Goal: Task Accomplishment & Management: Use online tool/utility

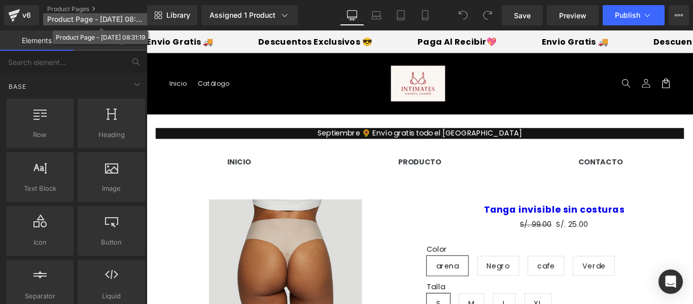
click at [138, 22] on span "Product Page - Sep 12, 08:31:19" at bounding box center [95, 19] width 97 height 8
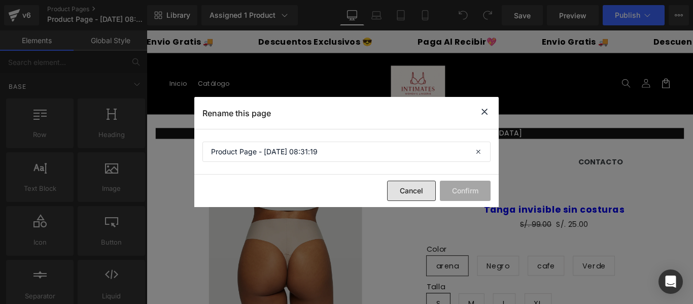
click at [416, 195] on button "Cancel" at bounding box center [411, 191] width 49 height 20
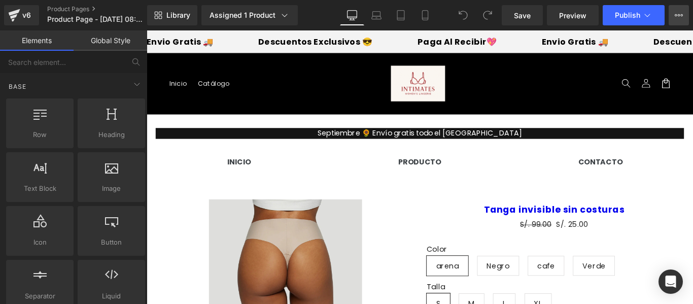
click at [678, 20] on button "Upgrade Plan View Live Page View with current Template Save Template to Library…" at bounding box center [678, 15] width 20 height 20
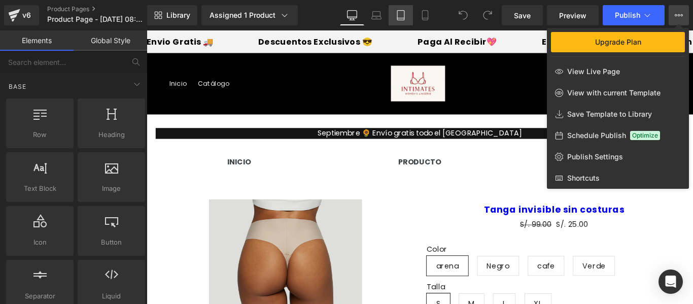
click at [407, 14] on link "Tablet" at bounding box center [400, 15] width 24 height 20
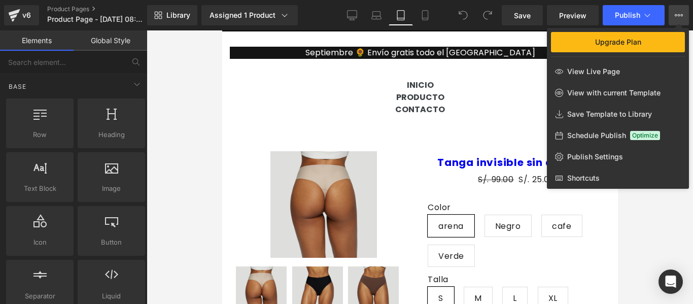
scroll to position [84, 0]
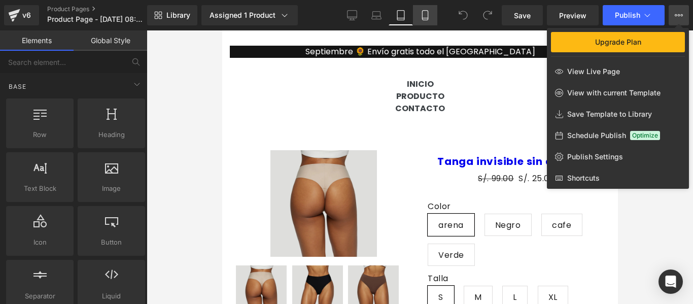
click at [424, 20] on link "Mobile" at bounding box center [425, 15] width 24 height 20
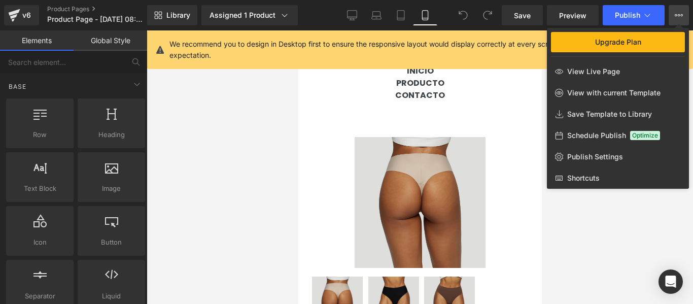
scroll to position [139, 0]
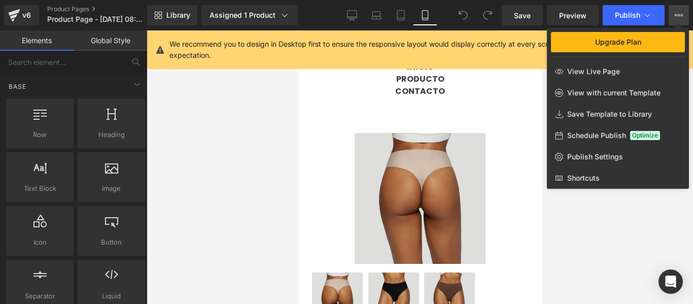
click at [578, 213] on div at bounding box center [420, 166] width 546 height 273
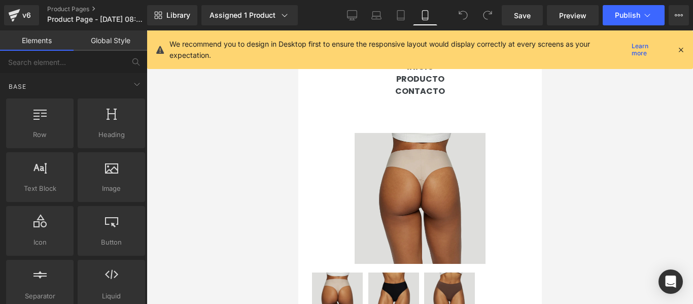
click at [679, 52] on icon at bounding box center [680, 49] width 9 height 9
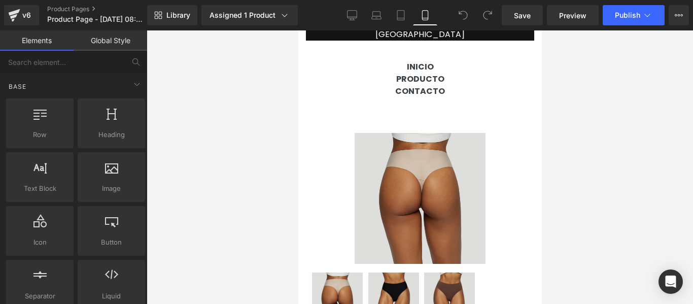
scroll to position [0, 0]
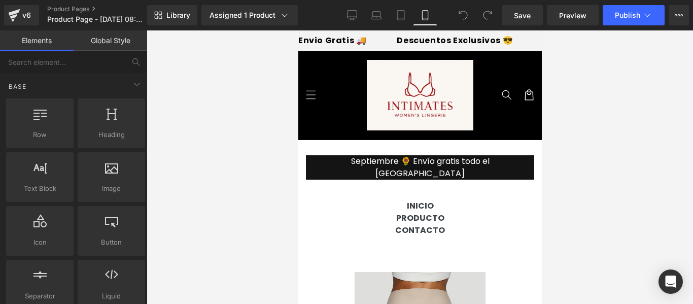
click at [429, 100] on img at bounding box center [419, 95] width 106 height 71
click at [329, 75] on header "Menu Inicio Catálogo Iniciar sesión Inicio Catálogo Búsqueda" at bounding box center [419, 95] width 243 height 89
click at [329, 74] on header "Menu Inicio Catálogo Iniciar sesión Inicio Catálogo Búsqueda" at bounding box center [419, 95] width 243 height 89
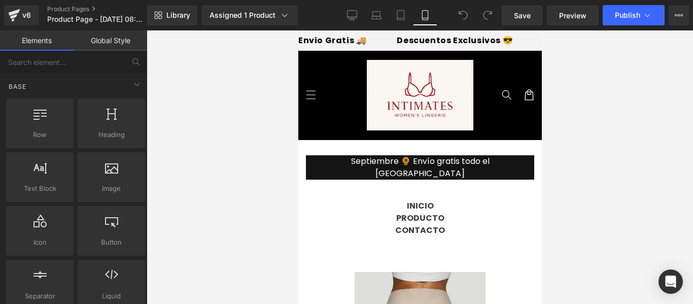
drag, startPoint x: 324, startPoint y: 72, endPoint x: 415, endPoint y: 108, distance: 98.8
click at [415, 108] on header "Menu Inicio Catálogo Iniciar sesión Inicio Catálogo Búsqueda" at bounding box center [419, 95] width 243 height 89
click at [287, 13] on icon at bounding box center [284, 15] width 10 height 10
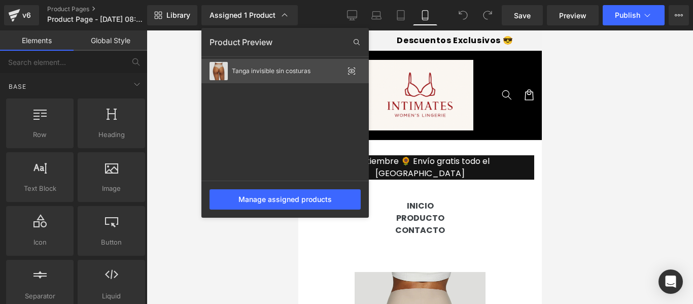
click at [352, 73] on icon at bounding box center [351, 71] width 7 height 4
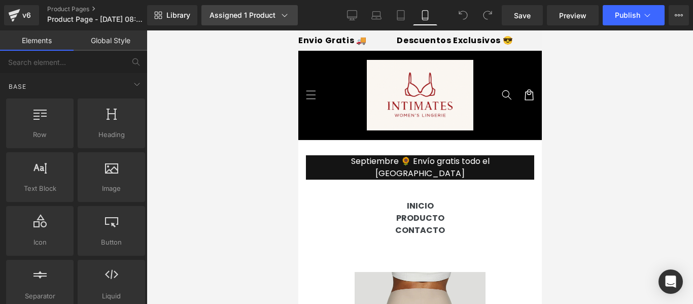
click at [283, 17] on icon at bounding box center [285, 15] width 6 height 3
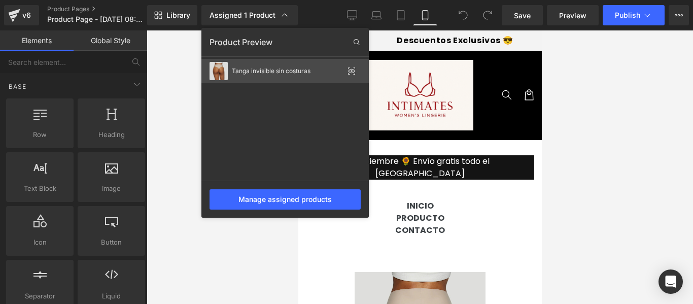
click at [263, 70] on div "Tanga invisible sin costuras" at bounding box center [288, 70] width 112 height 7
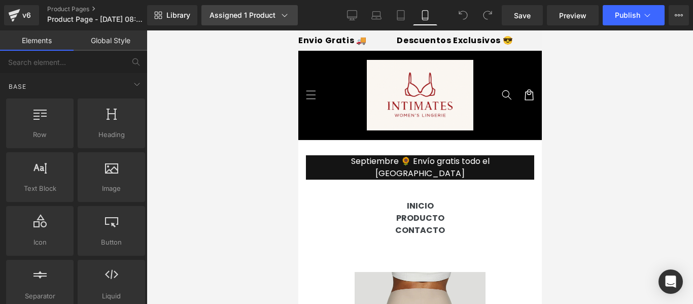
click at [274, 19] on div "Assigned 1 Product" at bounding box center [249, 15] width 80 height 10
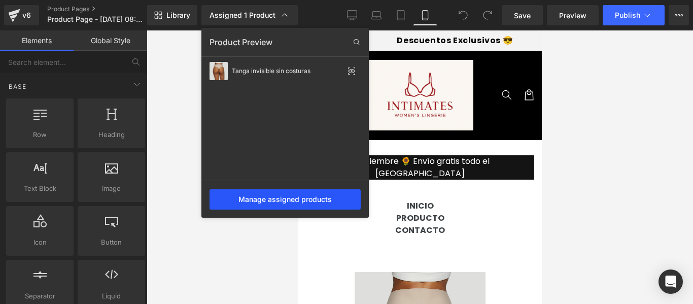
click at [311, 204] on div "Manage assigned products" at bounding box center [284, 199] width 151 height 20
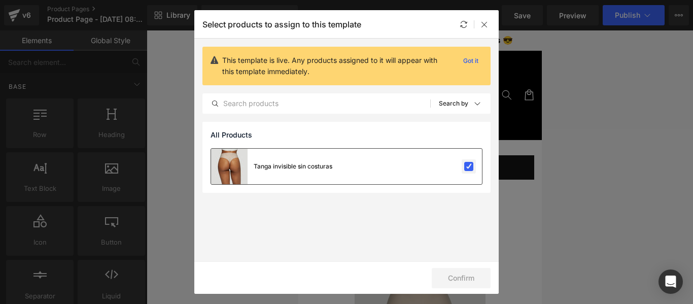
click at [469, 165] on label at bounding box center [468, 166] width 9 height 9
click at [469, 166] on input "checkbox" at bounding box center [469, 166] width 0 height 0
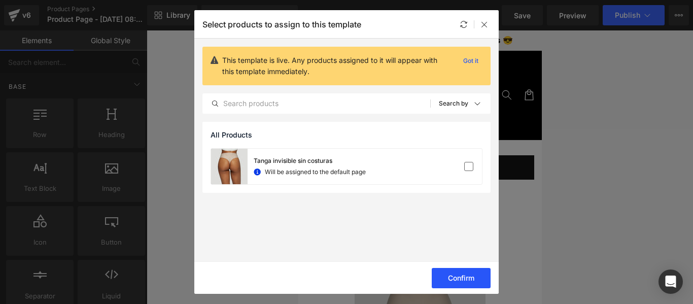
click at [452, 272] on button "Confirm" at bounding box center [461, 278] width 59 height 20
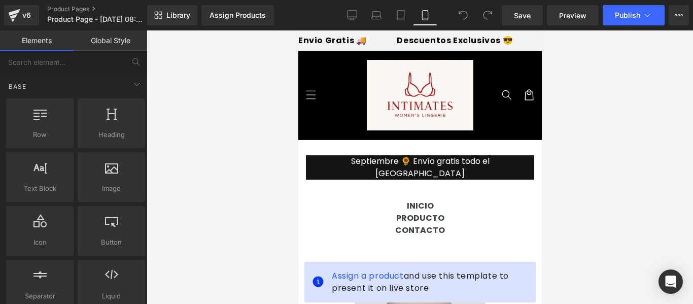
click at [499, 16] on div "Save Preview Publish Scheduled Upgrade Plan View Live Page View with current Te…" at bounding box center [594, 15] width 195 height 20
click at [516, 16] on span "Save" at bounding box center [522, 15] width 17 height 11
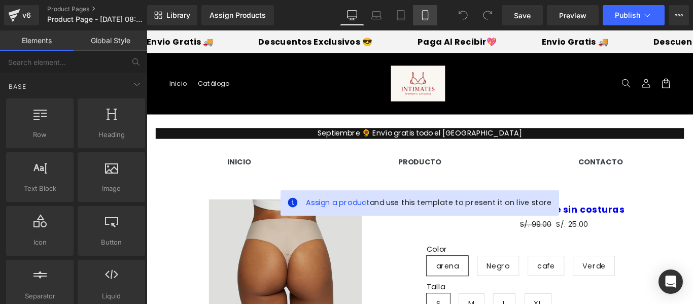
click at [418, 16] on link "Mobile" at bounding box center [425, 15] width 24 height 20
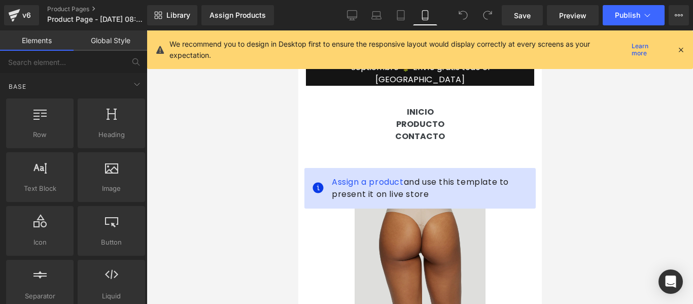
scroll to position [106, 0]
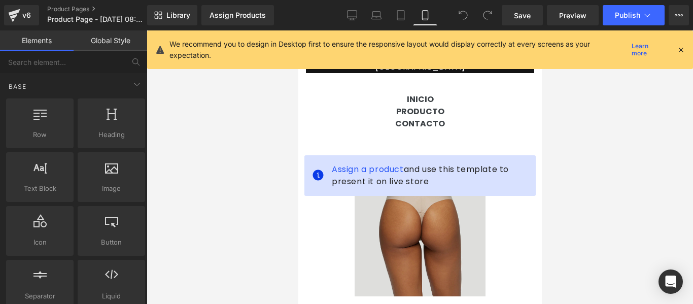
click at [684, 45] on icon at bounding box center [680, 49] width 9 height 9
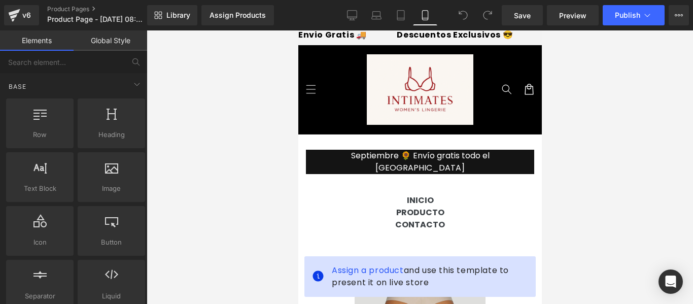
scroll to position [0, 0]
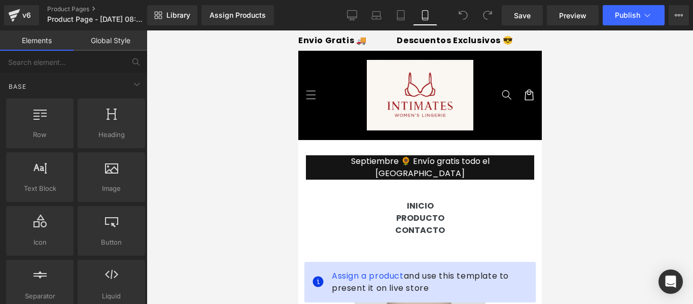
click at [447, 99] on img at bounding box center [419, 95] width 106 height 71
click at [502, 127] on header "Menu Inicio Catálogo Iniciar sesión Inicio Catálogo Búsqueda" at bounding box center [419, 95] width 243 height 89
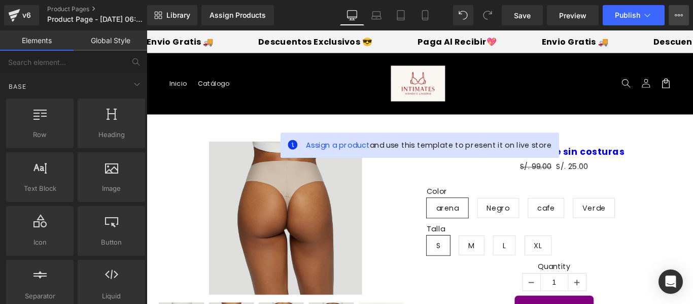
click at [678, 20] on button "Upgrade Plan View Live Page View with current Template Save Template to Library…" at bounding box center [678, 15] width 20 height 20
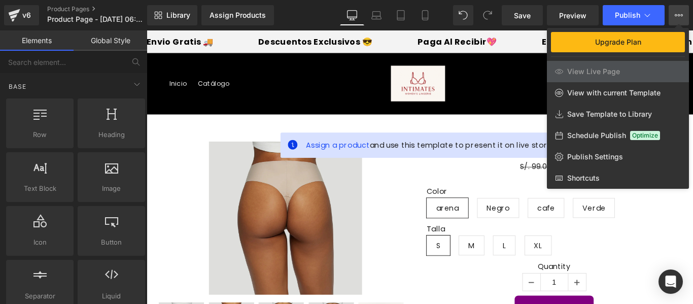
click at [678, 19] on button "Upgrade Plan View Live Page View with current Template Save Template to Library…" at bounding box center [678, 15] width 20 height 20
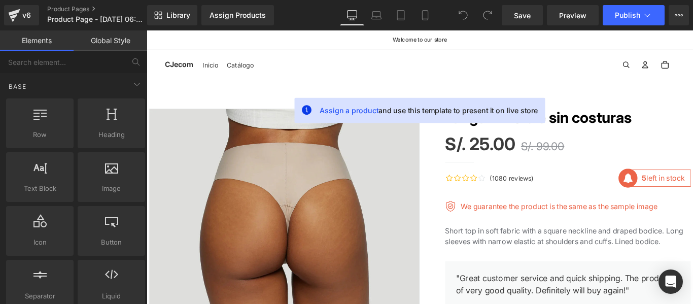
click at [190, 68] on span "CJecom" at bounding box center [183, 68] width 32 height 13
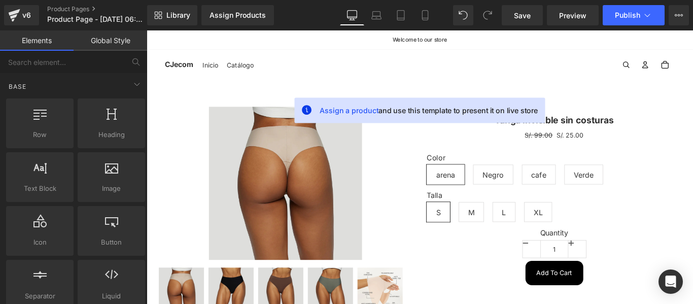
click at [333, 186] on img at bounding box center [303, 202] width 172 height 172
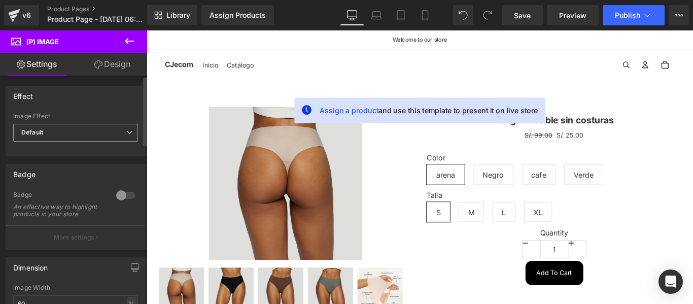
click at [121, 134] on span "Default" at bounding box center [75, 133] width 125 height 18
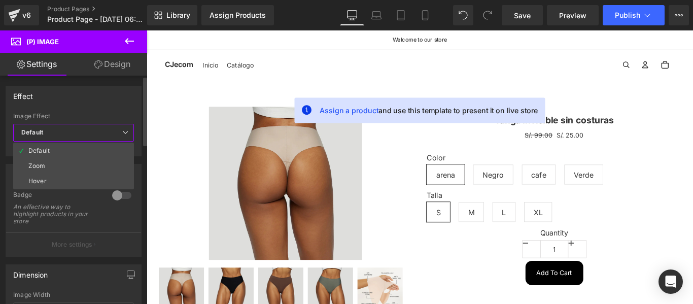
click at [121, 134] on span "Default" at bounding box center [73, 133] width 121 height 18
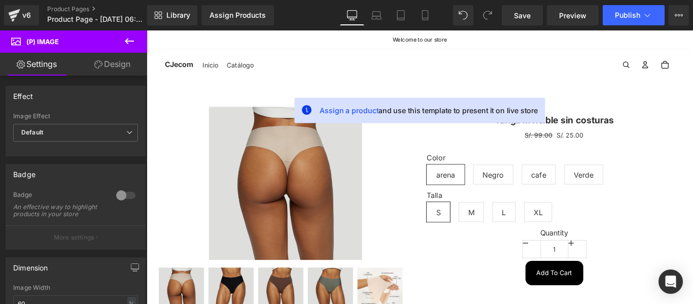
click at [109, 66] on link "Design" at bounding box center [113, 64] width 74 height 23
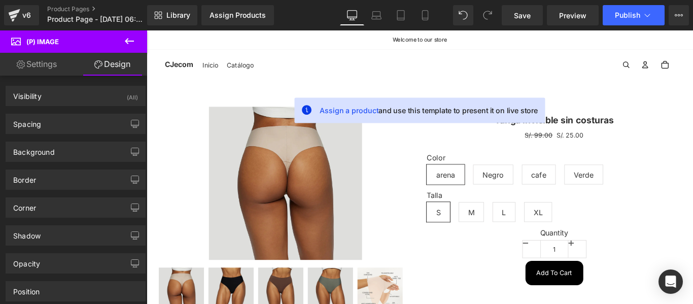
click at [46, 63] on link "Settings" at bounding box center [37, 64] width 74 height 23
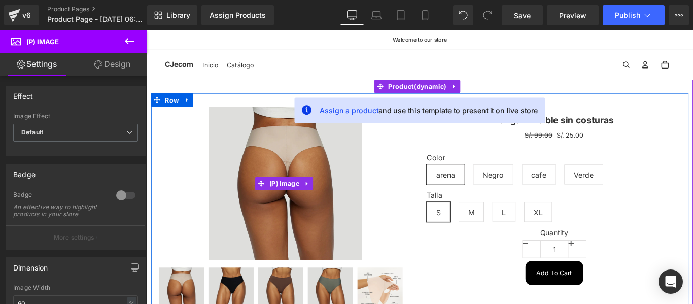
click at [384, 166] on img at bounding box center [303, 202] width 172 height 172
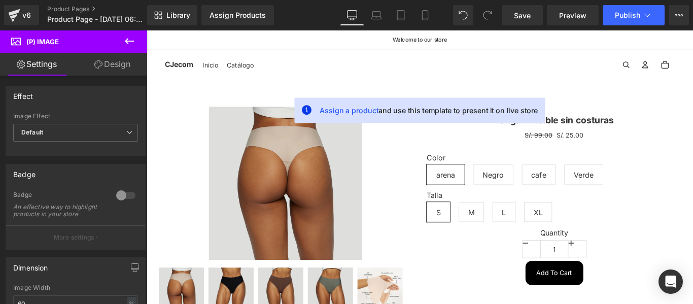
click at [212, 70] on span "Inicio" at bounding box center [217, 69] width 17 height 12
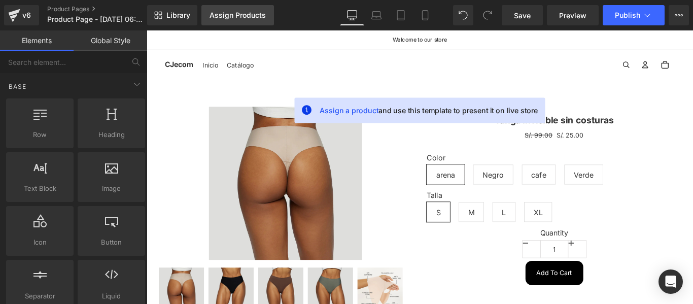
click at [248, 20] on link "Assign Products" at bounding box center [237, 15] width 73 height 20
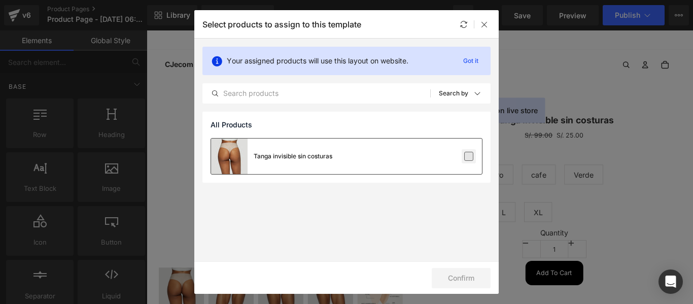
click at [467, 156] on label at bounding box center [468, 156] width 9 height 9
click at [469, 156] on input "checkbox" at bounding box center [469, 156] width 0 height 0
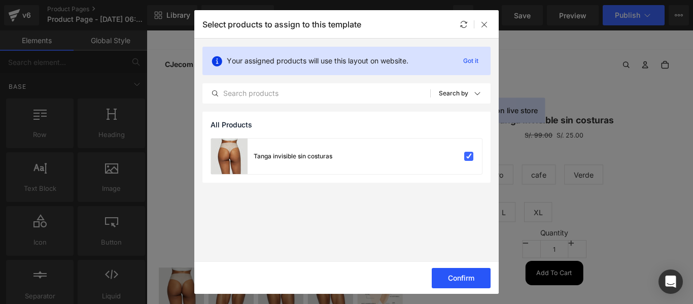
click at [463, 277] on button "Confirm" at bounding box center [461, 278] width 59 height 20
click at [483, 23] on icon at bounding box center [484, 24] width 8 height 8
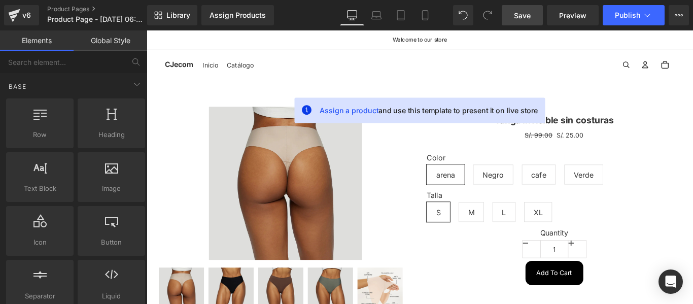
click at [521, 21] on link "Save" at bounding box center [522, 15] width 41 height 20
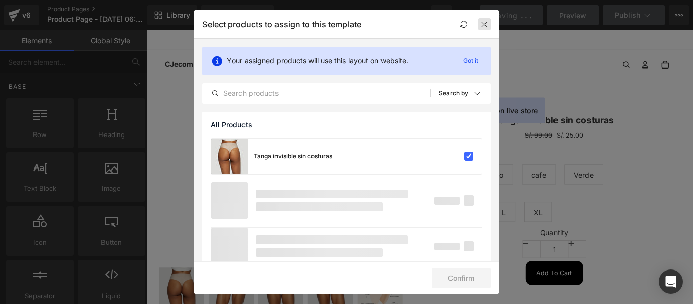
click at [483, 25] on icon at bounding box center [484, 24] width 8 height 8
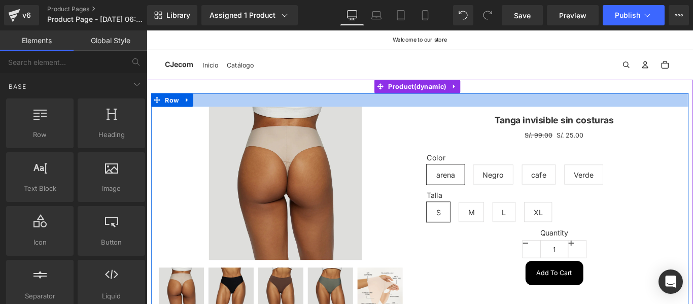
click at [522, 98] on div "Sale Off (P) Image" at bounding box center [454, 257] width 614 height 342
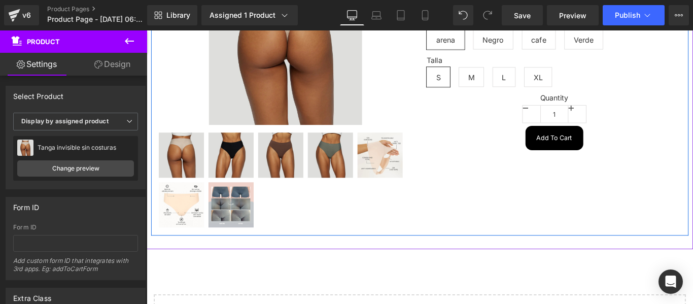
scroll to position [152, 0]
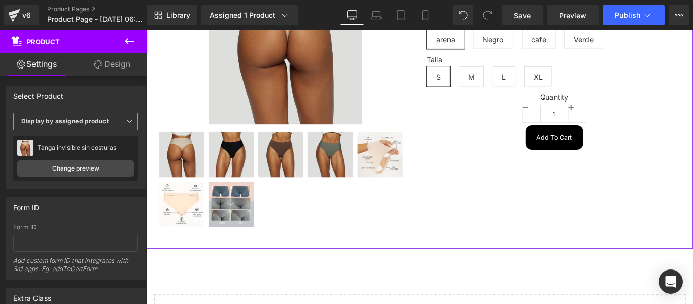
click at [126, 123] on icon at bounding box center [129, 121] width 6 height 6
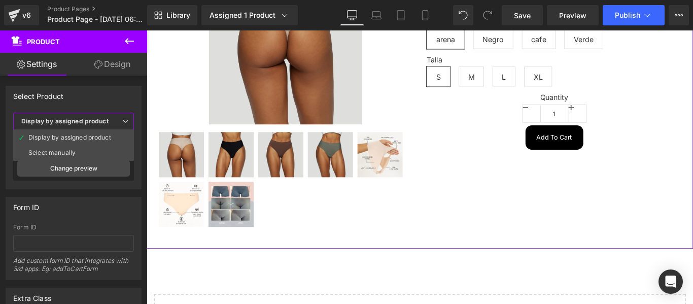
click at [124, 123] on icon at bounding box center [125, 121] width 6 height 6
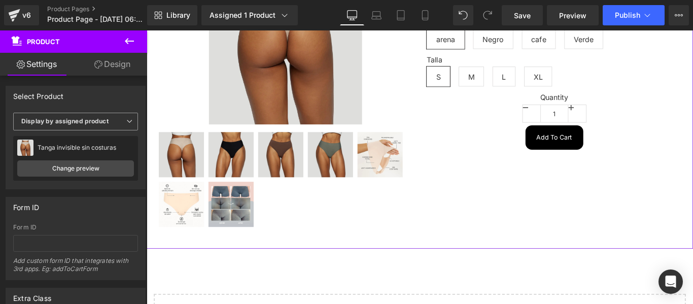
click at [126, 123] on icon at bounding box center [129, 121] width 6 height 6
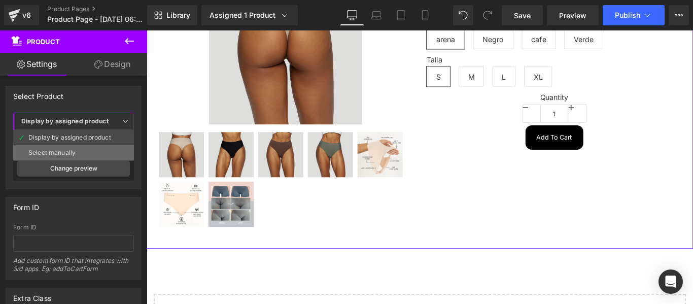
click at [112, 154] on li "Select manually" at bounding box center [73, 152] width 121 height 15
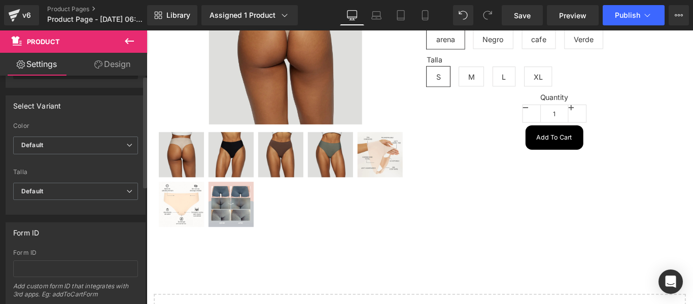
scroll to position [0, 0]
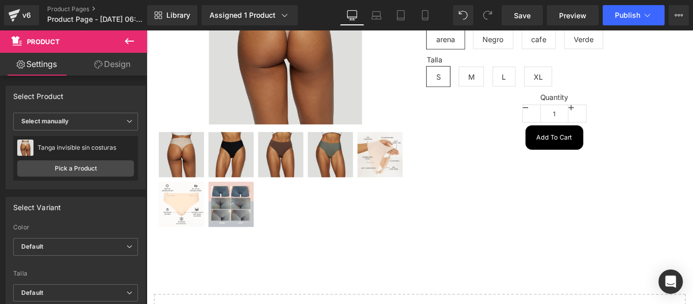
click at [120, 70] on link "Design" at bounding box center [113, 64] width 74 height 23
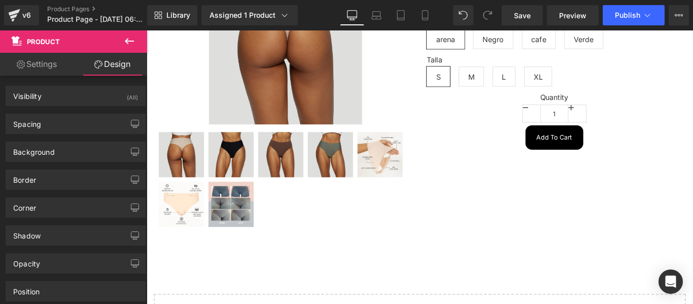
click at [57, 63] on link "Settings" at bounding box center [37, 64] width 74 height 23
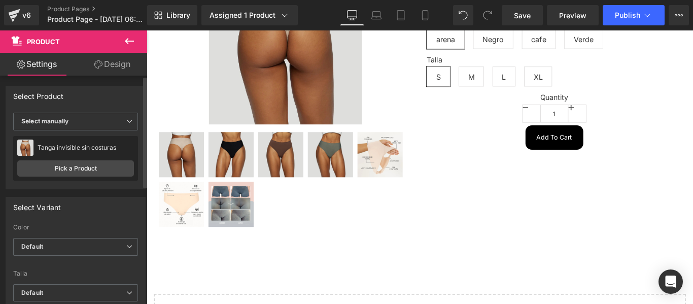
click at [57, 94] on div "Select Product" at bounding box center [38, 93] width 51 height 14
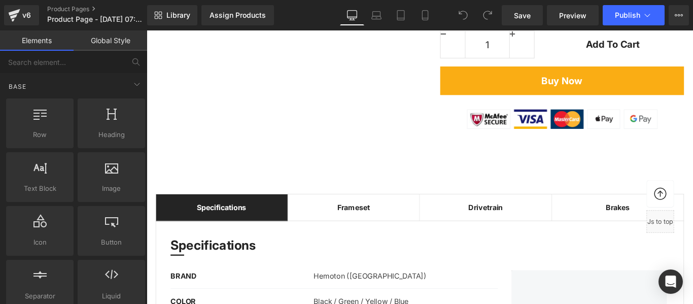
scroll to position [609, 0]
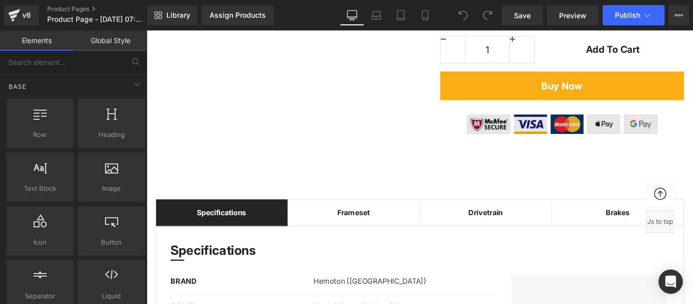
click at [510, 131] on img at bounding box center [613, 128] width 215 height 38
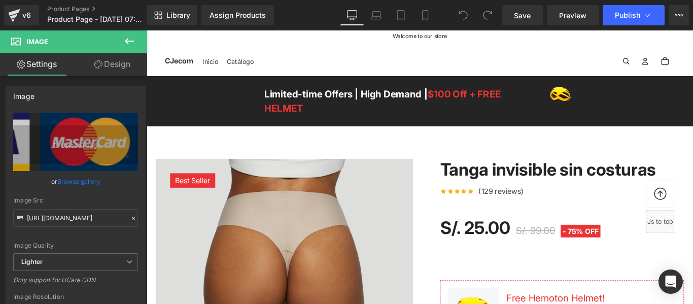
scroll to position [0, 0]
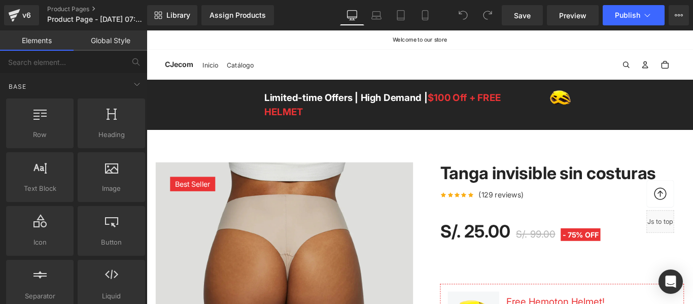
click at [367, 63] on div "Cuenta Otras opciones de inicio de sesión Iniciar sesión Pedidos Perfil Cuenta …" at bounding box center [508, 69] width 463 height 22
click at [593, 43] on p "Welcome to our store" at bounding box center [453, 41] width 345 height 6
click at [336, 53] on div "Inicio Catálogo CJecom Inicio Catálogo Más" at bounding box center [453, 68] width 573 height 33
click at [341, 44] on aside "Welcome to our store" at bounding box center [454, 41] width 614 height 22
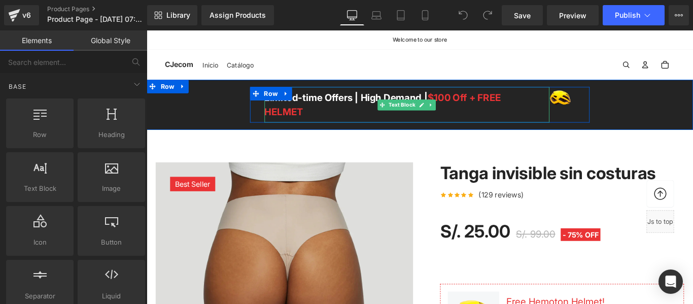
click at [327, 123] on div "Limited-time Offers | High Demand | $100 Off + FREE HELMET" at bounding box center [439, 114] width 320 height 40
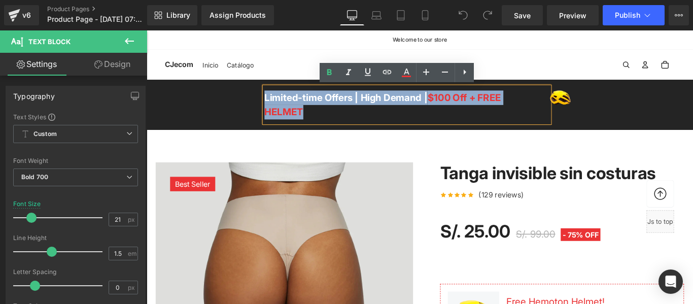
drag, startPoint x: 329, startPoint y: 125, endPoint x: 265, endPoint y: 100, distance: 67.9
click at [265, 100] on div "Limited-time Offers | High Demand | $100 Off + FREE HELMET Text Block Image Row" at bounding box center [453, 114] width 381 height 40
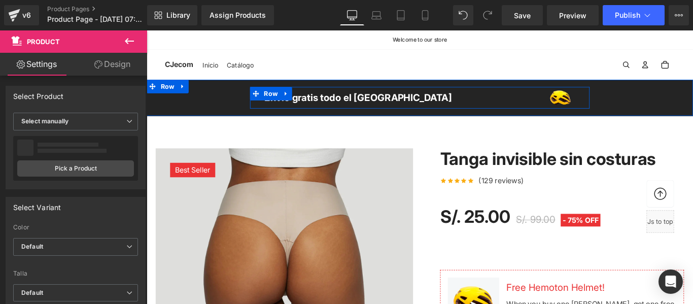
click at [318, 111] on div "Envio gratis todo el Perú" at bounding box center [439, 106] width 320 height 24
click at [313, 107] on div "Envio gratis todo el Perú" at bounding box center [439, 106] width 320 height 24
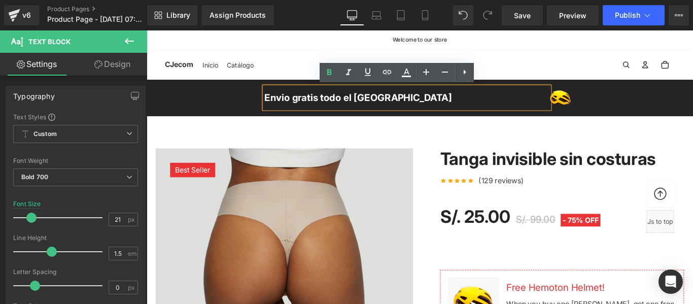
click at [300, 106] on div "Envio gratis todo el Perú" at bounding box center [439, 106] width 320 height 24
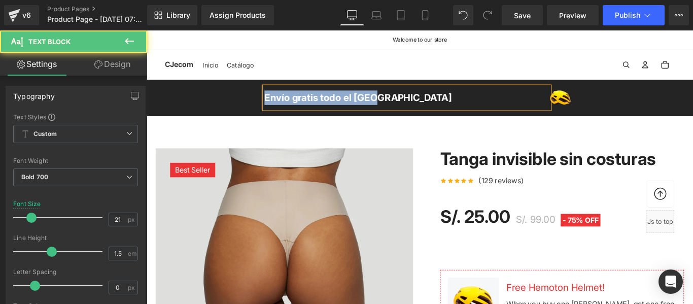
drag, startPoint x: 410, startPoint y: 105, endPoint x: 270, endPoint y: 111, distance: 139.6
click at [270, 111] on div "Envío gratis todo el Perú Text Block Image Row" at bounding box center [453, 106] width 381 height 24
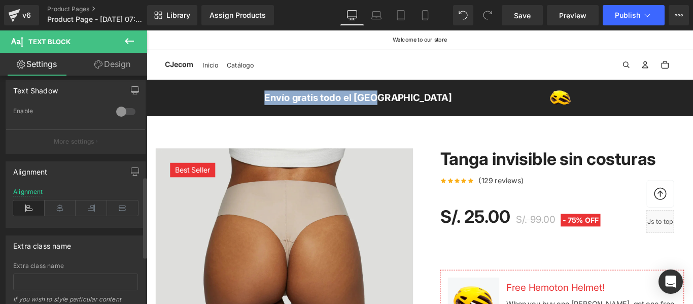
scroll to position [355, 0]
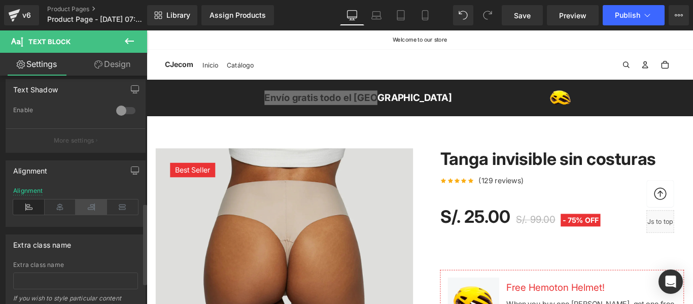
click at [85, 204] on icon at bounding box center [91, 206] width 31 height 15
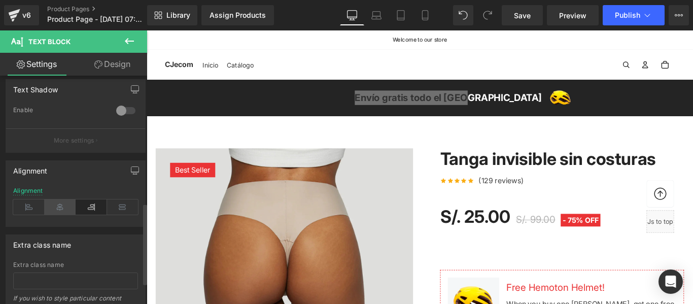
click at [64, 208] on icon at bounding box center [60, 206] width 31 height 15
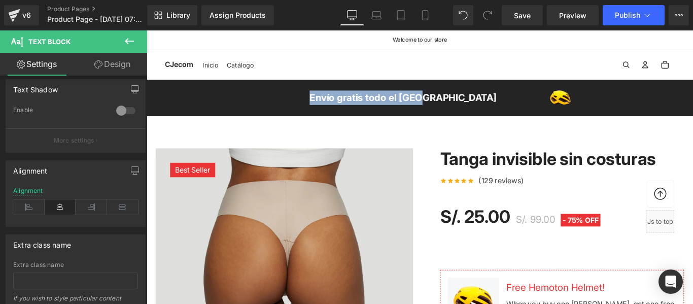
click at [606, 107] on div "Image" at bounding box center [613, 106] width 29 height 24
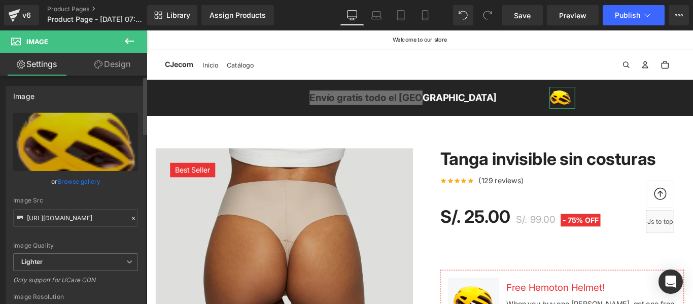
click at [86, 184] on link "Browse gallery" at bounding box center [78, 181] width 43 height 18
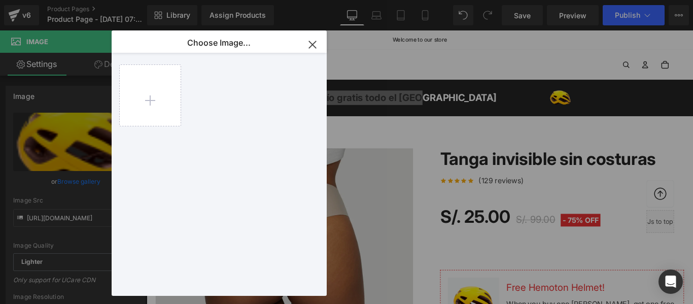
drag, startPoint x: 164, startPoint y: 100, endPoint x: 317, endPoint y: 74, distance: 155.5
click at [286, 97] on div at bounding box center [224, 176] width 211 height 247
click at [320, 40] on icon "button" at bounding box center [312, 45] width 16 height 16
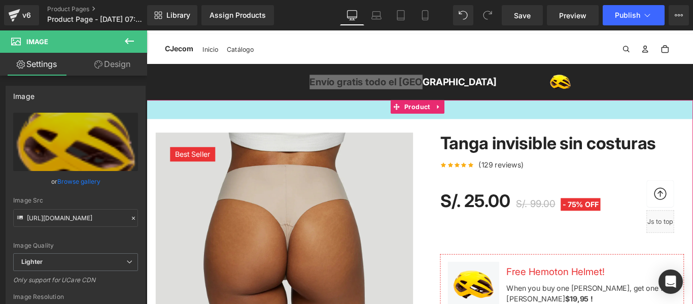
scroll to position [0, 0]
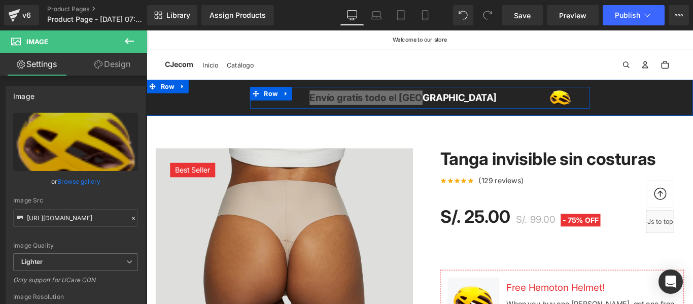
click at [610, 106] on span "Image" at bounding box center [611, 106] width 22 height 12
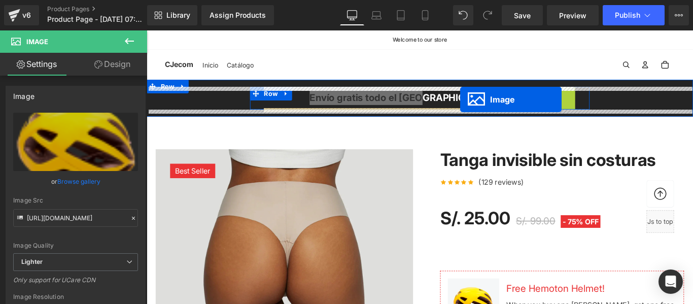
drag, startPoint x: 610, startPoint y: 107, endPoint x: 498, endPoint y: 108, distance: 111.1
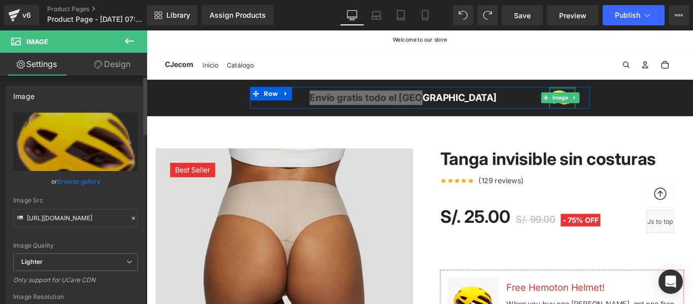
click at [89, 180] on link "Browse gallery" at bounding box center [78, 181] width 43 height 18
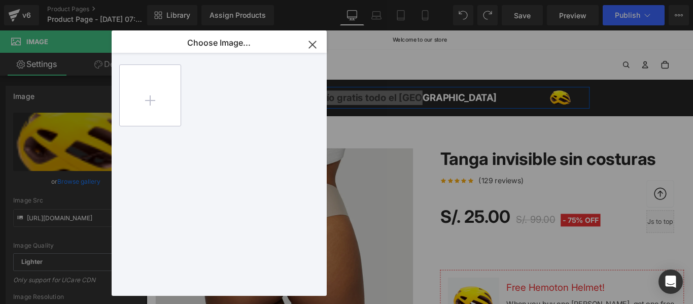
click at [165, 103] on input "file" at bounding box center [150, 95] width 61 height 61
type input "C:\fakepath\carrito de envio gratis.jpg"
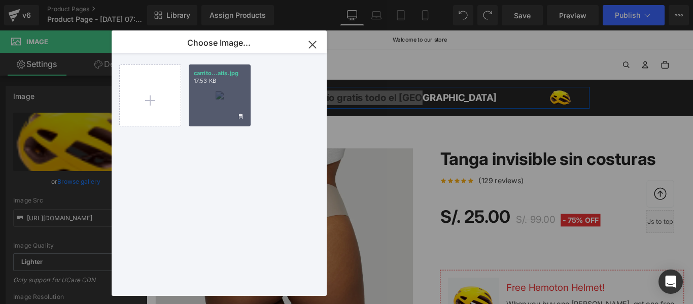
click at [221, 106] on div "carrito...atis.jpg 17.53 KB" at bounding box center [220, 95] width 62 height 62
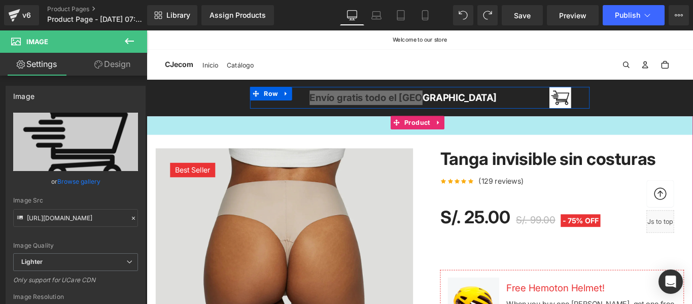
click at [672, 139] on div "42px" at bounding box center [454, 136] width 614 height 21
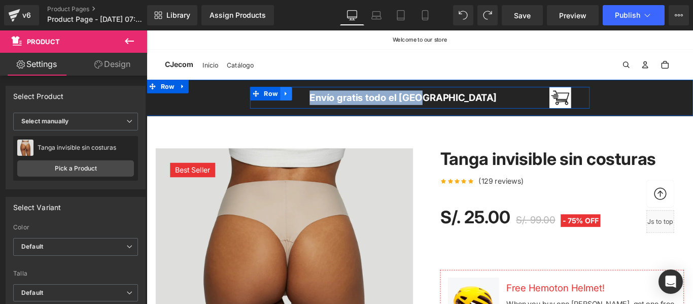
click at [300, 102] on icon at bounding box center [303, 102] width 7 height 8
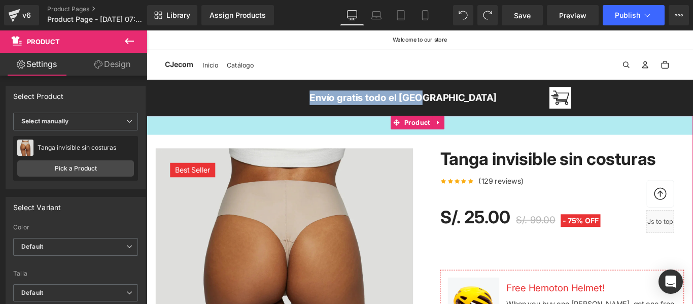
click at [348, 132] on div "42px" at bounding box center [454, 136] width 614 height 21
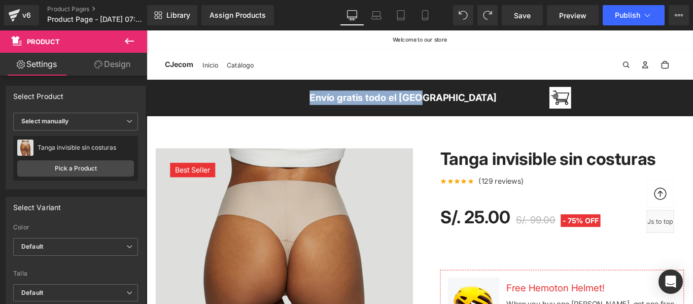
click at [543, 117] on div "Envío gratis todo el Perú Text Block Image Row" at bounding box center [453, 106] width 381 height 24
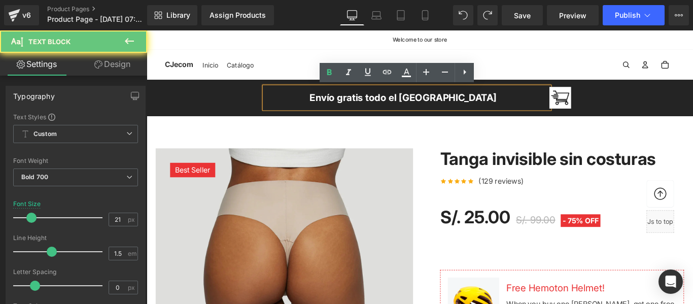
click at [464, 108] on div "Envío gratis todo el Perú" at bounding box center [439, 106] width 320 height 24
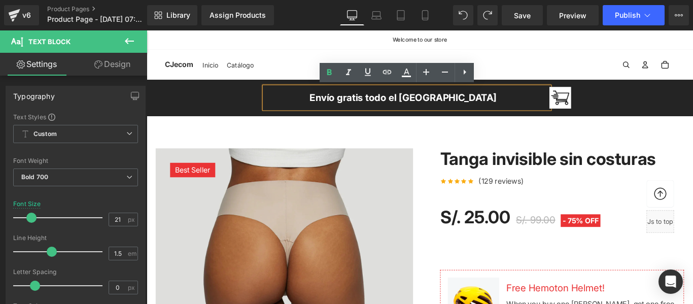
drag, startPoint x: 702, startPoint y: 138, endPoint x: 637, endPoint y: 133, distance: 65.6
click at [147, 30] on div "42px" at bounding box center [147, 30] width 0 height 0
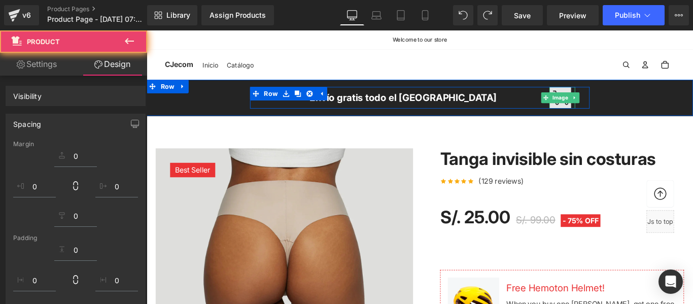
click at [614, 107] on div "Image" at bounding box center [613, 106] width 29 height 24
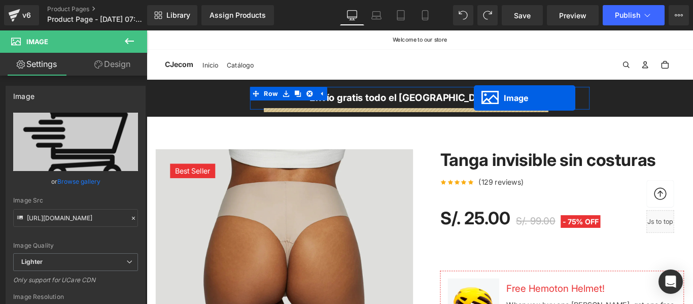
drag, startPoint x: 593, startPoint y: 106, endPoint x: 514, endPoint y: 106, distance: 78.6
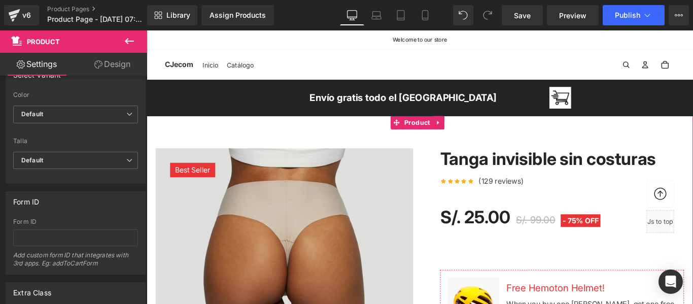
scroll to position [152, 0]
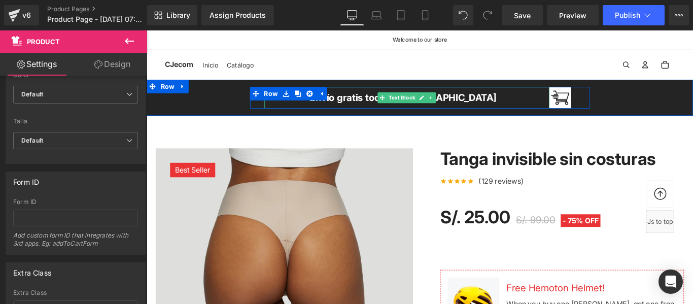
click at [412, 112] on div "Envío gratis todo el Perú" at bounding box center [439, 106] width 320 height 24
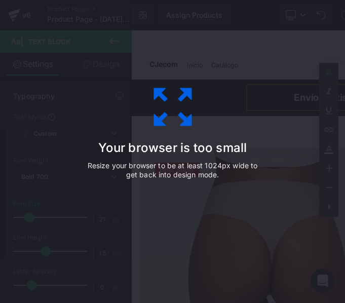
click at [219, 129] on div "Your browser is too small Resize your browser to be at least 1024px wide to get…" at bounding box center [173, 151] width 228 height 203
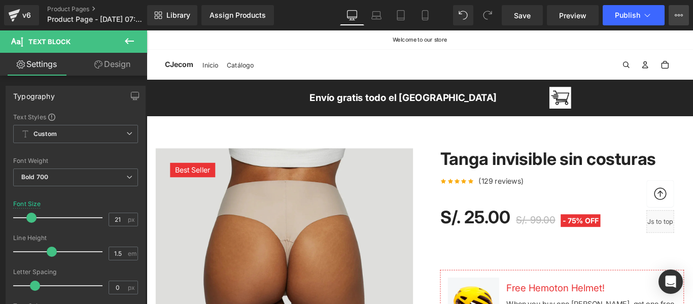
click at [686, 12] on button "Upgrade Plan View Live Page View with current Template Save Template to Library…" at bounding box center [678, 15] width 20 height 20
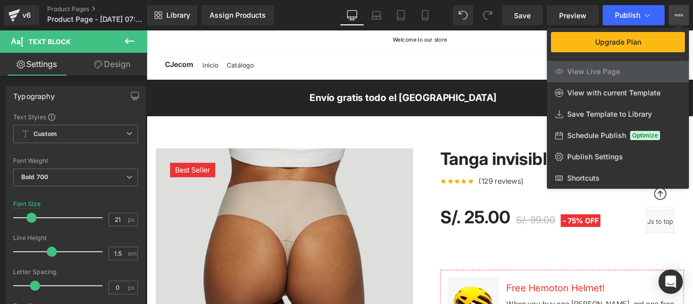
click at [686, 12] on button "Upgrade Plan View Live Page View with current Template Save Template to Library…" at bounding box center [678, 15] width 20 height 20
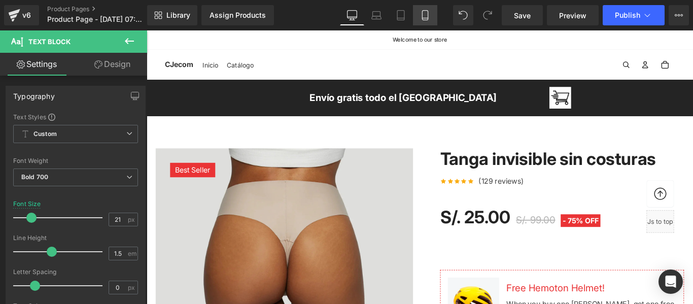
click at [419, 18] on link "Mobile" at bounding box center [425, 15] width 24 height 20
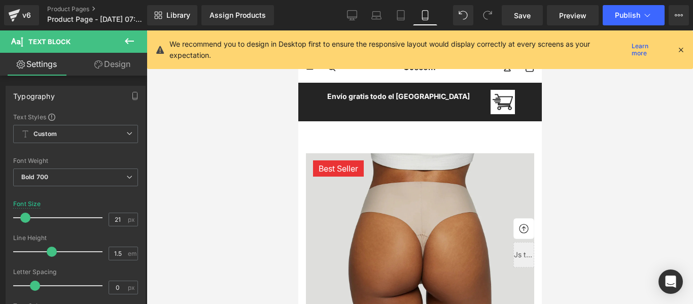
click at [676, 48] on icon at bounding box center [680, 49] width 9 height 9
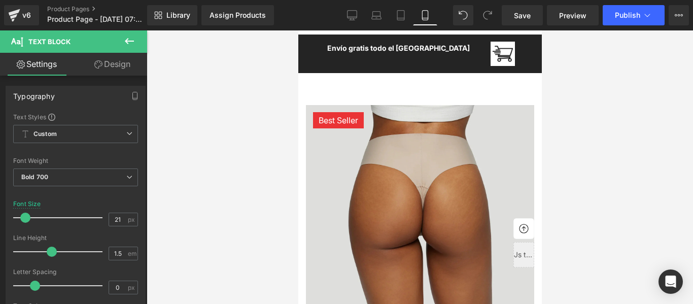
scroll to position [0, 0]
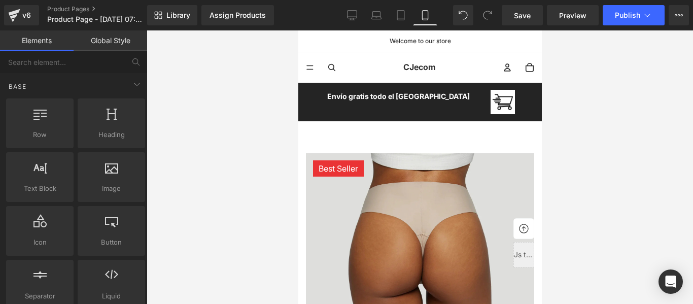
drag, startPoint x: 451, startPoint y: 40, endPoint x: 382, endPoint y: 42, distance: 68.5
click at [382, 42] on p "Welcome to our store" at bounding box center [419, 41] width 199 height 6
click at [403, 41] on p "Welcome to our store" at bounding box center [419, 41] width 199 height 6
click at [525, 70] on cart-icon "Total de artículos en el carrito: 0 0" at bounding box center [529, 67] width 22 height 22
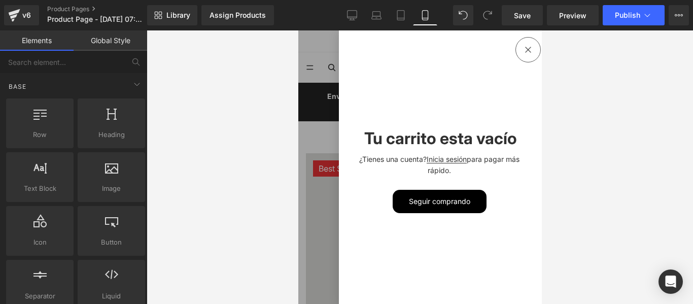
click at [524, 51] on button "Cerrar diálogo" at bounding box center [527, 50] width 22 height 22
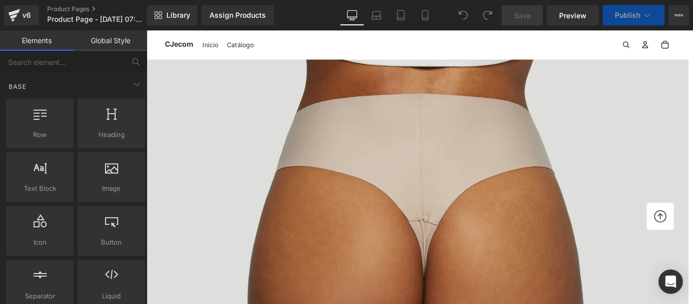
scroll to position [152, 0]
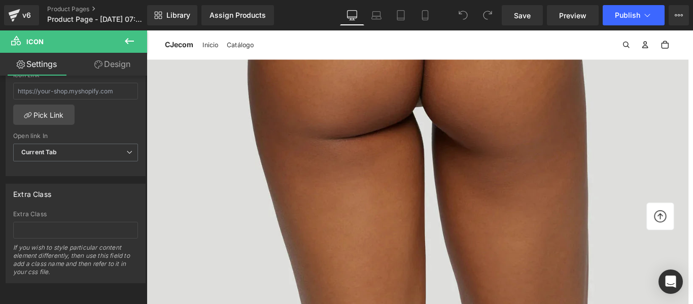
scroll to position [456, 0]
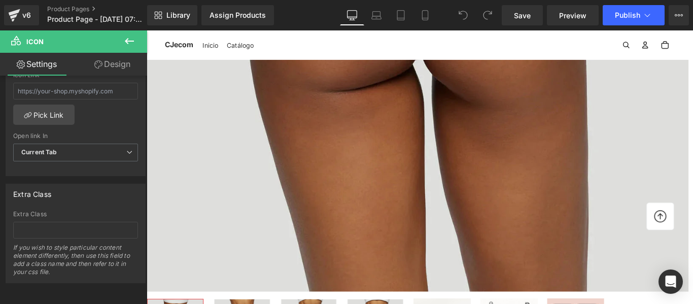
click at [147, 30] on span "Row" at bounding box center [147, 30] width 0 height 0
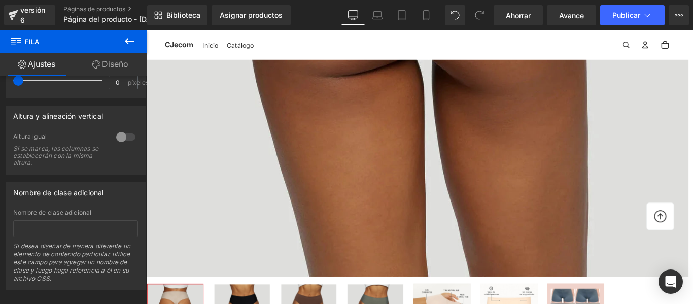
scroll to position [507, 0]
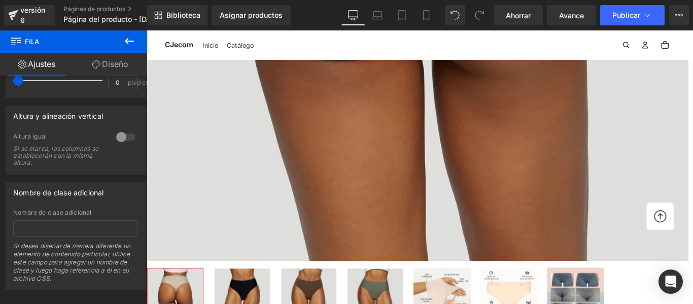
click at [147, 30] on font "(P) Contador de existencias" at bounding box center [147, 30] width 0 height 0
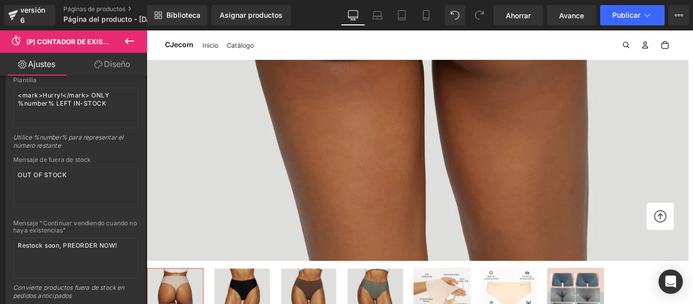
scroll to position [0, 0]
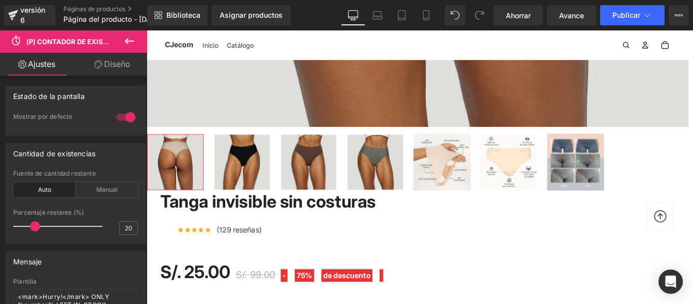
click at [533, 138] on div "Mejor vendido (P) Imagen Fila" at bounding box center [454, 234] width 614 height 1450
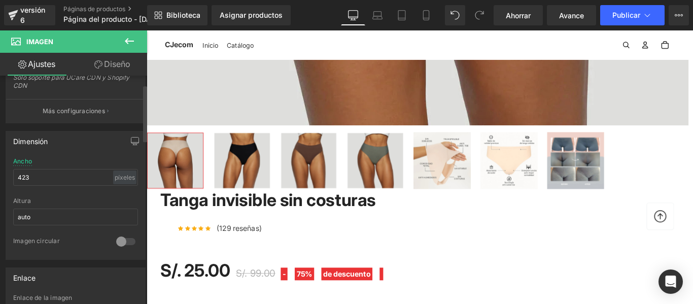
scroll to position [0, 0]
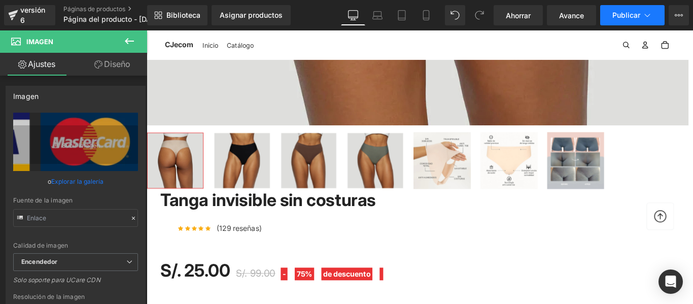
click at [626, 19] on button "Publicar" at bounding box center [632, 15] width 64 height 20
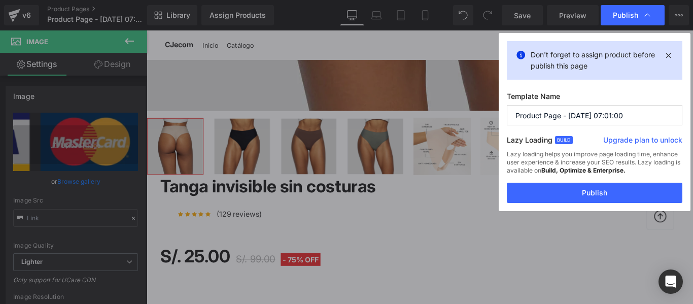
scroll to position [623, 0]
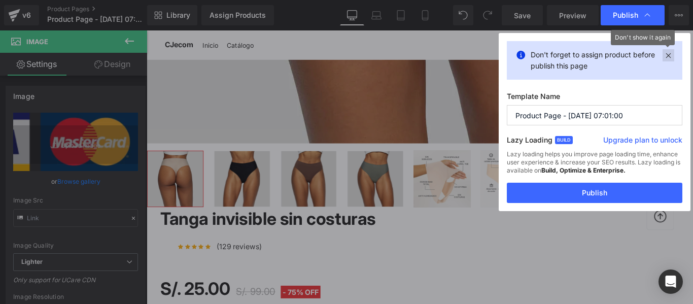
click at [668, 55] on icon at bounding box center [668, 55] width 12 height 12
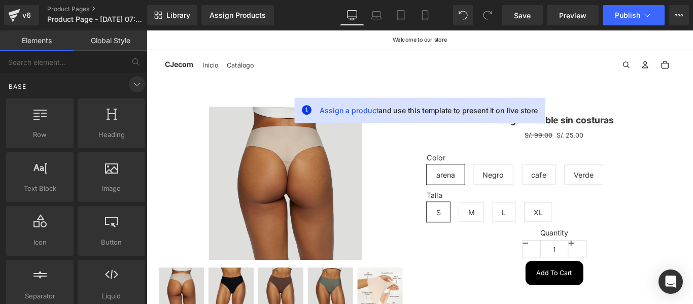
click at [140, 81] on span at bounding box center [137, 84] width 16 height 16
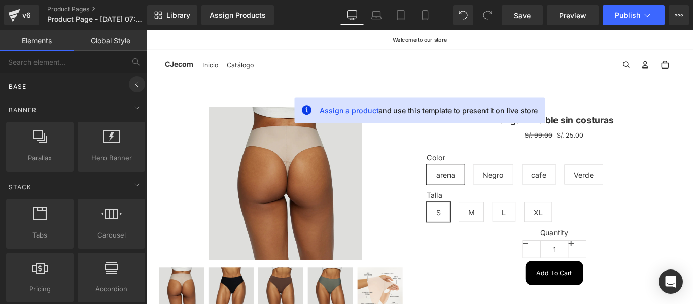
click at [137, 83] on icon at bounding box center [137, 84] width 12 height 12
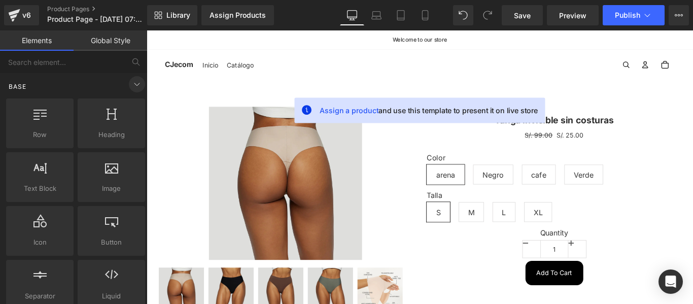
click at [137, 83] on icon at bounding box center [137, 84] width 12 height 12
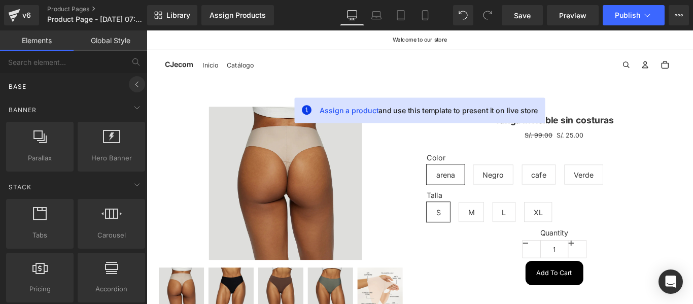
click at [137, 83] on icon at bounding box center [137, 84] width 12 height 12
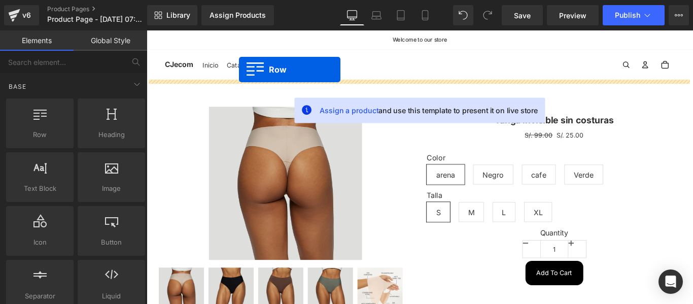
drag, startPoint x: 200, startPoint y: 159, endPoint x: 250, endPoint y: 74, distance: 98.2
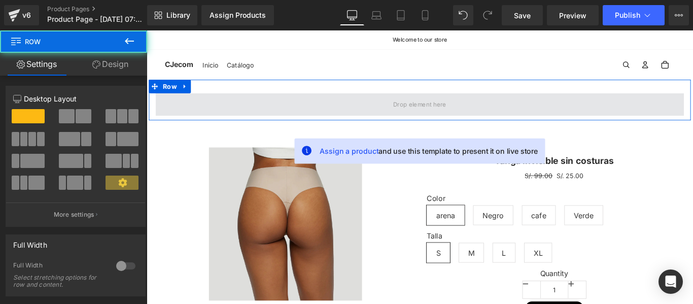
click at [413, 118] on span at bounding box center [453, 113] width 593 height 25
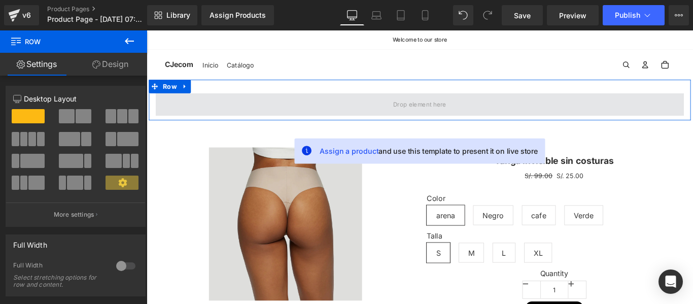
click at [416, 118] on span at bounding box center [453, 113] width 593 height 25
click at [458, 119] on span at bounding box center [453, 114] width 66 height 16
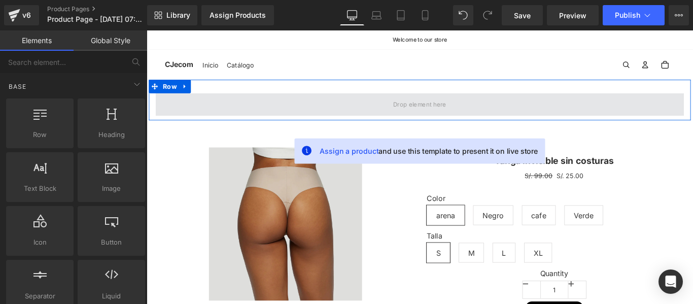
click at [458, 119] on span at bounding box center [453, 114] width 66 height 16
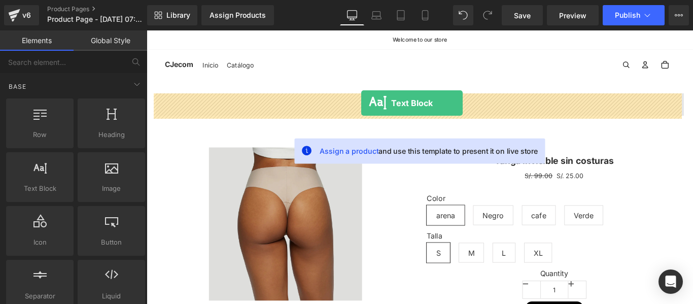
drag, startPoint x: 190, startPoint y: 221, endPoint x: 387, endPoint y: 112, distance: 225.4
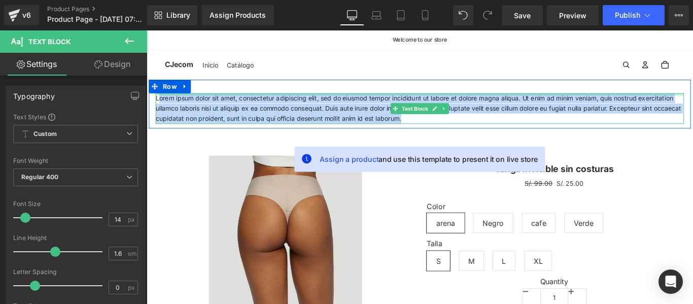
drag, startPoint x: 385, startPoint y: 128, endPoint x: 157, endPoint y: 101, distance: 230.3
click at [157, 101] on div "Lorem ipsum dolor sit amet, consectetur adipiscing elit, sed do eiusmod tempor …" at bounding box center [453, 118] width 593 height 34
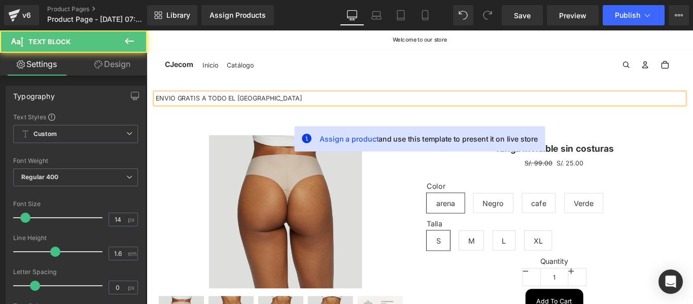
click at [171, 105] on p "ENVIO GRATIS A TODO EL [GEOGRAPHIC_DATA]" at bounding box center [453, 106] width 593 height 11
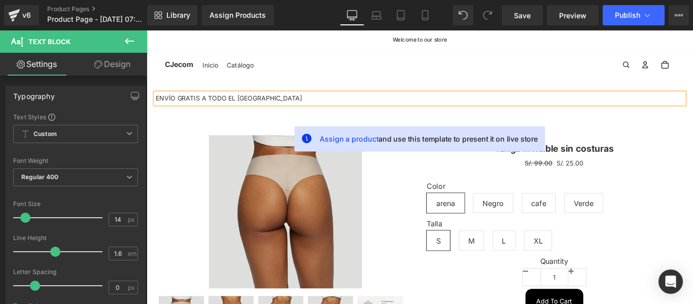
click at [293, 108] on p "ENVÍO GRATIS A TODO EL [GEOGRAPHIC_DATA]" at bounding box center [453, 106] width 593 height 11
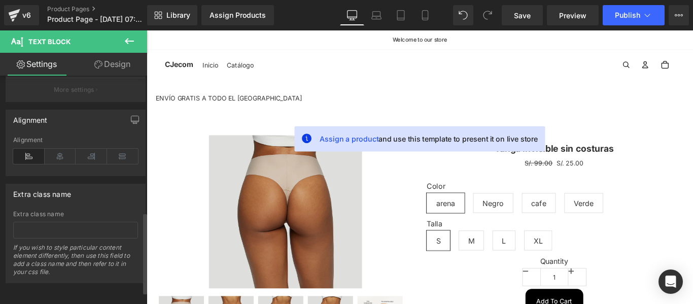
scroll to position [414, 0]
click at [58, 149] on icon at bounding box center [60, 156] width 31 height 15
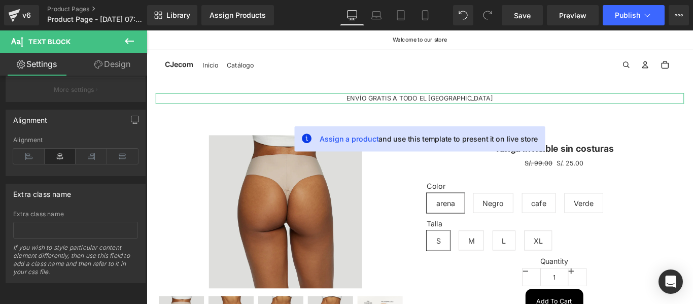
click at [117, 66] on link "Design" at bounding box center [113, 64] width 74 height 23
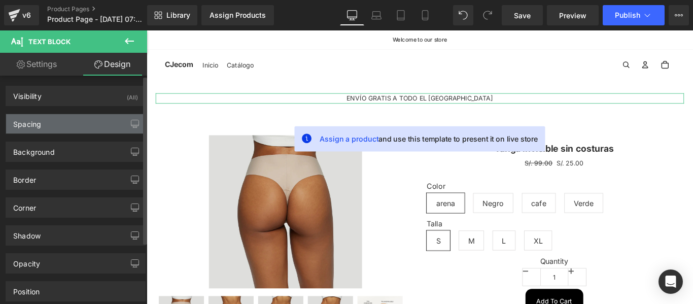
click at [102, 127] on div "Spacing" at bounding box center [75, 123] width 139 height 19
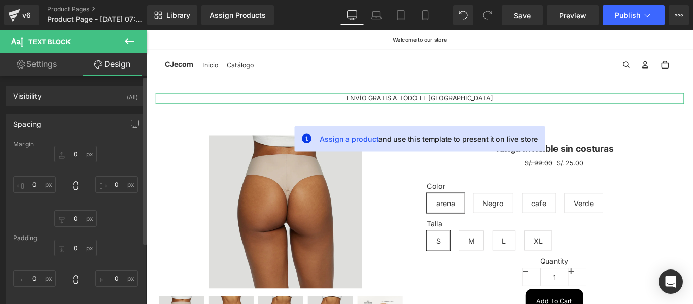
click at [100, 126] on div "Spacing" at bounding box center [75, 123] width 139 height 19
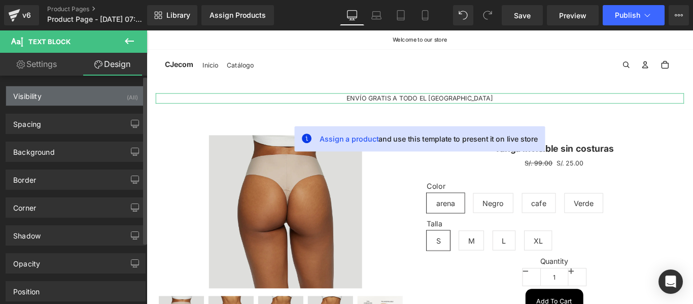
click at [93, 102] on div "Visibility (All)" at bounding box center [75, 95] width 139 height 19
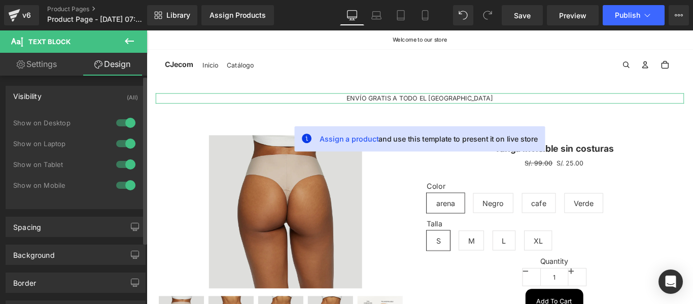
click at [91, 99] on div "Visibility (All)" at bounding box center [75, 95] width 139 height 19
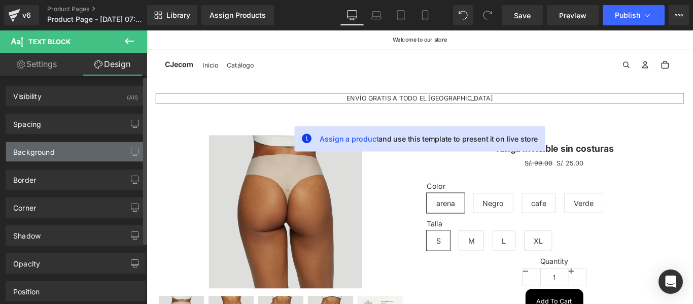
click at [86, 146] on div "Background" at bounding box center [75, 151] width 139 height 19
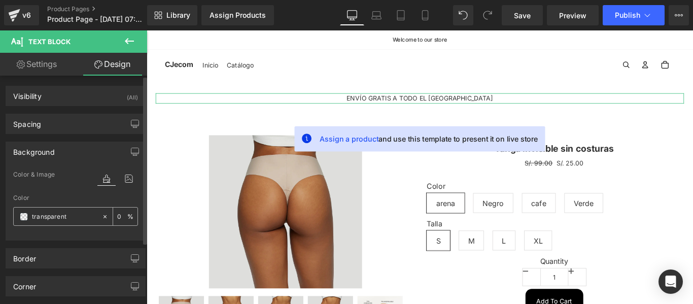
click at [59, 221] on input "transparent" at bounding box center [64, 216] width 65 height 11
click at [18, 220] on div "transparent" at bounding box center [58, 216] width 88 height 18
click at [21, 217] on span at bounding box center [24, 216] width 8 height 8
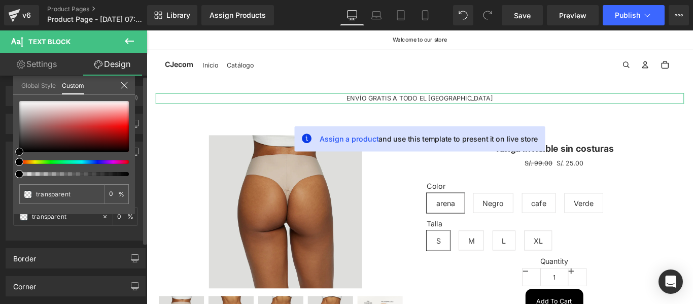
type input "#121010"
type input "100"
type input "#121010"
type input "100"
click at [26, 148] on div at bounding box center [74, 126] width 110 height 51
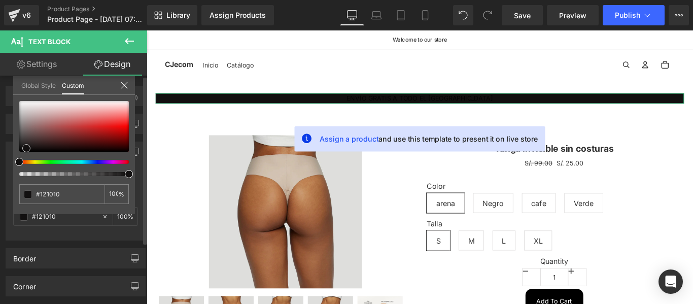
type input "#100e0e"
type input "#0a0909"
type input "#050404"
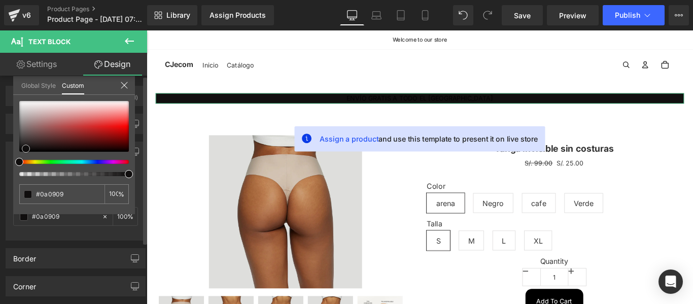
type input "#050404"
type input "#020202"
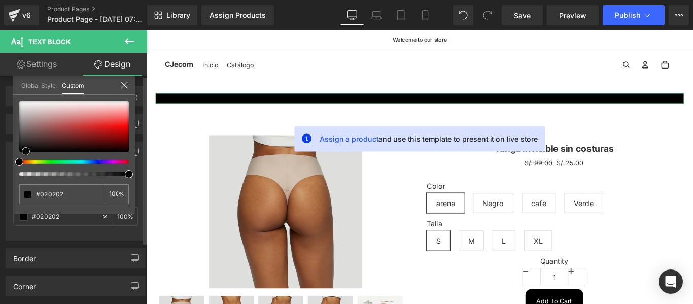
type input "#000000"
drag, startPoint x: 26, startPoint y: 148, endPoint x: 85, endPoint y: 102, distance: 74.8
click at [18, 154] on span at bounding box center [19, 152] width 8 height 8
type input "#1c1616"
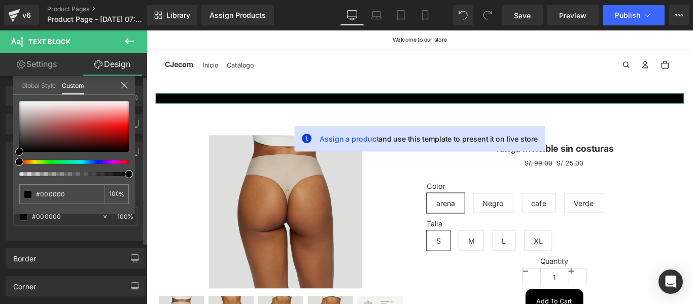
type input "#1c1616"
type input "#534b4b"
type input "#a09191"
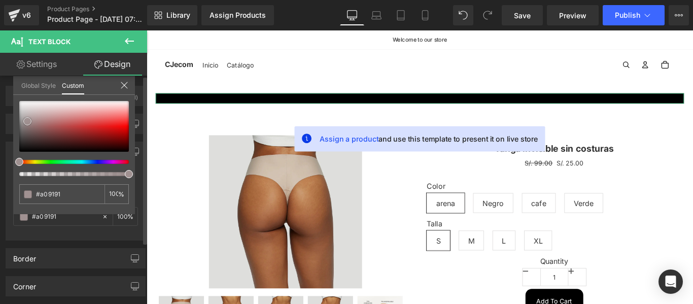
type input "#b7a8a8"
type input "#cbc1c1"
type input "#d9d2d2"
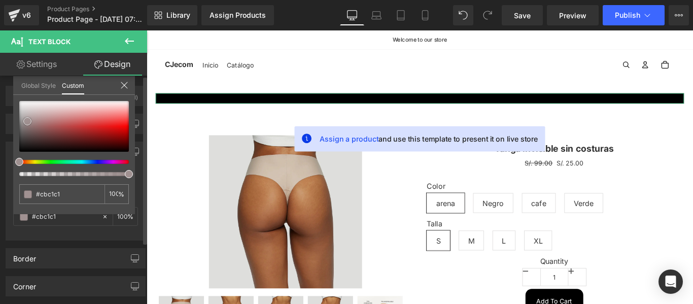
type input "#d9d2d2"
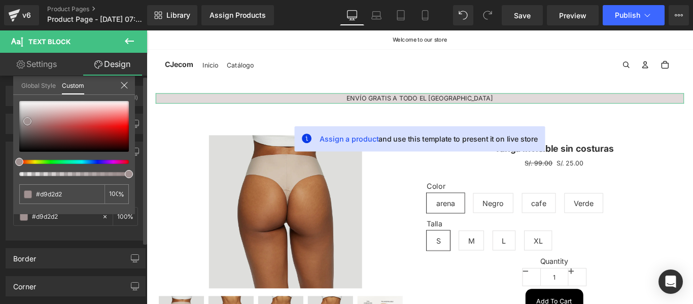
type input "#e1dada"
type input "#e8e2e2"
type input "#eae5e5"
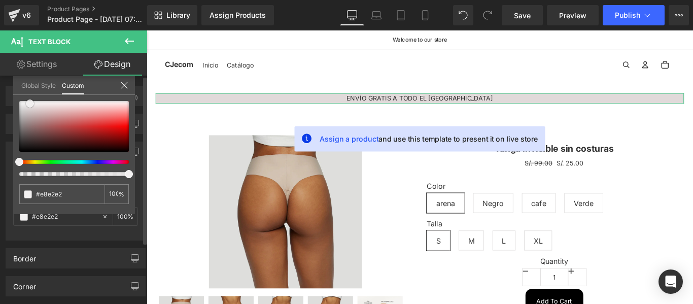
type input "#eae5e5"
type input "#f3f1f1"
type input "#f8f6f6"
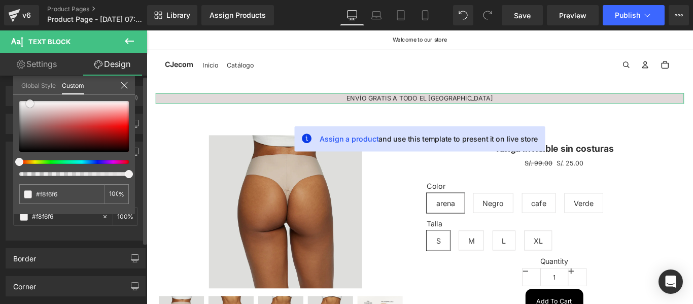
type input "#fcfcfc"
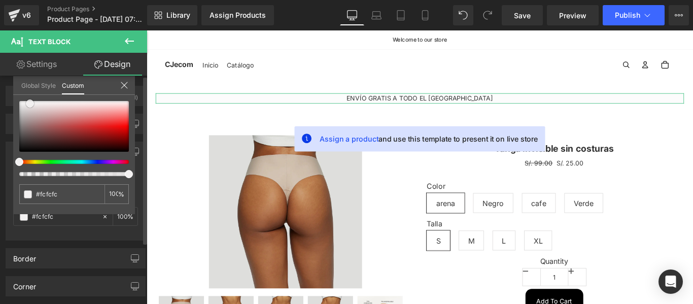
type input "#ffffff"
type input "#fcfcfc"
type input "#f1eeee"
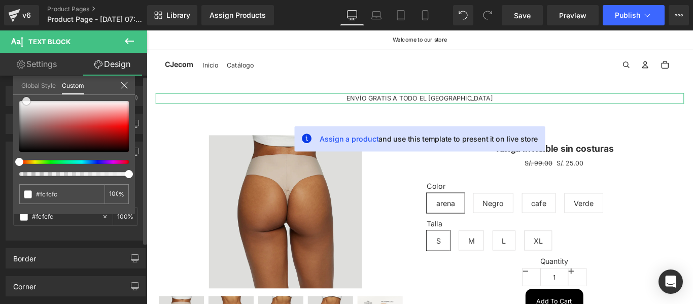
type input "#f1eeee"
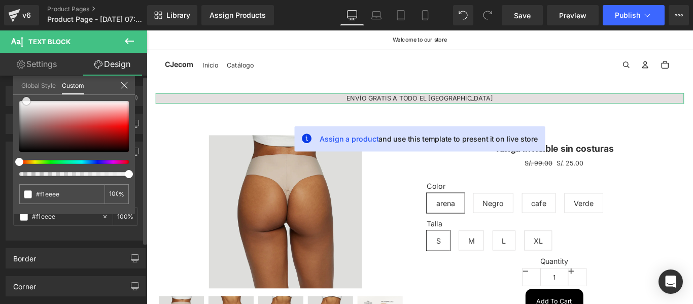
type input "#e4e0e0"
type input "#d7d0d0"
type input "#cdc5c5"
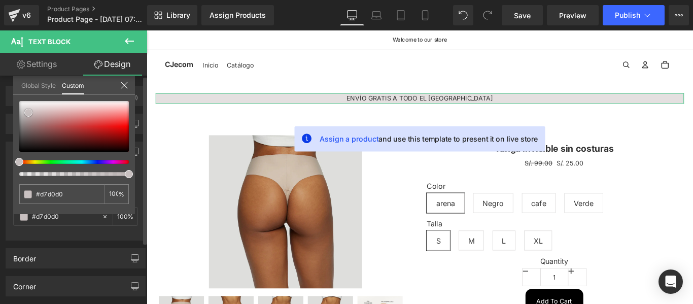
type input "#cdc5c5"
type input "#c8c0c0"
type input "#c2b7b7"
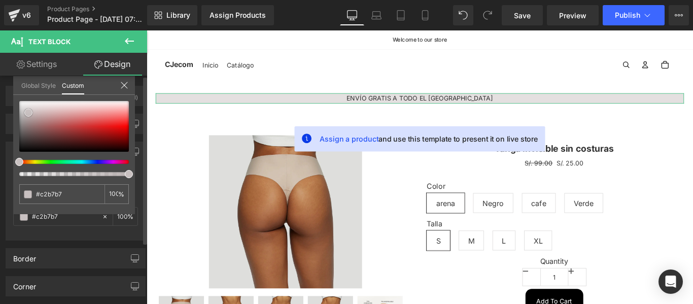
type input "#bdb1b1"
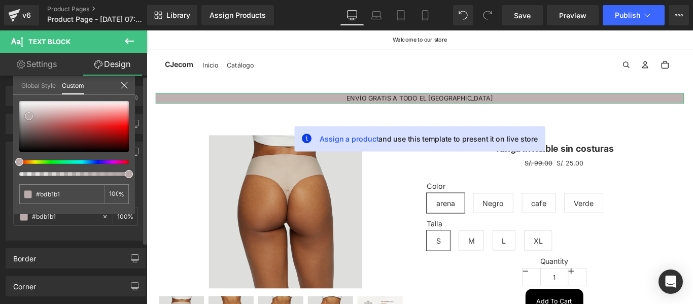
type input "#b9abab"
type input "#b7a8a8"
type input "#b4a1a1"
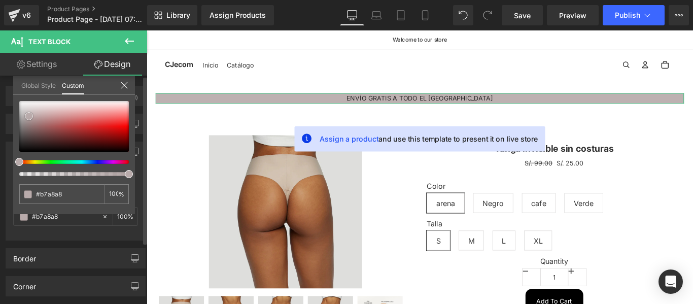
type input "#b4a1a1"
type input "#b29d9d"
type input "#b09b9b"
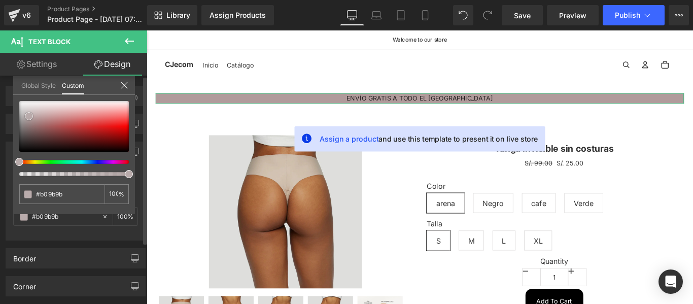
type input "#a99292"
type input "#a48888"
type input "#9e7f7f"
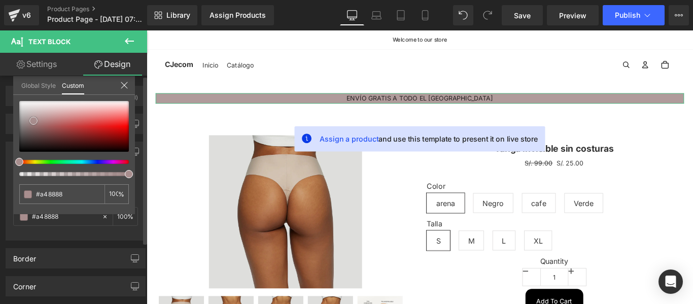
type input "#9e7f7f"
type input "#997575"
type input "#946f6f"
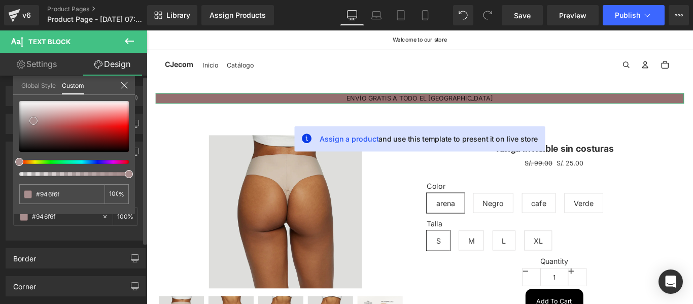
type input "#8f6a6a"
type input "#8d6666"
type input "#8c6363"
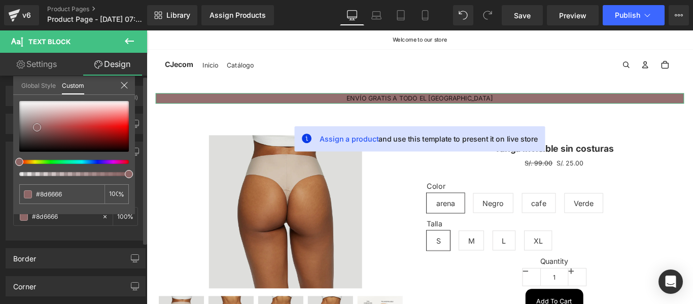
type input "#8c6363"
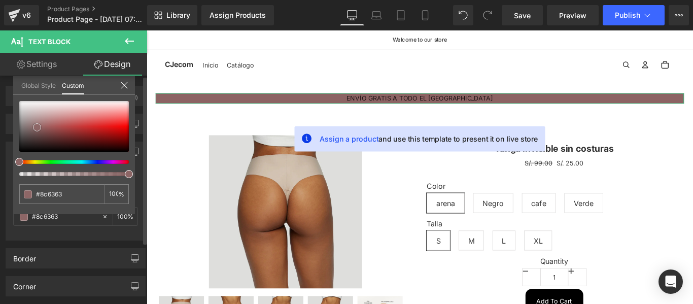
type input "#896161"
type input "#835d5d"
type input "#7e5757"
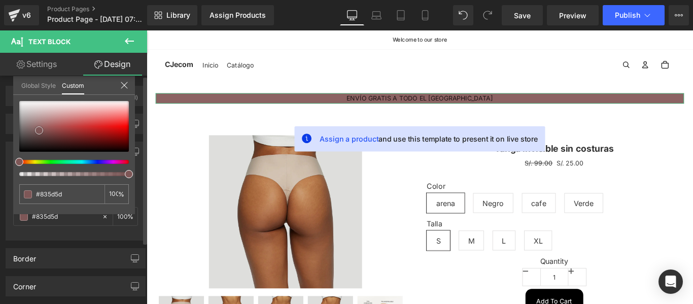
type input "#7e5757"
type input "#795252"
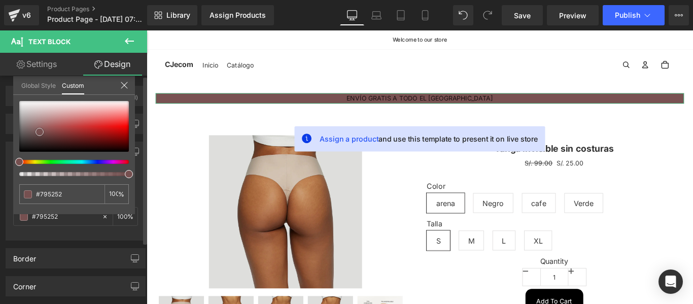
type input "#765050"
type input "#744d4d"
type input "#714b4b"
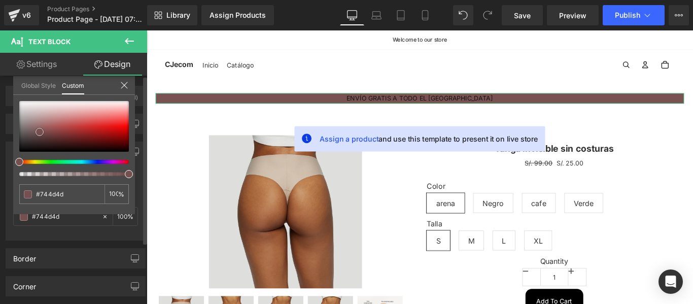
type input "#714b4b"
type input "#6e4949"
type input "#6b4646"
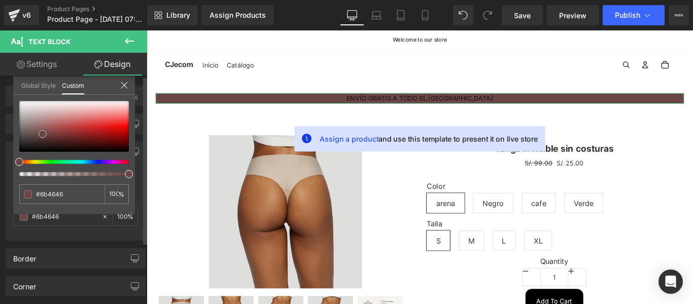
drag, startPoint x: 18, startPoint y: 153, endPoint x: 31, endPoint y: 118, distance: 37.4
click at [39, 130] on span at bounding box center [43, 134] width 8 height 8
type input "#815959"
type input "#997575"
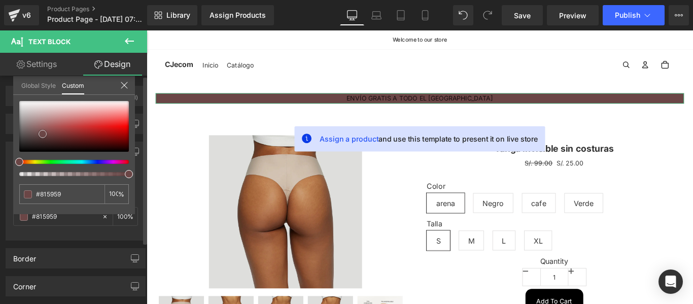
type input "#997575"
type input "#af9797"
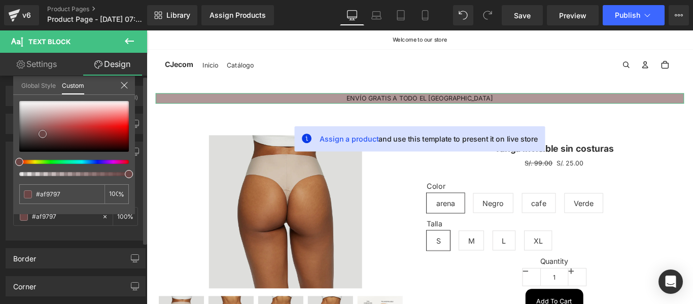
type input "#b7a3a3"
click at [39, 130] on span at bounding box center [43, 134] width 8 height 8
type input "#bcadad"
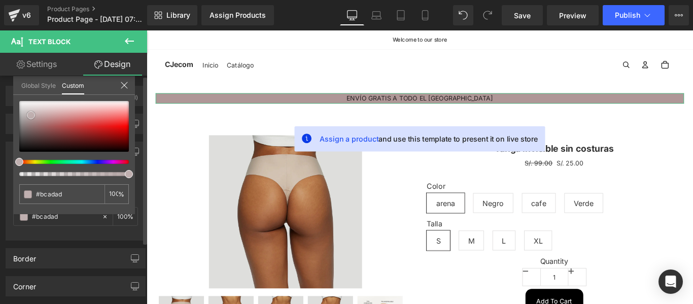
type input "#bfafaf"
type input "#c1b3b3"
type input "#c3b6b6"
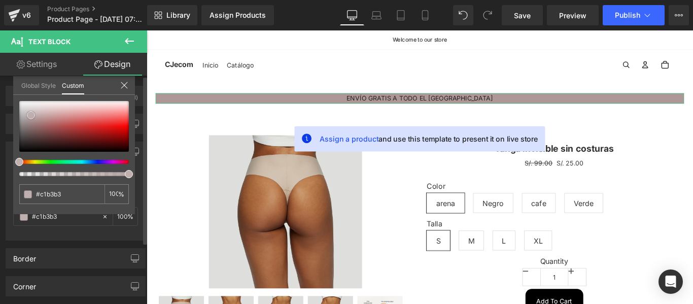
type input "#c3b6b6"
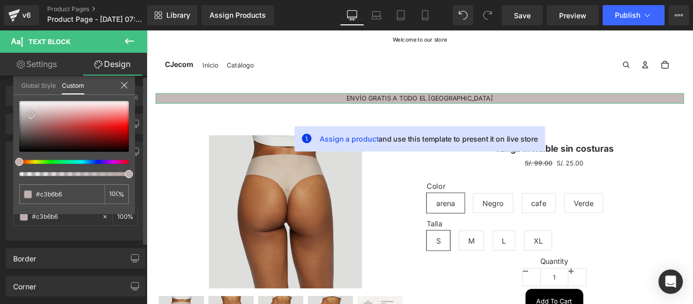
type input "#c5b8b8"
type input "#cabebe"
type input "#cabdbd"
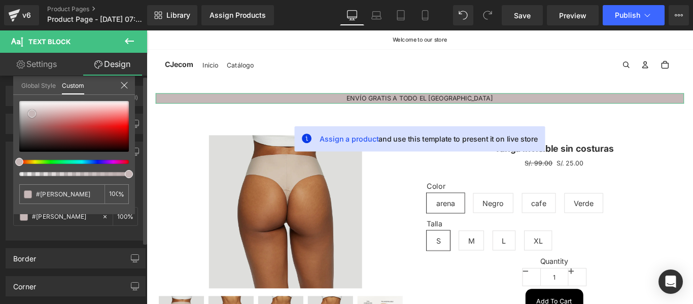
type input "#cabdbd"
type input "#c6b7b7"
type input "#c4b4b4"
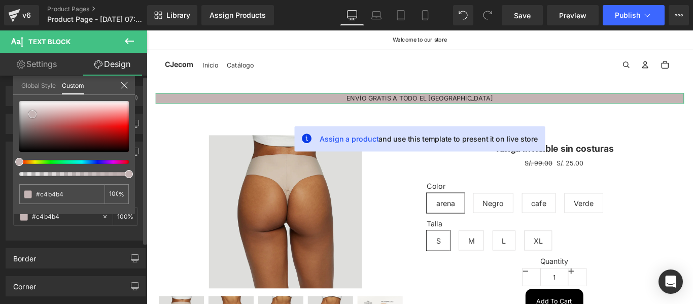
type input "#c6b8b8"
type input "#cbc1c1"
type input "#cec4c4"
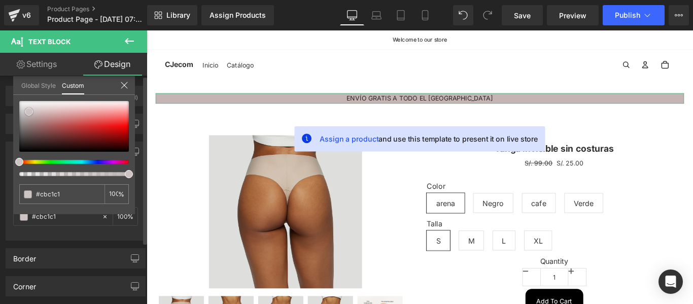
type input "#cec4c4"
type input "#d2caca"
type input "#d1cbcb"
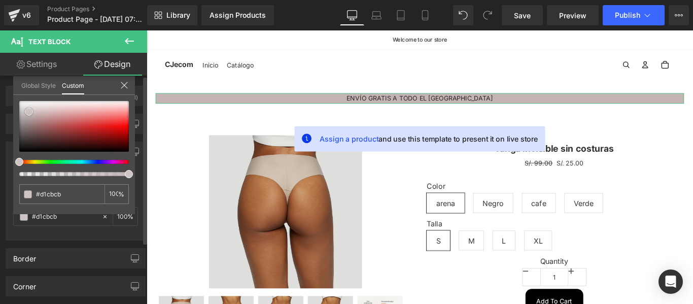
type input "#d3cece"
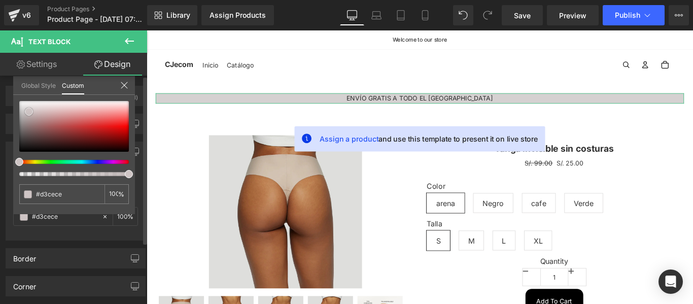
type input "#d5d1d1"
type input "#d8d3d3"
type input "#dbd6d6"
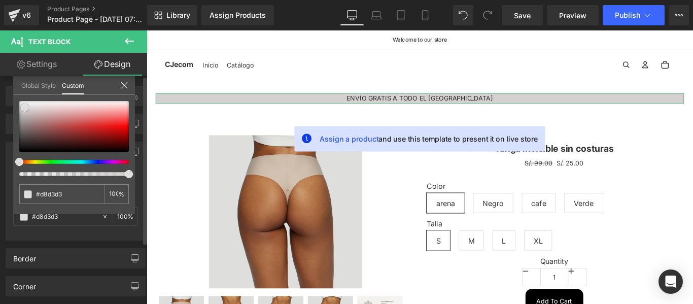
type input "#dbd6d6"
type input "#e1dfdf"
type input "#e4e1e1"
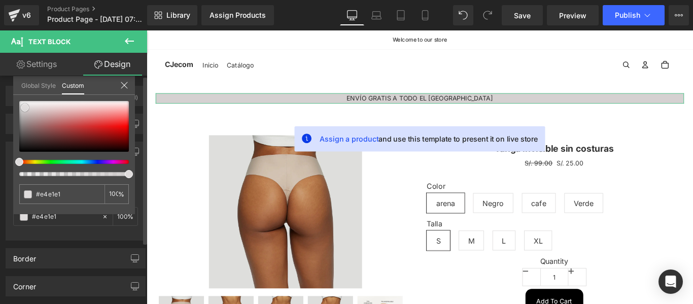
type input "#e6e4e4"
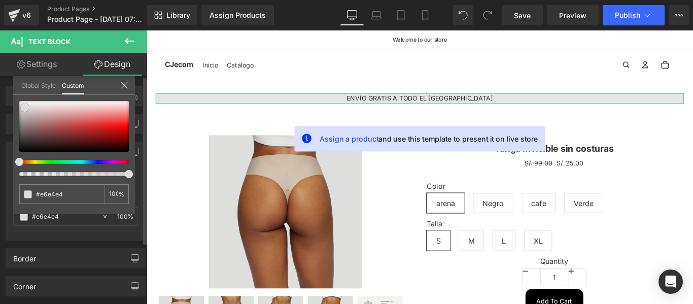
type input "#ebe9e9"
type input "#eeecec"
type input "#f3f1f1"
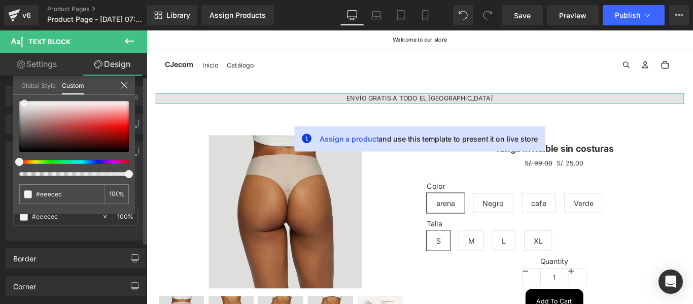
type input "#f3f1f1"
type input "#f7f6f6"
type input "#fcfcfc"
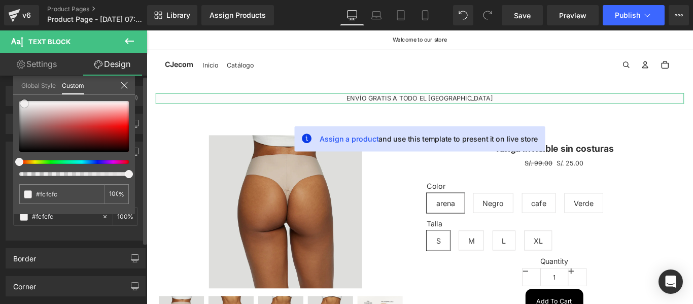
type input "#ffffff"
drag, startPoint x: 27, startPoint y: 113, endPoint x: 17, endPoint y: 97, distance: 18.7
click at [17, 97] on div "#ffffff 100 %" at bounding box center [74, 101] width 122 height 12
click at [126, 84] on icon at bounding box center [124, 85] width 8 height 8
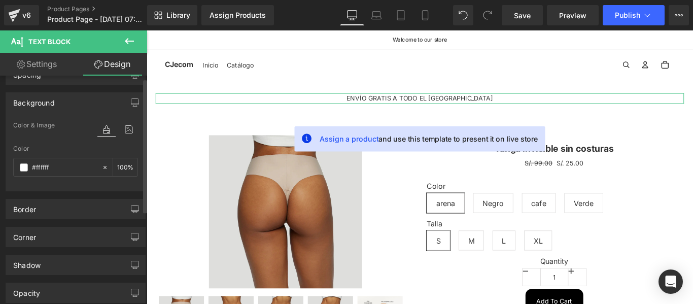
scroll to position [0, 0]
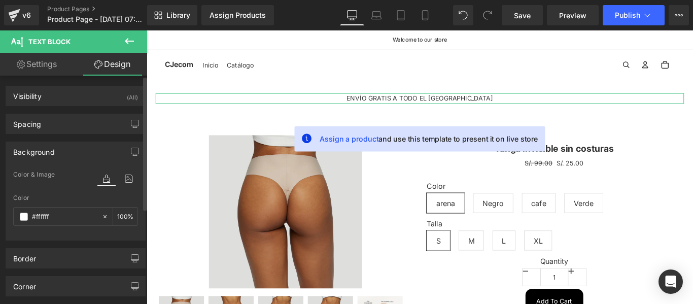
click at [82, 154] on div "Background" at bounding box center [75, 151] width 139 height 19
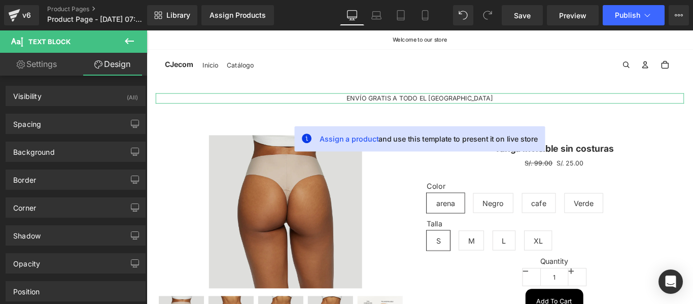
click at [50, 64] on link "Settings" at bounding box center [37, 64] width 74 height 23
type input "81"
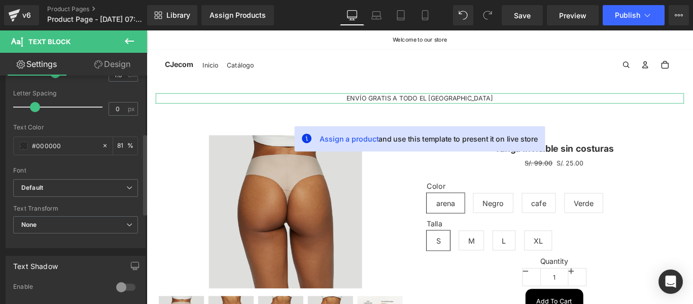
scroll to position [161, 0]
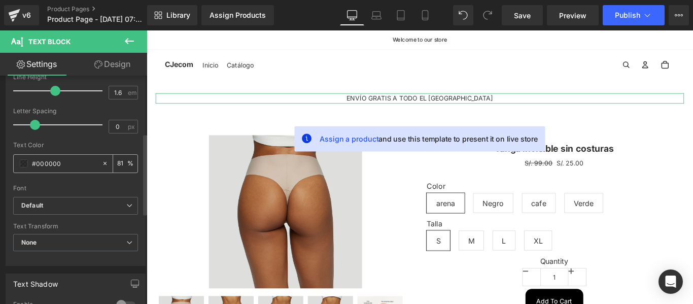
click at [23, 164] on span at bounding box center [24, 163] width 8 height 8
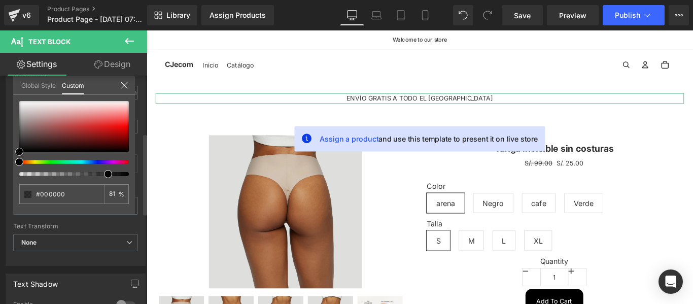
type input "#020202"
type input "#0f0f0f"
type input "#121111"
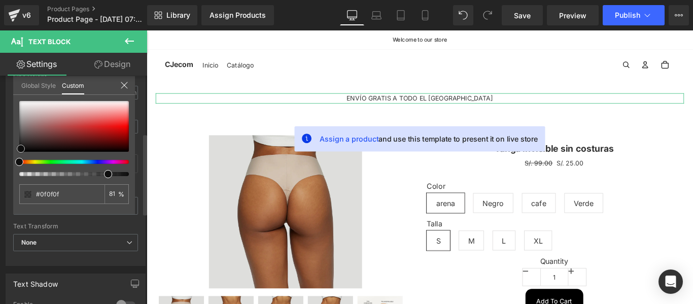
type input "#121111"
type input "#050505"
type input "#000000"
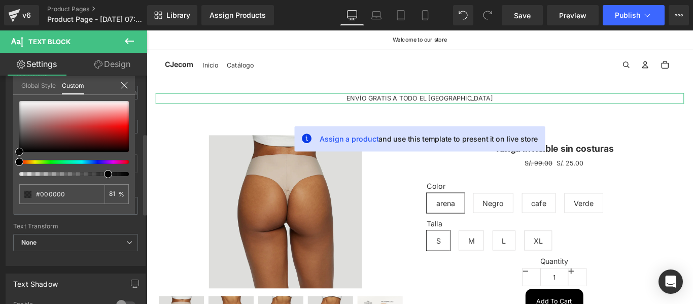
drag, startPoint x: 20, startPoint y: 151, endPoint x: 15, endPoint y: 154, distance: 5.5
click at [15, 154] on div "#000000 81 %" at bounding box center [74, 157] width 122 height 113
type input "#020202"
type input "#050404"
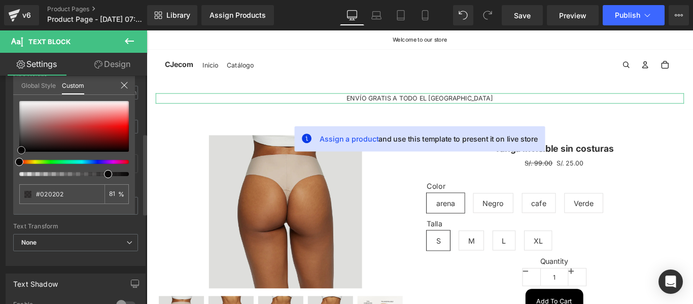
type input "#050404"
type input "#080606"
type input "#020202"
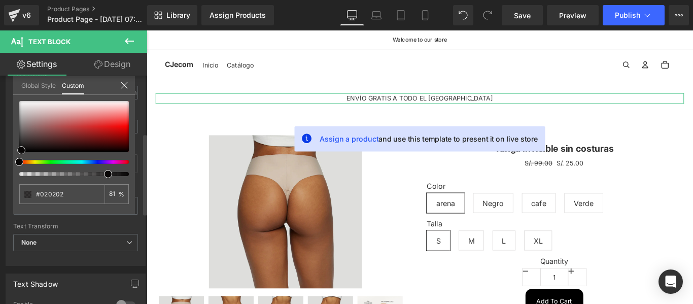
type input "#000000"
drag, startPoint x: 18, startPoint y: 151, endPoint x: 13, endPoint y: 160, distance: 10.2
click at [13, 160] on div "#000000 81 %" at bounding box center [74, 157] width 122 height 113
click at [119, 88] on div "Global Style Custom" at bounding box center [74, 85] width 122 height 19
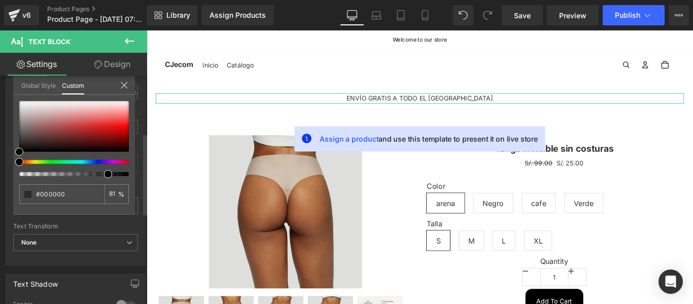
click at [122, 87] on icon at bounding box center [124, 85] width 8 height 8
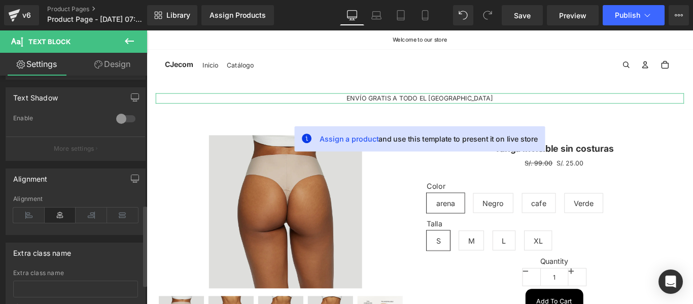
scroll to position [414, 0]
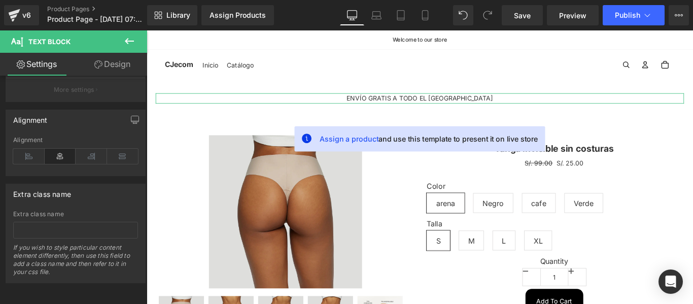
click at [101, 73] on link "Design" at bounding box center [113, 64] width 74 height 23
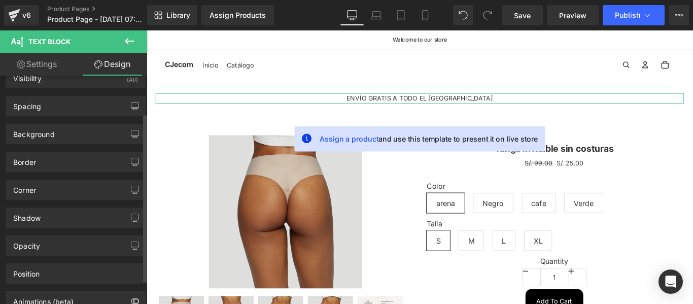
scroll to position [0, 0]
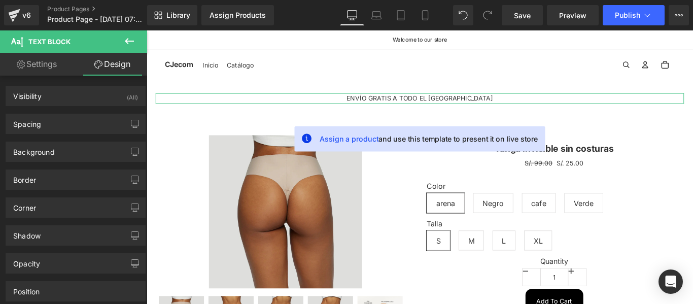
click at [51, 74] on link "Settings" at bounding box center [37, 64] width 74 height 23
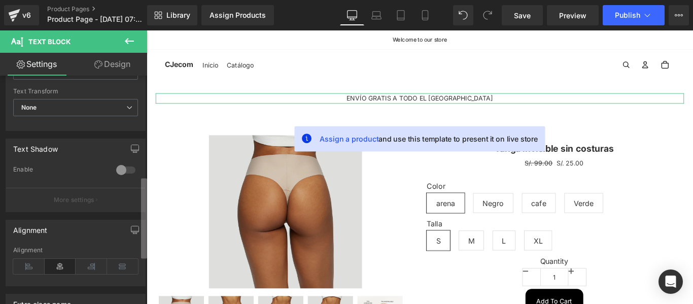
scroll to position [281, 0]
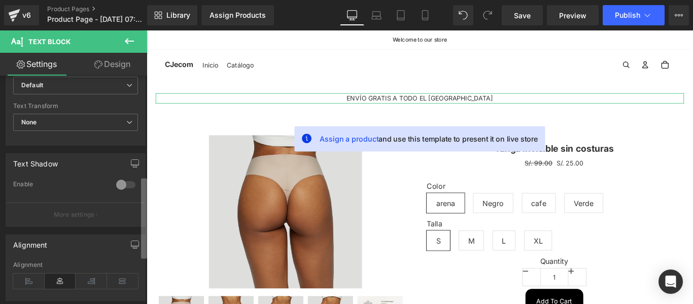
click at [146, 188] on b at bounding box center [144, 218] width 6 height 80
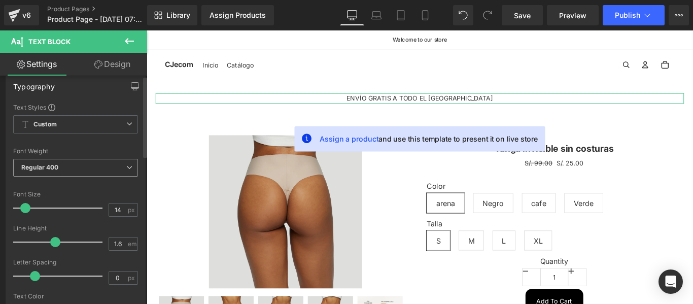
scroll to position [0, 0]
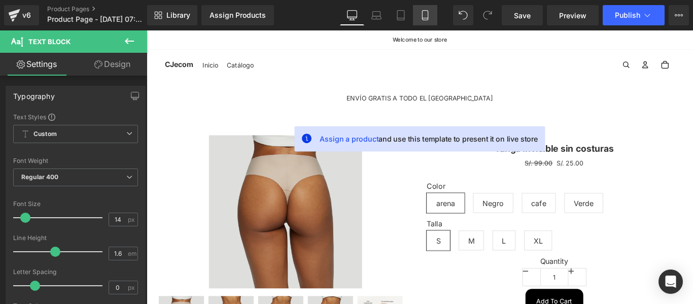
click at [415, 18] on link "Mobile" at bounding box center [425, 15] width 24 height 20
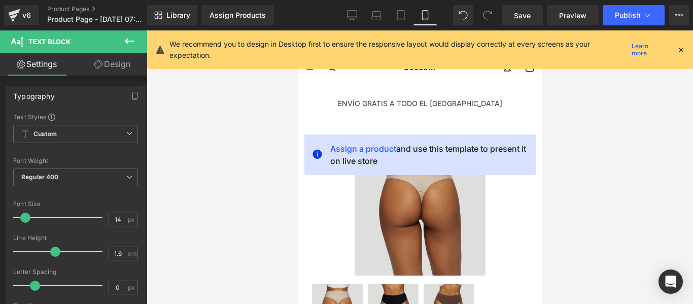
type input "81"
click at [682, 49] on icon at bounding box center [680, 49] width 9 height 9
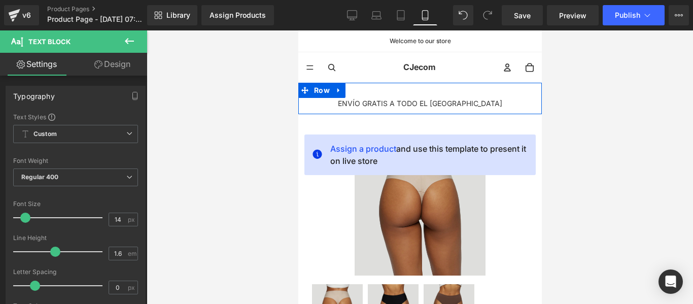
click at [580, 109] on span "Text Block" at bounding box center [596, 115] width 33 height 12
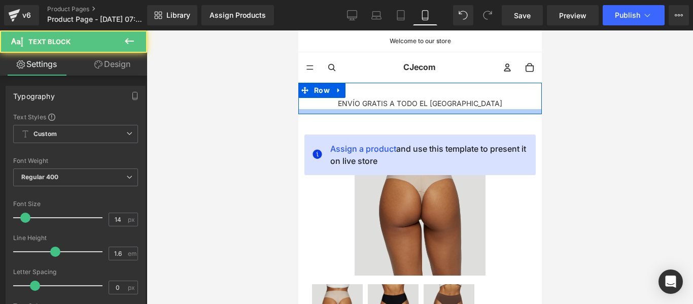
click at [478, 105] on p "ENVÍO GRATIS A TODO EL PERÚ" at bounding box center [419, 103] width 228 height 11
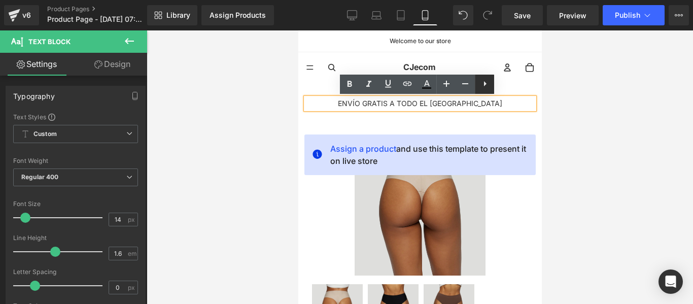
click at [479, 87] on icon at bounding box center [485, 84] width 12 height 12
click at [481, 87] on icon at bounding box center [484, 84] width 12 height 12
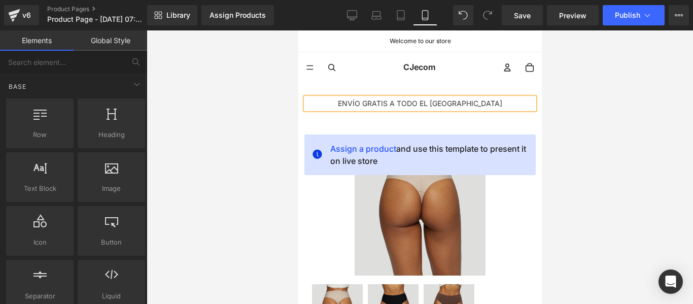
click at [559, 130] on div at bounding box center [420, 166] width 546 height 273
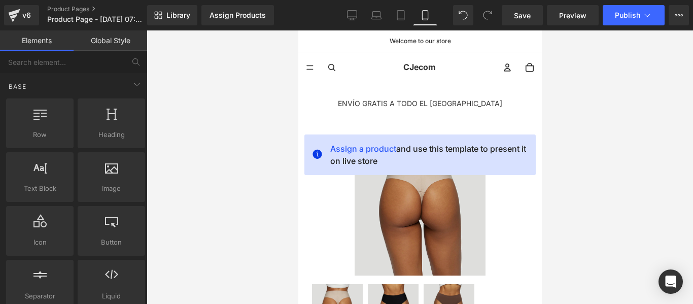
click at [480, 104] on p "ENVÍO GRATIS A TODO EL PERÚ" at bounding box center [419, 103] width 228 height 11
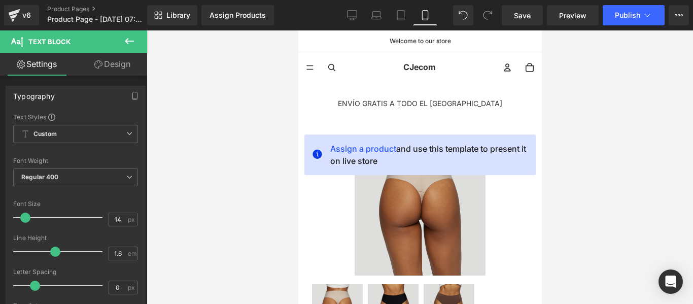
click at [54, 58] on link "Settings" at bounding box center [37, 64] width 74 height 23
click at [129, 38] on icon at bounding box center [129, 41] width 12 height 12
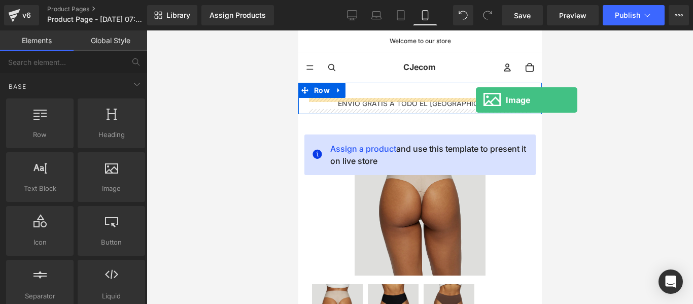
drag, startPoint x: 415, startPoint y: 212, endPoint x: 475, endPoint y: 100, distance: 127.5
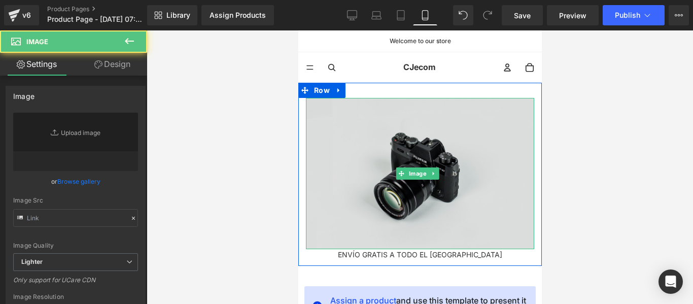
type input "//[DOMAIN_NAME][URL]"
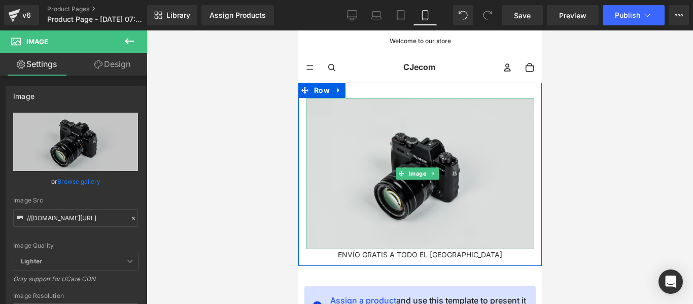
click at [430, 135] on img at bounding box center [419, 173] width 228 height 151
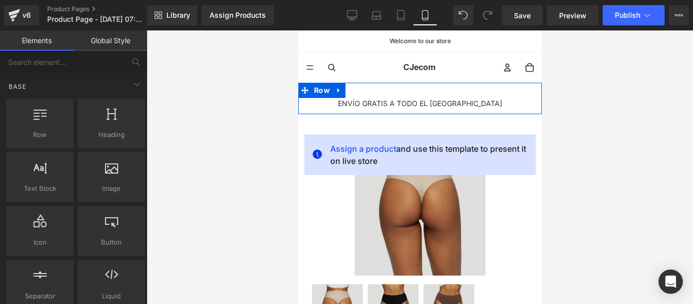
click at [475, 102] on p "ENVÍO GRATIS A TODO EL PERÚ" at bounding box center [419, 103] width 228 height 11
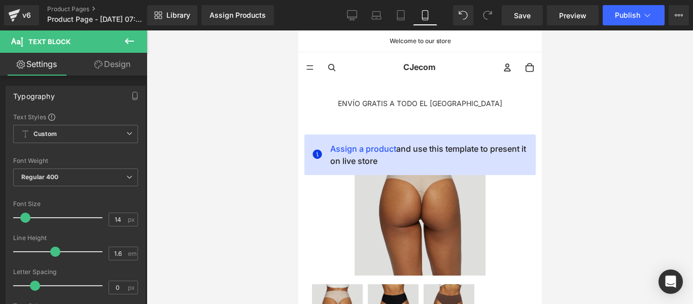
click at [113, 68] on link "Design" at bounding box center [113, 64] width 74 height 23
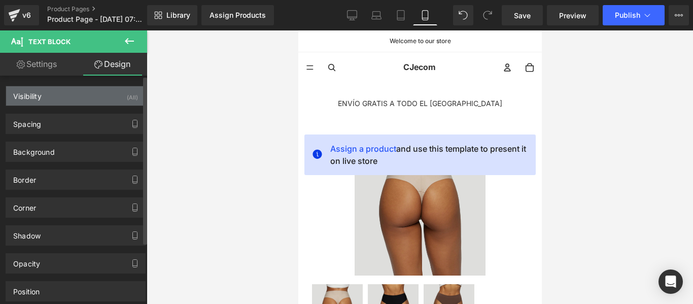
click at [88, 100] on div "Visibility (All)" at bounding box center [75, 95] width 139 height 19
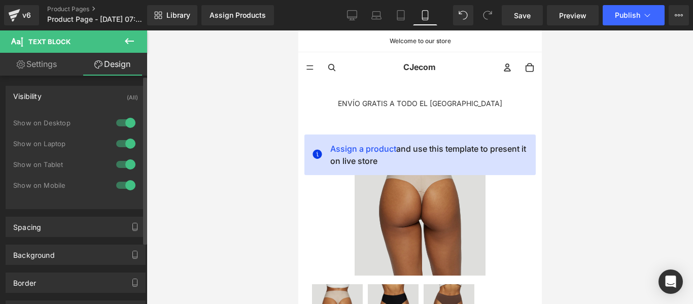
click at [89, 97] on div "Visibility (All)" at bounding box center [75, 95] width 139 height 19
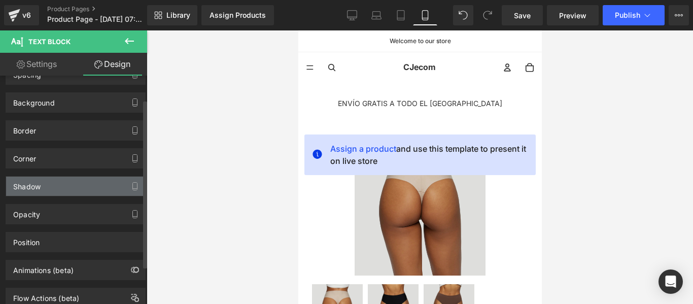
scroll to position [32, 0]
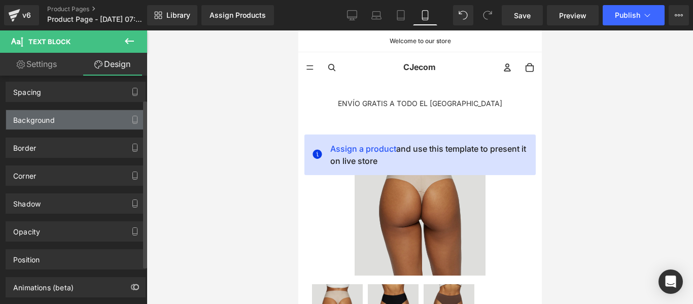
click at [92, 120] on div "Background" at bounding box center [75, 119] width 139 height 19
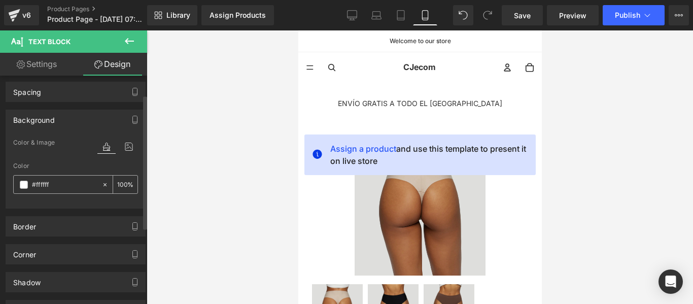
click at [23, 179] on div "#ffffff" at bounding box center [58, 184] width 88 height 18
click at [24, 183] on span at bounding box center [24, 185] width 8 height 8
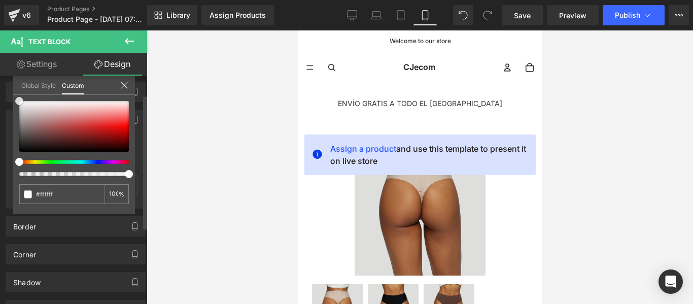
type input "#f2f2f2"
type input "#e1dfdf"
type input "#d4d2d2"
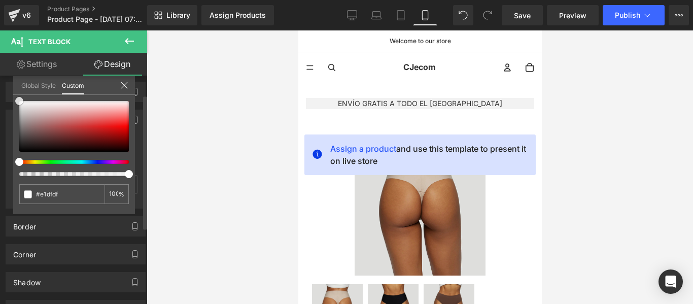
type input "#d4d2d2"
type input "#c6c2c2"
type input "#b4b0b0"
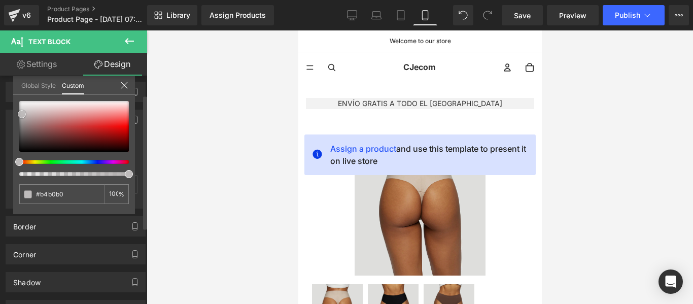
type input "#aca9a9"
type input "#a09c9c"
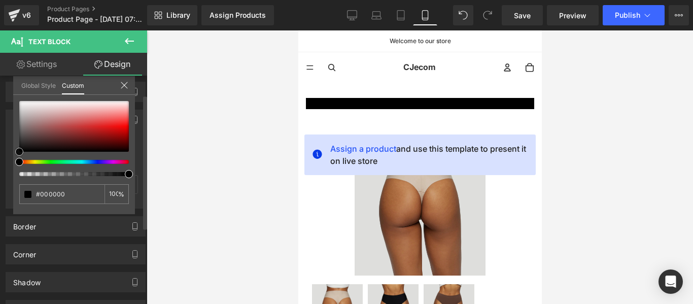
drag, startPoint x: 19, startPoint y: 102, endPoint x: 15, endPoint y: 155, distance: 53.4
click at [15, 155] on div "#000000 100 %" at bounding box center [74, 157] width 122 height 113
click at [120, 87] on icon at bounding box center [124, 85] width 8 height 8
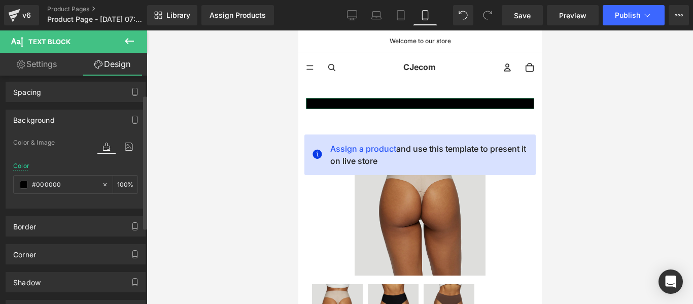
click at [48, 67] on link "Settings" at bounding box center [37, 64] width 74 height 23
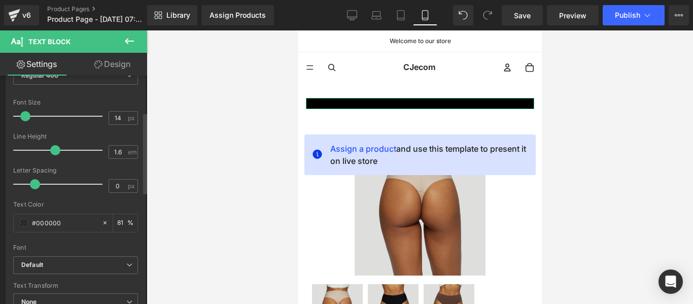
scroll to position [152, 0]
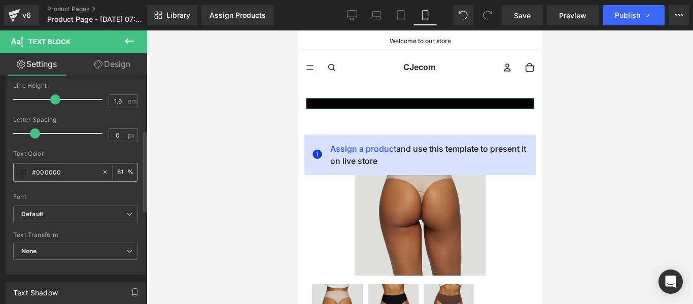
click at [24, 169] on span at bounding box center [24, 172] width 8 height 8
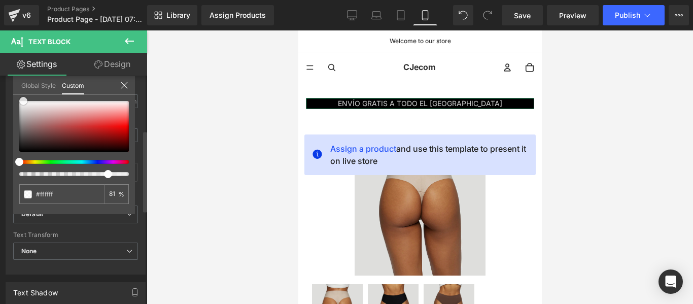
drag, startPoint x: 20, startPoint y: 150, endPoint x: 24, endPoint y: 96, distance: 53.9
click at [24, 96] on div "#ffffff 81 %" at bounding box center [74, 101] width 122 height 12
click at [605, 113] on div at bounding box center [420, 166] width 546 height 273
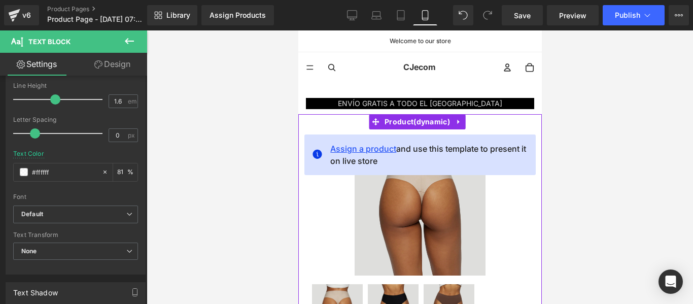
click at [359, 148] on span "Assign a product" at bounding box center [363, 149] width 66 height 10
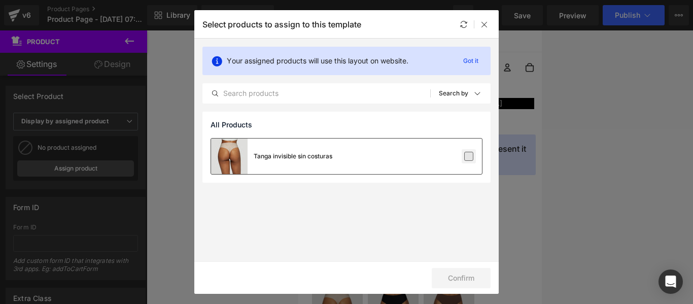
click at [469, 157] on label at bounding box center [468, 156] width 9 height 9
click at [469, 156] on input "checkbox" at bounding box center [469, 156] width 0 height 0
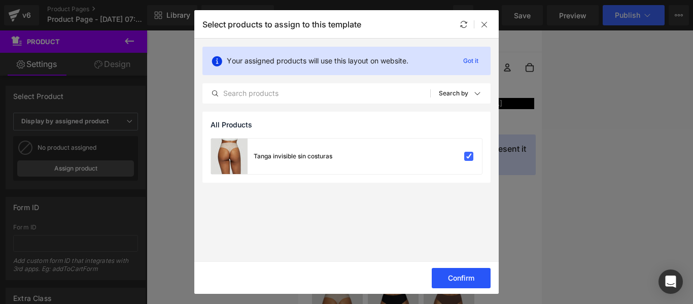
click at [470, 272] on button "Confirm" at bounding box center [461, 278] width 59 height 20
click at [451, 278] on button "Success" at bounding box center [455, 278] width 72 height 20
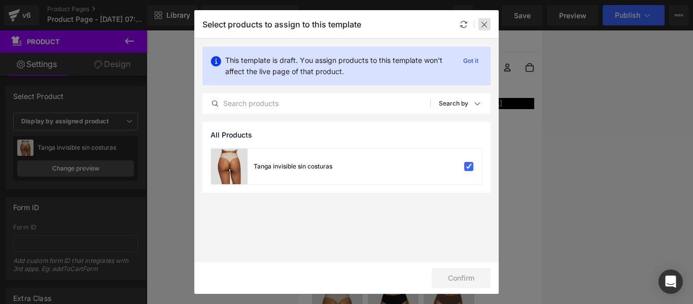
click at [483, 27] on icon at bounding box center [484, 24] width 8 height 8
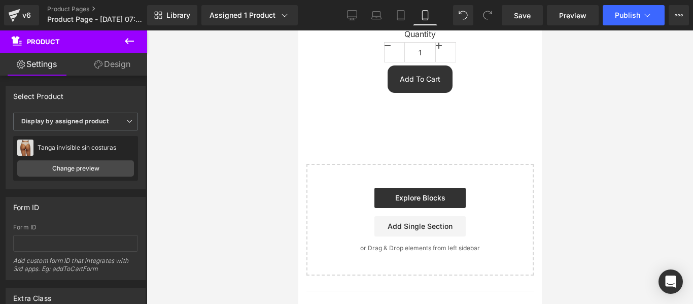
scroll to position [507, 0]
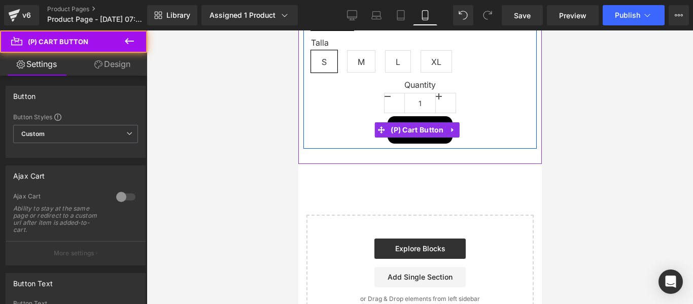
drag, startPoint x: 443, startPoint y: 135, endPoint x: 457, endPoint y: 135, distance: 14.7
click at [457, 135] on div "Add To Cart" at bounding box center [419, 129] width 218 height 27
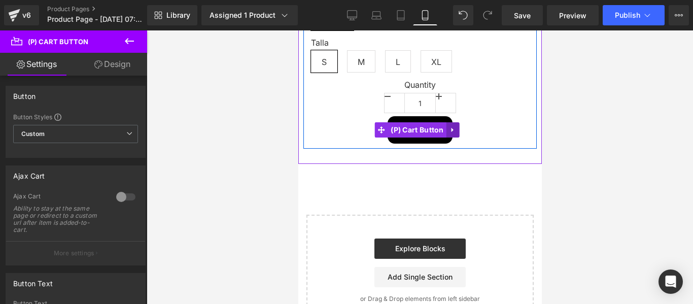
click at [449, 126] on icon at bounding box center [452, 130] width 7 height 8
click at [371, 130] on div "Add To Cart (P) Cart Button" at bounding box center [419, 129] width 218 height 27
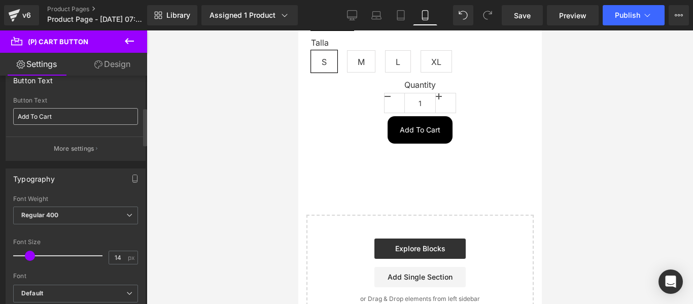
scroll to position [152, 0]
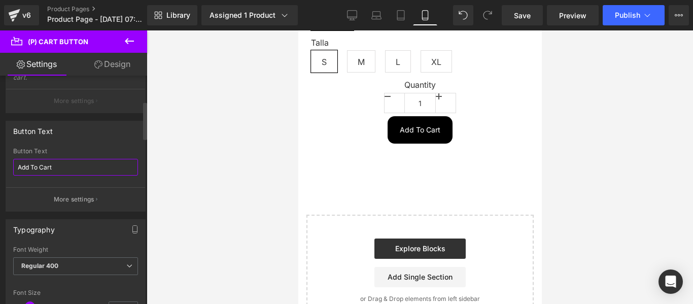
drag, startPoint x: 77, startPoint y: 167, endPoint x: 22, endPoint y: 165, distance: 55.3
click at [8, 167] on div "Add To Cart Button Text Add To Cart More settings" at bounding box center [75, 179] width 139 height 63
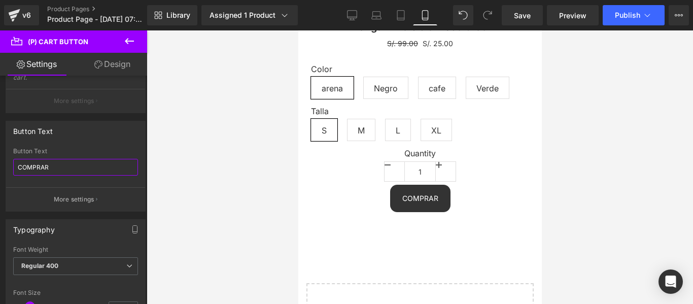
scroll to position [456, 0]
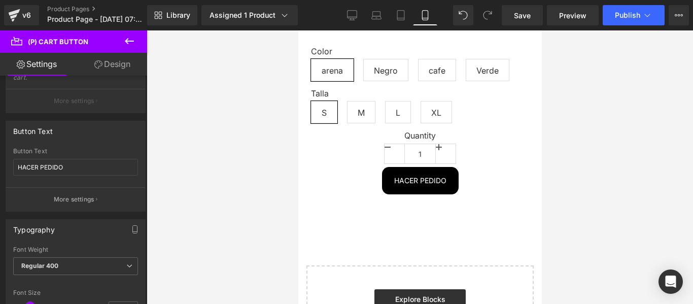
click at [634, 143] on div at bounding box center [420, 166] width 546 height 273
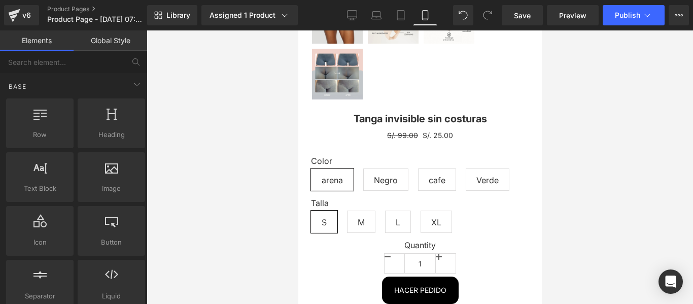
scroll to position [406, 0]
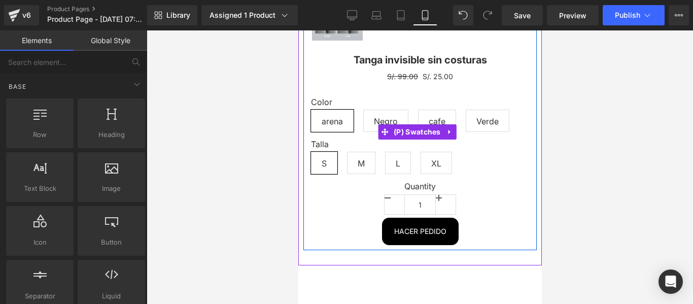
click at [377, 88] on div "Color arena Negro cafe Verde Talla S M L XL" at bounding box center [419, 131] width 218 height 99
click at [452, 130] on icon at bounding box center [449, 132] width 7 height 8
click at [377, 128] on link "(P) Swatches" at bounding box center [390, 131] width 65 height 15
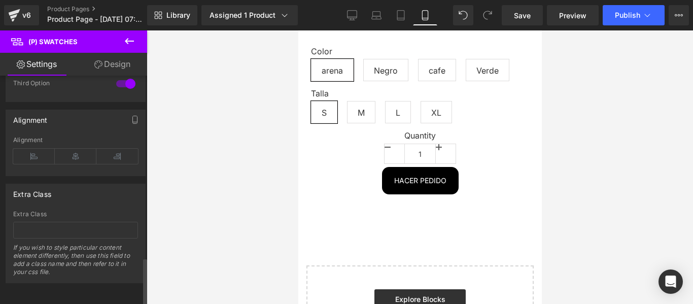
scroll to position [876, 0]
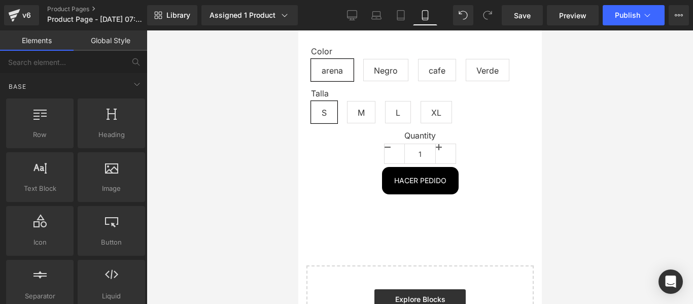
click at [620, 117] on div at bounding box center [420, 166] width 546 height 273
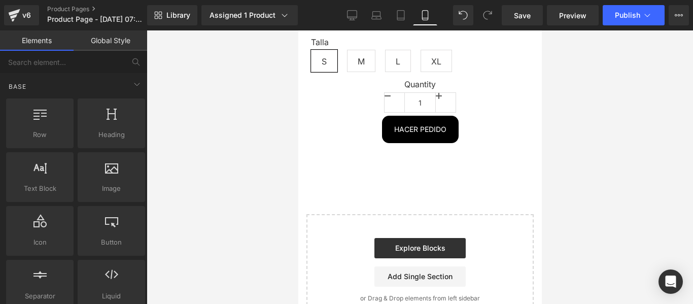
scroll to position [507, 0]
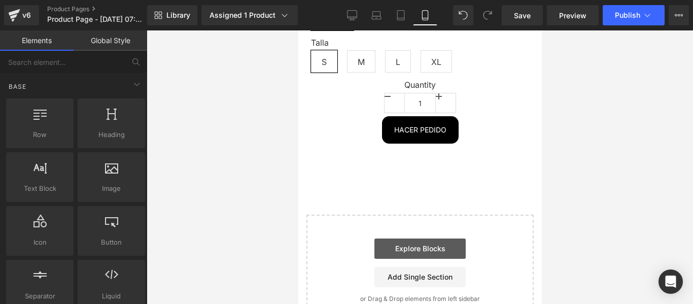
click at [424, 247] on link "Explore Blocks" at bounding box center [419, 248] width 91 height 20
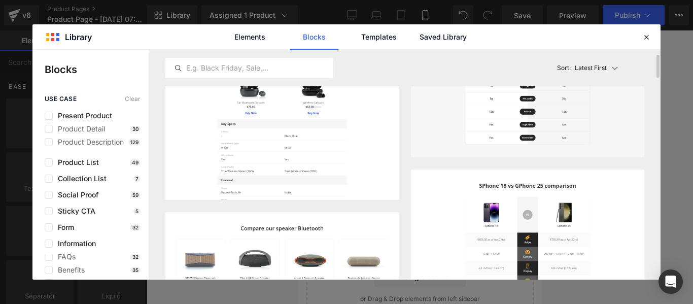
scroll to position [101, 0]
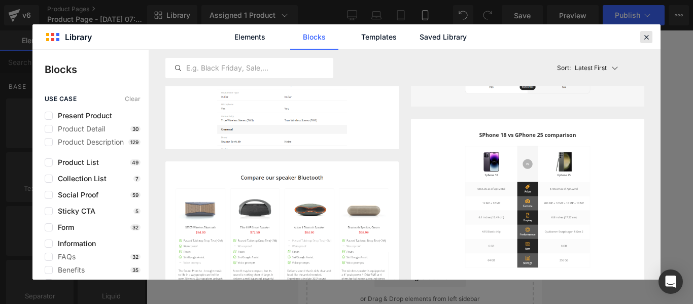
click at [646, 41] on icon at bounding box center [646, 36] width 9 height 9
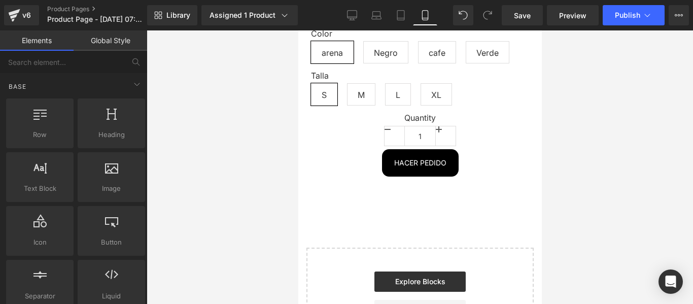
scroll to position [456, 0]
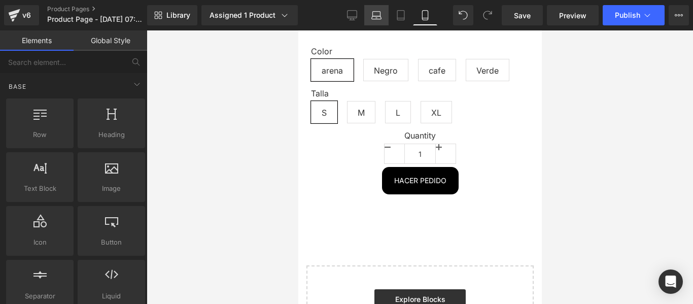
click at [375, 14] on icon at bounding box center [376, 15] width 10 height 10
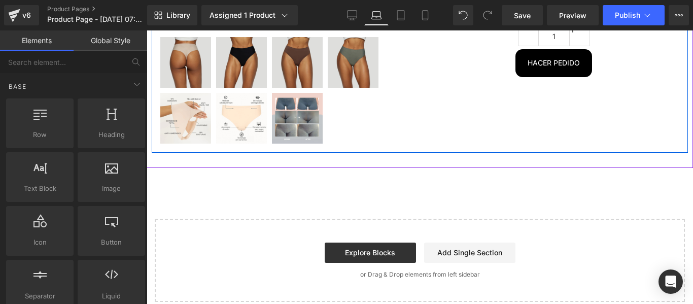
scroll to position [254, 0]
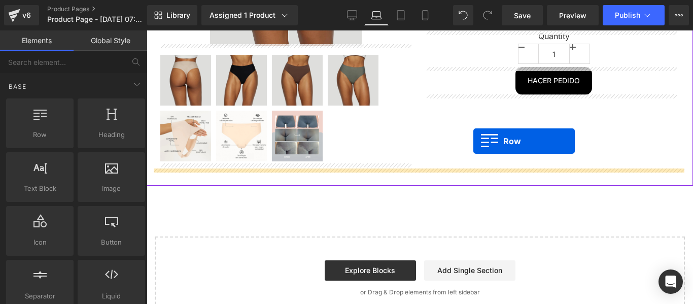
drag, startPoint x: 189, startPoint y: 164, endPoint x: 473, endPoint y: 141, distance: 284.9
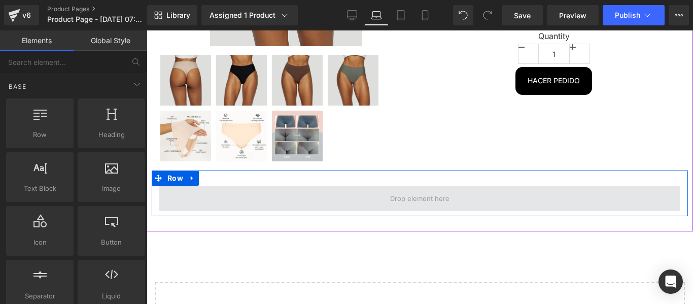
click at [400, 198] on span at bounding box center [419, 198] width 66 height 16
click at [349, 194] on span at bounding box center [419, 198] width 521 height 25
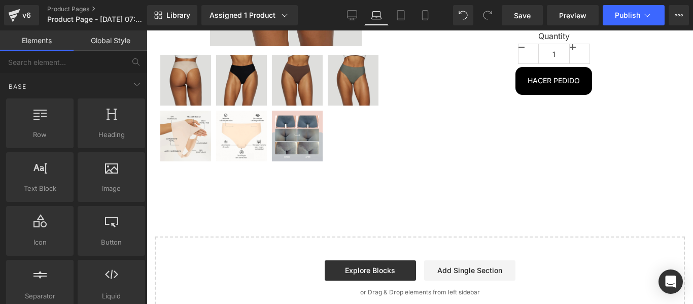
click at [363, 270] on link "Explore Blocks" at bounding box center [370, 270] width 91 height 20
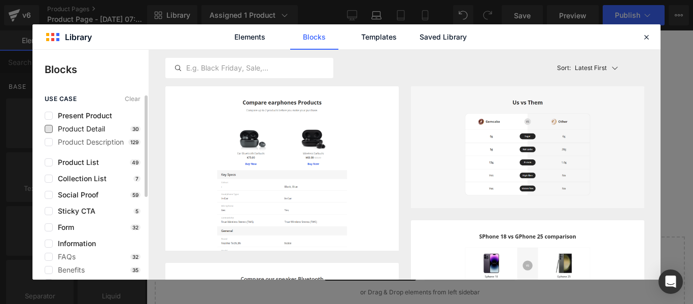
click at [82, 127] on span "Product Detail" at bounding box center [79, 129] width 52 height 8
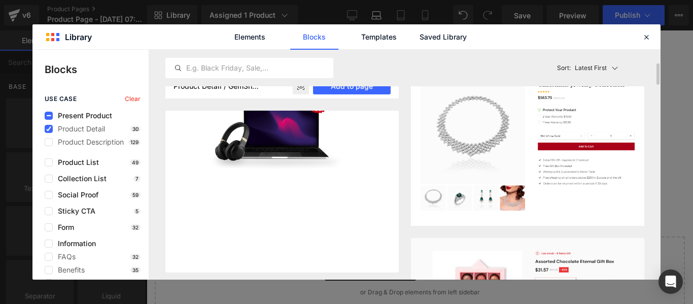
scroll to position [0, 0]
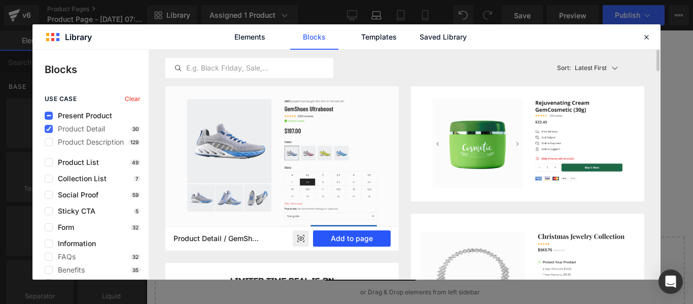
click at [345, 240] on button "Add to page" at bounding box center [352, 238] width 78 height 16
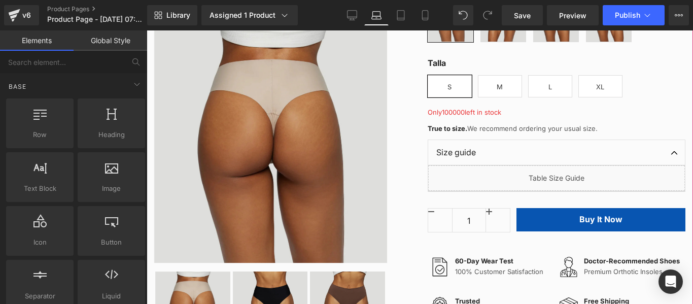
scroll to position [659, 0]
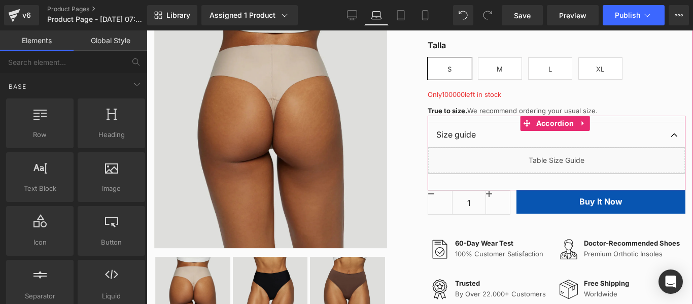
click at [668, 147] on button "button" at bounding box center [674, 134] width 20 height 25
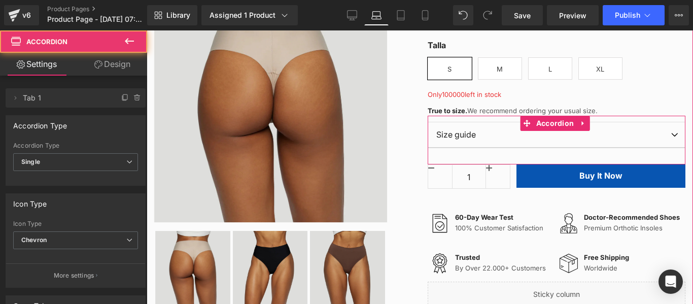
click at [668, 147] on button "button" at bounding box center [674, 134] width 20 height 25
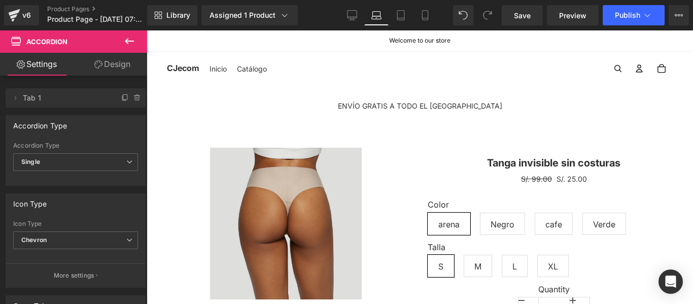
scroll to position [0, 0]
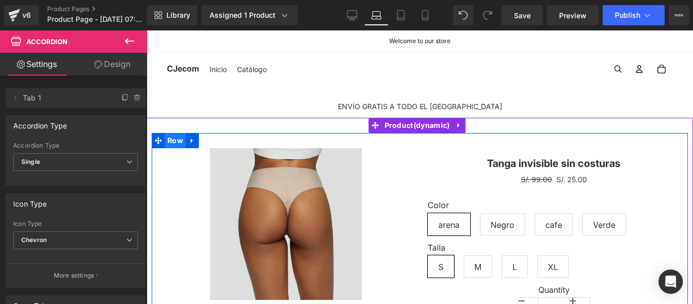
click at [170, 143] on span "Row" at bounding box center [175, 140] width 21 height 15
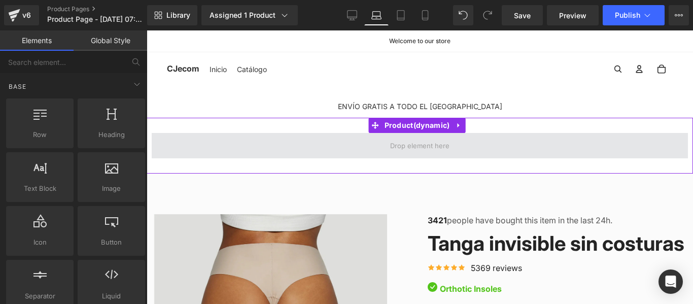
click at [454, 139] on span at bounding box center [420, 145] width 536 height 25
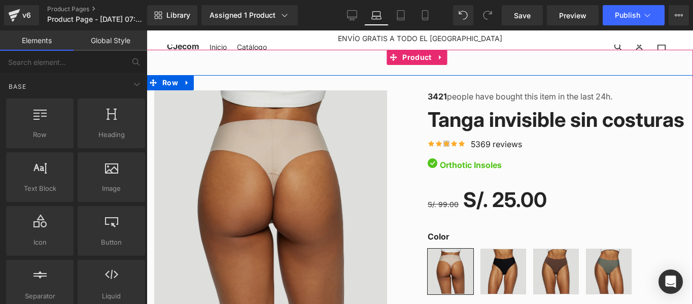
scroll to position [51, 0]
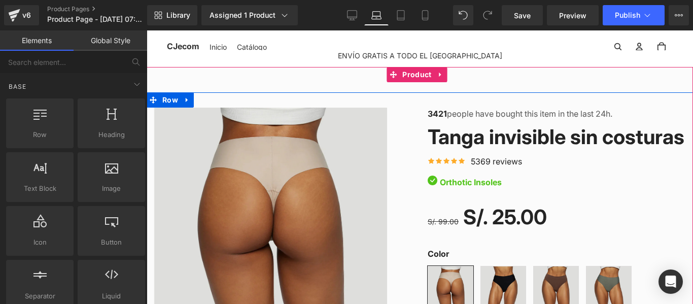
click at [438, 114] on strong "3421" at bounding box center [437, 114] width 19 height 10
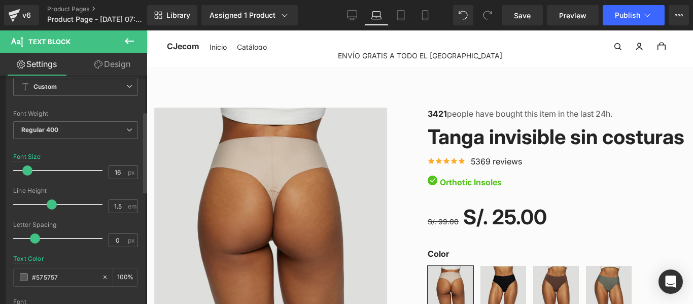
scroll to position [101, 0]
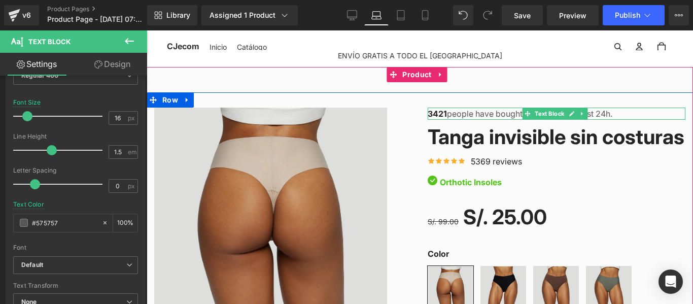
click at [443, 113] on p "3421 people have bought this item in the last 24h." at bounding box center [557, 114] width 258 height 12
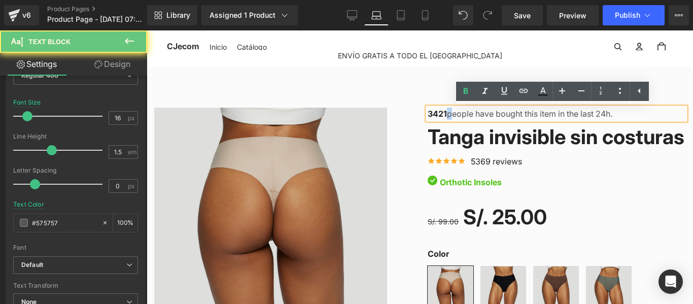
click at [443, 113] on p "3421 people have bought this item in the last 24h." at bounding box center [557, 114] width 258 height 12
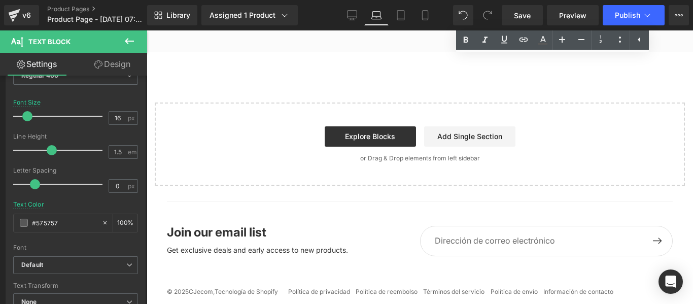
scroll to position [558, 0]
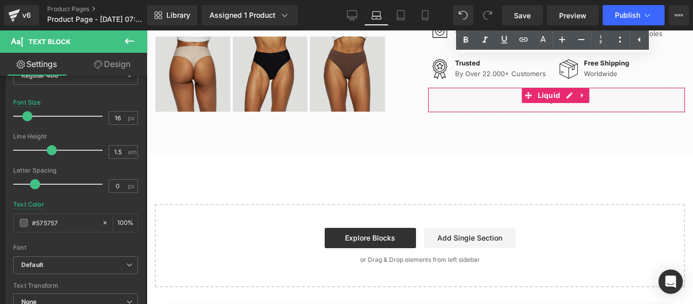
click at [525, 113] on div "Liquid" at bounding box center [557, 99] width 258 height 25
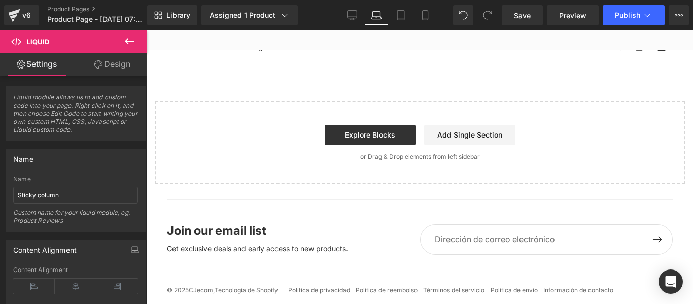
scroll to position [643, 0]
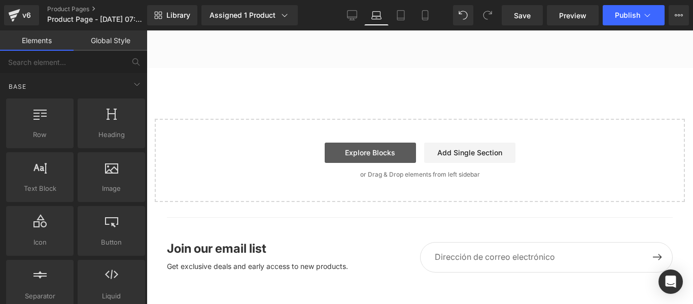
click at [389, 163] on link "Explore Blocks" at bounding box center [370, 153] width 91 height 20
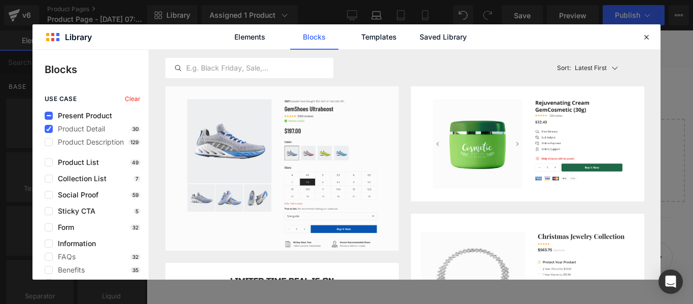
scroll to position [101, 0]
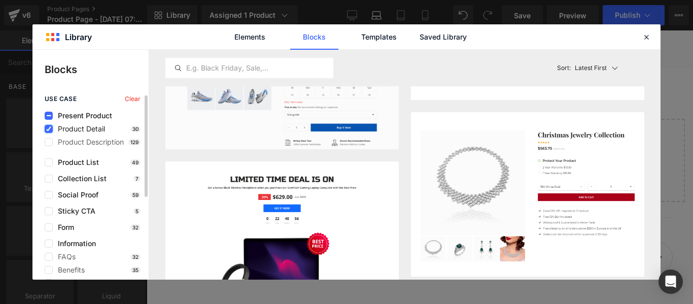
click at [49, 129] on icon at bounding box center [48, 129] width 5 height 0
click at [49, 129] on input "checkbox" at bounding box center [49, 129] width 0 height 0
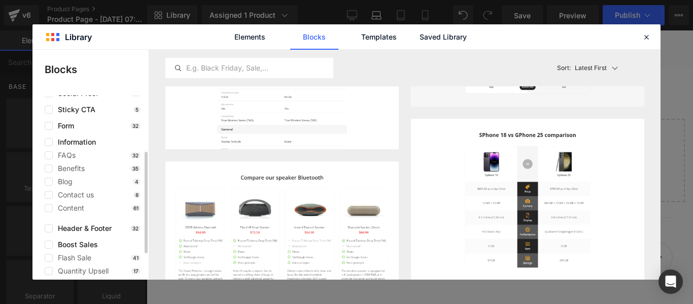
scroll to position [0, 0]
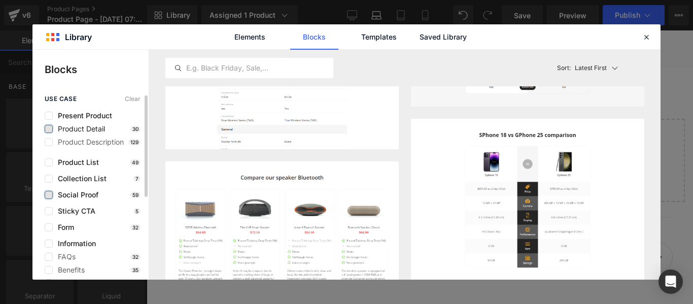
click at [49, 197] on label at bounding box center [49, 195] width 8 height 8
click at [49, 195] on input "checkbox" at bounding box center [49, 195] width 0 height 0
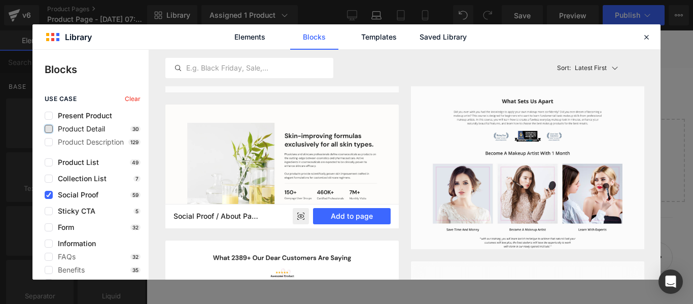
click at [234, 180] on img at bounding box center [281, 165] width 233 height 123
click at [361, 218] on button "Add to page" at bounding box center [352, 216] width 78 height 16
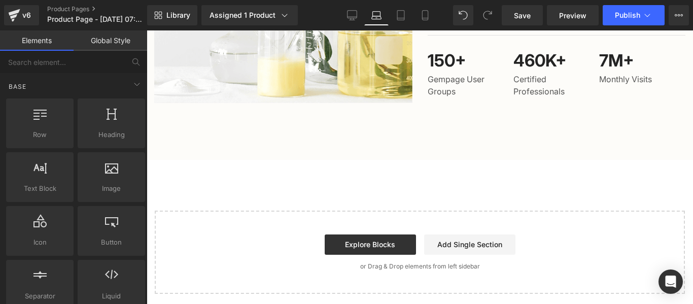
scroll to position [910, 0]
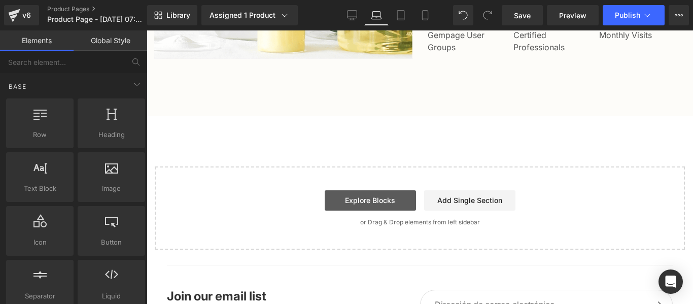
click at [355, 210] on link "Explore Blocks" at bounding box center [370, 200] width 91 height 20
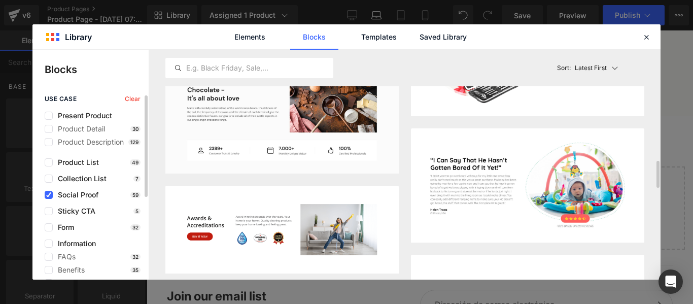
scroll to position [507, 0]
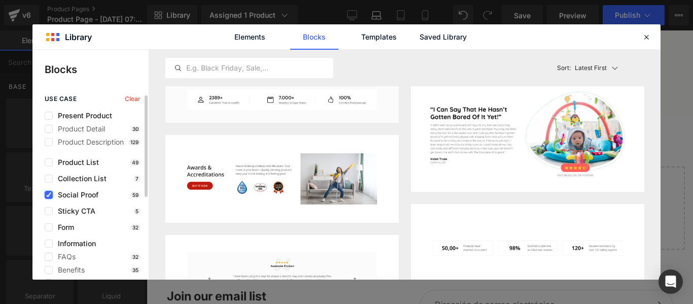
click at [52, 193] on label at bounding box center [49, 195] width 8 height 8
click at [49, 195] on input "checkbox" at bounding box center [49, 195] width 0 height 0
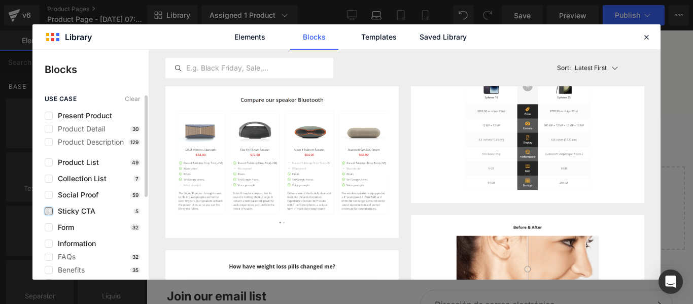
click at [47, 208] on label at bounding box center [49, 211] width 8 height 8
click at [49, 211] on input "checkbox" at bounding box center [49, 211] width 0 height 0
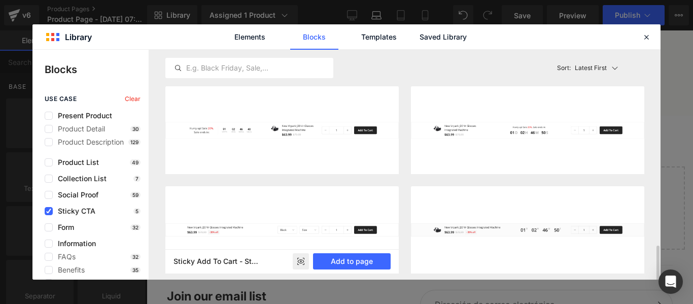
scroll to position [118, 0]
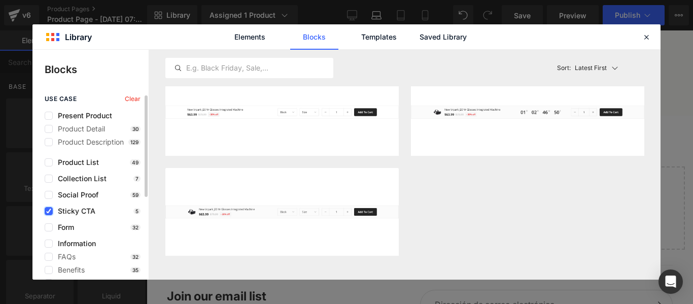
click at [48, 211] on icon at bounding box center [48, 211] width 5 height 0
click at [49, 211] on input "checkbox" at bounding box center [49, 211] width 0 height 0
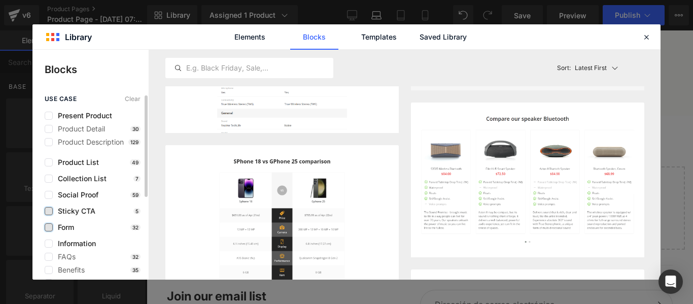
click at [48, 225] on label at bounding box center [49, 227] width 8 height 8
click at [49, 227] on input "checkbox" at bounding box center [49, 227] width 0 height 0
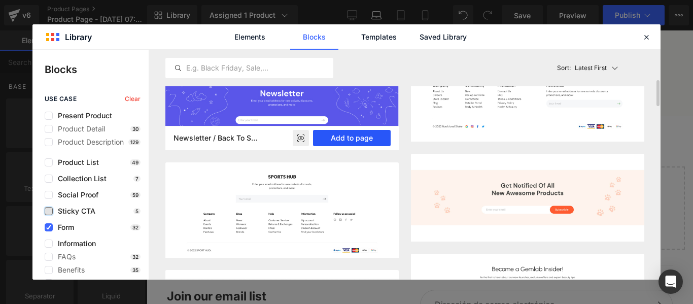
scroll to position [320, 0]
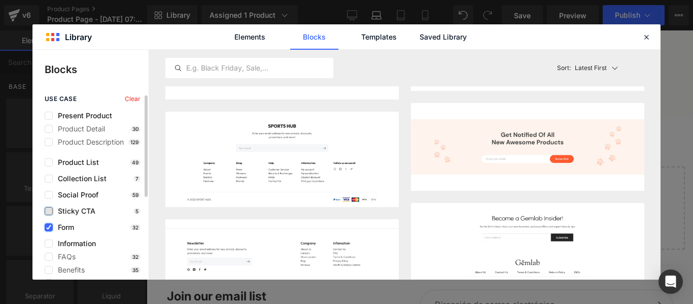
click at [49, 227] on icon at bounding box center [48, 227] width 5 height 0
click at [49, 227] on input "checkbox" at bounding box center [49, 227] width 0 height 0
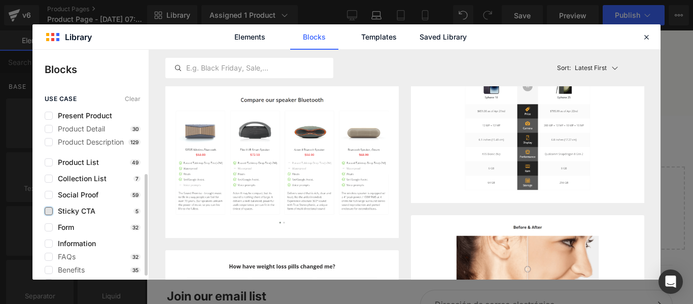
scroll to position [51, 0]
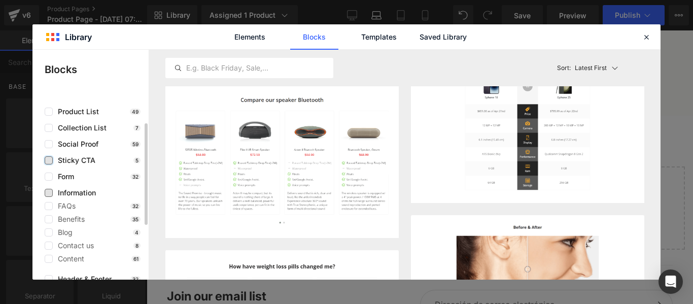
click at [54, 191] on span "Information" at bounding box center [74, 193] width 43 height 8
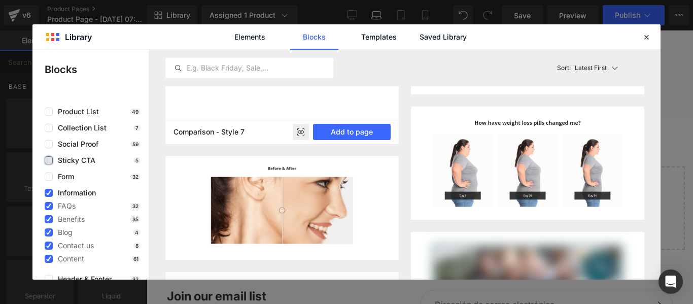
scroll to position [230, 0]
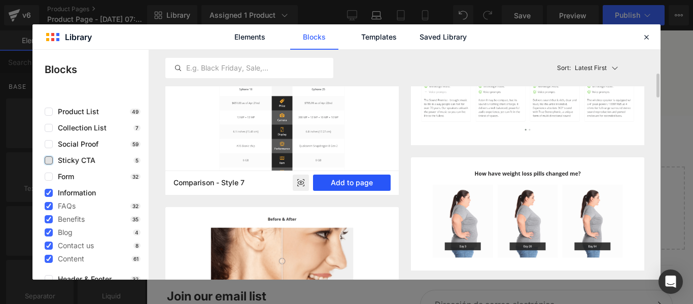
click at [340, 177] on button "Add to page" at bounding box center [352, 182] width 78 height 16
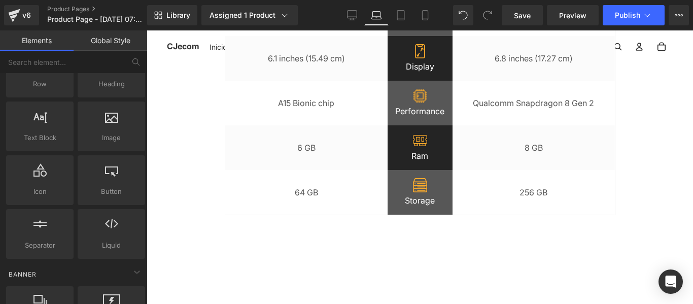
scroll to position [1514, 0]
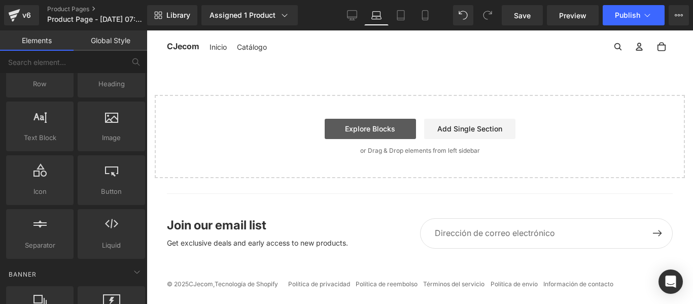
click at [372, 130] on link "Explore Blocks" at bounding box center [370, 129] width 91 height 20
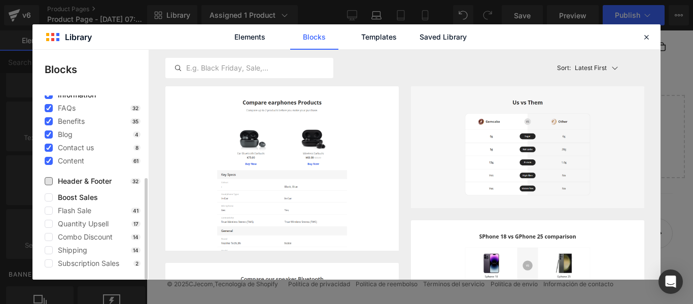
scroll to position [47, 0]
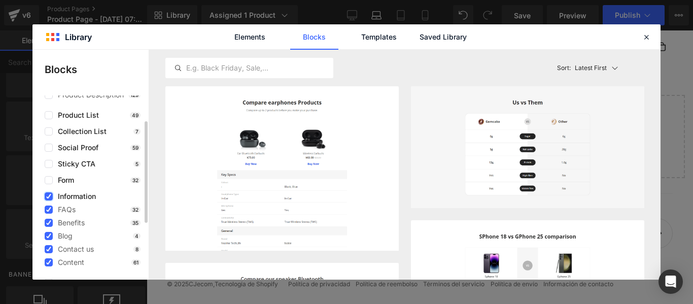
click at [49, 196] on icon at bounding box center [48, 196] width 5 height 0
click at [49, 196] on input "checkbox" at bounding box center [49, 196] width 0 height 0
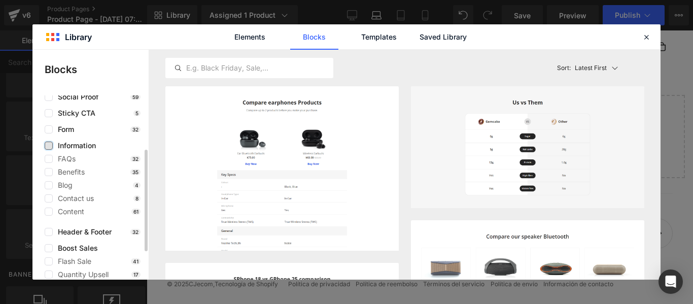
scroll to position [149, 0]
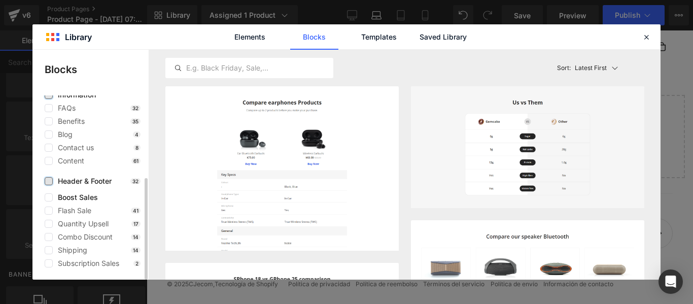
click at [49, 184] on label at bounding box center [49, 181] width 8 height 8
click at [49, 181] on input "checkbox" at bounding box center [49, 181] width 0 height 0
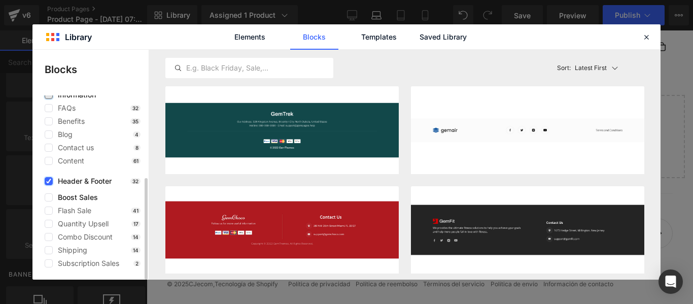
click at [48, 181] on icon at bounding box center [48, 181] width 5 height 0
click at [49, 181] on input "checkbox" at bounding box center [49, 181] width 0 height 0
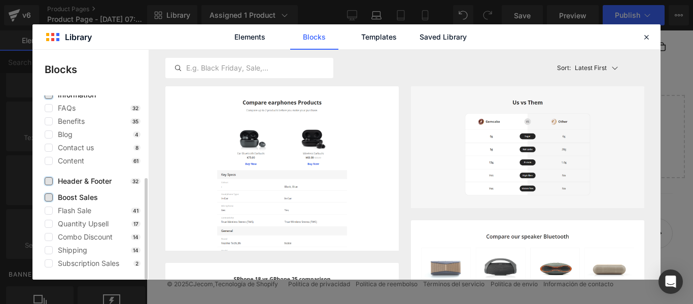
click at [49, 196] on label at bounding box center [49, 197] width 8 height 8
click at [49, 197] on input "checkbox" at bounding box center [49, 197] width 0 height 0
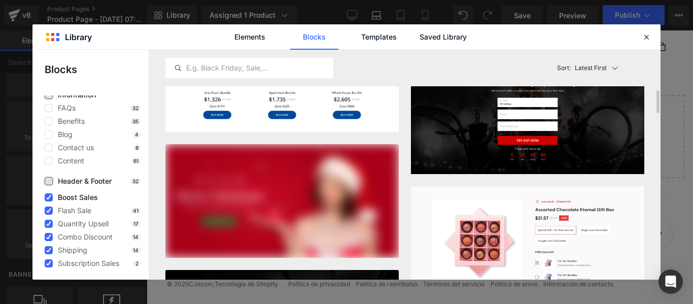
scroll to position [456, 0]
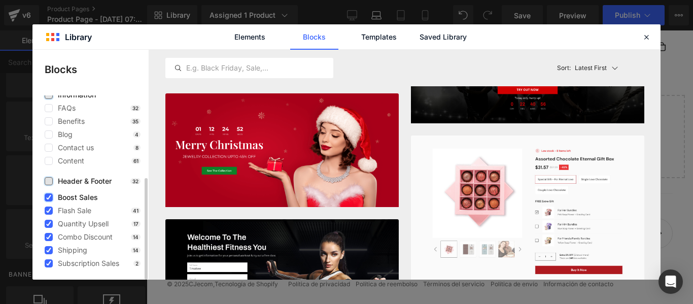
click at [48, 193] on label at bounding box center [49, 197] width 8 height 8
click at [49, 197] on input "checkbox" at bounding box center [49, 197] width 0 height 0
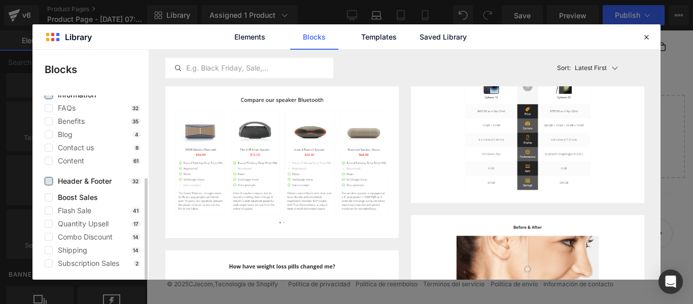
scroll to position [0, 0]
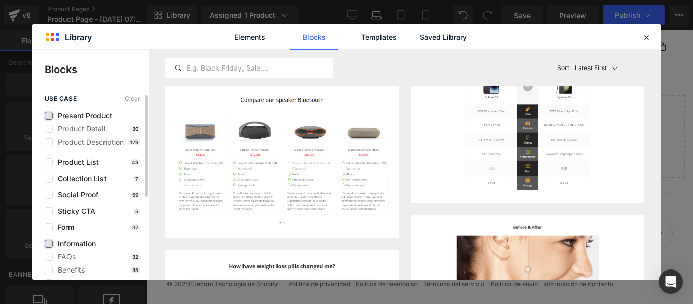
click at [50, 115] on label at bounding box center [49, 116] width 8 height 8
click at [49, 116] on input "checkbox" at bounding box center [49, 116] width 0 height 0
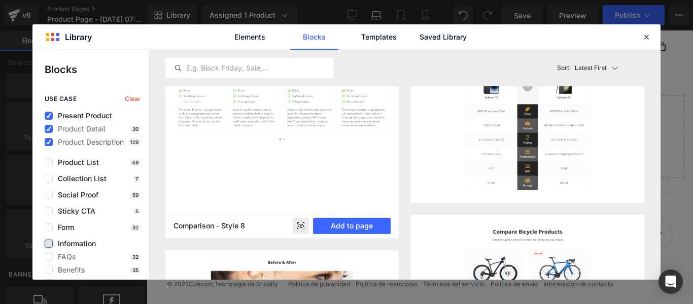
scroll to position [280, 0]
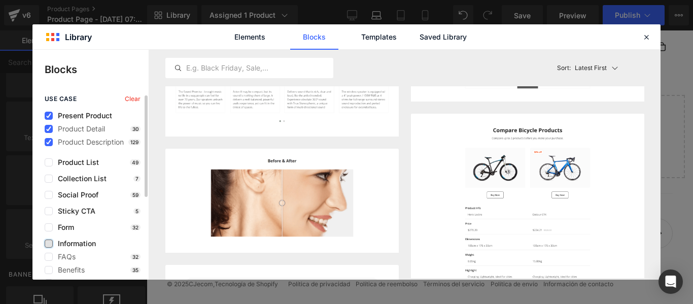
click at [54, 113] on span "Present Product" at bounding box center [82, 116] width 59 height 8
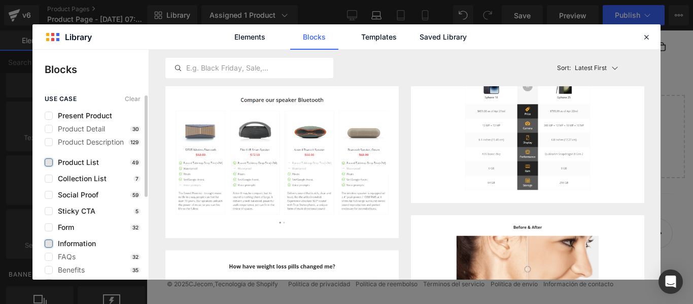
click at [51, 162] on label at bounding box center [49, 162] width 8 height 8
click at [49, 162] on input "checkbox" at bounding box center [49, 162] width 0 height 0
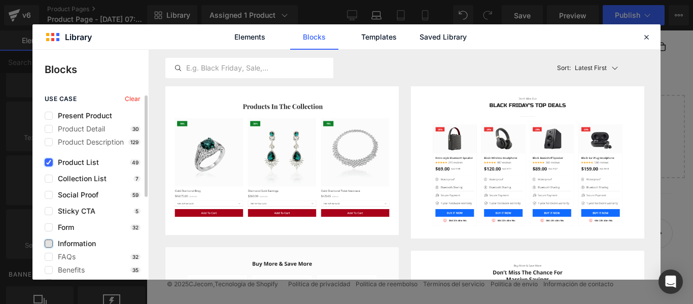
click at [47, 162] on icon at bounding box center [48, 162] width 5 height 0
click at [49, 162] on input "checkbox" at bounding box center [49, 162] width 0 height 0
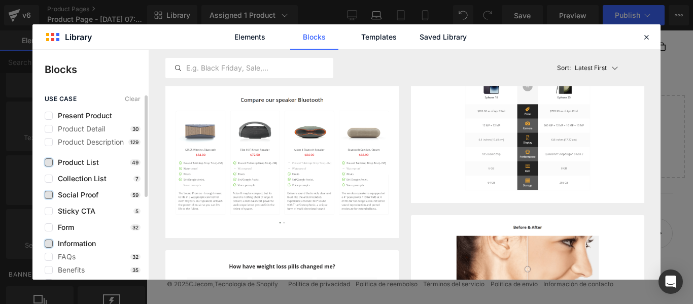
click at [50, 194] on label at bounding box center [49, 195] width 8 height 8
click at [49, 195] on input "checkbox" at bounding box center [49, 195] width 0 height 0
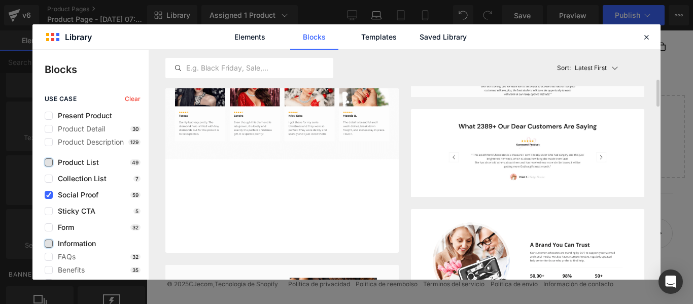
scroll to position [0, 0]
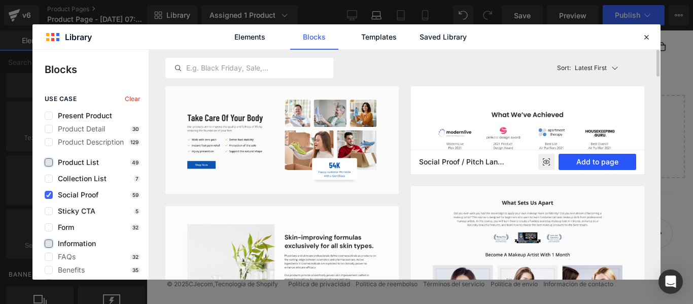
click at [598, 162] on button "Add to page" at bounding box center [597, 162] width 78 height 16
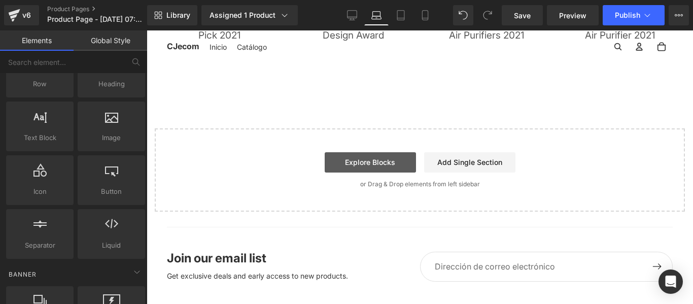
scroll to position [1629, 0]
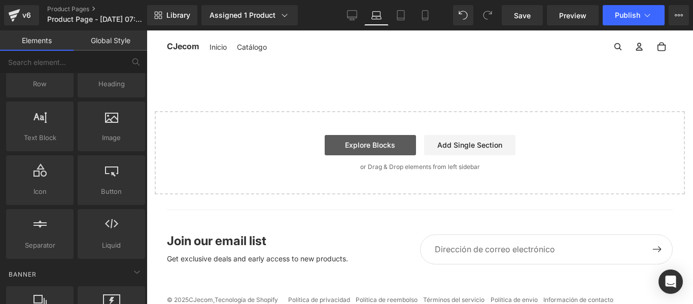
click at [343, 155] on link "Explore Blocks" at bounding box center [370, 145] width 91 height 20
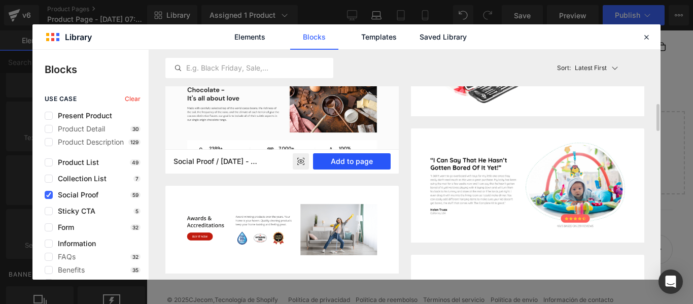
scroll to position [406, 0]
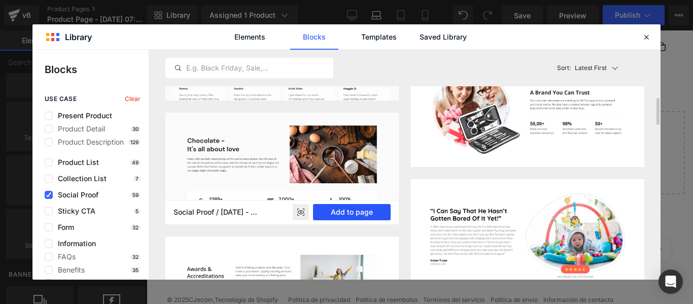
click at [357, 212] on button "Add to page" at bounding box center [352, 212] width 78 height 16
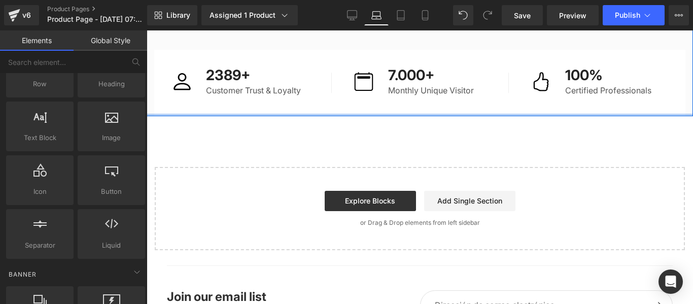
scroll to position [1889, 0]
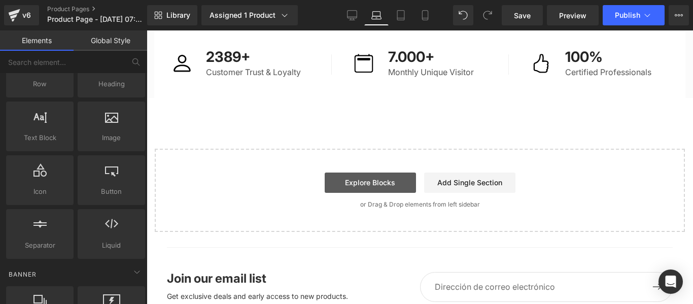
click at [350, 193] on link "Explore Blocks" at bounding box center [370, 182] width 91 height 20
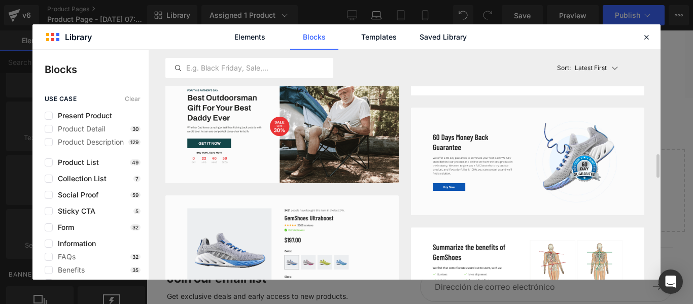
scroll to position [1065, 0]
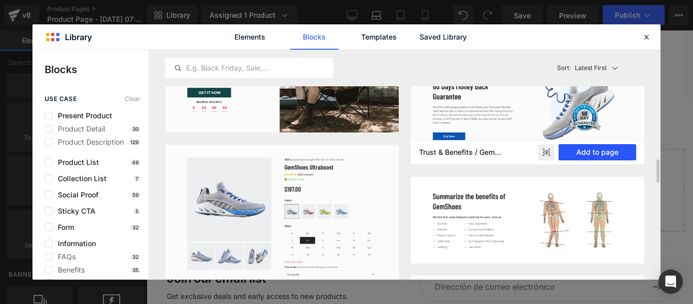
click at [584, 152] on button "Add to page" at bounding box center [597, 152] width 78 height 16
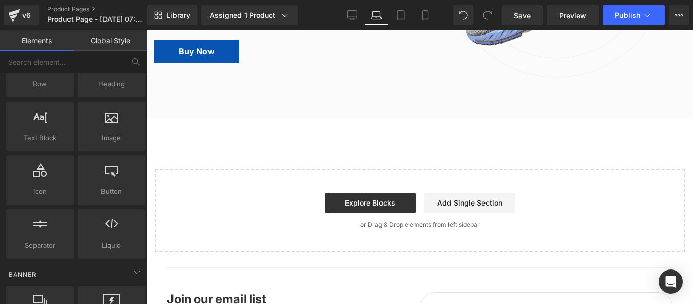
scroll to position [2191, 0]
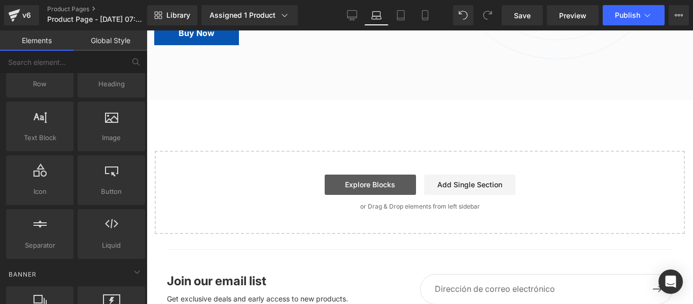
click at [379, 195] on link "Explore Blocks" at bounding box center [370, 184] width 91 height 20
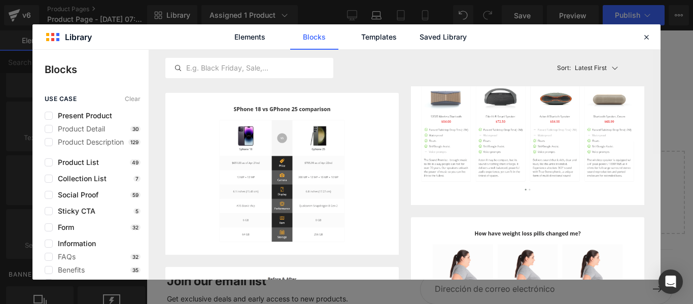
scroll to position [0, 0]
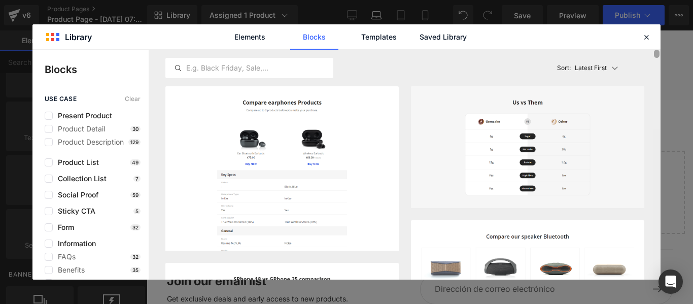
drag, startPoint x: 657, startPoint y: 169, endPoint x: 653, endPoint y: 48, distance: 121.3
click at [653, 48] on div "Library Elements Blocks Templates Saved Library Blocks use case Clear Present P…" at bounding box center [346, 151] width 628 height 255
click at [646, 37] on icon at bounding box center [646, 36] width 9 height 9
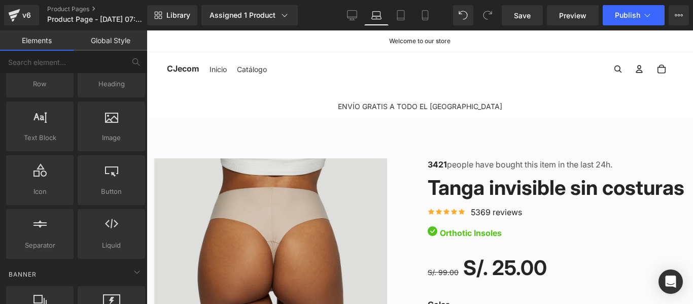
drag, startPoint x: 451, startPoint y: 112, endPoint x: 459, endPoint y: 110, distance: 8.5
click at [451, 112] on div "ENVÍO GRATIS A TODO EL PERÚ Text Block Row" at bounding box center [420, 101] width 546 height 31
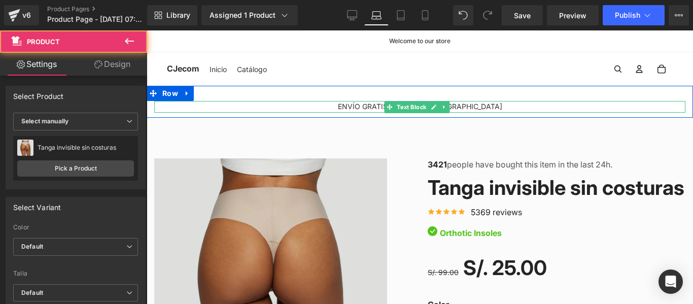
click at [348, 105] on p "ENVÍO GRATIS A TODO EL PERÚ" at bounding box center [419, 106] width 531 height 11
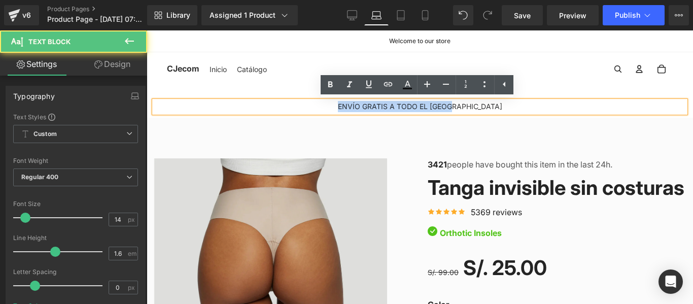
drag, startPoint x: 361, startPoint y: 106, endPoint x: 479, endPoint y: 103, distance: 117.7
click at [479, 103] on p "ENVÍO GRATIS A TODO EL PERÚ" at bounding box center [419, 106] width 531 height 11
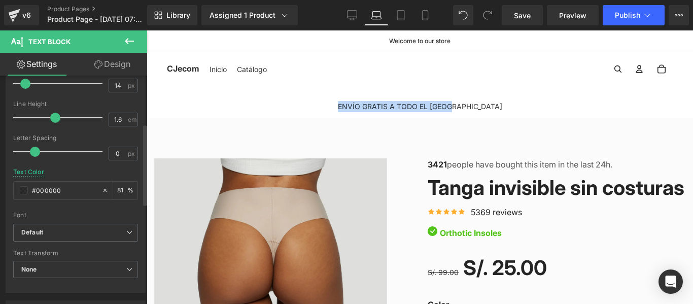
scroll to position [152, 0]
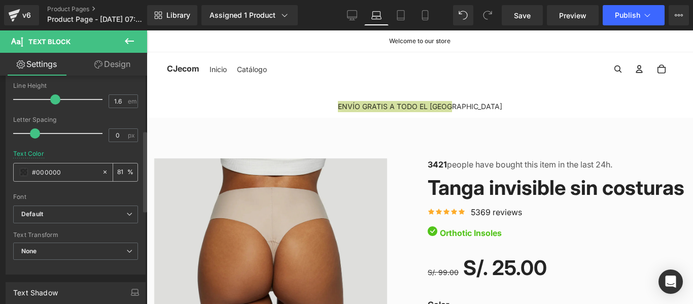
click at [23, 175] on span at bounding box center [24, 172] width 8 height 8
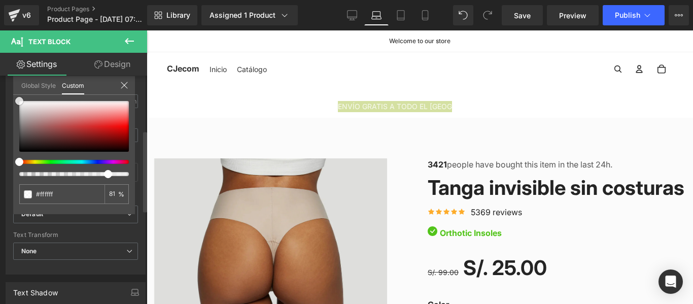
drag, startPoint x: 20, startPoint y: 151, endPoint x: 16, endPoint y: 94, distance: 57.0
click at [16, 94] on div "Global Style Custom Setup Global Style #ffffff 81 %" at bounding box center [74, 91] width 122 height 31
click at [121, 85] on icon at bounding box center [124, 85] width 8 height 8
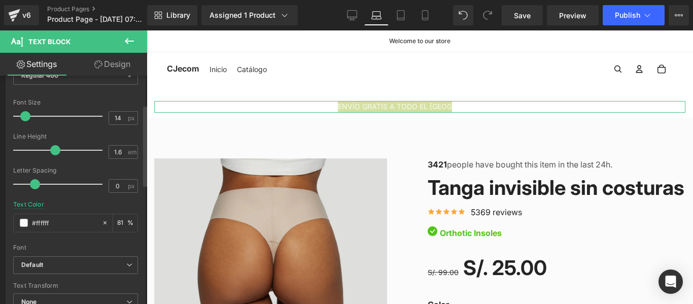
scroll to position [0, 0]
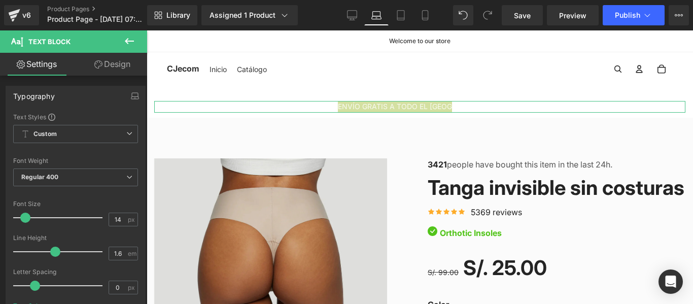
click at [94, 65] on icon at bounding box center [98, 64] width 8 height 8
click at [0, 0] on div "Background" at bounding box center [0, 0] width 0 height 0
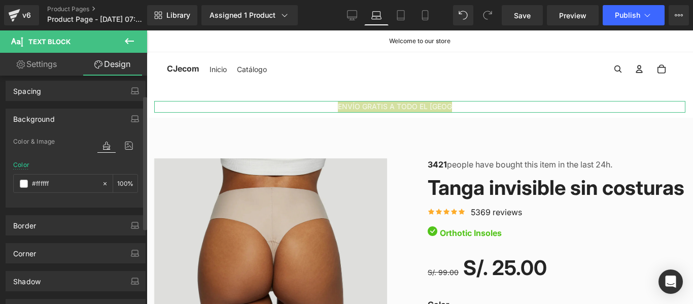
scroll to position [9, 0]
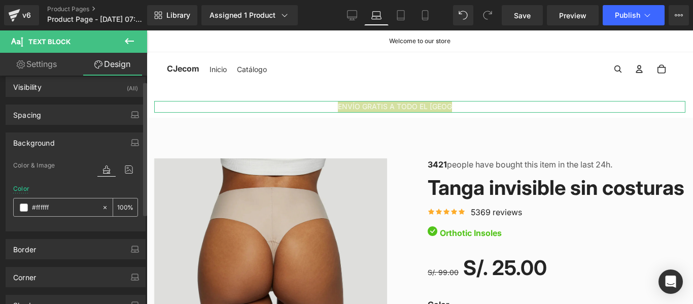
click at [24, 205] on span at bounding box center [24, 207] width 8 height 8
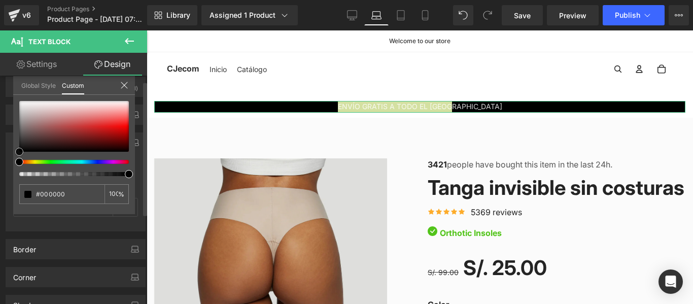
drag, startPoint x: 20, startPoint y: 102, endPoint x: 11, endPoint y: 157, distance: 55.6
click at [11, 157] on div "Background Color & Image color rgba(0, 0, 0, 1) Color #000000 100 % Image Repla…" at bounding box center [76, 178] width 152 height 106
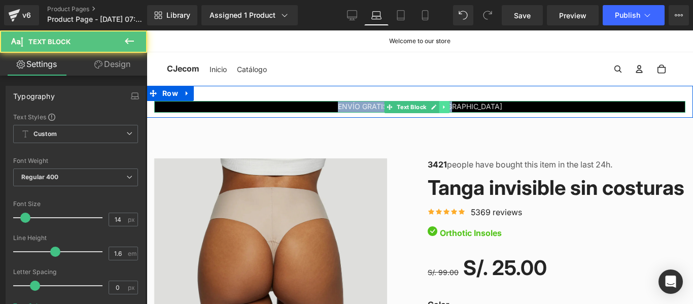
drag, startPoint x: 415, startPoint y: 103, endPoint x: 442, endPoint y: 102, distance: 26.9
click at [442, 102] on div "ENVÍO GRATIS A TODO EL PERÚ Text Block" at bounding box center [419, 106] width 531 height 11
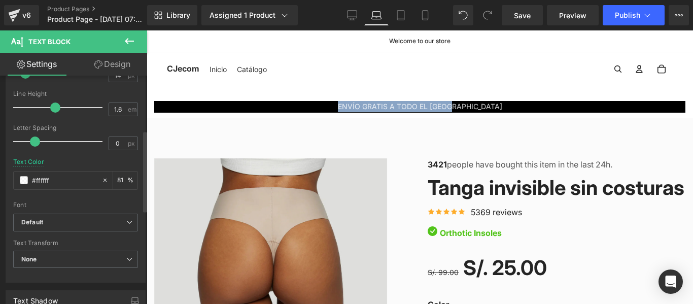
scroll to position [152, 0]
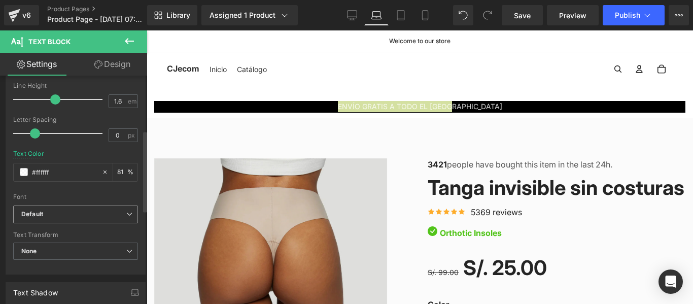
click at [127, 216] on icon at bounding box center [129, 214] width 6 height 6
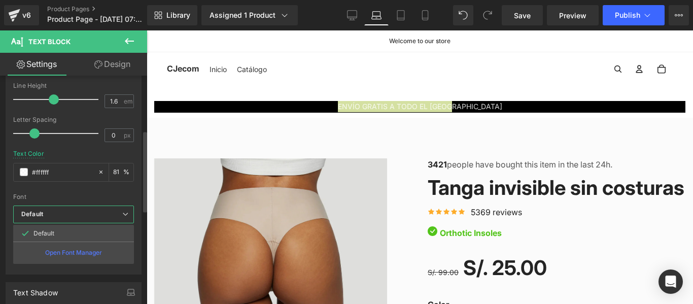
click at [127, 216] on icon at bounding box center [125, 214] width 6 height 6
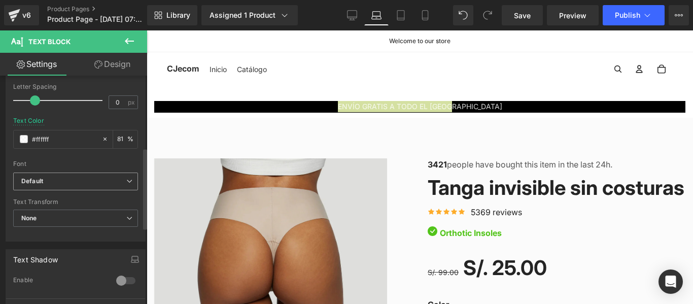
scroll to position [203, 0]
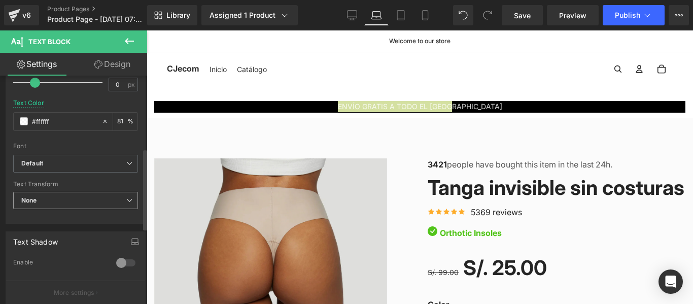
click at [126, 198] on icon at bounding box center [129, 200] width 6 height 6
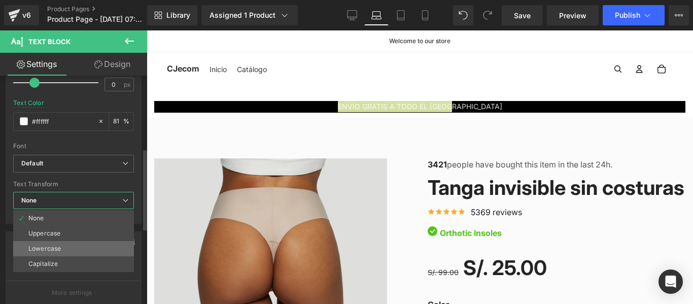
click at [95, 247] on li "Lowercase" at bounding box center [73, 248] width 121 height 15
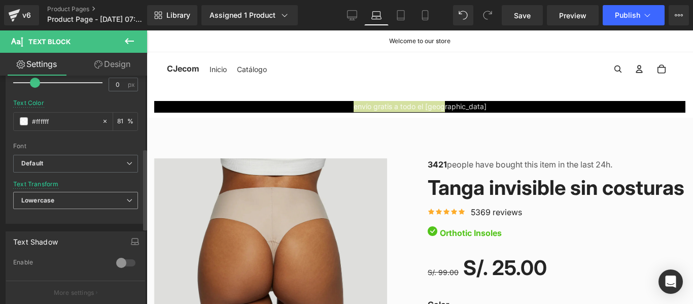
click at [117, 200] on span "Lowercase" at bounding box center [75, 201] width 125 height 18
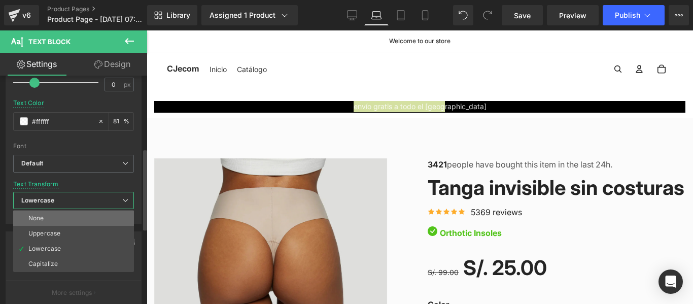
click at [108, 211] on li "None" at bounding box center [73, 217] width 121 height 15
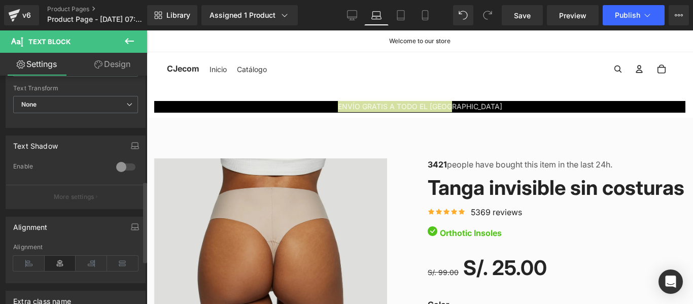
scroll to position [304, 0]
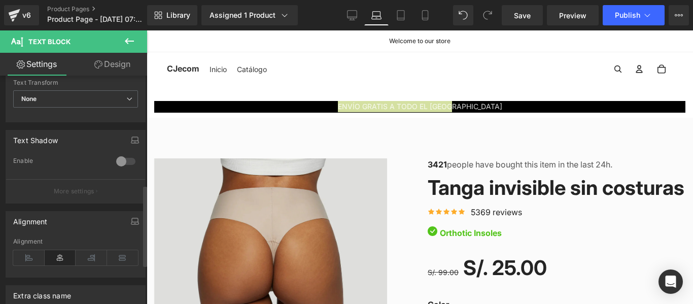
click at [119, 161] on div at bounding box center [126, 161] width 24 height 16
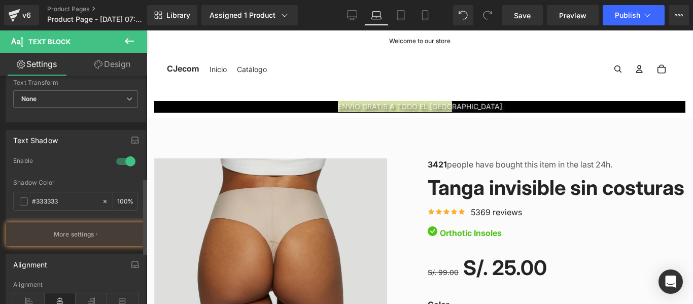
click at [125, 163] on div at bounding box center [126, 161] width 24 height 16
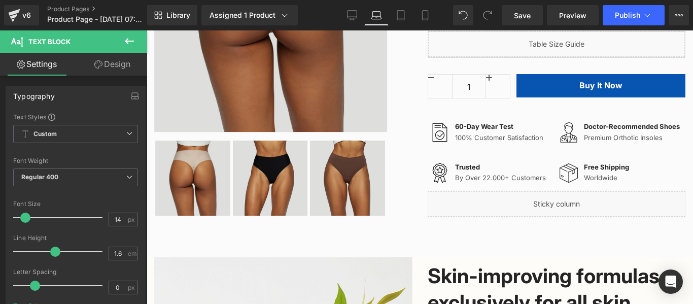
scroll to position [456, 0]
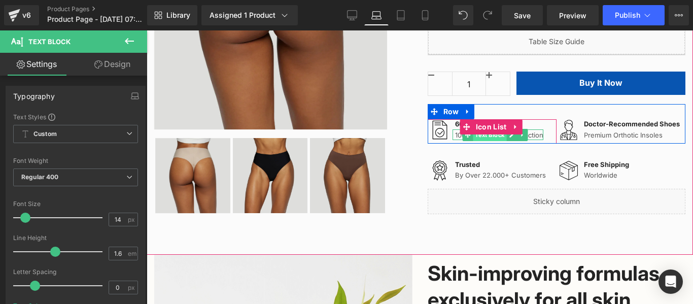
click at [492, 141] on span "Text Block" at bounding box center [489, 135] width 33 height 12
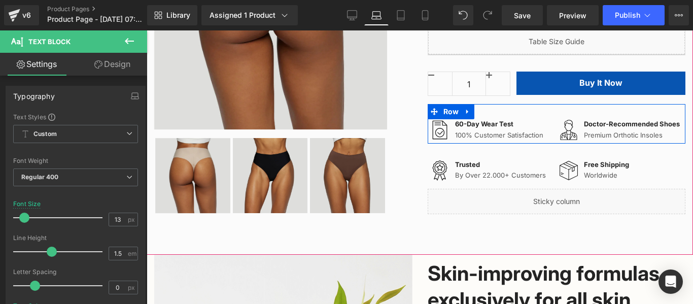
click at [588, 143] on div "Image Doctor-Recommended Shoes Text Block Premium Orthotic Insoles Text Block I…" at bounding box center [620, 131] width 129 height 24
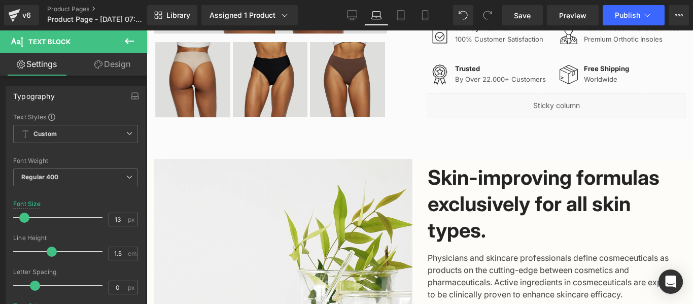
scroll to position [558, 0]
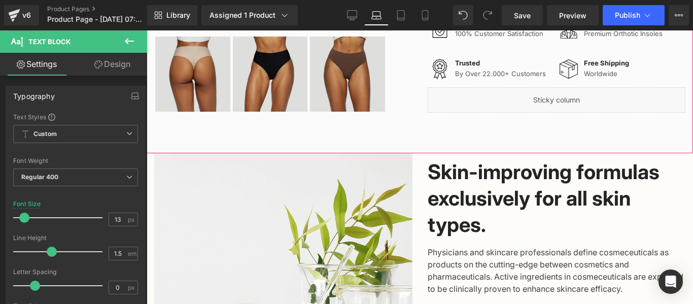
click at [638, 113] on div "Liquid" at bounding box center [557, 99] width 258 height 25
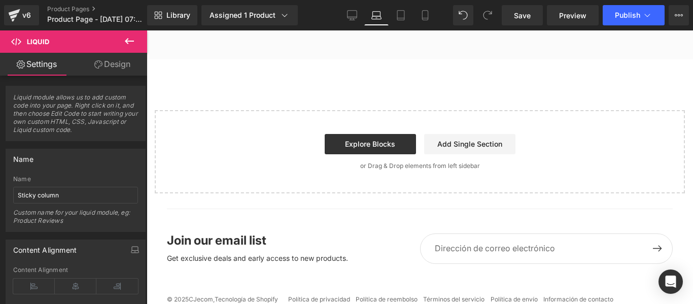
scroll to position [2274, 0]
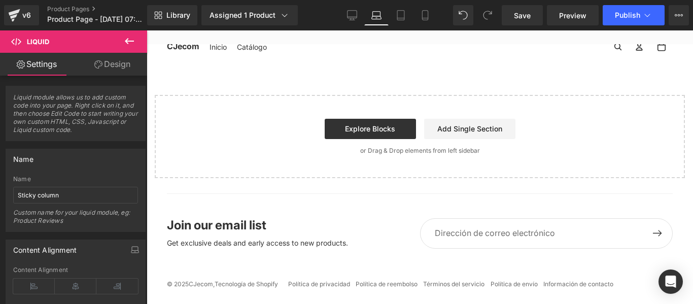
click at [206, 229] on p "Join our email list" at bounding box center [216, 225] width 99 height 12
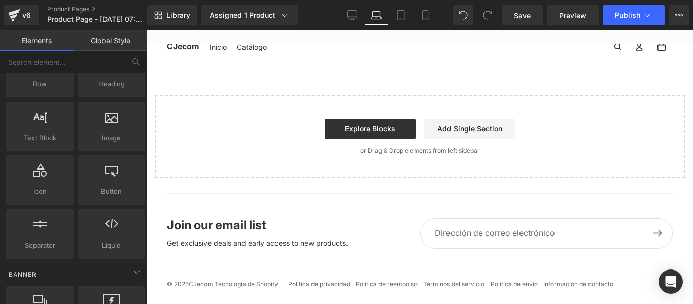
click at [207, 218] on div "Join our email list Get exclusive deals and early access to new products. Corre…" at bounding box center [420, 248] width 506 height 111
click at [209, 230] on p "Join our email list" at bounding box center [216, 225] width 99 height 12
click at [208, 242] on p "Get exclusive deals and early access to new products." at bounding box center [257, 242] width 181 height 11
drag, startPoint x: 209, startPoint y: 242, endPoint x: 304, endPoint y: 242, distance: 94.8
click at [304, 242] on p "Get exclusive deals and early access to new products." at bounding box center [257, 242] width 181 height 11
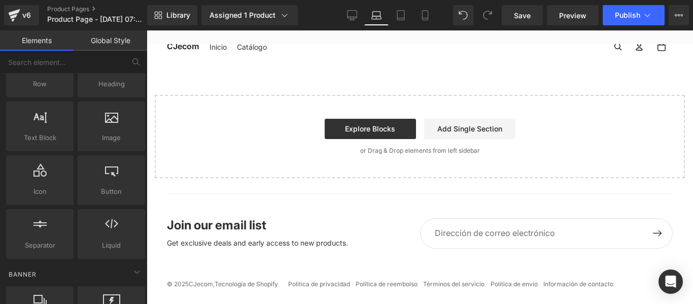
click at [257, 216] on div "Join our email list Get exclusive deals and early access to new products. Corre…" at bounding box center [420, 248] width 506 height 111
click at [458, 126] on link "Add Single Section" at bounding box center [469, 129] width 91 height 20
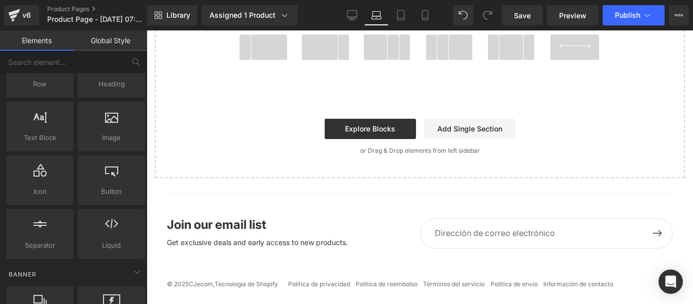
scroll to position [2425, 0]
click at [465, 129] on link "Add Single Section" at bounding box center [469, 129] width 91 height 20
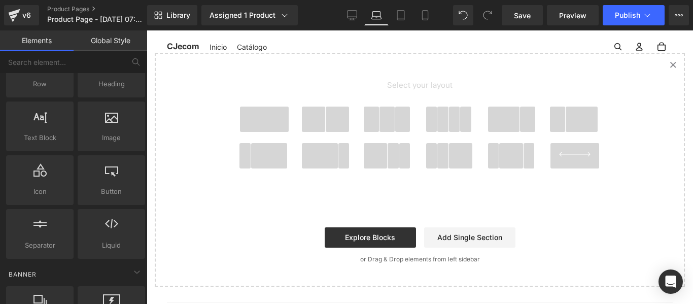
scroll to position [2272, 0]
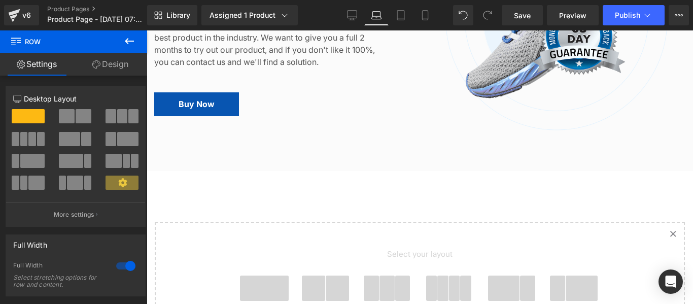
click at [343, 136] on div "Image 60 Days Money Back Guarantee Heading We offer a 60-day guarantee to elimi…" at bounding box center [420, 14] width 546 height 244
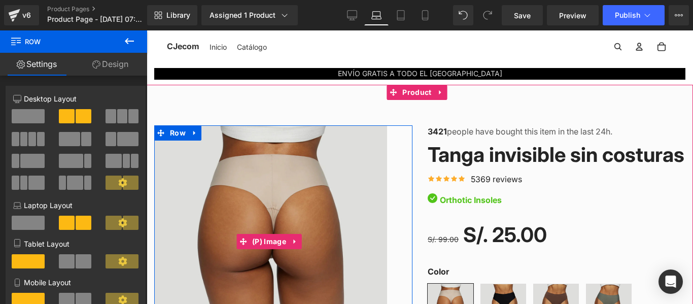
scroll to position [51, 0]
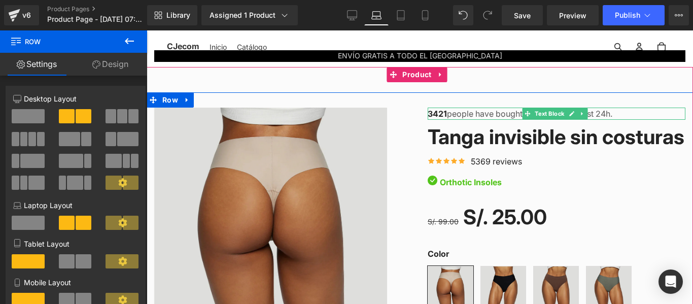
click at [609, 114] on p "3421 people have bought this item in the last 24h." at bounding box center [557, 114] width 258 height 12
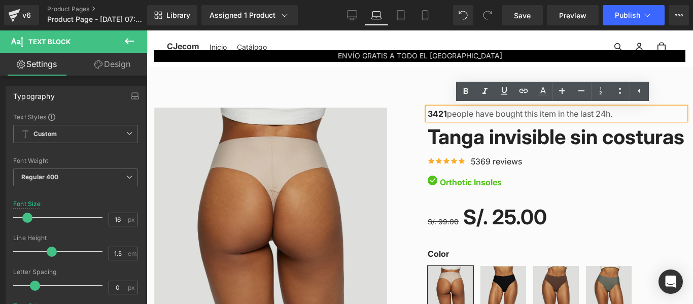
click at [446, 111] on p "3421 people have bought this item in the last 24h." at bounding box center [557, 114] width 258 height 12
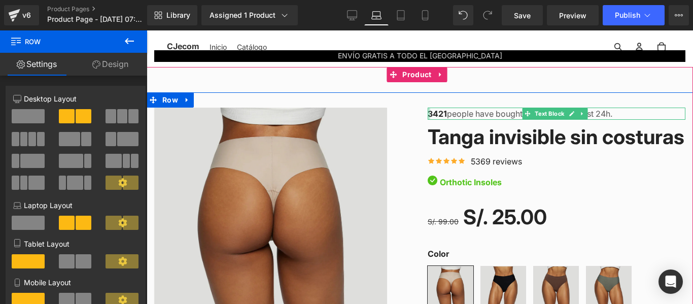
click at [428, 116] on div at bounding box center [429, 114] width 3 height 12
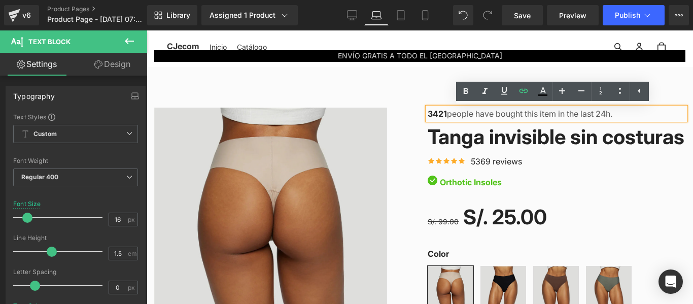
click at [531, 118] on p "3421 people have bought this item in the last 24h." at bounding box center [557, 114] width 258 height 12
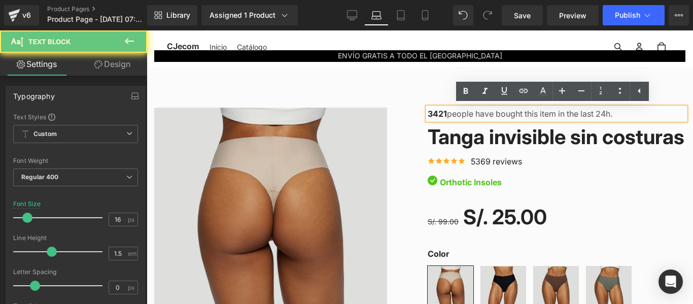
click at [592, 117] on p "3421 people have bought this item in the last 24h." at bounding box center [557, 114] width 258 height 12
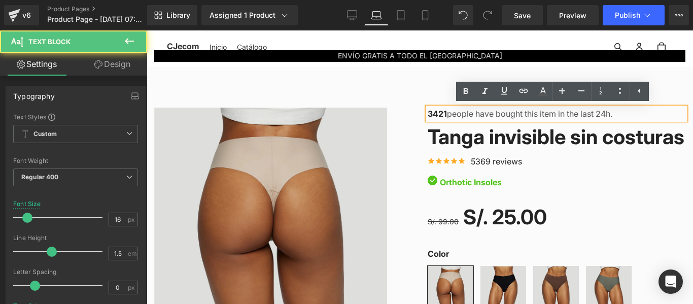
click at [602, 115] on p "3421 people have bought this item in the last 24h." at bounding box center [557, 114] width 258 height 12
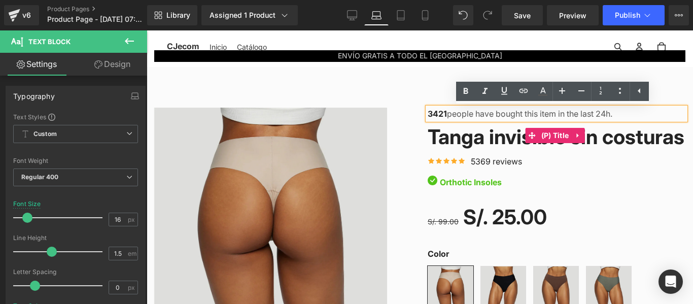
click at [511, 145] on link "Tanga invisible sin costuras" at bounding box center [556, 135] width 257 height 30
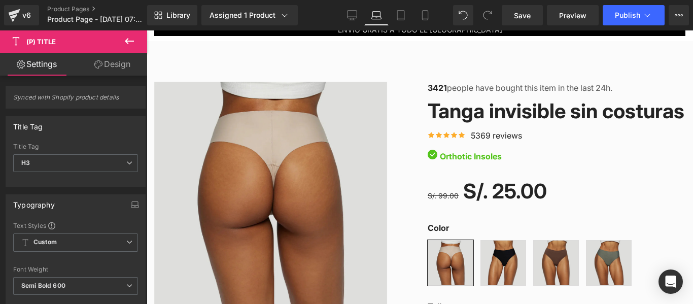
scroll to position [101, 0]
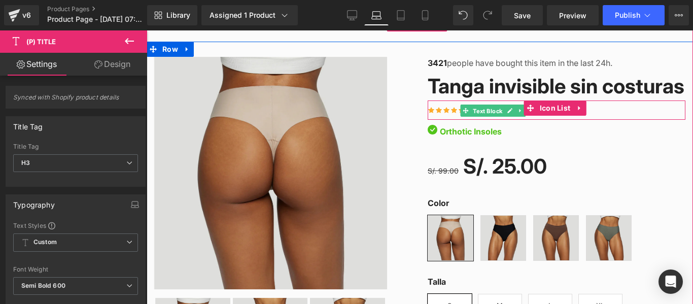
click at [473, 117] on span "Text Block" at bounding box center [487, 111] width 33 height 12
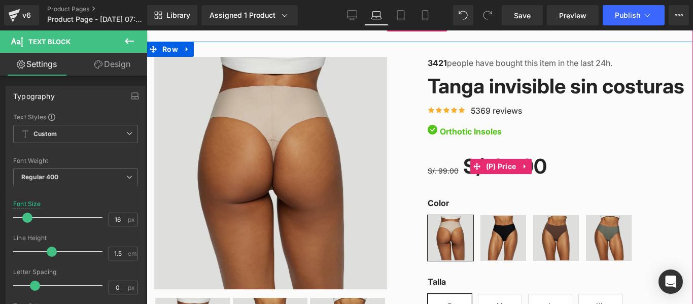
click at [617, 183] on div "S/. 99.00 S/. 25.00" at bounding box center [557, 166] width 258 height 32
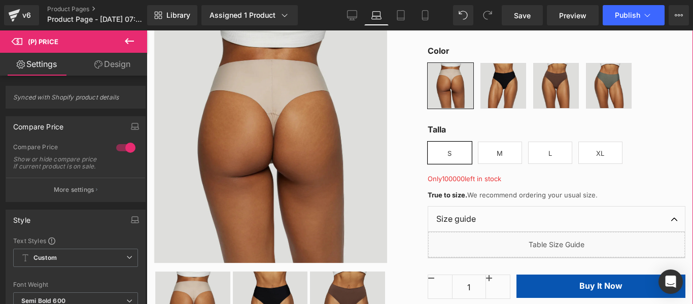
scroll to position [304, 0]
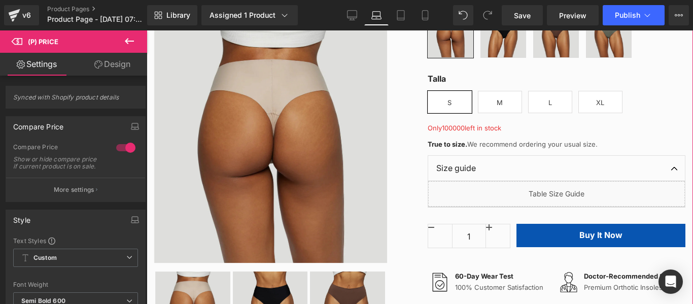
click at [449, 132] on span "100000" at bounding box center [453, 128] width 23 height 8
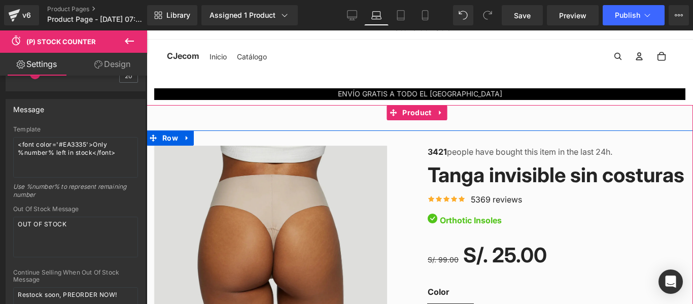
scroll to position [0, 0]
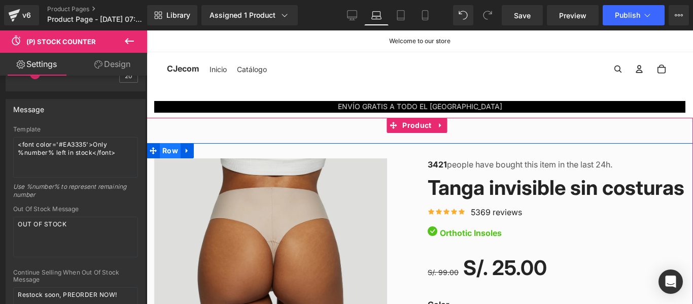
click at [173, 153] on span "Row" at bounding box center [170, 150] width 21 height 15
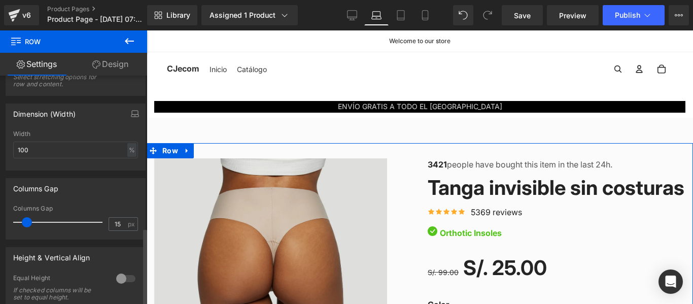
scroll to position [455, 0]
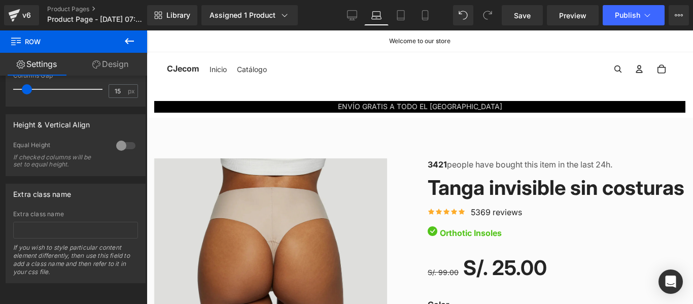
click at [508, 218] on div "5369 reviews Text Block" at bounding box center [495, 212] width 54 height 12
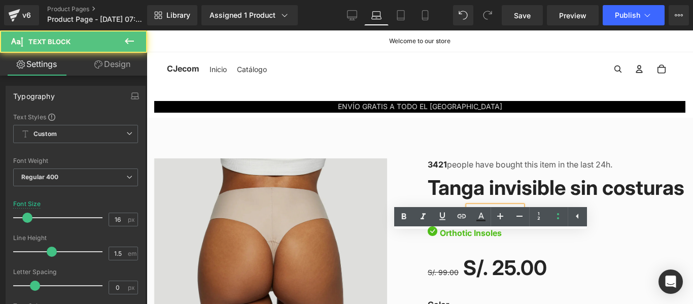
click at [490, 201] on link "Tanga invisible sin costuras" at bounding box center [556, 185] width 257 height 30
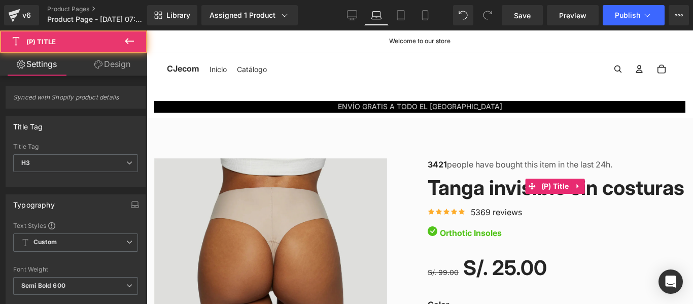
click at [480, 185] on link "Tanga invisible sin costuras" at bounding box center [556, 185] width 257 height 30
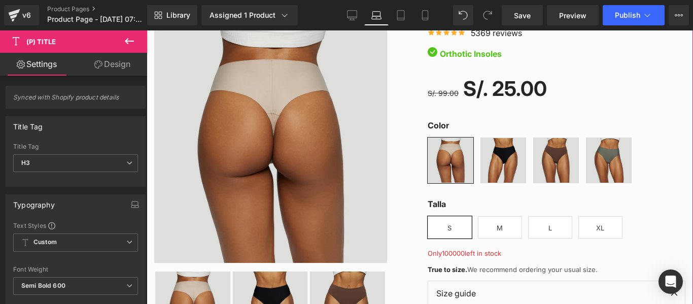
scroll to position [203, 0]
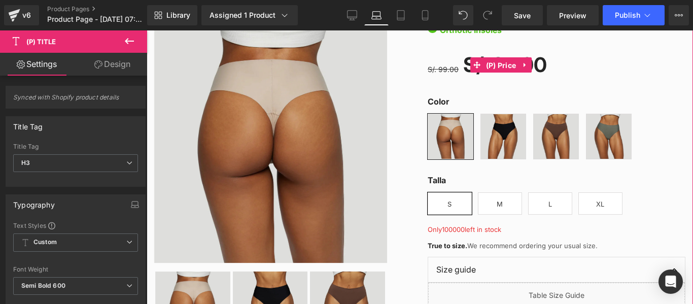
click at [496, 73] on span "(P) Price" at bounding box center [500, 65] width 35 height 15
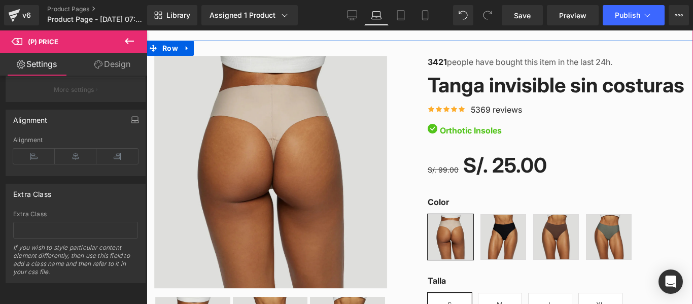
scroll to position [101, 0]
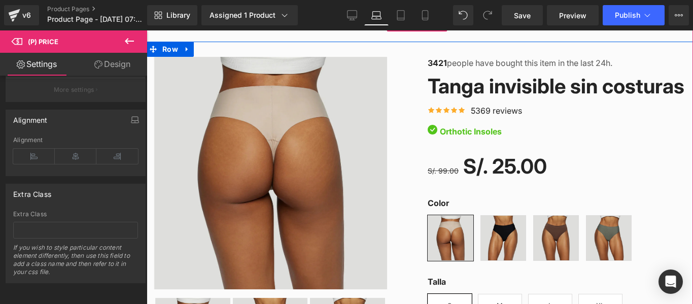
click at [456, 140] on div "Image Orthotic Insoles Text Block" at bounding box center [557, 132] width 258 height 18
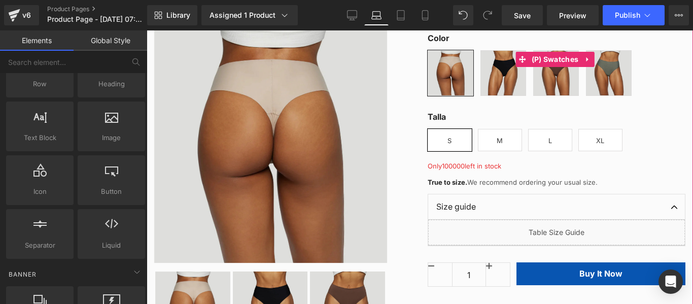
scroll to position [254, 0]
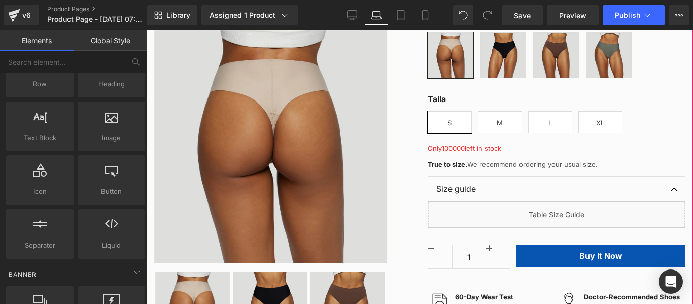
click at [478, 152] on font "Only 100000 left in stock" at bounding box center [465, 148] width 74 height 8
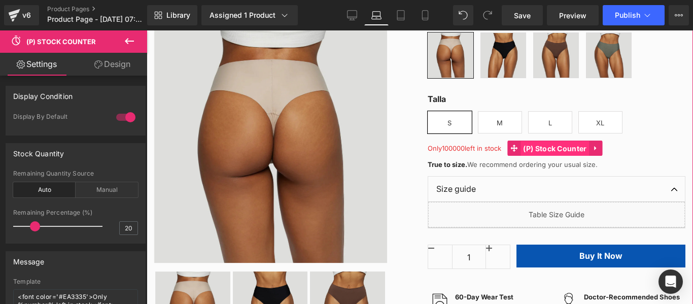
click at [530, 156] on span "(P) Stock Counter" at bounding box center [554, 148] width 68 height 15
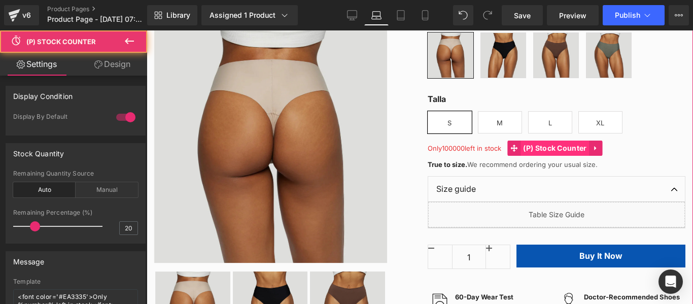
click at [531, 156] on span "(P) Stock Counter" at bounding box center [554, 147] width 68 height 15
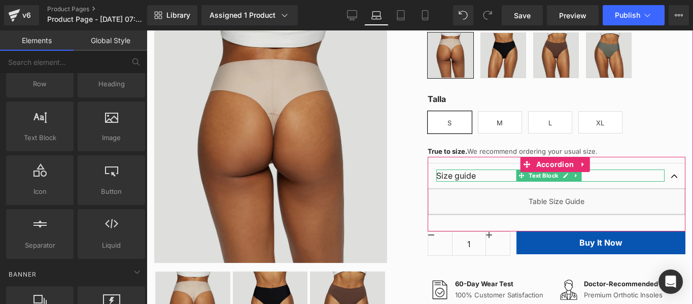
click at [470, 182] on p "Size guide" at bounding box center [550, 175] width 229 height 12
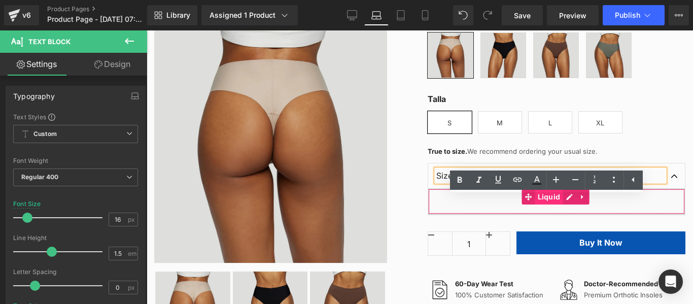
click at [545, 204] on span "Liquid" at bounding box center [549, 196] width 28 height 15
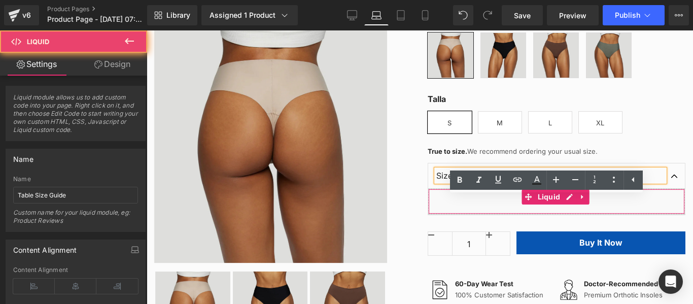
click at [558, 214] on div "Liquid" at bounding box center [556, 201] width 257 height 25
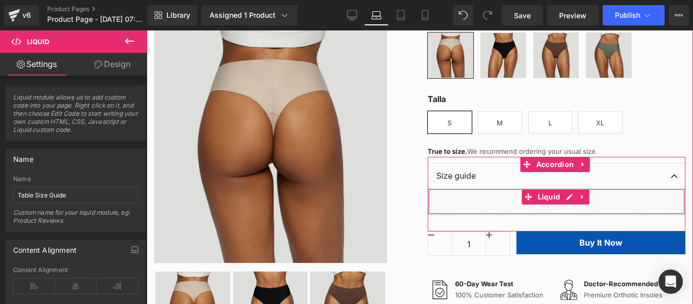
click at [595, 214] on div "Liquid" at bounding box center [556, 201] width 257 height 25
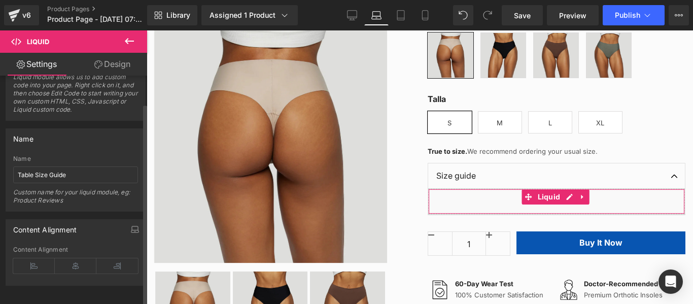
scroll to position [31, 0]
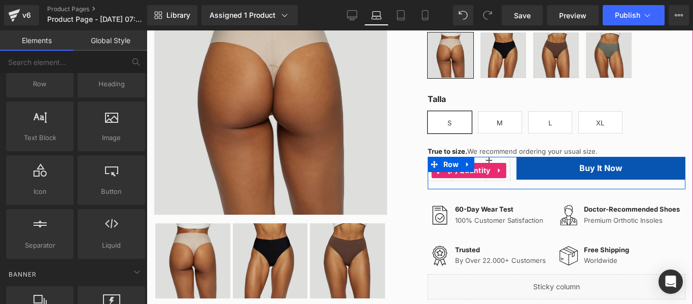
click at [477, 184] on div "1" at bounding box center [469, 170] width 83 height 27
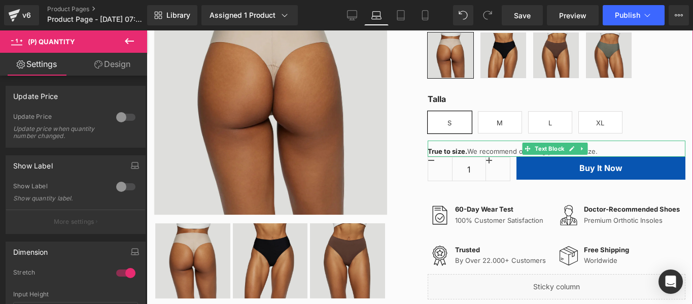
click at [615, 157] on p "True to size. We recommend ordering your usual size." at bounding box center [557, 152] width 258 height 10
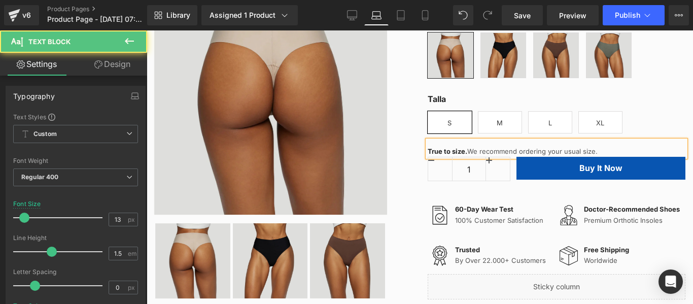
click at [605, 157] on div "True to size. We recommend ordering your usual size." at bounding box center [557, 148] width 258 height 16
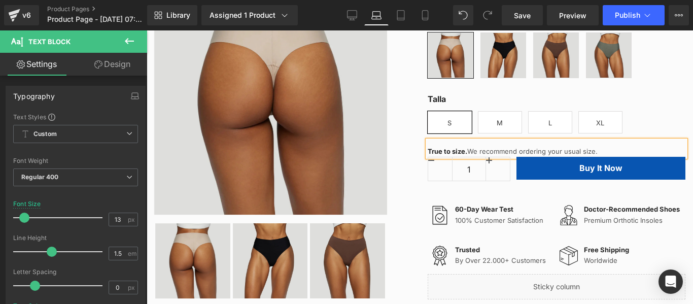
click at [596, 157] on div "True to size. We recommend ordering your usual size." at bounding box center [557, 148] width 258 height 16
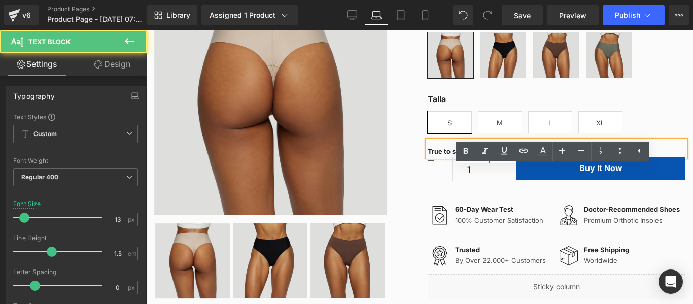
click at [662, 137] on div "Talla S M L XL" at bounding box center [557, 115] width 258 height 45
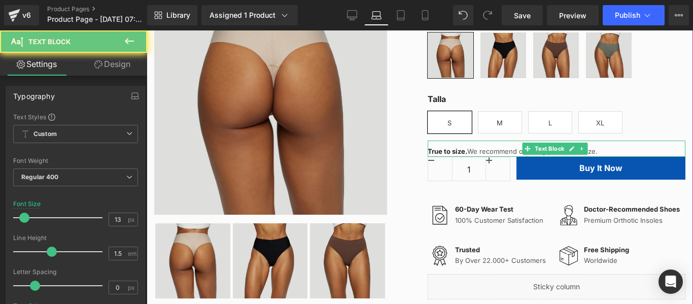
click at [611, 157] on div "True to size. We recommend ordering your usual size." at bounding box center [557, 148] width 258 height 16
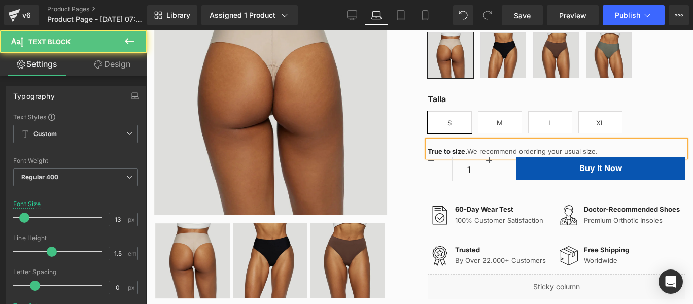
click at [455, 157] on div "True to size. We recommend ordering your usual size." at bounding box center [557, 148] width 258 height 16
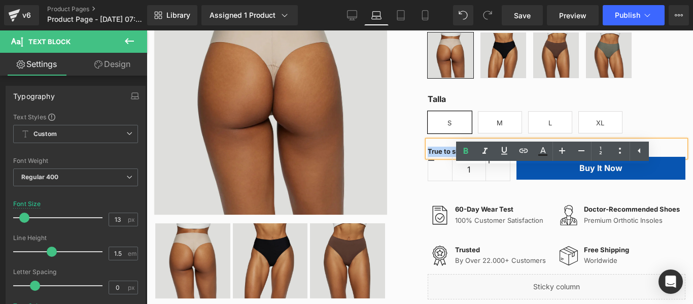
drag, startPoint x: 586, startPoint y: 180, endPoint x: 412, endPoint y: 180, distance: 173.4
click at [412, 180] on div "Sale Off (P) Image ‹" at bounding box center [420, 96] width 546 height 415
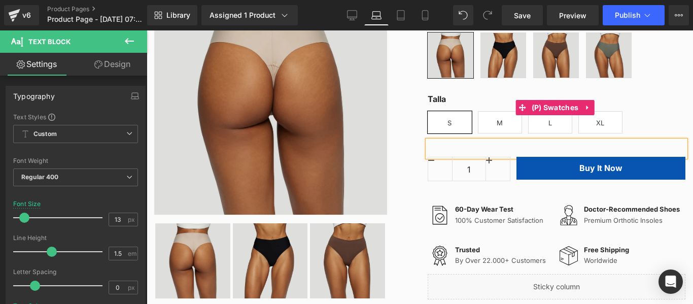
click at [648, 137] on div "Talla S M L XL" at bounding box center [557, 115] width 258 height 45
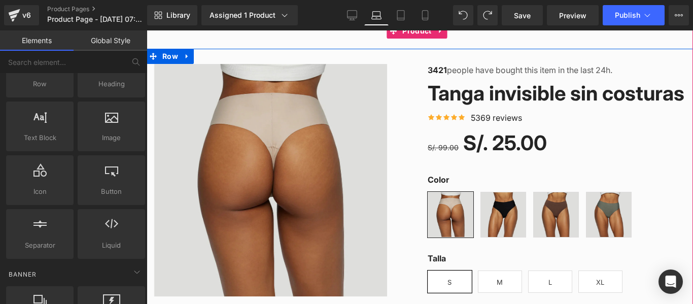
scroll to position [72, 0]
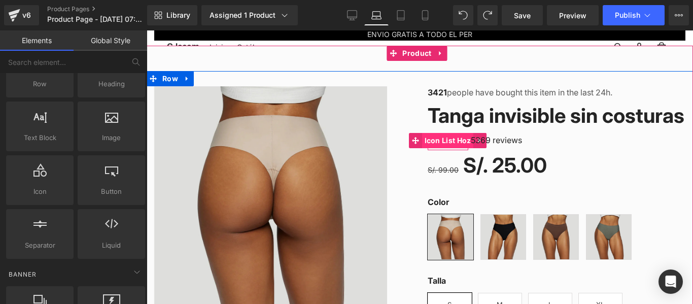
click at [453, 148] on span "Icon List Hoz" at bounding box center [448, 140] width 52 height 15
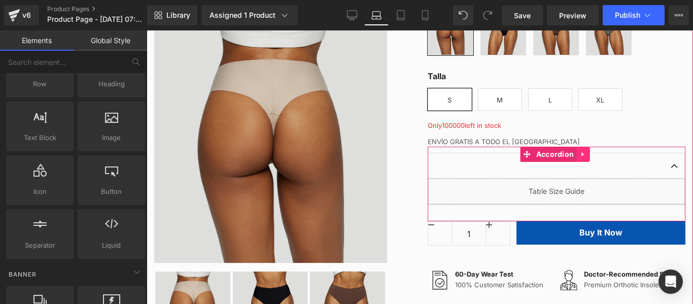
scroll to position [275, 0]
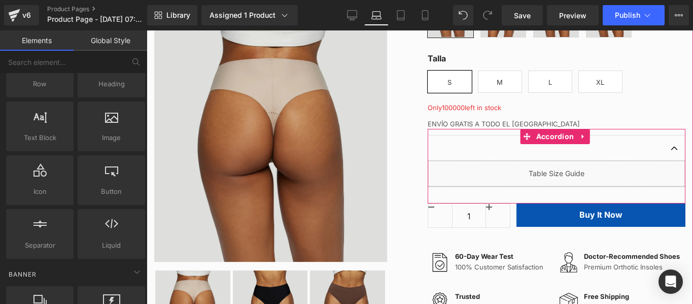
click at [519, 161] on div at bounding box center [556, 147] width 257 height 25
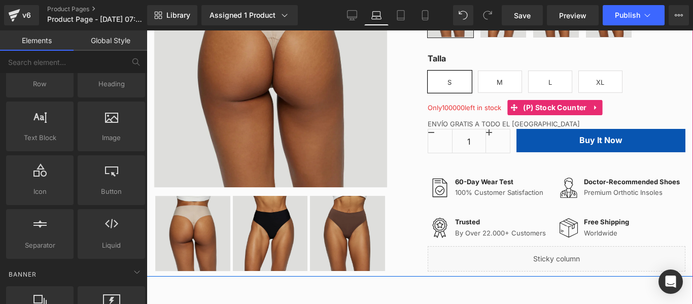
click at [483, 112] on font "Only 100000 left in stock" at bounding box center [465, 107] width 74 height 8
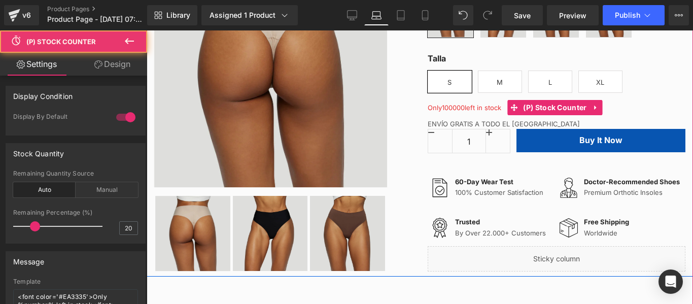
click at [495, 112] on font "Only 100000 left in stock" at bounding box center [465, 107] width 74 height 8
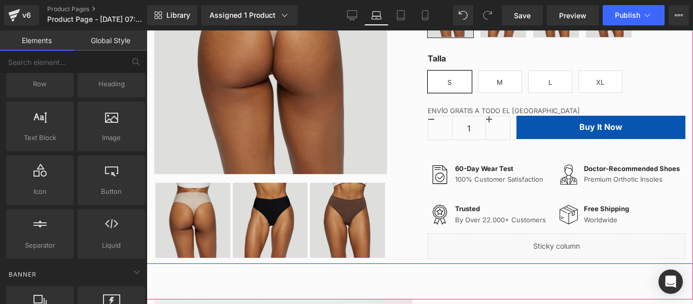
click at [659, 97] on div "Talla S M L XL" at bounding box center [557, 74] width 258 height 45
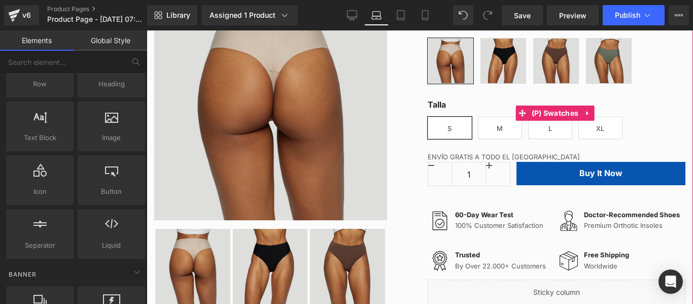
scroll to position [254, 0]
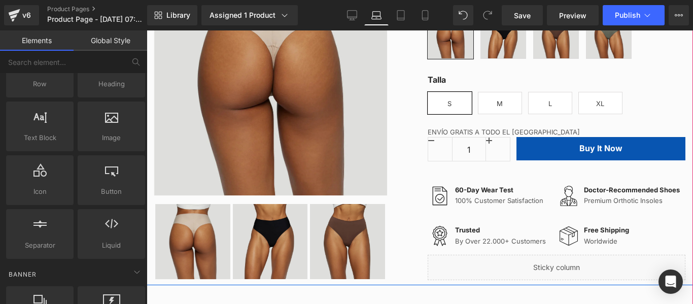
click at [504, 137] on div "ENVÍO GRATIS A TODO EL PERÚ" at bounding box center [557, 129] width 258 height 16
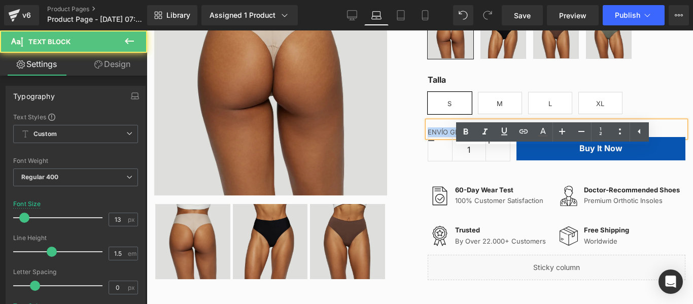
drag, startPoint x: 527, startPoint y: 157, endPoint x: 418, endPoint y: 162, distance: 109.6
click at [420, 162] on div "3421 people have bought this item in the last 24h. Text Block Tanga invisible s…" at bounding box center [556, 92] width 273 height 375
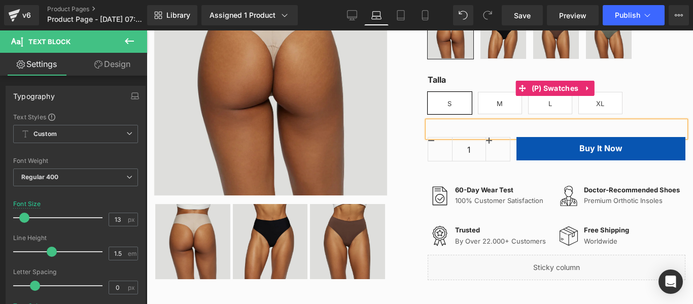
click at [635, 92] on label "Talla" at bounding box center [557, 83] width 258 height 18
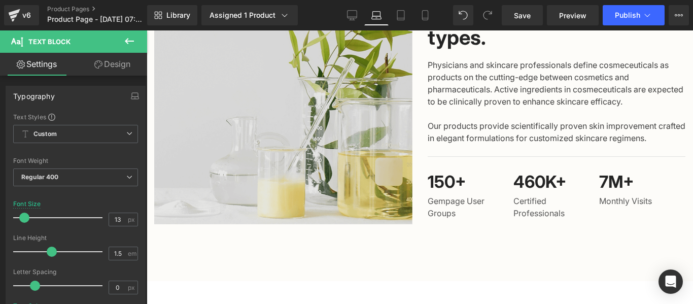
scroll to position [609, 0]
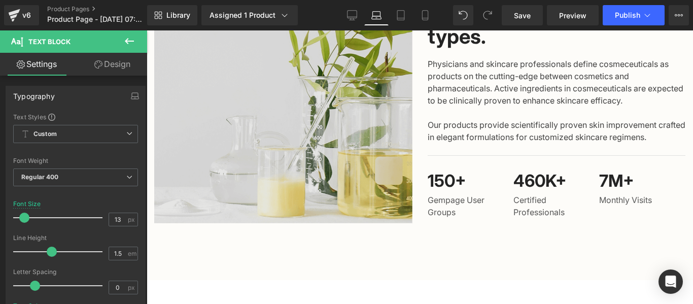
click at [332, 141] on img at bounding box center [283, 95] width 258 height 258
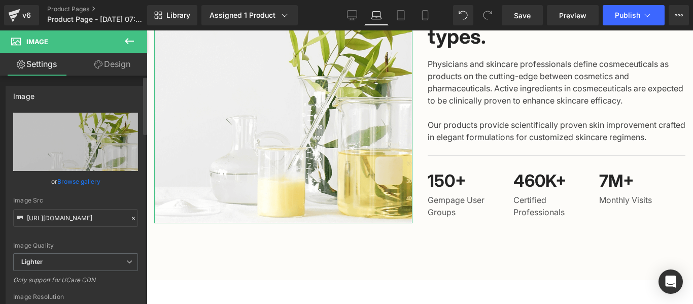
click at [79, 184] on link "Browse gallery" at bounding box center [78, 181] width 43 height 18
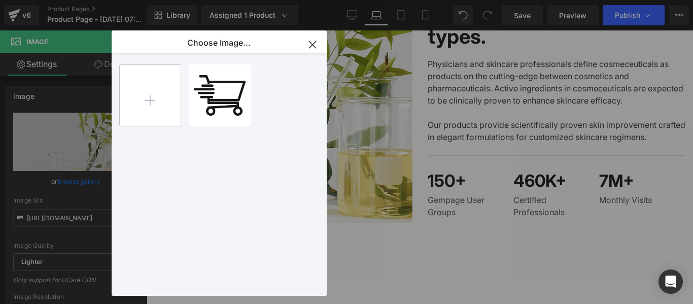
click at [160, 109] on input "file" at bounding box center [150, 95] width 61 height 61
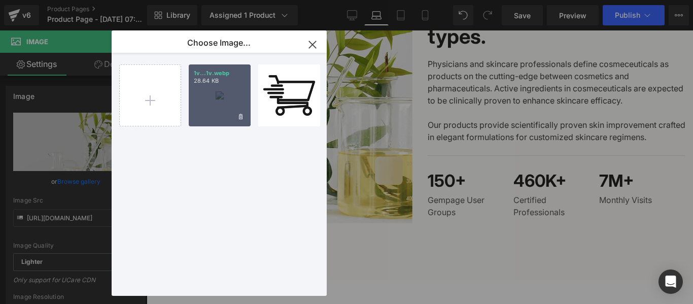
click at [239, 97] on div "1v...1v.webp 28.64 KB" at bounding box center [220, 95] width 62 height 62
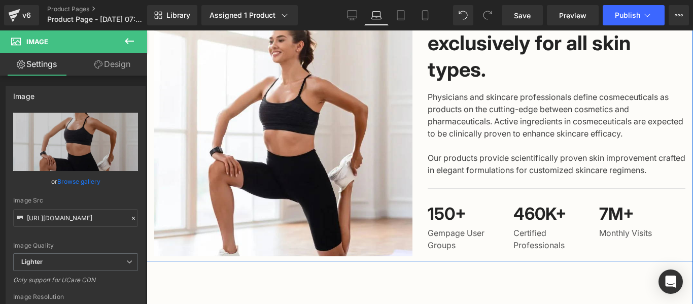
scroll to position [558, 0]
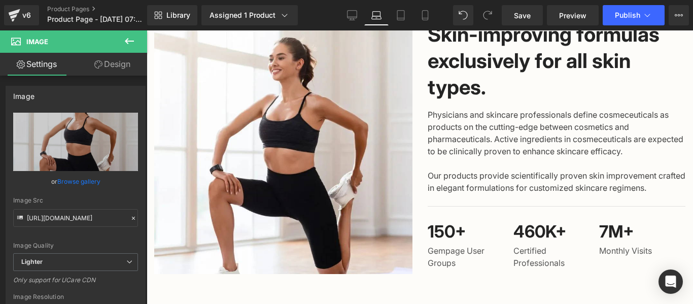
click at [456, 88] on h2 "Skin-improving formulas exclusively for all skin types." at bounding box center [557, 60] width 258 height 79
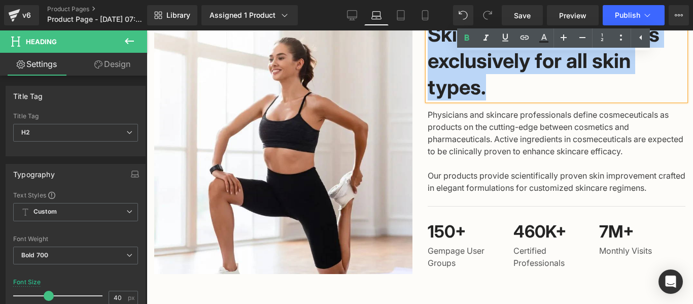
drag, startPoint x: 485, startPoint y: 123, endPoint x: 429, endPoint y: 66, distance: 79.2
click at [429, 66] on h2 "Skin-improving formulas exclusively for all skin types." at bounding box center [557, 60] width 258 height 79
paste div
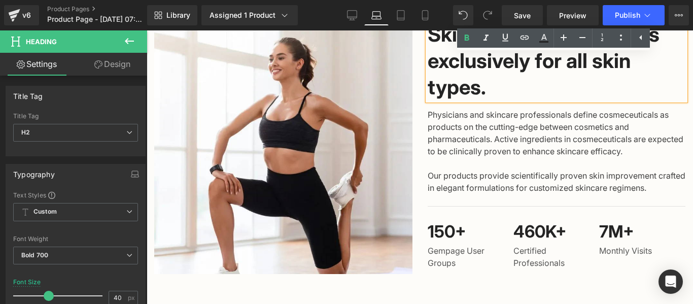
scroll to position [571, 0]
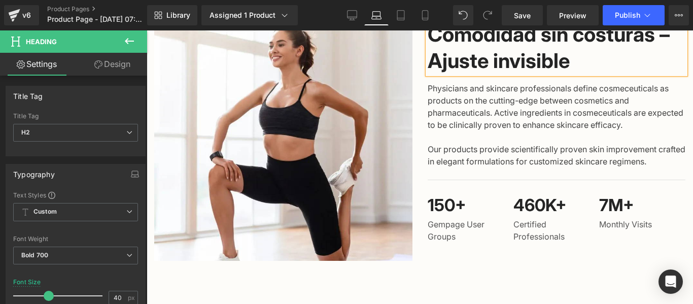
click at [501, 131] on p "Physicians and skincare professionals define cosmeceuticals as products on the …" at bounding box center [557, 106] width 258 height 49
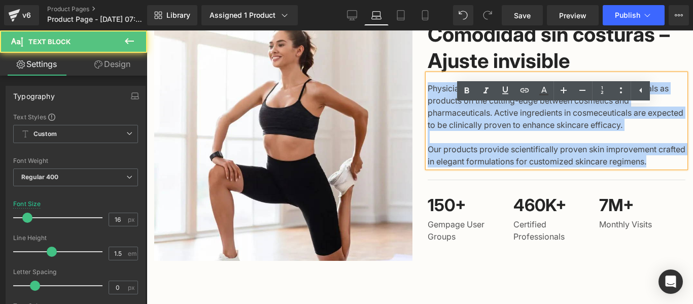
drag, startPoint x: 626, startPoint y: 196, endPoint x: 425, endPoint y: 117, distance: 215.8
click at [428, 117] on div "Physicians and skincare professionals define cosmeceuticals as products on the …" at bounding box center [557, 120] width 258 height 93
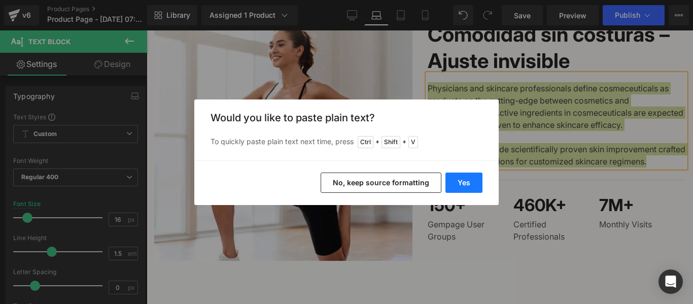
drag, startPoint x: 326, startPoint y: 151, endPoint x: 472, endPoint y: 181, distance: 149.7
click at [472, 181] on button "Yes" at bounding box center [463, 182] width 37 height 20
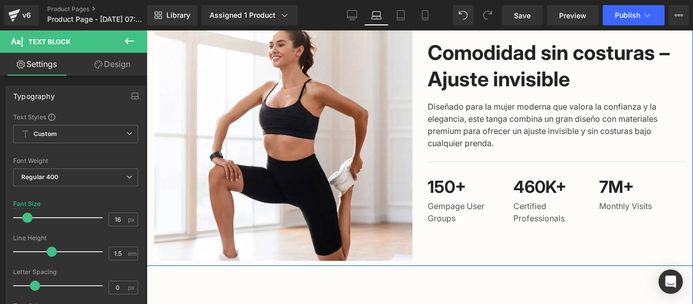
click at [533, 149] on p "Diseñado para la mujer moderna que valora la confianza y la elegancia, este tan…" at bounding box center [557, 124] width 258 height 49
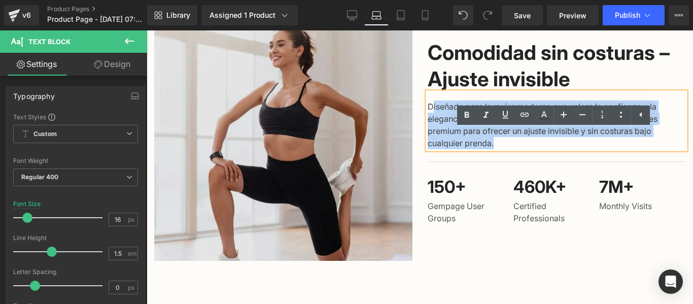
drag, startPoint x: 669, startPoint y: 170, endPoint x: 372, endPoint y: 143, distance: 298.9
click at [428, 145] on p "Diseñado para la mujer moderna que valora la confianza y la elegancia, este tan…" at bounding box center [557, 124] width 258 height 49
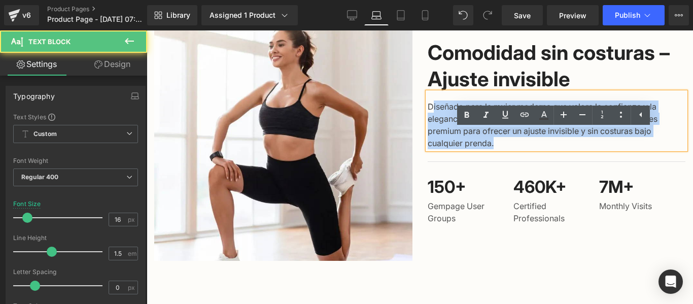
click at [428, 142] on p "Diseñado para la mujer moderna que valora la confianza y la elegancia, este tan…" at bounding box center [557, 124] width 258 height 49
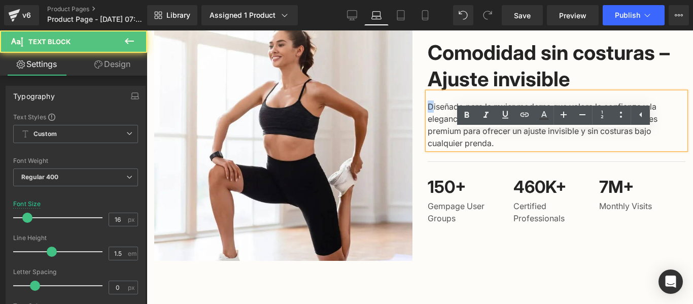
click at [428, 145] on p "Diseñado para la mujer moderna que valora la confianza y la elegancia, este tan…" at bounding box center [557, 124] width 258 height 49
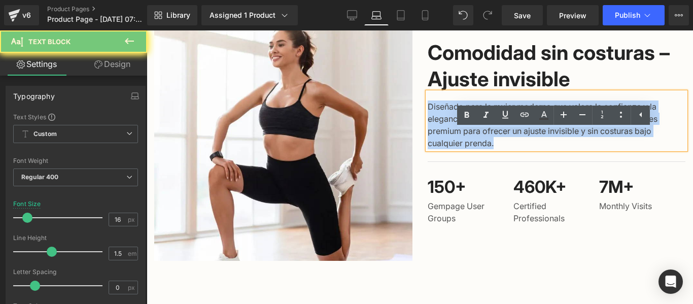
click at [428, 145] on p "Diseñado para la mujer moderna que valora la confianza y la elegancia, este tan…" at bounding box center [557, 124] width 258 height 49
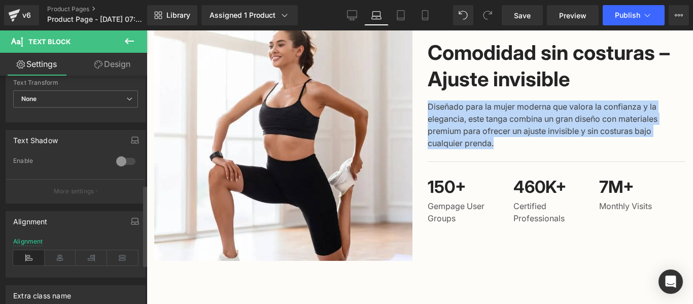
scroll to position [355, 0]
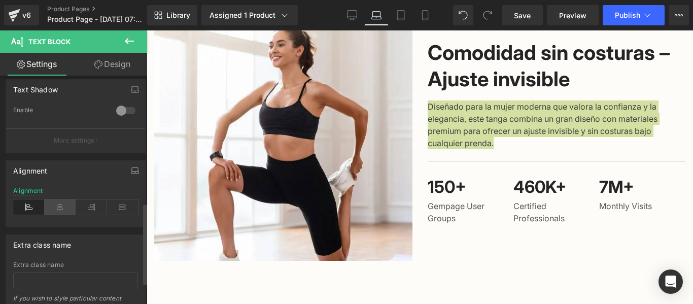
click at [63, 206] on icon at bounding box center [60, 206] width 31 height 15
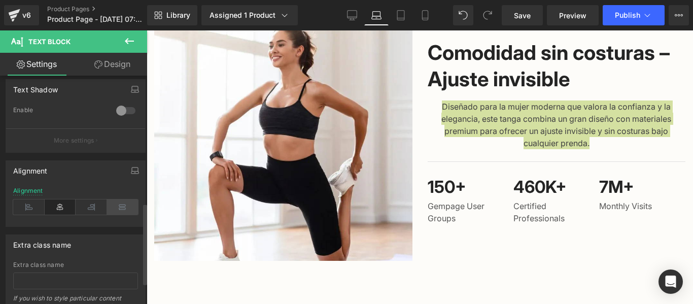
click at [120, 207] on icon at bounding box center [122, 206] width 31 height 15
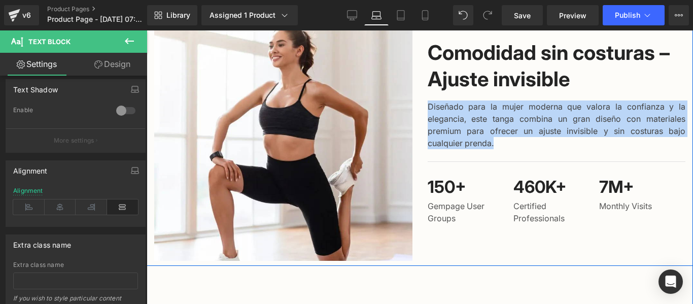
click at [494, 149] on p "Diseñado para la mujer moderna que valora la confianza y la elegancia, este tan…" at bounding box center [557, 124] width 258 height 49
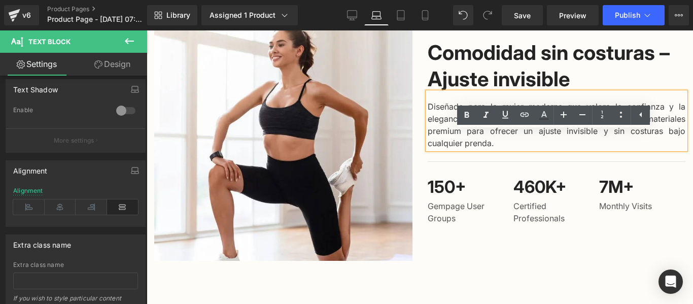
click at [556, 198] on div "460K+ Heading" at bounding box center [556, 187] width 86 height 22
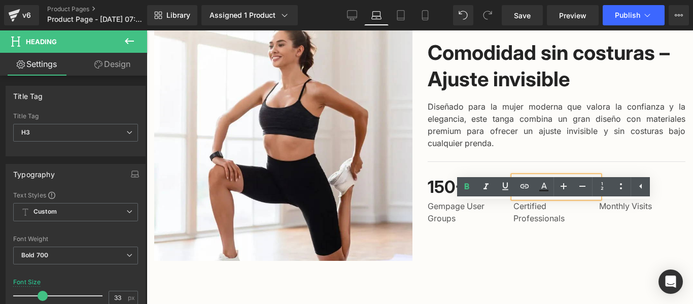
click at [147, 30] on div at bounding box center [147, 30] width 0 height 0
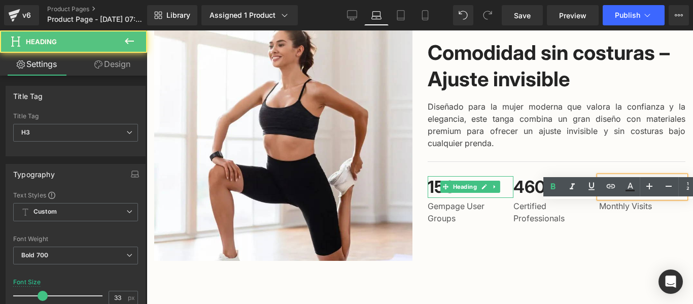
click at [450, 198] on h3 "150+" at bounding box center [471, 187] width 86 height 22
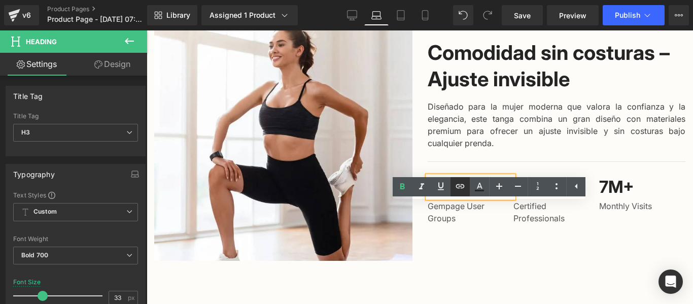
click at [462, 195] on link at bounding box center [459, 186] width 19 height 19
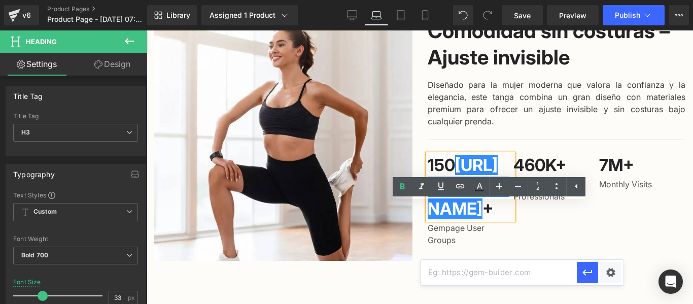
click at [532, 221] on div "150 https://gem-3910432.net + Heading Gempage User Groups Text Block 460K+ Head…" at bounding box center [557, 192] width 258 height 106
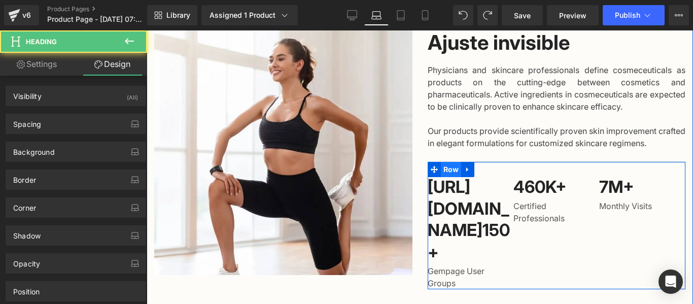
click at [448, 167] on span "Row" at bounding box center [451, 169] width 21 height 15
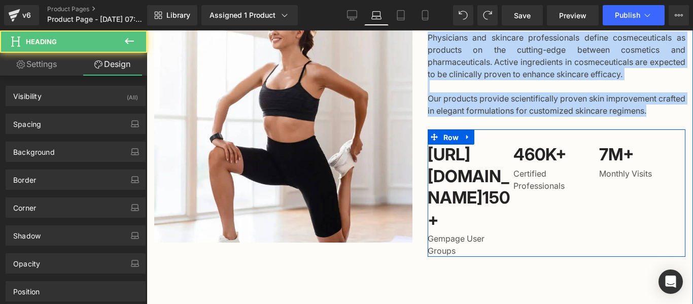
click at [504, 257] on p "Gempage User Groups" at bounding box center [471, 244] width 86 height 24
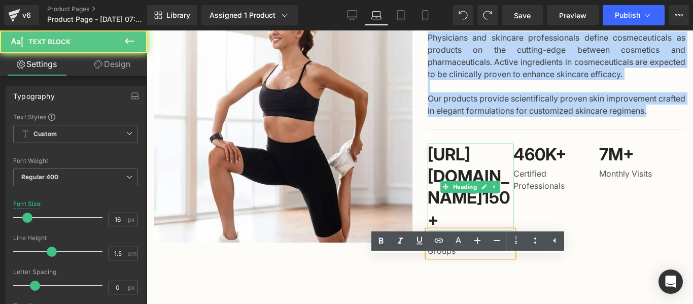
click at [476, 202] on h3 "https://gem-3910432.net 150+" at bounding box center [471, 187] width 86 height 87
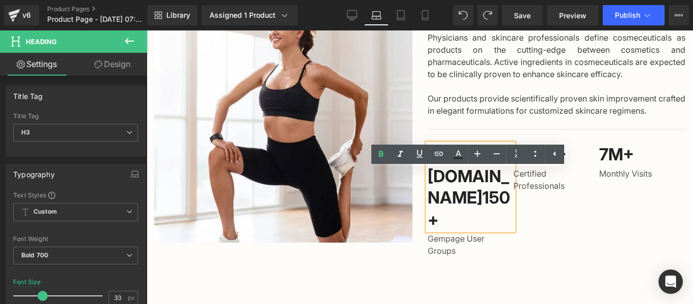
click at [611, 163] on div "https://gem-3910432.net 150+ Heading Gempage User Groups Text Block 460K+ Headi…" at bounding box center [557, 193] width 258 height 128
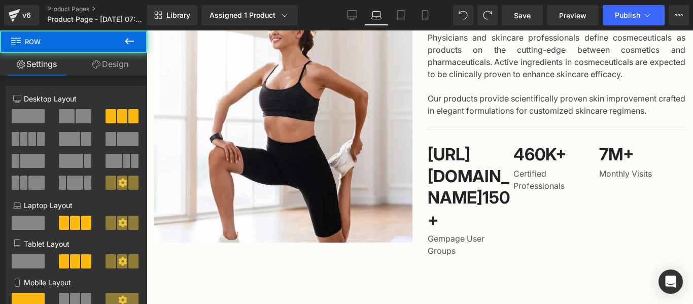
click at [439, 160] on div "https://gem-3910432.net 150+ Heading Gempage User Groups Text Block 460K+ Headi…" at bounding box center [557, 193] width 258 height 128
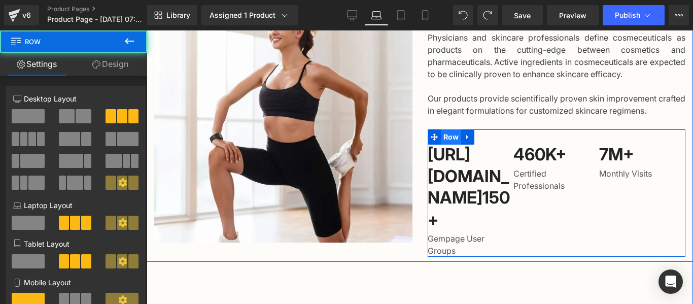
click at [443, 145] on span "Row" at bounding box center [451, 136] width 21 height 15
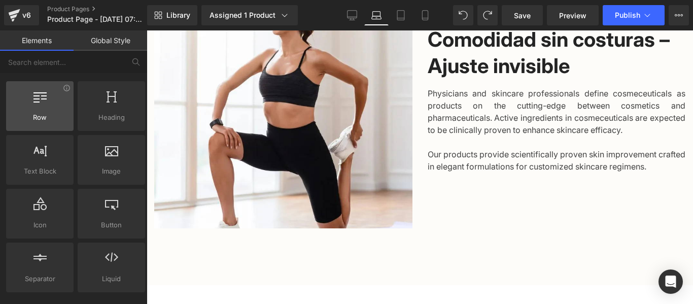
scroll to position [0, 0]
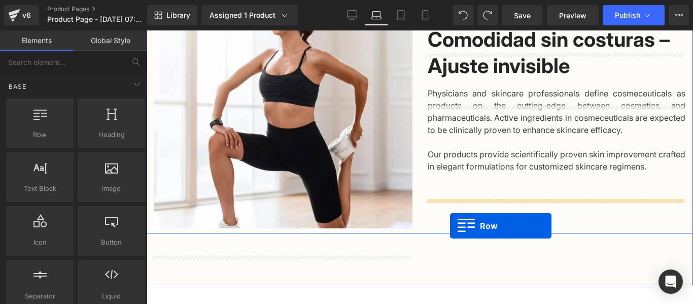
drag, startPoint x: 210, startPoint y: 158, endPoint x: 450, endPoint y: 226, distance: 248.7
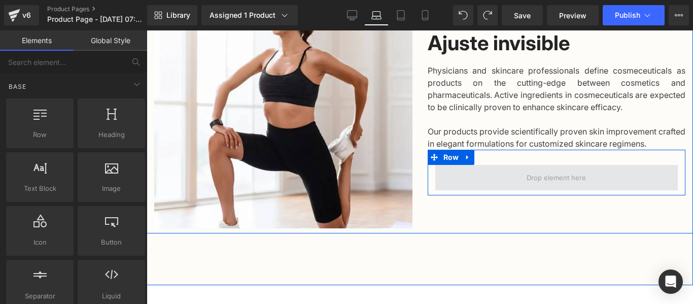
click at [569, 185] on span at bounding box center [556, 177] width 66 height 16
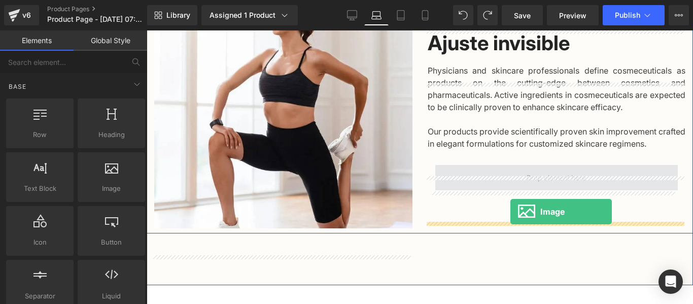
drag, startPoint x: 280, startPoint y: 217, endPoint x: 510, endPoint y: 211, distance: 229.8
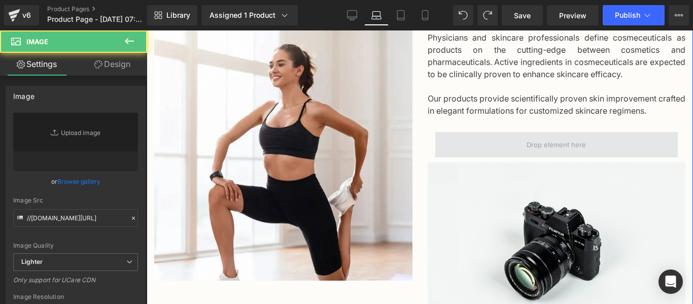
scroll to position [656, 0]
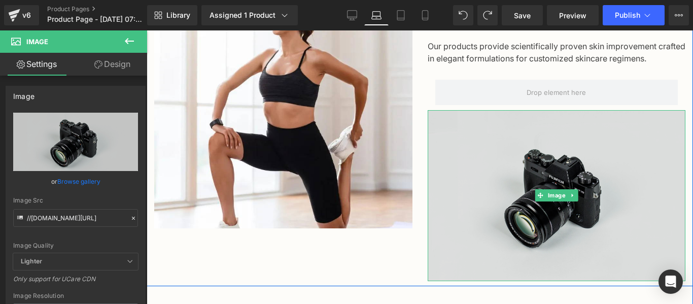
click at [542, 196] on img at bounding box center [557, 195] width 258 height 171
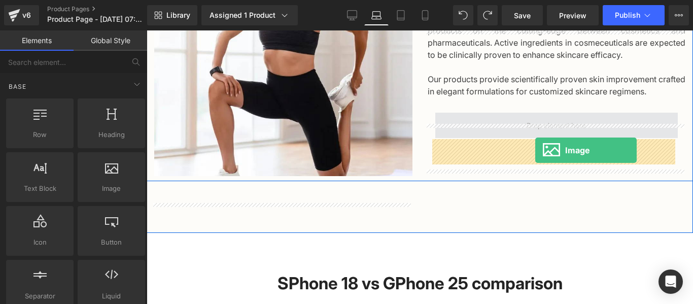
drag, startPoint x: 281, startPoint y: 211, endPoint x: 535, endPoint y: 150, distance: 260.9
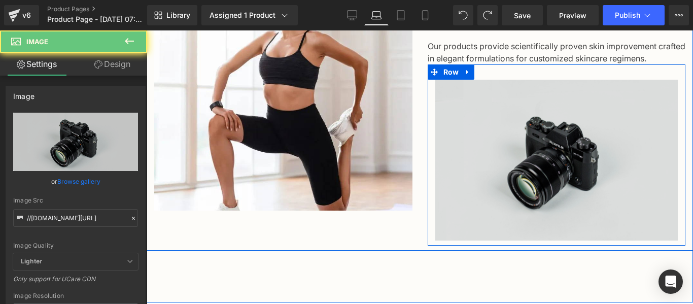
drag, startPoint x: 535, startPoint y: 150, endPoint x: 550, endPoint y: 158, distance: 17.0
click at [550, 158] on img at bounding box center [556, 160] width 243 height 161
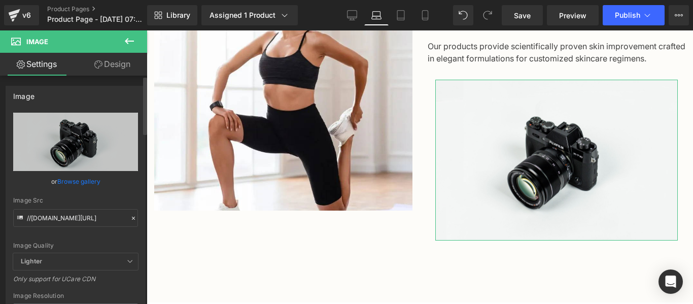
click at [85, 183] on link "Browse gallery" at bounding box center [78, 181] width 43 height 18
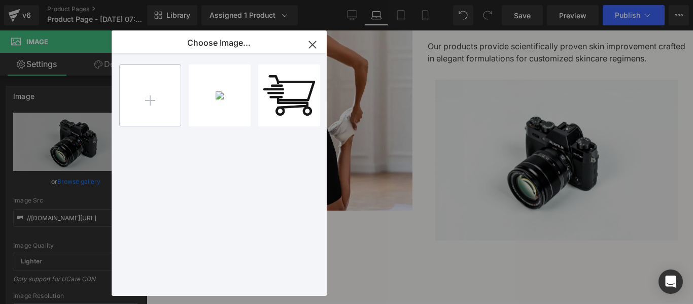
click at [149, 103] on input "file" at bounding box center [150, 95] width 61 height 61
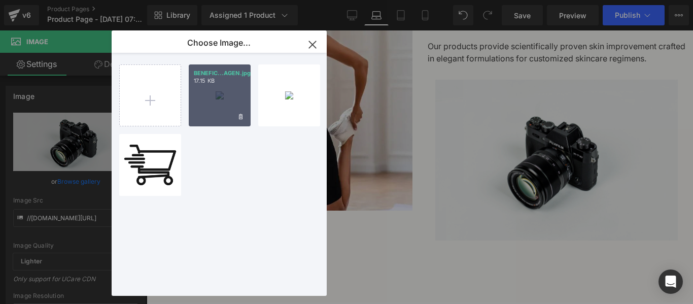
click at [219, 98] on div "BENEFIC...AGEN.jpg 17.15 KB" at bounding box center [220, 95] width 62 height 62
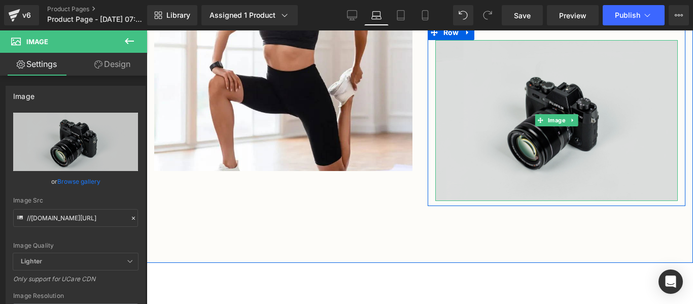
scroll to position [706, 0]
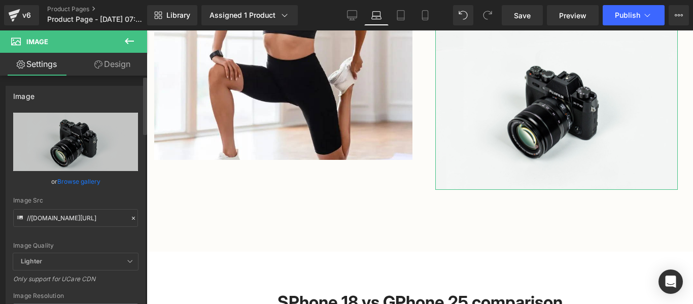
click at [84, 180] on link "Browse gallery" at bounding box center [78, 181] width 43 height 18
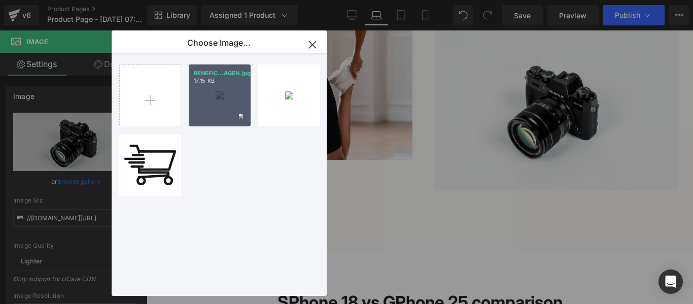
click at [207, 97] on div "BENEFIC...AGEN.jpg 17.15 KB" at bounding box center [220, 95] width 62 height 62
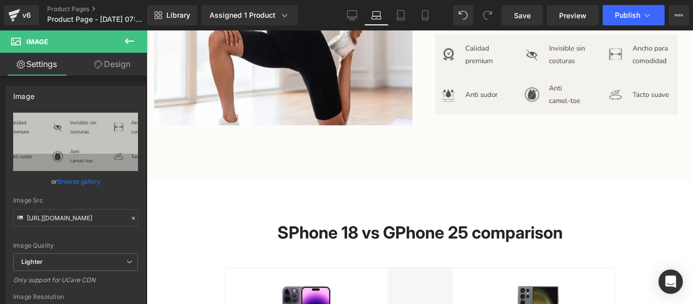
scroll to position [672, 0]
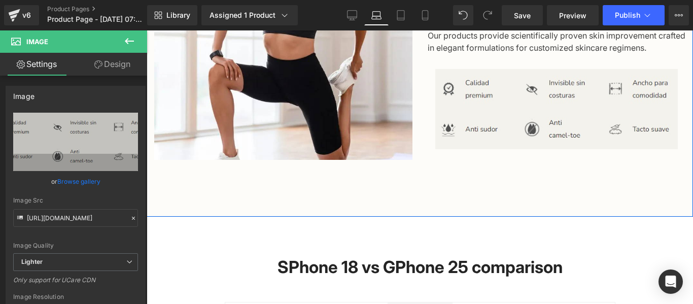
click at [586, 213] on div "Image Comodidad sin costuras – Ajuste invisible Heading Physicians and skincare…" at bounding box center [420, 59] width 546 height 315
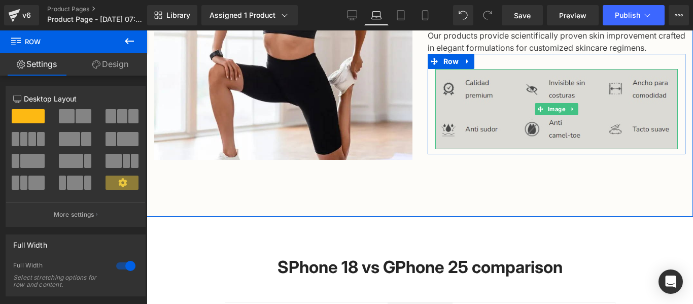
click at [495, 125] on img at bounding box center [556, 109] width 243 height 80
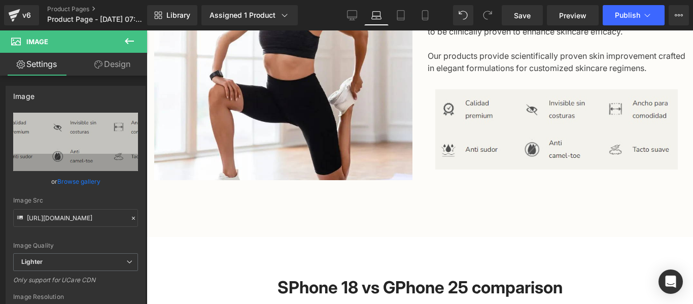
scroll to position [710, 0]
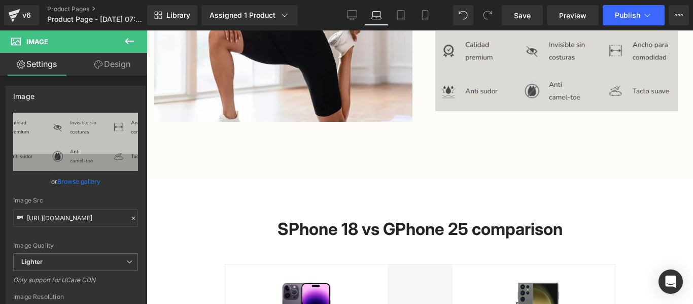
click at [508, 101] on img at bounding box center [556, 71] width 243 height 80
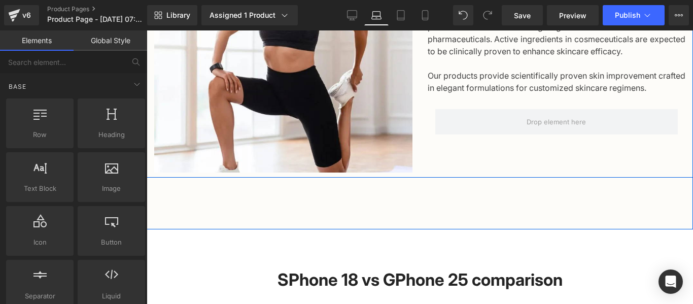
scroll to position [609, 0]
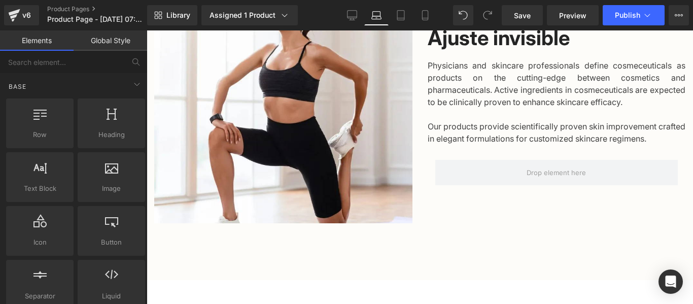
click at [518, 108] on p "Physicians and skincare professionals define cosmeceuticals as products on the …" at bounding box center [557, 83] width 258 height 49
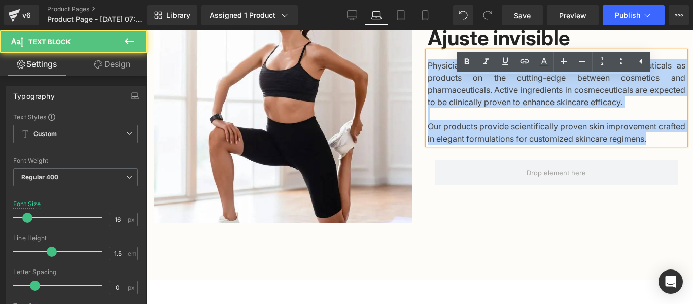
drag, startPoint x: 623, startPoint y: 168, endPoint x: 415, endPoint y: 89, distance: 222.5
click at [415, 89] on div "Image Comodidad sin costuras – Ajuste invisible Heading Physicians and skincare…" at bounding box center [420, 97] width 546 height 263
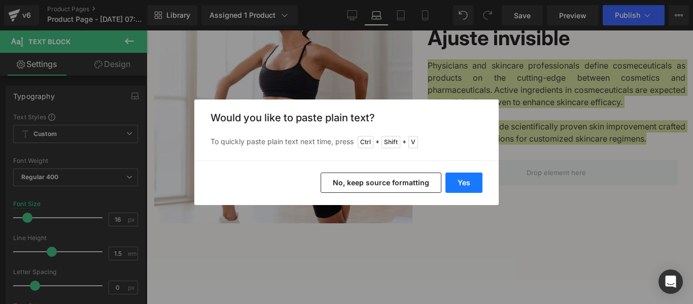
click at [463, 177] on button "Yes" at bounding box center [463, 182] width 37 height 20
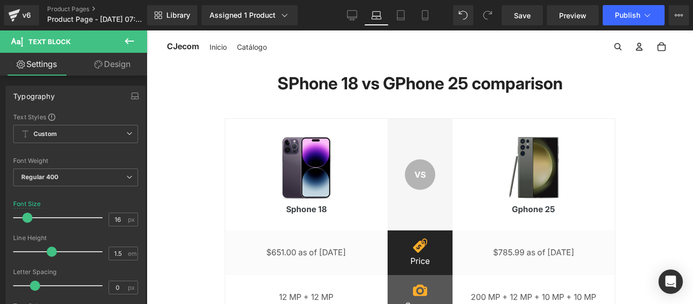
scroll to position [710, 0]
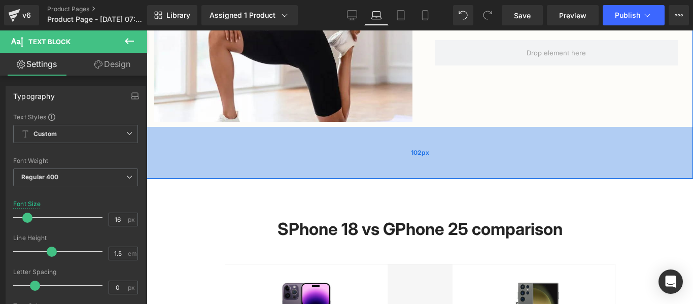
click at [413, 157] on span "102px" at bounding box center [420, 153] width 18 height 10
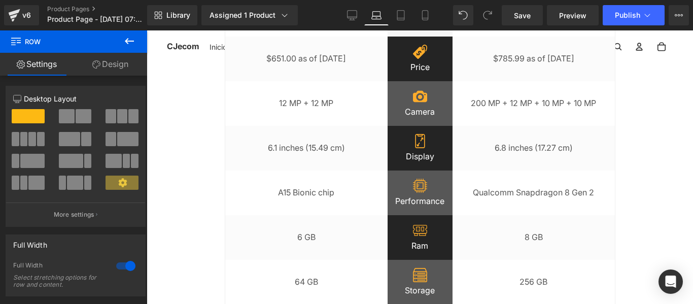
scroll to position [862, 0]
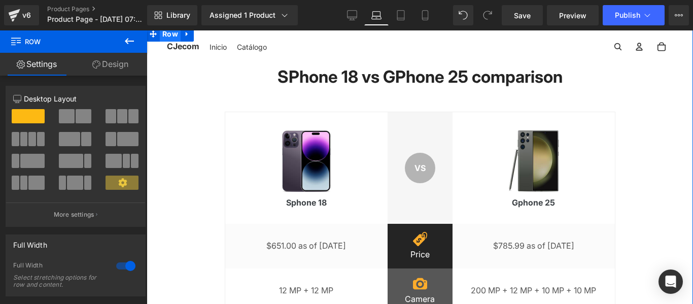
click at [162, 42] on span "Row" at bounding box center [170, 33] width 21 height 15
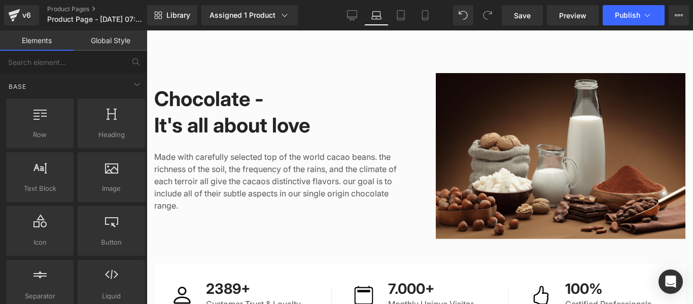
scroll to position [811, 0]
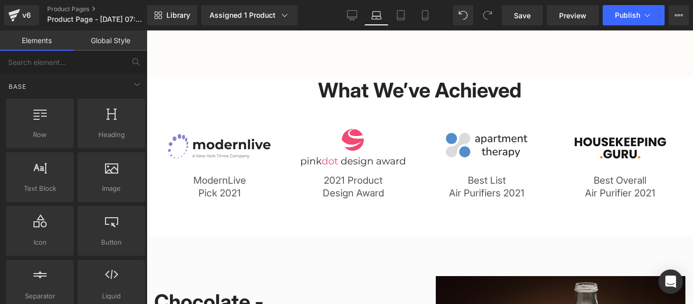
click at [556, 103] on h2 "What We’ve Achieved" at bounding box center [419, 90] width 531 height 26
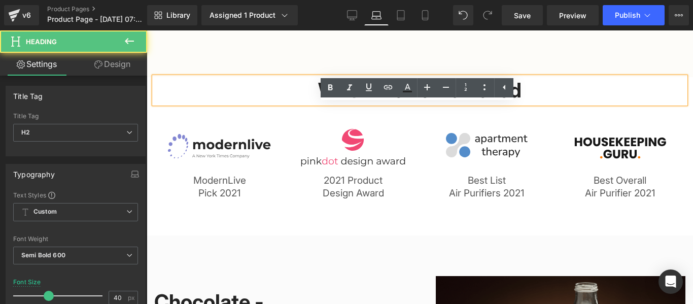
click at [457, 103] on h2 "What We’ve Achieved" at bounding box center [419, 90] width 531 height 26
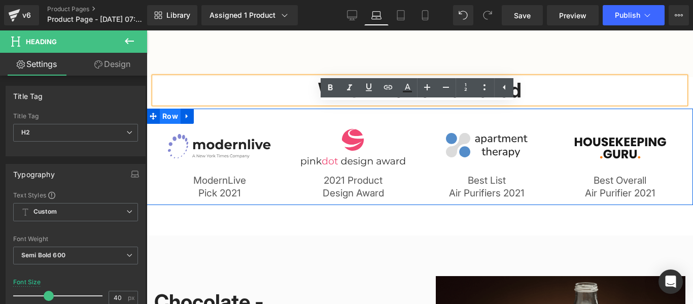
drag, startPoint x: 223, startPoint y: 139, endPoint x: 171, endPoint y: 146, distance: 52.2
click at [223, 128] on div "38px" at bounding box center [420, 118] width 546 height 19
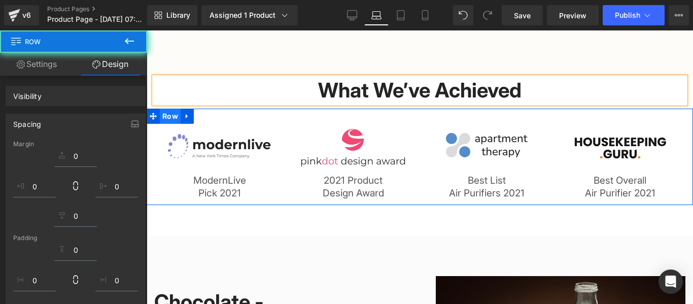
click at [160, 124] on span "Row" at bounding box center [170, 116] width 21 height 15
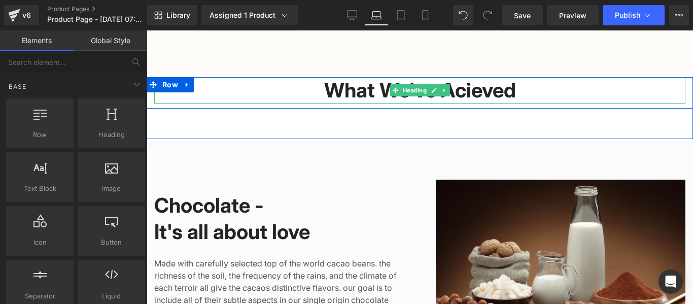
click at [368, 103] on h2 "What We’ve Acieved" at bounding box center [419, 90] width 531 height 26
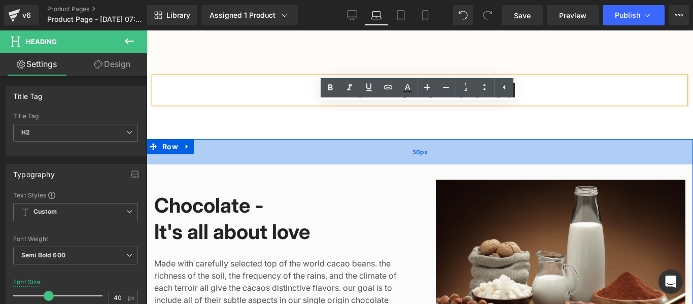
click at [287, 164] on div "50px" at bounding box center [420, 151] width 546 height 25
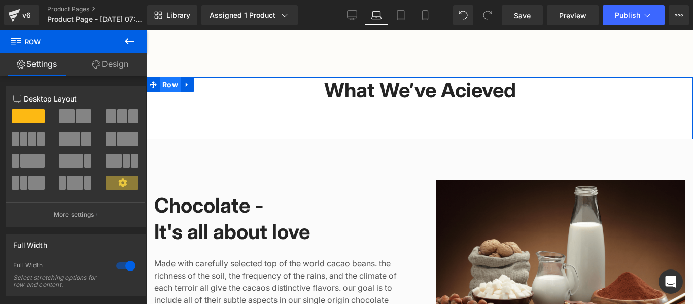
click at [170, 92] on span "Row" at bounding box center [170, 84] width 21 height 15
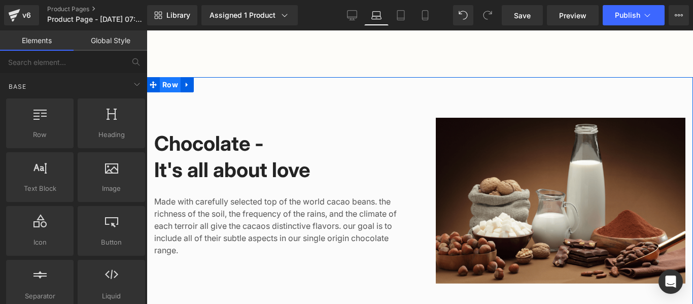
click at [166, 92] on span "Row" at bounding box center [170, 84] width 21 height 15
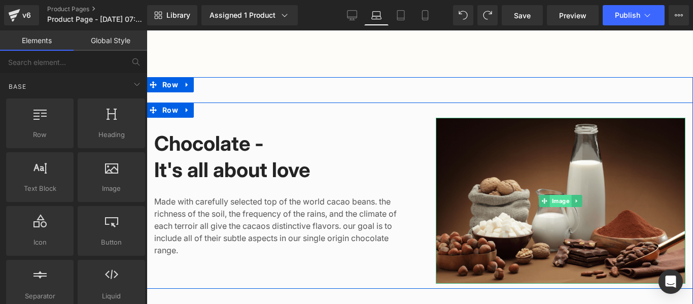
click at [555, 207] on span "Image" at bounding box center [560, 201] width 22 height 12
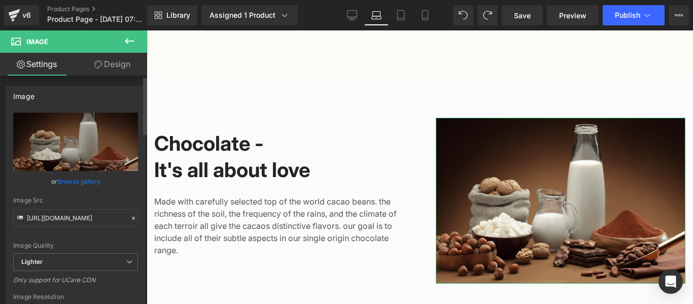
click at [84, 182] on link "Browse gallery" at bounding box center [78, 181] width 43 height 18
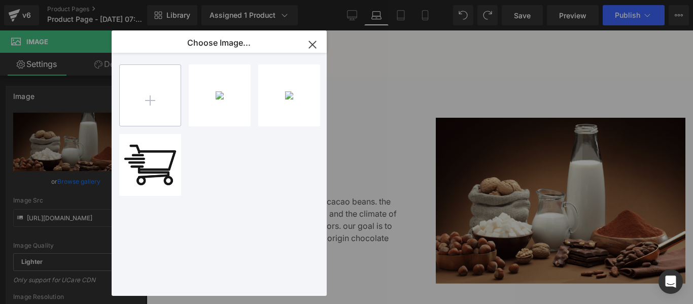
click at [162, 95] on input "file" at bounding box center [150, 95] width 61 height 61
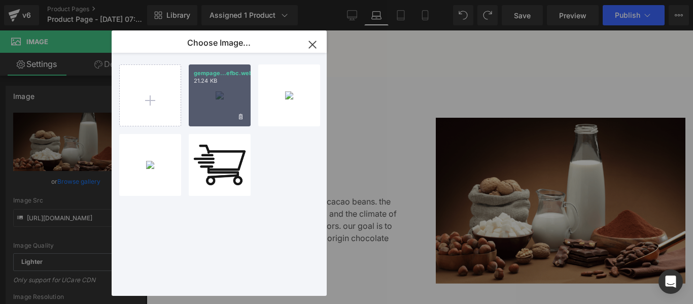
drag, startPoint x: 229, startPoint y: 100, endPoint x: 82, endPoint y: 69, distance: 150.3
click at [229, 100] on div "gempage...efbc.webp 21.24 KB" at bounding box center [220, 95] width 62 height 62
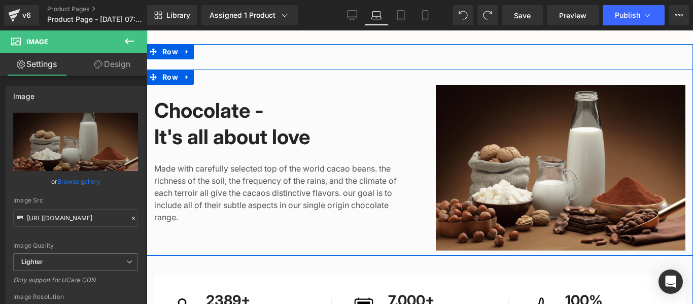
scroll to position [862, 0]
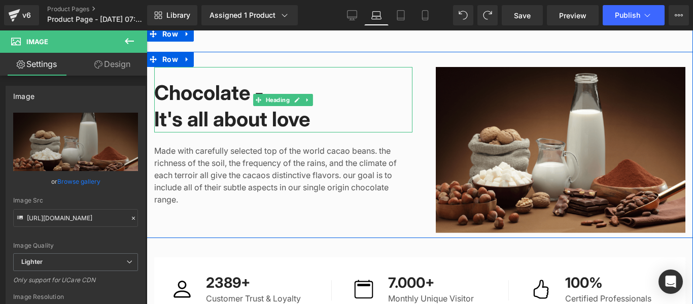
click at [278, 132] on h2 "It's all about love" at bounding box center [283, 119] width 258 height 26
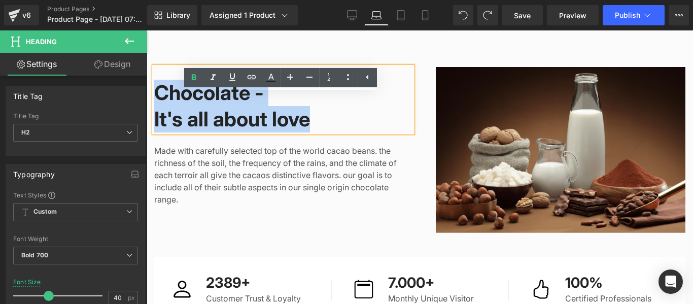
drag, startPoint x: 286, startPoint y: 148, endPoint x: 152, endPoint y: 123, distance: 136.1
click at [154, 123] on div "Chocolate - It's all about love" at bounding box center [283, 99] width 258 height 65
paste div
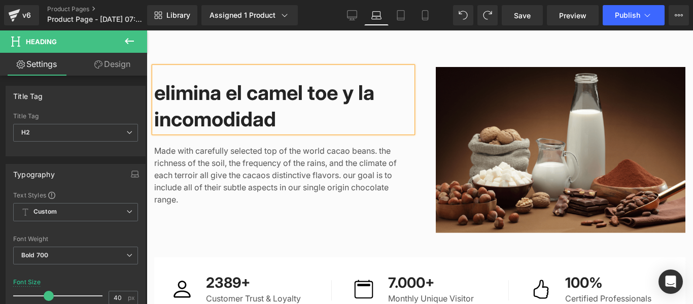
click at [162, 121] on h2 "elimina el camel toe y la incomodidad" at bounding box center [283, 106] width 258 height 53
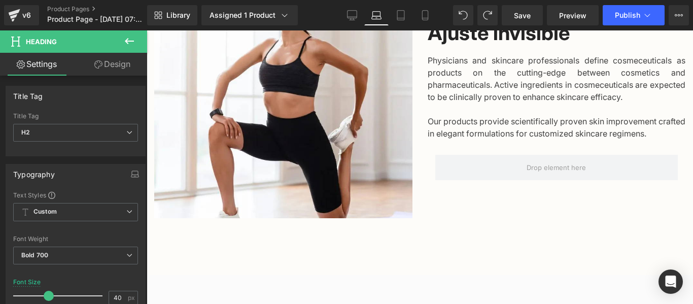
scroll to position [609, 0]
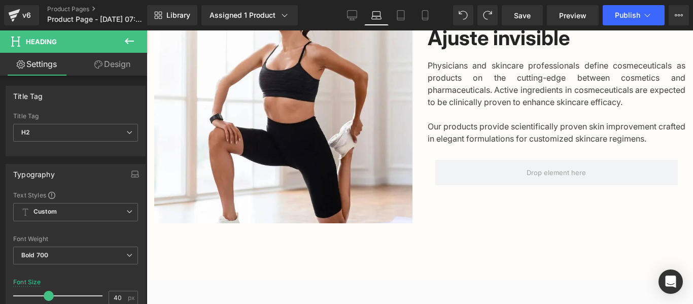
click at [545, 124] on div "Physicians and skincare professionals define cosmeceuticals as products on the …" at bounding box center [557, 97] width 258 height 93
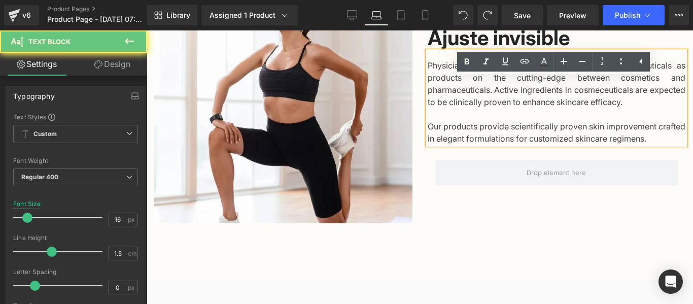
click at [618, 144] on span "Our products provide scientifically proven skin improvement crafted in elegant …" at bounding box center [557, 132] width 258 height 22
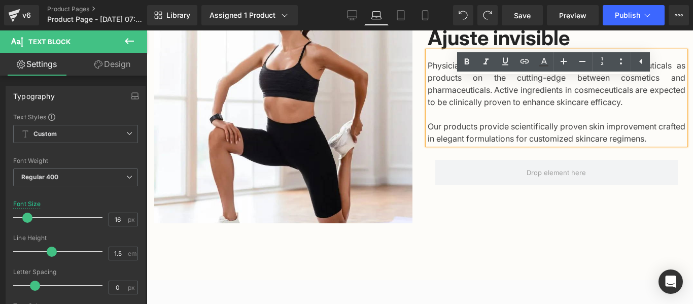
click at [521, 108] on p "Physicians and skincare professionals define cosmeceuticals as products on the …" at bounding box center [557, 83] width 258 height 49
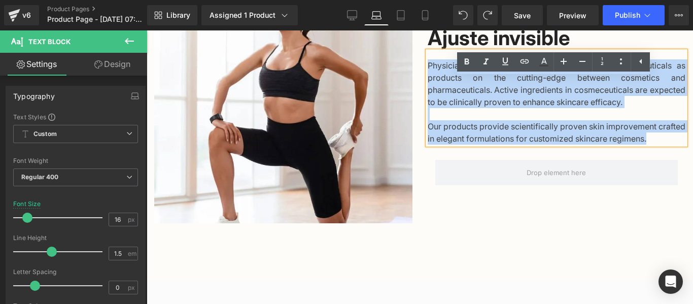
drag, startPoint x: 626, startPoint y: 166, endPoint x: 420, endPoint y: 91, distance: 218.8
click at [420, 91] on div "Comodidad sin costuras – Ajuste invisible Heading Physicians and skincare profe…" at bounding box center [556, 95] width 273 height 258
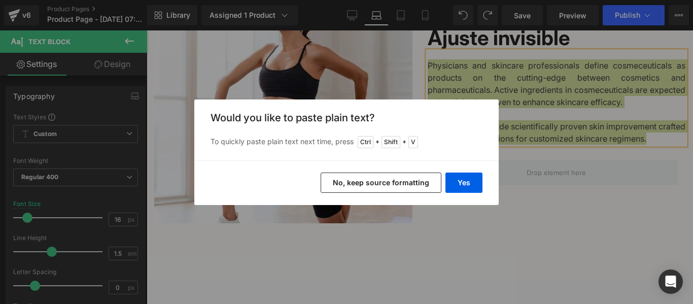
click at [505, 187] on div "Back to Library Insert Would you like to paste plain text? To quickly paste pla…" at bounding box center [346, 152] width 693 height 304
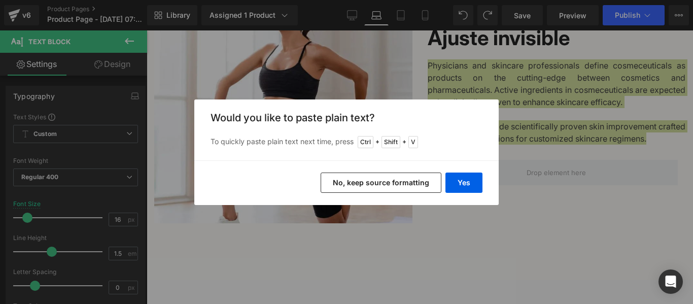
click at [553, 168] on div "Back to Library Insert Would you like to paste plain text? To quickly paste pla…" at bounding box center [346, 152] width 693 height 304
click at [468, 177] on button "Yes" at bounding box center [463, 182] width 37 height 20
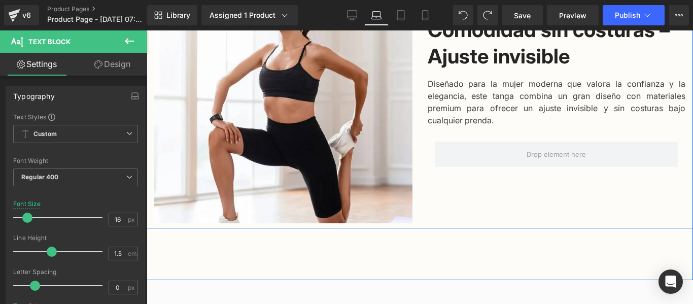
click at [553, 126] on p "Diseñado para la mujer moderna que valora la confianza y la elegancia, este tan…" at bounding box center [557, 102] width 258 height 49
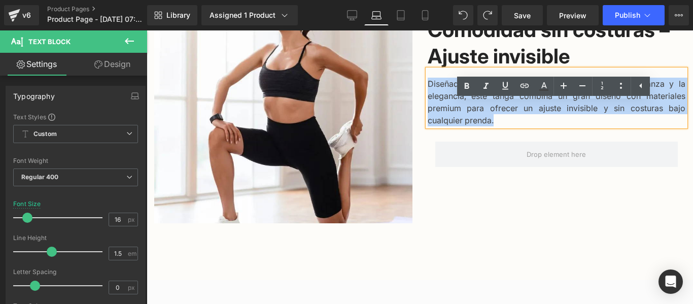
drag, startPoint x: 668, startPoint y: 141, endPoint x: 421, endPoint y: 116, distance: 248.3
click at [421, 116] on div "Comodidad sin costuras – Ajuste invisible Heading Diseñado para la mujer modern…" at bounding box center [556, 95] width 273 height 258
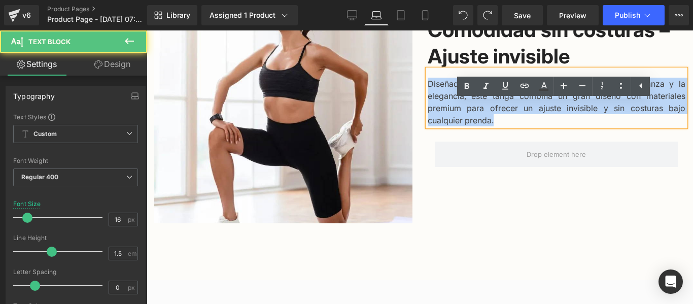
click at [508, 126] on p "Diseñado para la mujer moderna que valora la confianza y la elegancia, este tan…" at bounding box center [557, 102] width 258 height 49
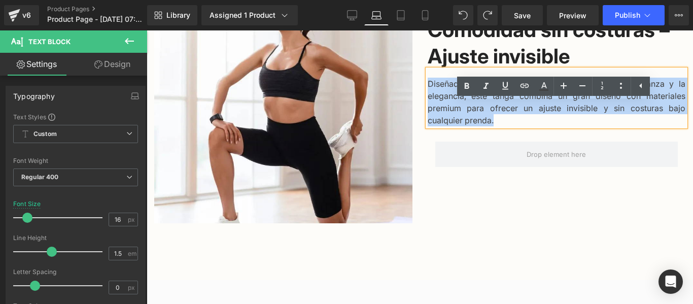
drag, startPoint x: 668, startPoint y: 143, endPoint x: 427, endPoint y: 118, distance: 242.7
click at [428, 118] on p "Diseñado para la mujer moderna que valora la confianza y la elegancia, este tan…" at bounding box center [557, 102] width 258 height 49
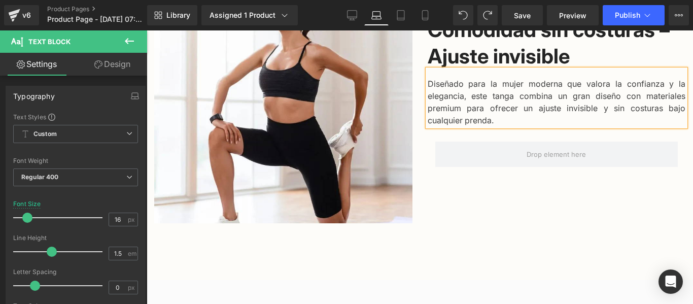
click at [584, 224] on div "Comodidad sin costuras – Ajuste invisible Heading Diseñado para la mujer modern…" at bounding box center [556, 95] width 273 height 258
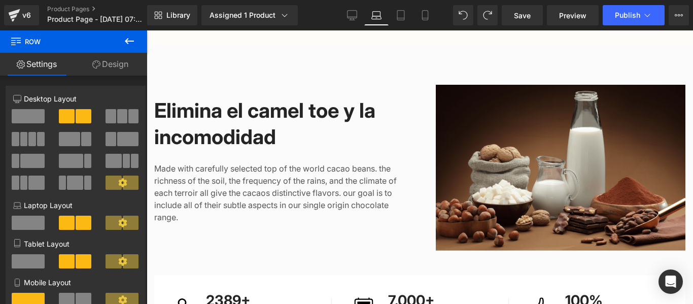
scroll to position [862, 0]
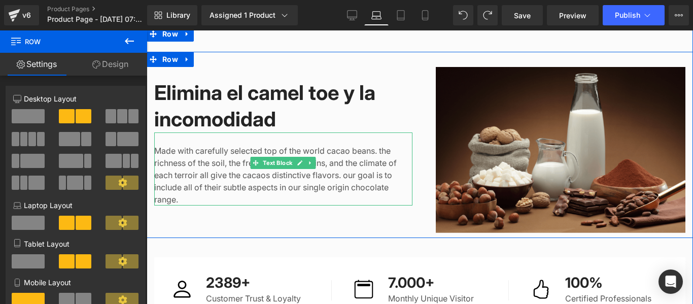
click at [298, 205] on p "Made with carefully selected top of the world cacao beans. the richness of the …" at bounding box center [283, 175] width 258 height 61
click at [299, 205] on p "Made with carefully selected top of the world cacao beans. the richness of the …" at bounding box center [283, 175] width 258 height 61
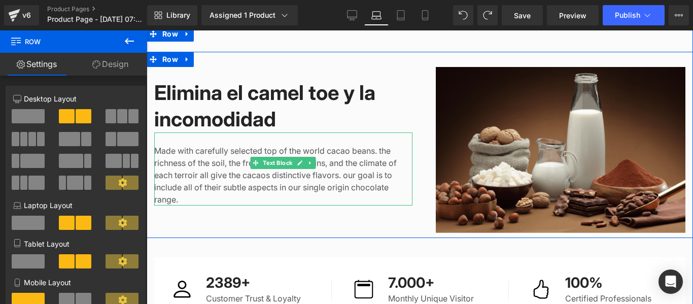
click at [299, 205] on p "Made with carefully selected top of the world cacao beans. the richness of the …" at bounding box center [283, 175] width 258 height 61
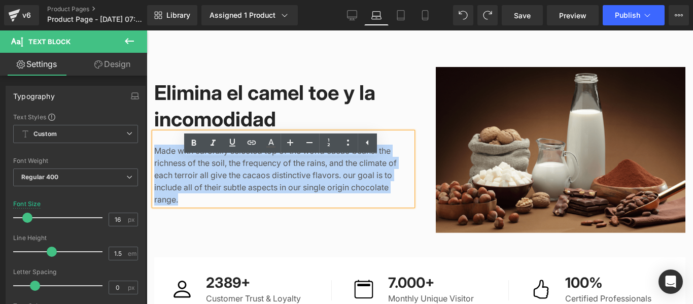
paste div
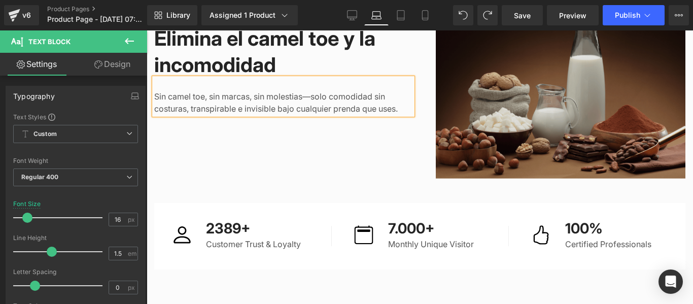
scroll to position [913, 0]
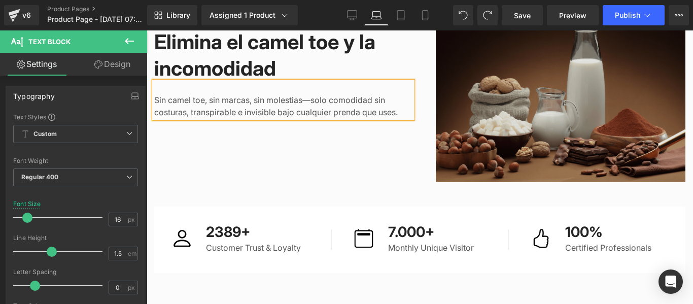
click at [529, 124] on img at bounding box center [561, 99] width 250 height 166
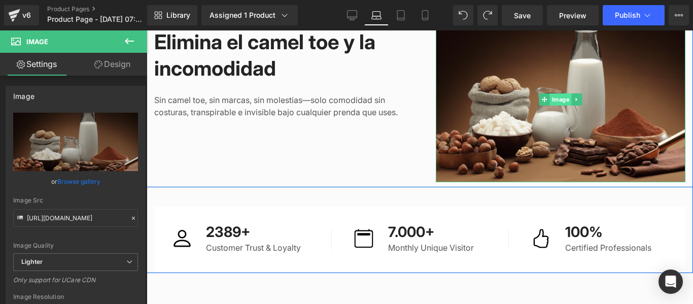
click at [552, 105] on span "Image" at bounding box center [560, 99] width 22 height 12
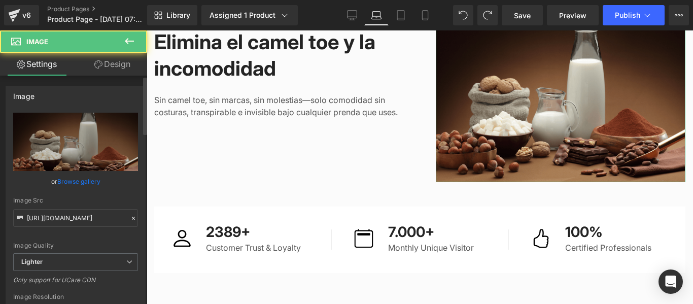
click at [75, 182] on link "Browse gallery" at bounding box center [78, 181] width 43 height 18
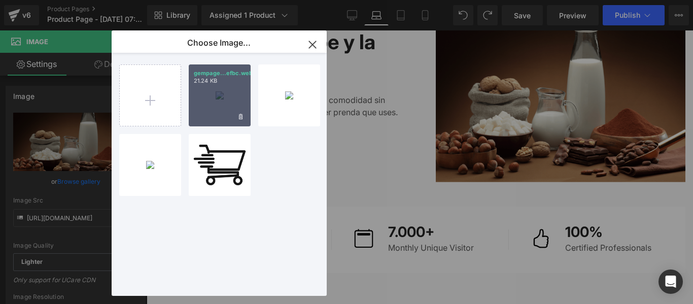
click at [206, 96] on div "gempage...efbc.webp 21.24 KB" at bounding box center [220, 95] width 62 height 62
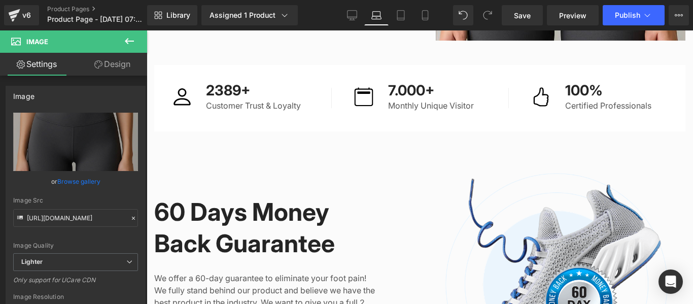
scroll to position [964, 0]
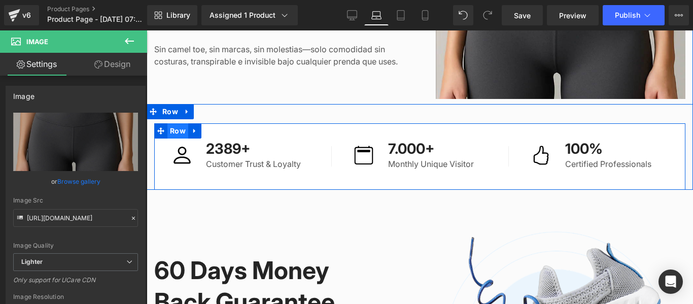
click at [174, 138] on span "Row" at bounding box center [177, 130] width 21 height 15
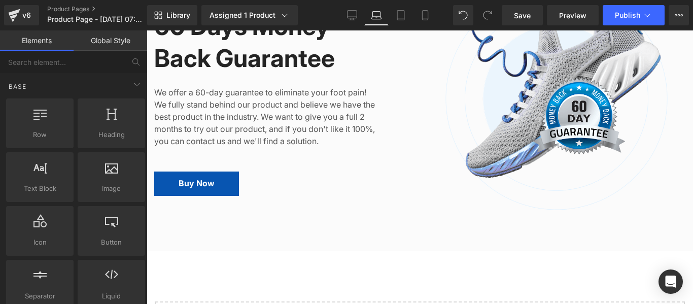
scroll to position [1116, 0]
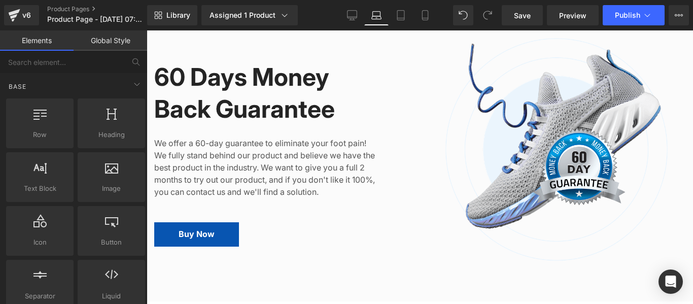
click at [396, 131] on div "60 Days Money Back Guarantee Heading We offer a 60-day guarantee to eliminate y…" at bounding box center [283, 148] width 258 height 205
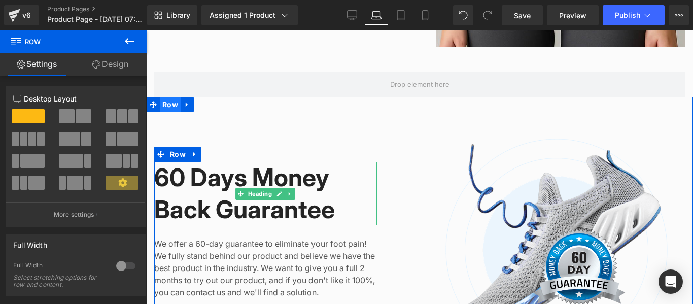
scroll to position [1014, 0]
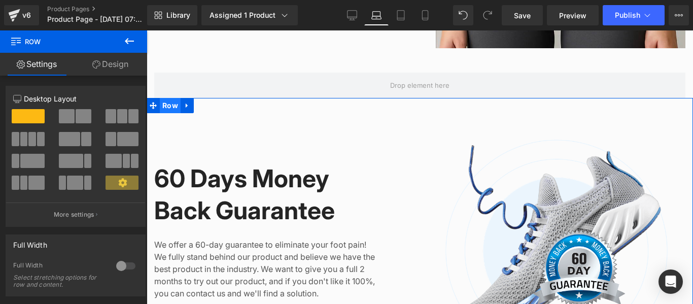
click at [169, 113] on span "Row" at bounding box center [170, 105] width 21 height 15
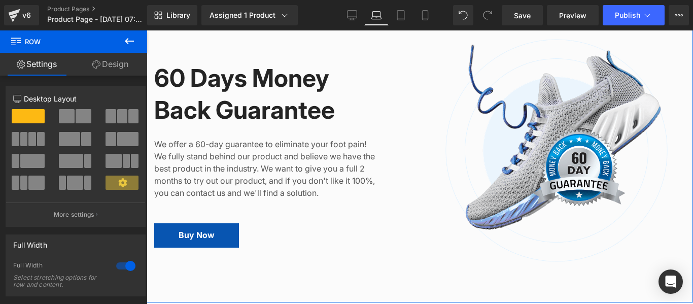
scroll to position [1116, 0]
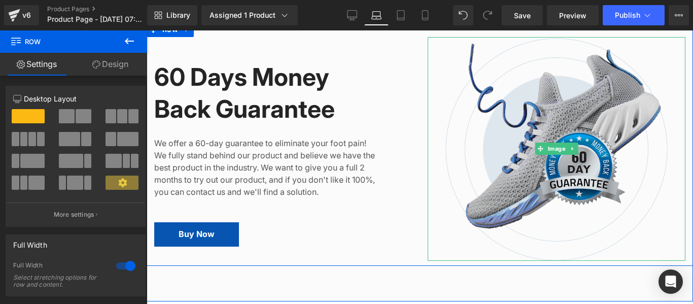
click at [561, 123] on img at bounding box center [557, 149] width 258 height 224
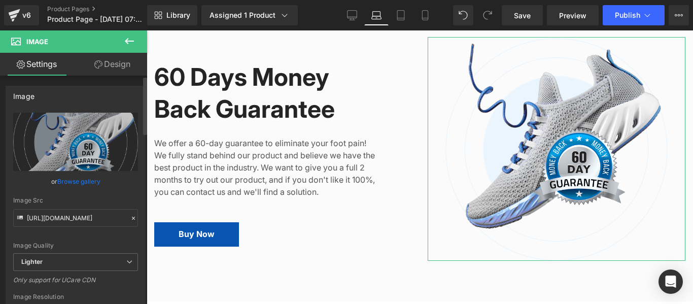
click at [80, 179] on link "Browse gallery" at bounding box center [78, 181] width 43 height 18
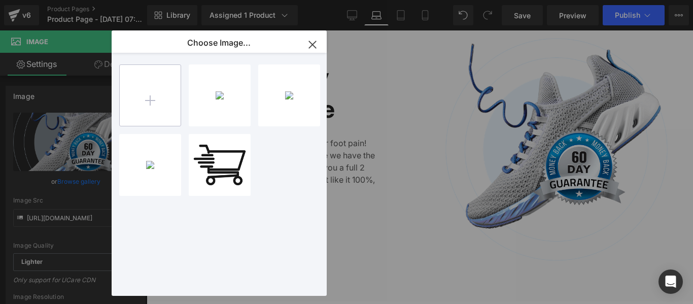
click at [148, 99] on input "file" at bounding box center [150, 95] width 61 height 61
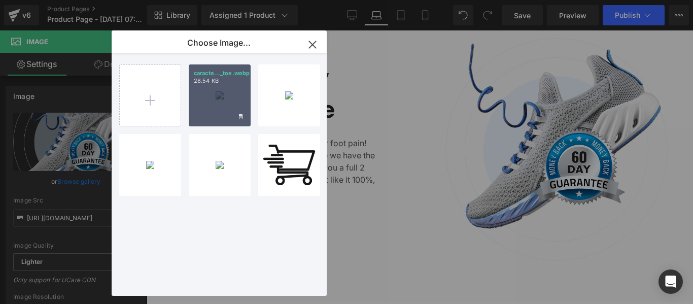
click at [203, 100] on div "caracte..._toe.webp 28.54 KB" at bounding box center [220, 95] width 62 height 62
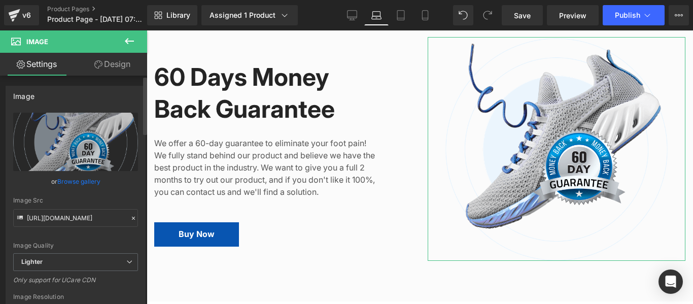
click at [91, 179] on link "Browse gallery" at bounding box center [78, 181] width 43 height 18
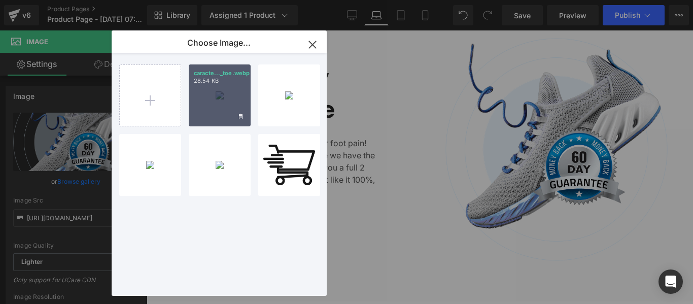
click at [213, 103] on div "caracte..._toe.webp 28.54 KB" at bounding box center [220, 95] width 62 height 62
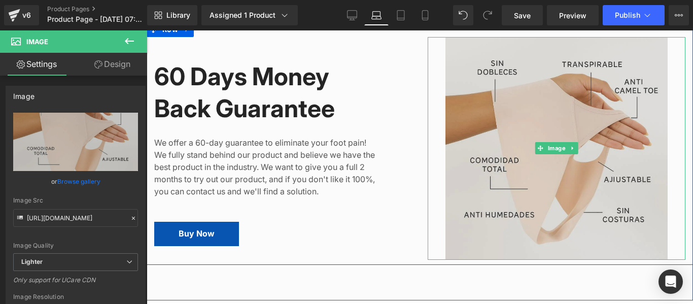
click at [493, 114] on img at bounding box center [557, 148] width 258 height 223
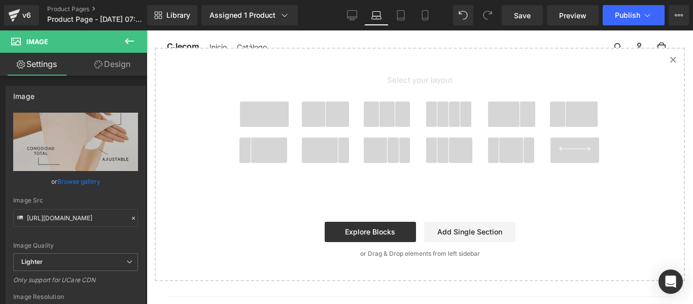
scroll to position [1420, 0]
click at [265, 91] on span "Select your layout" at bounding box center [419, 82] width 375 height 38
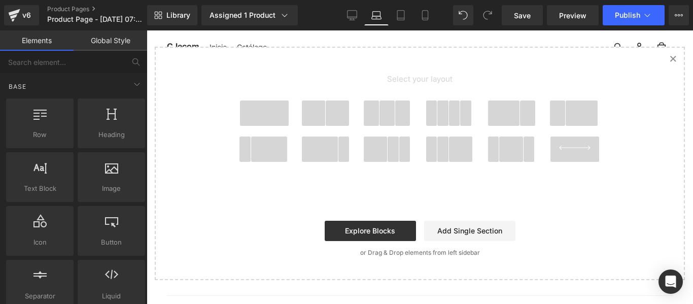
click at [220, 89] on div "Select your layout" at bounding box center [420, 123] width 406 height 151
click at [670, 61] on icon at bounding box center [672, 58] width 5 height 5
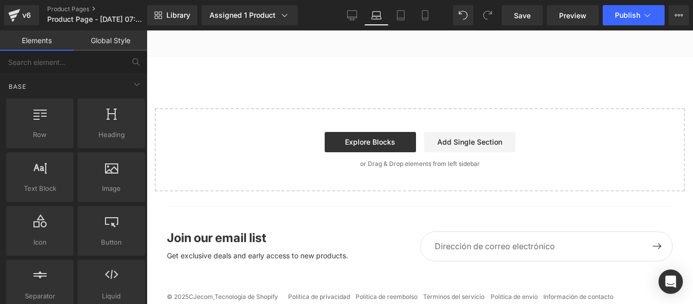
scroll to position [1398, 0]
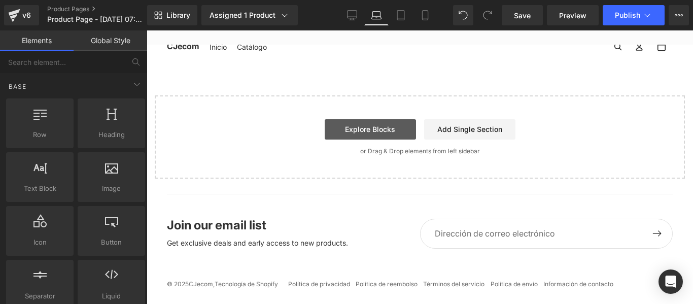
click at [395, 135] on link "Explore Blocks" at bounding box center [370, 129] width 91 height 20
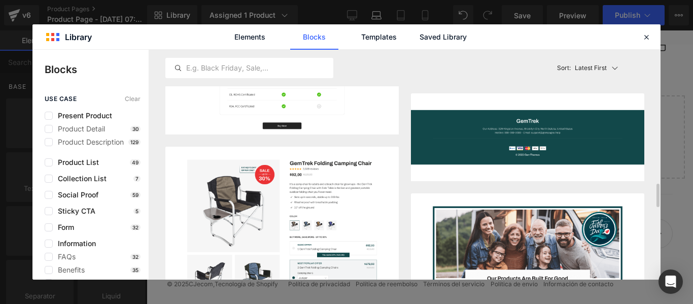
scroll to position [710, 0]
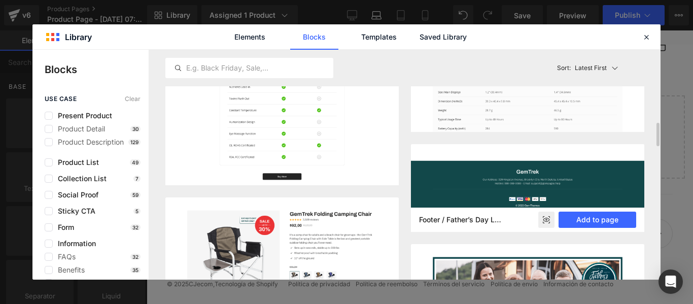
click at [596, 183] on img at bounding box center [527, 188] width 233 height 88
click at [596, 222] on button "Add to page" at bounding box center [597, 219] width 78 height 16
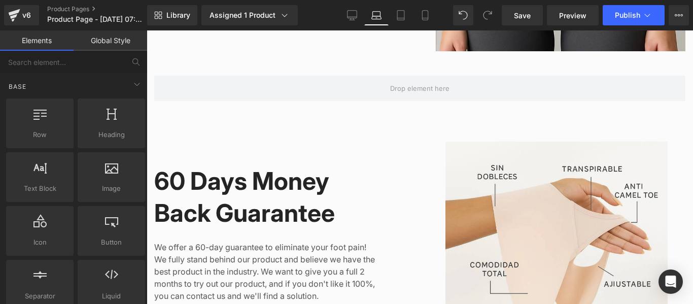
scroll to position [1315, 0]
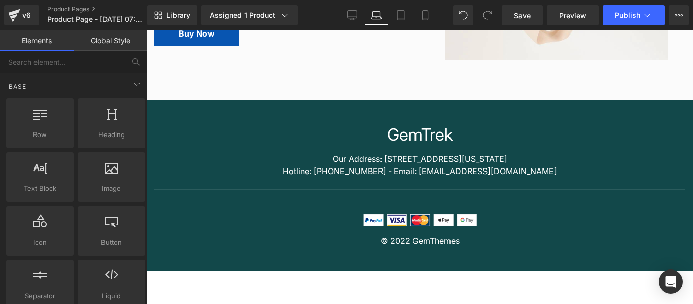
click at [535, 147] on div "GemTrek Heading Our Address: 325 Kingston Avenue, Brooklyn City, North Dakota, …" at bounding box center [420, 181] width 546 height 143
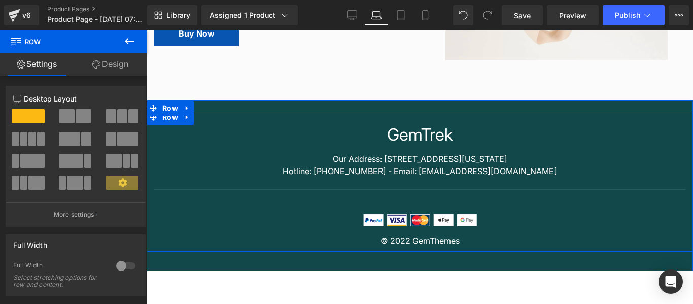
click at [627, 236] on div "GemTrek Heading Our Address: 325 Kingston Avenue, Brooklyn City, North Dakota, …" at bounding box center [420, 186] width 546 height 122
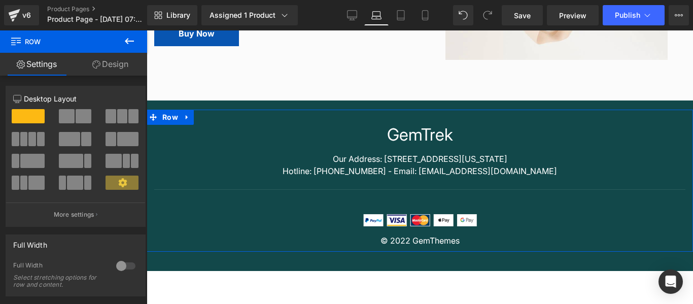
click at [105, 67] on link "Design" at bounding box center [111, 64] width 74 height 23
click at [0, 0] on div "Background" at bounding box center [0, 0] width 0 height 0
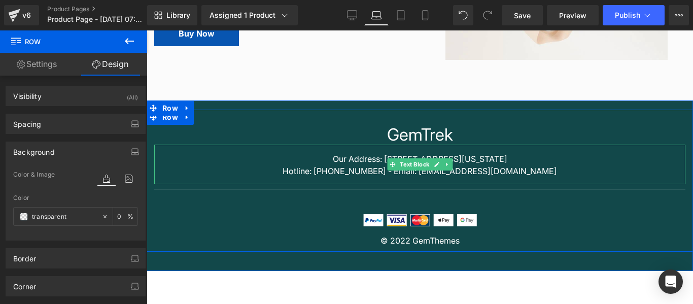
click at [200, 177] on p "Our Address: 325 Kingston Avenue, Brooklyn City, North Dakota, United States Ho…" at bounding box center [419, 165] width 531 height 24
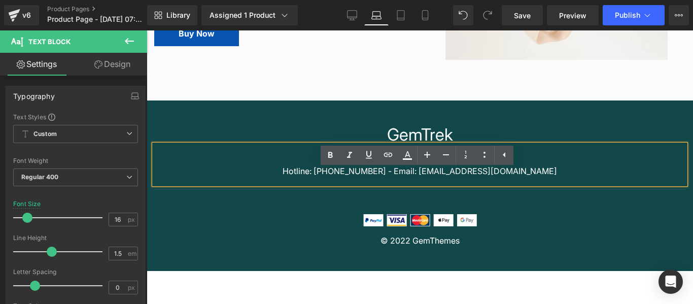
click at [197, 143] on div "GemTrek Heading Our Address: 325 Kingston Avenue, Brooklyn City, North Dakota, …" at bounding box center [420, 181] width 546 height 143
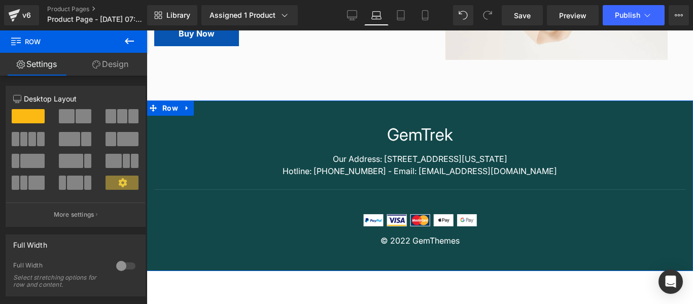
click at [271, 132] on div "GemTrek Heading Our Address: 325 Kingston Avenue, Brooklyn City, North Dakota, …" at bounding box center [420, 185] width 546 height 171
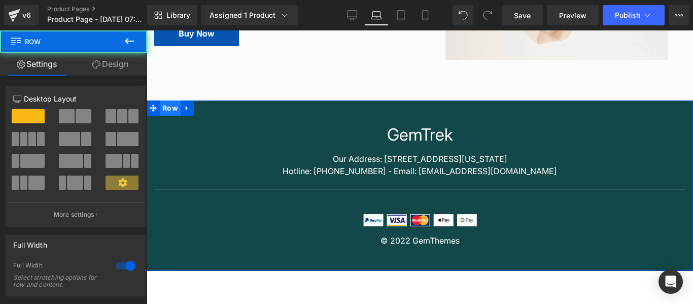
click at [168, 116] on span "Row" at bounding box center [170, 107] width 21 height 15
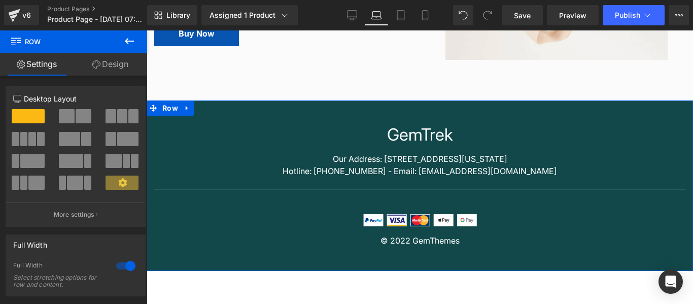
click at [115, 64] on link "Design" at bounding box center [111, 64] width 74 height 23
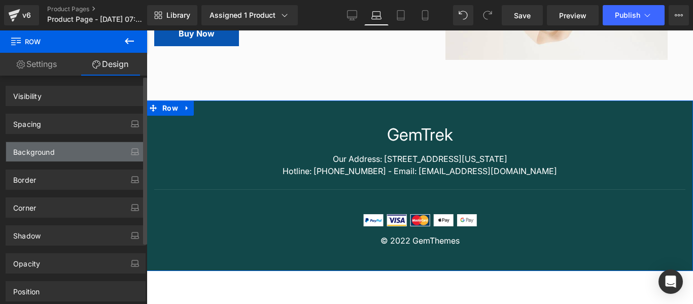
click at [81, 152] on div "Background" at bounding box center [75, 151] width 139 height 19
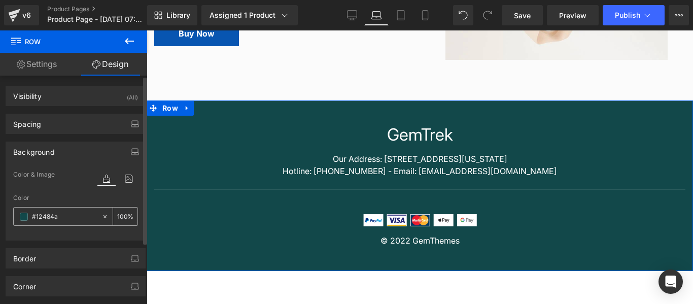
click at [27, 218] on span at bounding box center [24, 216] width 8 height 8
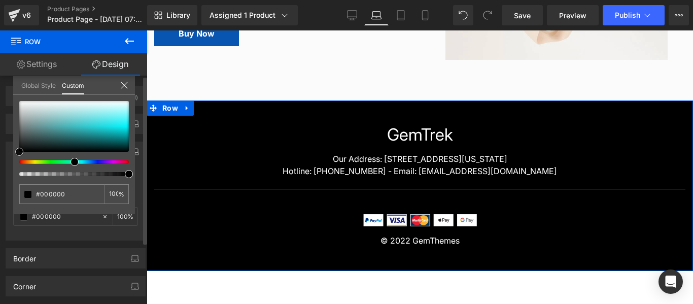
drag, startPoint x: 88, startPoint y: 140, endPoint x: 9, endPoint y: 160, distance: 81.9
click at [9, 160] on div "Background Color & Image color rgba(0, 0, 0, 1) Color #000000 100 % Image Repla…" at bounding box center [76, 187] width 152 height 106
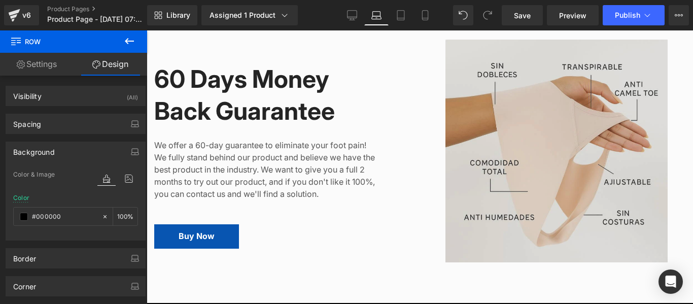
scroll to position [1166, 0]
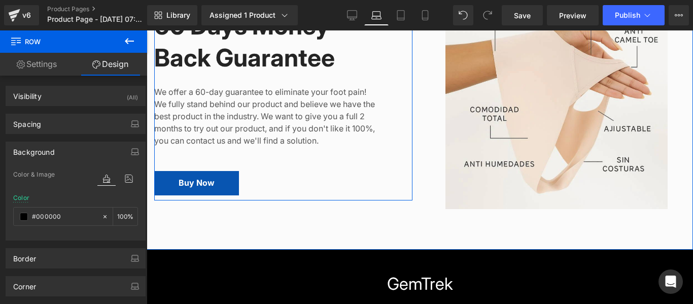
click at [271, 108] on div "We offer a 60-day guarantee to eliminate your foot pain! We fully stand behind …" at bounding box center [265, 122] width 223 height 97
click at [308, 171] on div "We offer a 60-day guarantee to eliminate your foot pain! We fully stand behind …" at bounding box center [265, 122] width 223 height 97
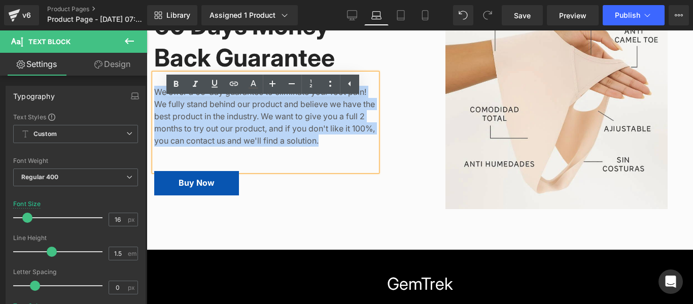
drag, startPoint x: 279, startPoint y: 169, endPoint x: 154, endPoint y: 119, distance: 135.1
click at [154, 119] on p "We offer a 60-day guarantee to eliminate your foot pain! We fully stand behind …" at bounding box center [265, 116] width 223 height 61
paste div
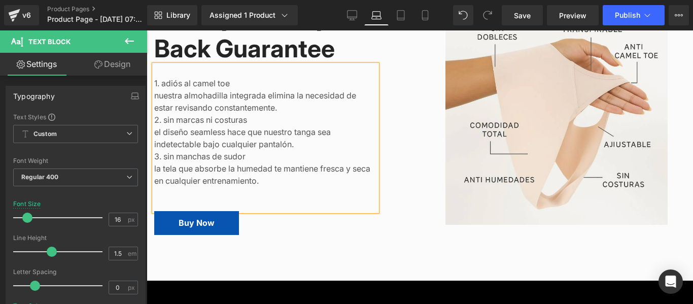
scroll to position [1158, 0]
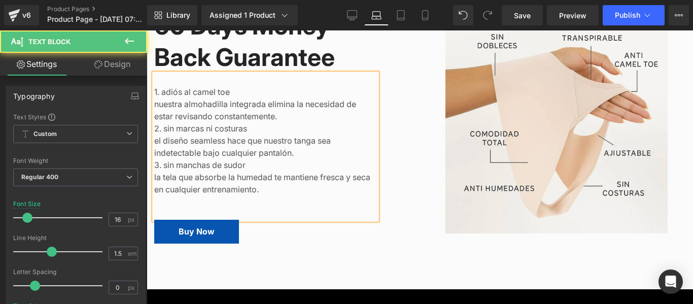
click at [210, 122] on p "nuestra almohadilla integrada elimina la necesidad de estar revisando constante…" at bounding box center [265, 110] width 223 height 24
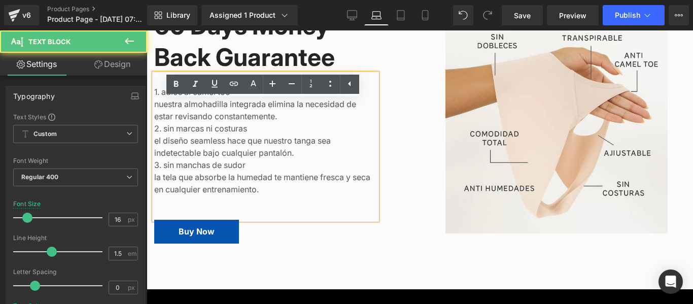
click at [162, 98] on p "1. adiós al camel toe" at bounding box center [265, 92] width 223 height 12
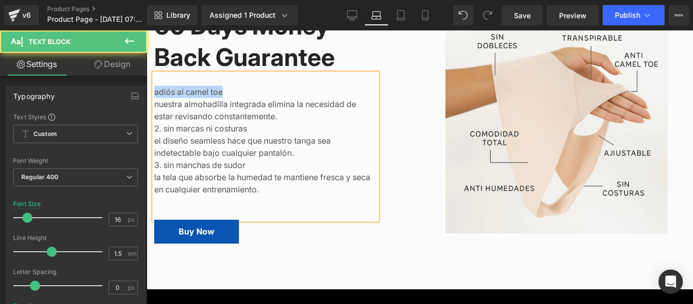
drag, startPoint x: 152, startPoint y: 119, endPoint x: 216, endPoint y: 124, distance: 64.1
click at [216, 98] on p "adiós al camel toe" at bounding box center [265, 92] width 223 height 12
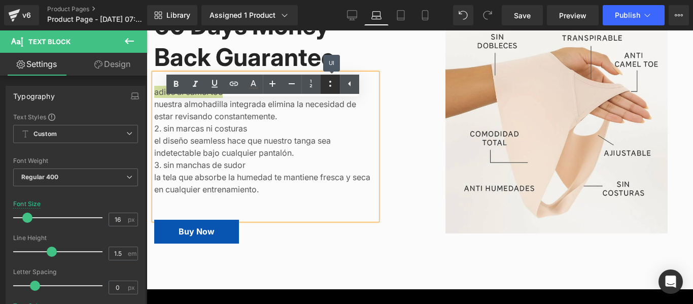
click at [334, 86] on icon at bounding box center [330, 84] width 12 height 12
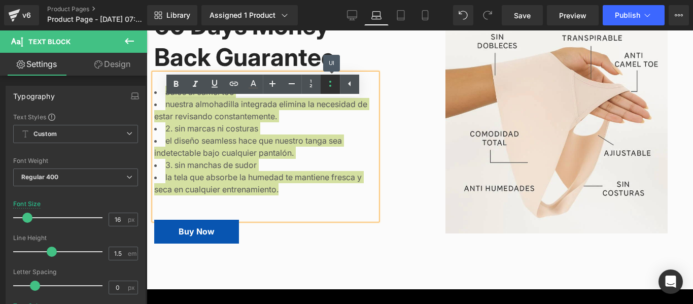
click at [334, 86] on icon at bounding box center [330, 84] width 12 height 12
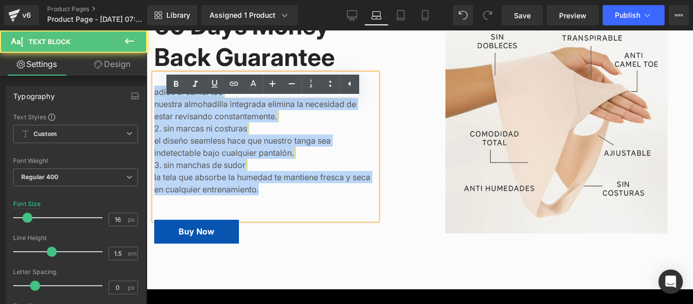
click at [273, 126] on p "adiós al camel toe nuestra almohadilla integrada elimina la necesidad de estar …" at bounding box center [265, 141] width 223 height 110
click at [233, 121] on span "nuestra almohadilla integrada elimina la necesidad de estar revisando constante…" at bounding box center [255, 110] width 202 height 22
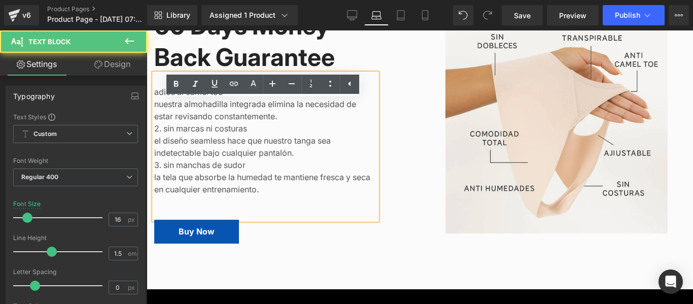
click at [161, 133] on span "2. sin marcas ni costuras" at bounding box center [200, 128] width 93 height 10
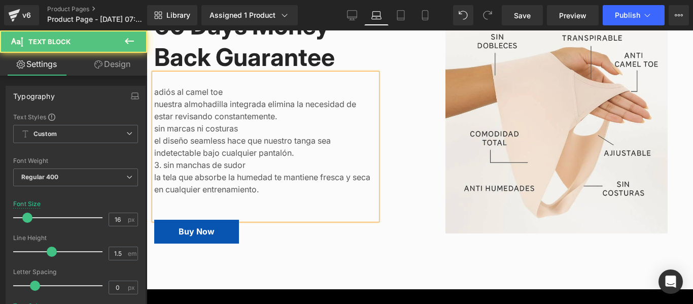
click at [161, 170] on span "3. sin manchas de sudor" at bounding box center [199, 165] width 91 height 10
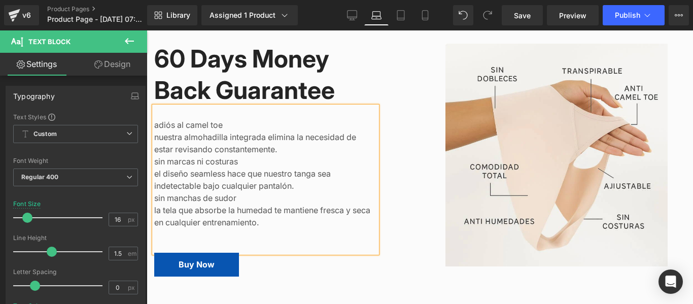
scroll to position [1107, 0]
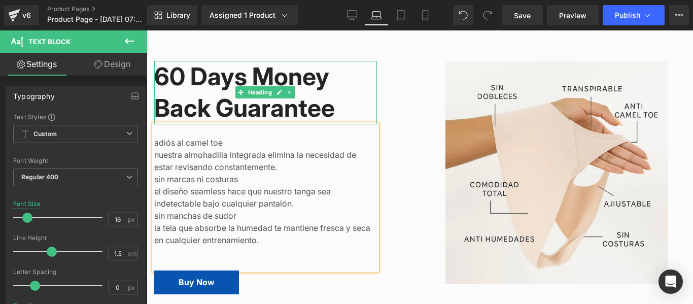
click at [339, 124] on h2 "60 Days Money Back Guarantee" at bounding box center [265, 92] width 223 height 63
click at [332, 124] on h2 "60 Days Money Back Guarantee" at bounding box center [265, 92] width 223 height 63
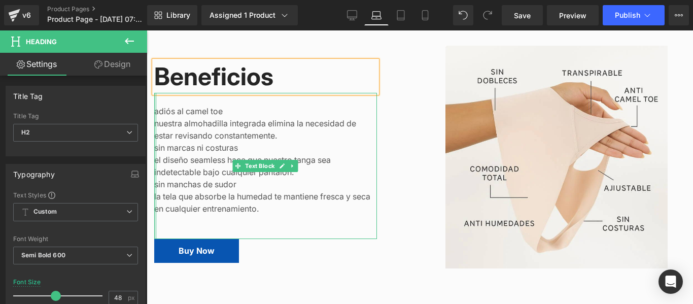
click at [154, 139] on div at bounding box center [155, 166] width 3 height 146
click at [158, 116] on span "adiós al camel toe" at bounding box center [188, 111] width 68 height 10
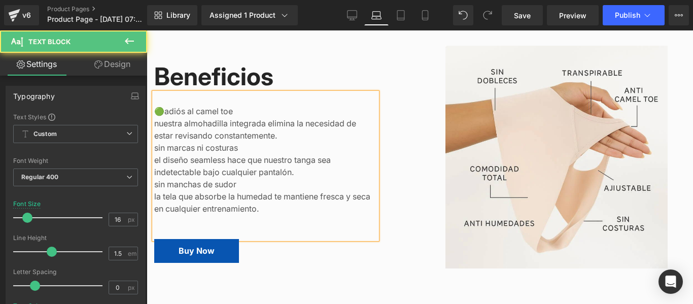
click at [154, 153] on span "sin marcas ni costuras" at bounding box center [196, 148] width 84 height 10
click at [154, 189] on span "sin manchas de sudor" at bounding box center [195, 184] width 82 height 10
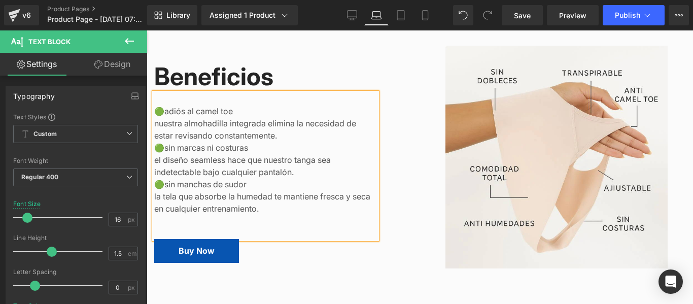
click at [212, 193] on p "🟢adiós al camel toe nuestra almohadilla integrada elimina la necesidad de estar…" at bounding box center [265, 160] width 223 height 110
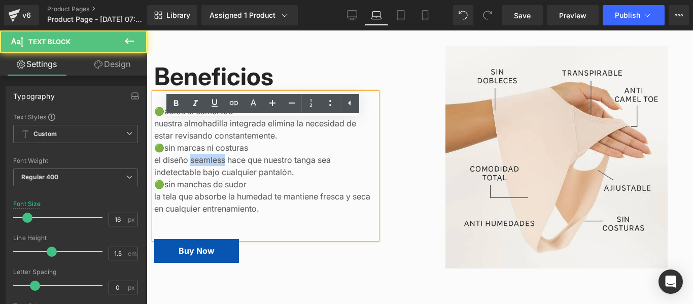
drag, startPoint x: 219, startPoint y: 186, endPoint x: 187, endPoint y: 186, distance: 32.5
click at [187, 177] on span "el diseño seamless hace que nuestro tanga sea indetectable bajo cualquier panta…" at bounding box center [242, 166] width 176 height 22
copy span "seamless"
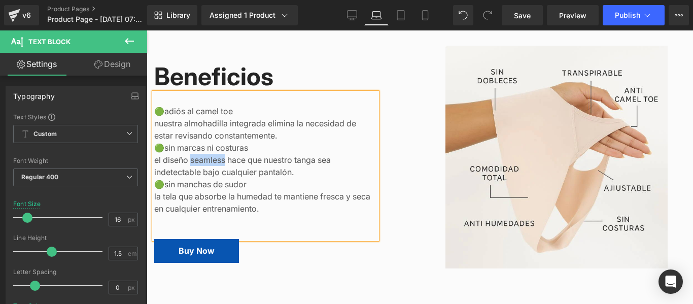
click at [207, 193] on p "🟢adiós al camel toe nuestra almohadilla integrada elimina la necesidad de estar…" at bounding box center [265, 160] width 223 height 110
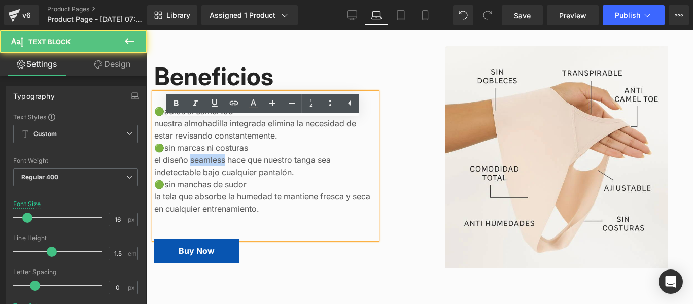
drag, startPoint x: 221, startPoint y: 187, endPoint x: 188, endPoint y: 186, distance: 33.0
click at [188, 177] on span "el diseño seamless hace que nuestro tanga sea indetectable bajo cualquier panta…" at bounding box center [242, 166] width 176 height 22
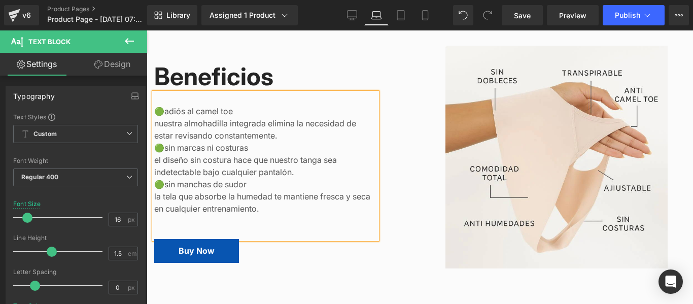
click at [258, 207] on p "🟢adiós al camel toe nuestra almohadilla integrada elimina la necesidad de estar…" at bounding box center [265, 160] width 223 height 110
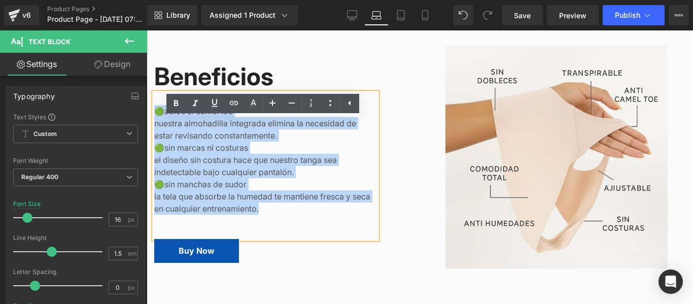
drag, startPoint x: 225, startPoint y: 227, endPoint x: 154, endPoint y: 137, distance: 114.4
click at [154, 137] on p "🟢adiós al camel toe nuestra almohadilla integrada elimina la necesidad de estar…" at bounding box center [265, 160] width 223 height 110
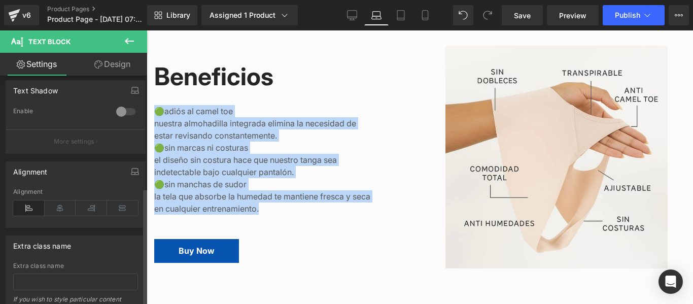
scroll to position [355, 0]
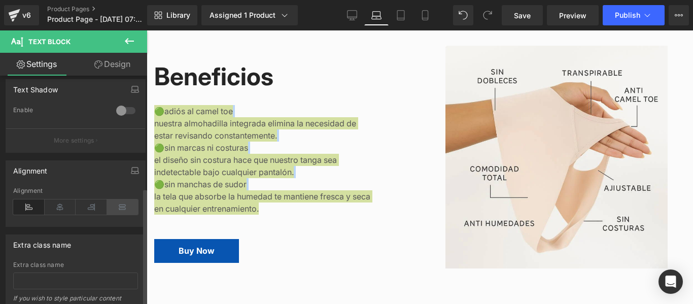
click at [116, 207] on icon at bounding box center [122, 206] width 31 height 15
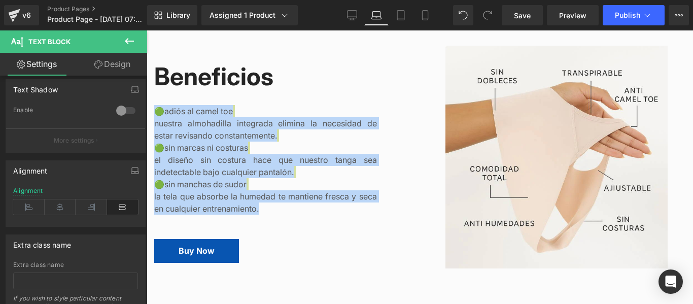
click at [293, 165] on p "🟢adiós al camel toe nuestra almohadilla integrada elimina la necesidad de estar…" at bounding box center [265, 160] width 223 height 110
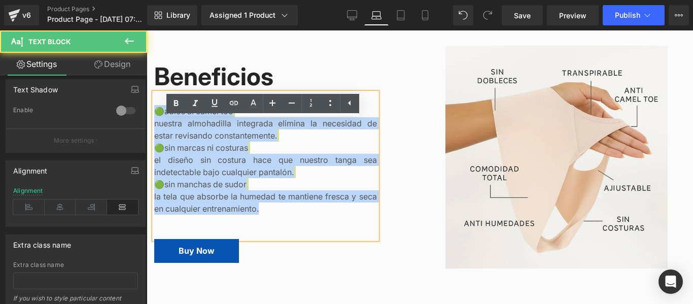
click at [268, 162] on p "🟢adiós al camel toe nuestra almohadilla integrada elimina la necesidad de estar…" at bounding box center [265, 160] width 223 height 110
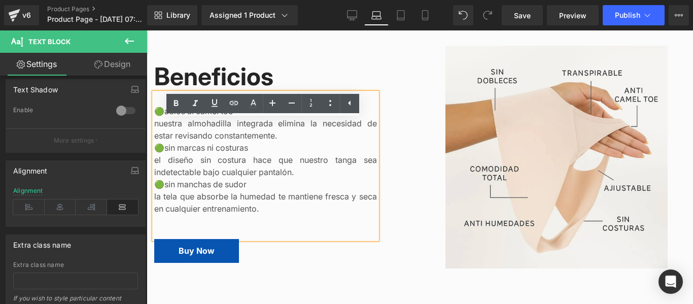
click at [406, 140] on div "Beneficios Heading 🟢adiós al camel toe nuestra almohadilla integrada elimina la…" at bounding box center [283, 157] width 258 height 222
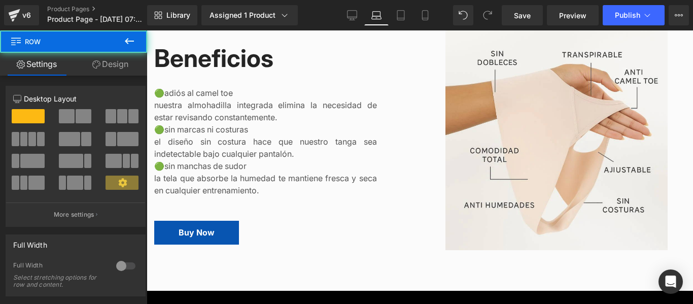
scroll to position [1158, 0]
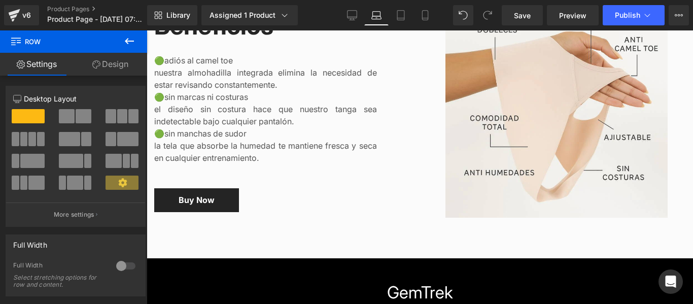
click at [209, 212] on div "Buy Now Button" at bounding box center [265, 200] width 223 height 24
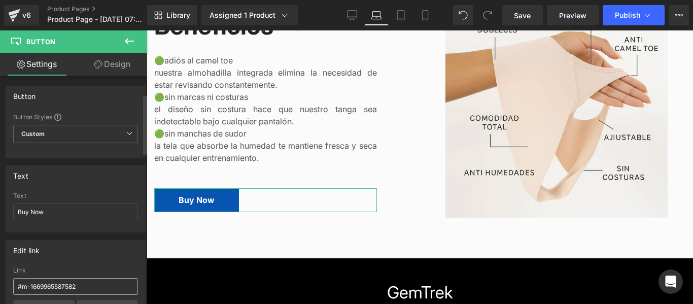
scroll to position [101, 0]
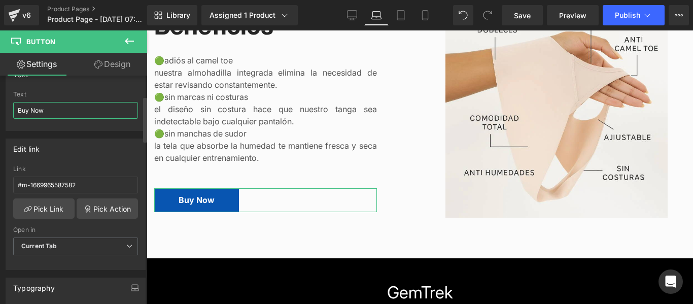
drag, startPoint x: 52, startPoint y: 110, endPoint x: 9, endPoint y: 115, distance: 42.9
click at [9, 115] on div "Buy Now Text Buy Now" at bounding box center [75, 111] width 139 height 40
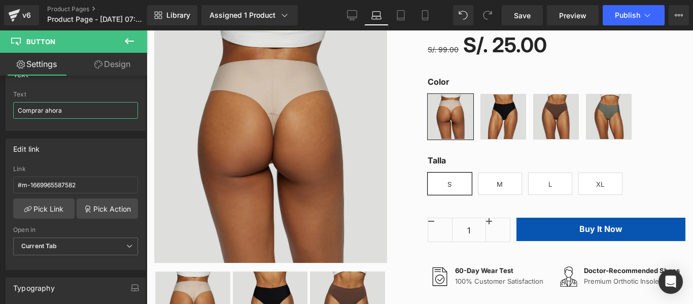
scroll to position [304, 0]
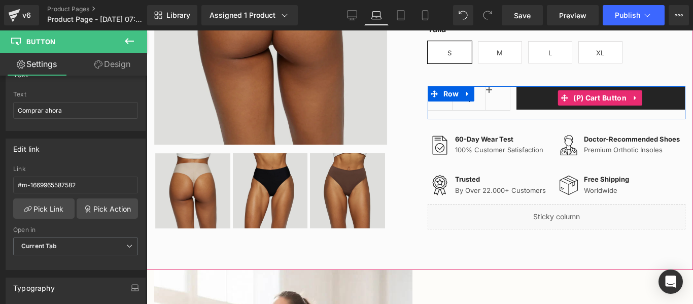
click at [649, 110] on button "Buy It Now" at bounding box center [600, 97] width 169 height 23
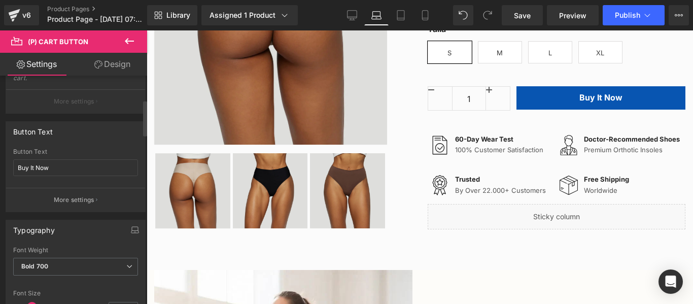
scroll to position [152, 0]
drag, startPoint x: 67, startPoint y: 166, endPoint x: 3, endPoint y: 166, distance: 64.4
click at [3, 166] on div "Button Text Buy It Now Button Text Buy It Now More settings" at bounding box center [76, 162] width 152 height 98
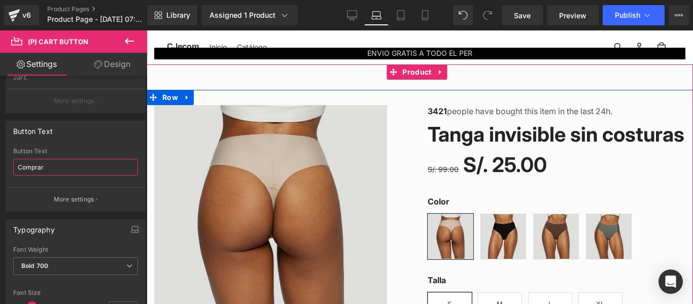
scroll to position [0, 0]
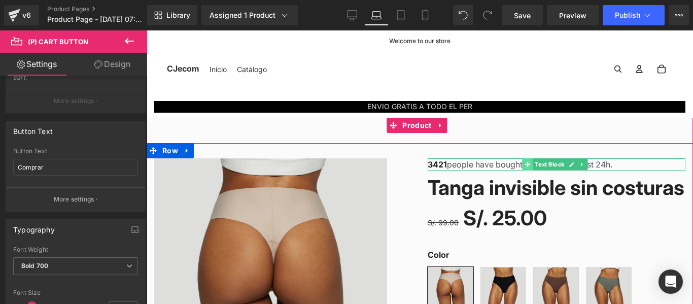
click at [528, 166] on span at bounding box center [527, 164] width 11 height 12
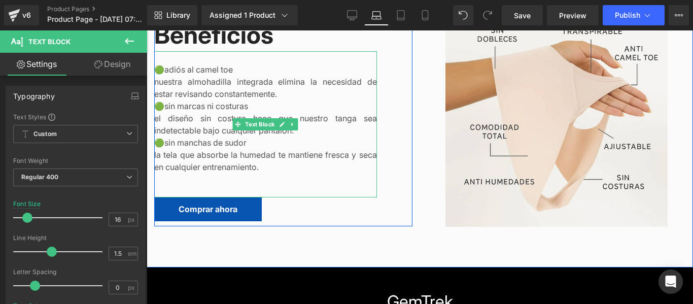
scroll to position [1166, 0]
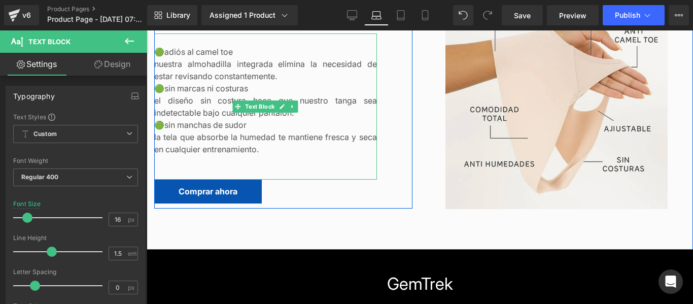
drag, startPoint x: 230, startPoint y: 77, endPoint x: 235, endPoint y: 81, distance: 6.1
click at [166, 82] on p "🟢adiós al camel toe nuestra almohadilla integrada elimina la necesidad de estar…" at bounding box center [265, 101] width 223 height 110
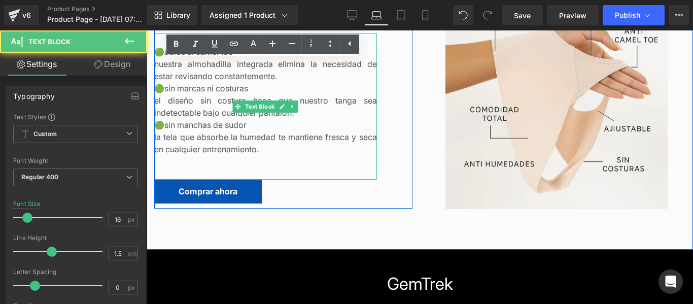
click at [236, 83] on p "🟢adiós al camel toe nuestra almohadilla integrada elimina la necesidad de estar…" at bounding box center [265, 101] width 223 height 110
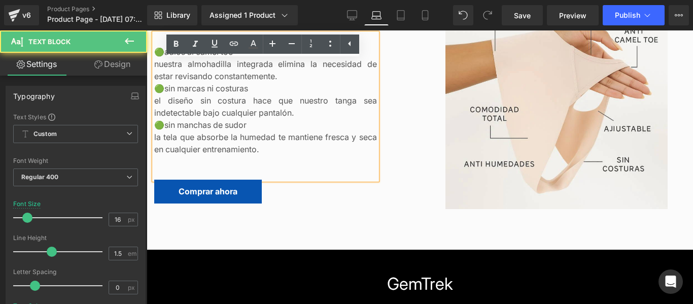
click at [234, 80] on p "🟢adiós al camel toe nuestra almohadilla integrada elimina la necesidad de estar…" at bounding box center [265, 101] width 223 height 110
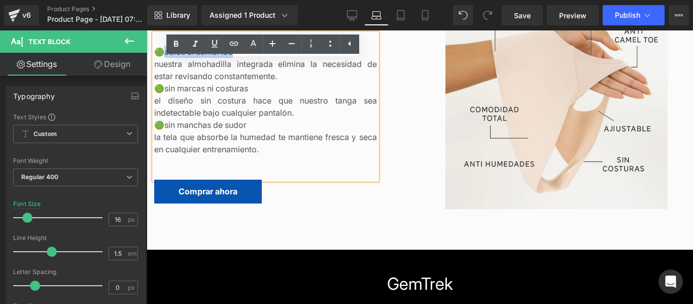
drag, startPoint x: 232, startPoint y: 79, endPoint x: 158, endPoint y: 83, distance: 74.2
click at [158, 83] on p "🟢adiós al camel toe nuestra almohadilla integrada elimina la necesidad de estar…" at bounding box center [265, 101] width 223 height 110
click at [208, 81] on span "nuestra almohadilla integrada elimina la necesidad de estar revisando constante…" at bounding box center [265, 70] width 223 height 22
click at [157, 81] on span "nuestra almohadilla integrada elimina la necesidad de estar revisando constante…" at bounding box center [265, 70] width 223 height 22
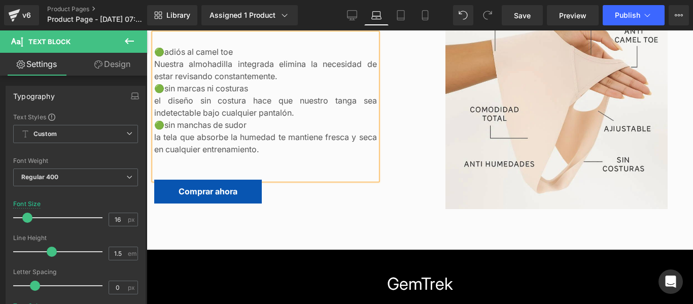
click at [261, 104] on p "🟢adiós al camel toe Nuestra almohadilla integrada elimina la necesidad de estar…" at bounding box center [265, 101] width 223 height 110
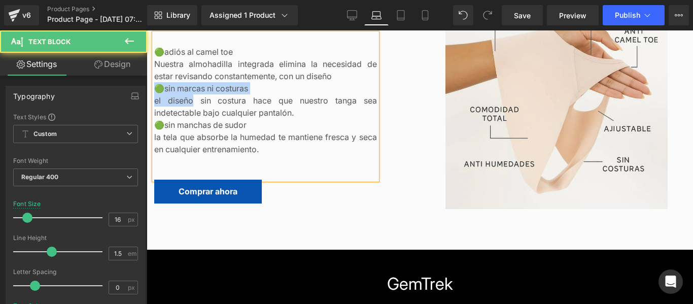
drag, startPoint x: 192, startPoint y: 127, endPoint x: 156, endPoint y: 115, distance: 38.0
click at [156, 115] on p "🟢adiós al camel toe Nuestra almohadilla integrada elimina la necesidad de estar…" at bounding box center [265, 101] width 223 height 110
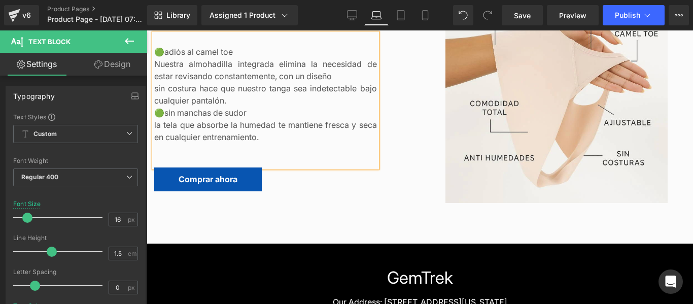
scroll to position [1179, 0]
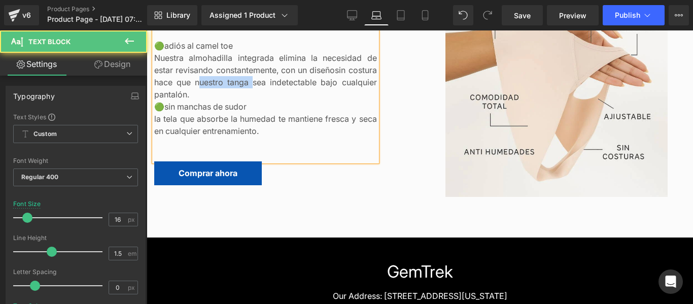
drag, startPoint x: 167, startPoint y: 115, endPoint x: 216, endPoint y: 114, distance: 48.2
click at [216, 99] on span "sin costura hace que nuestro tanga sea indetectable bajo cualquier pantalón." at bounding box center [265, 82] width 223 height 34
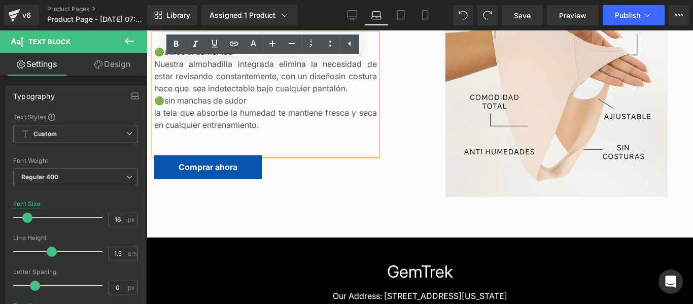
click at [172, 93] on span "sin costura hace que sea indetectable bajo cualquier pantalón." at bounding box center [265, 82] width 223 height 22
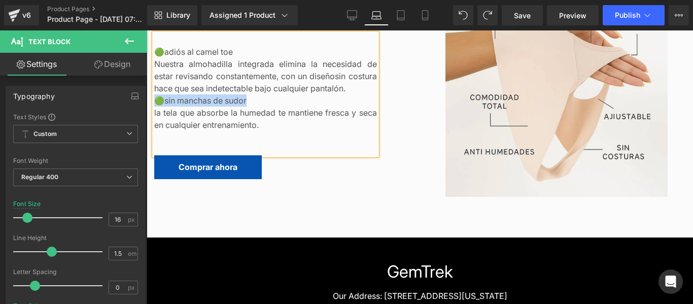
drag, startPoint x: 246, startPoint y: 128, endPoint x: 156, endPoint y: 126, distance: 89.8
click at [156, 126] on p "🟢adiós al camel toe Nuestra almohadilla integrada elimina la necesidad de estar…" at bounding box center [265, 88] width 223 height 85
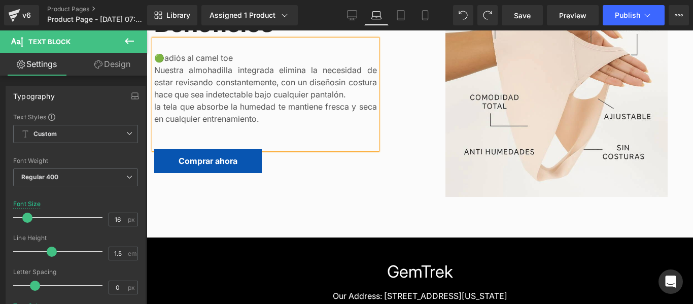
scroll to position [1185, 0]
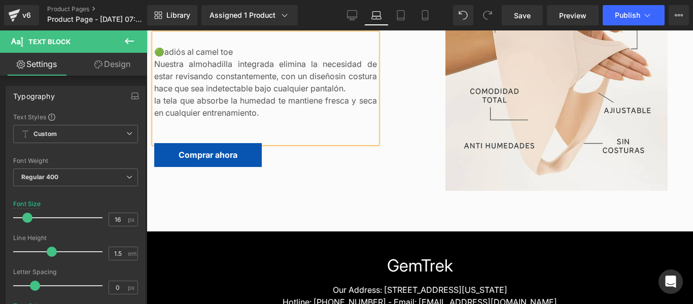
click at [154, 118] on span "la tela que absorbe la humedad te mantiene fresca y seca en cualquier entrenami…" at bounding box center [265, 106] width 223 height 22
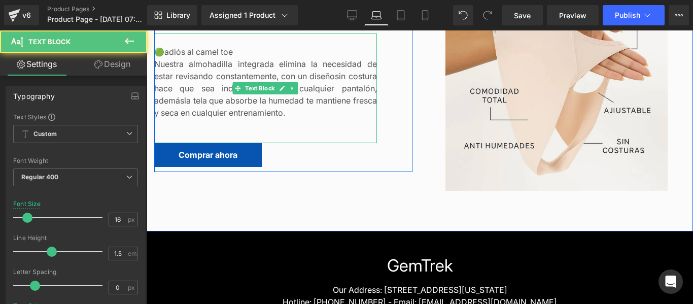
drag, startPoint x: 169, startPoint y: 129, endPoint x: 194, endPoint y: 129, distance: 24.3
click at [170, 118] on span "la tela que absorbe la humedad te mantiene fresca y seca en cualquier entrenami…" at bounding box center [265, 106] width 223 height 22
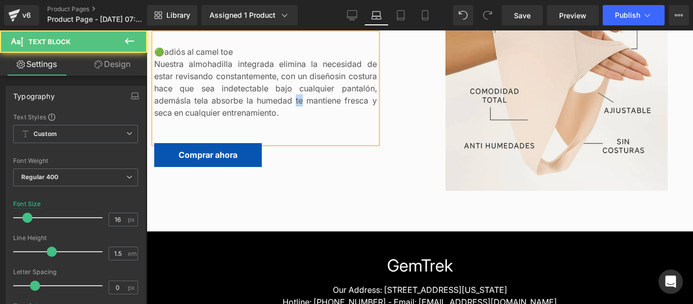
drag, startPoint x: 229, startPoint y: 127, endPoint x: 237, endPoint y: 127, distance: 7.6
click at [237, 118] on span "la tela absorbe la humedad te mantiene fresca y seca en cualquier entrenamiento." at bounding box center [265, 106] width 223 height 22
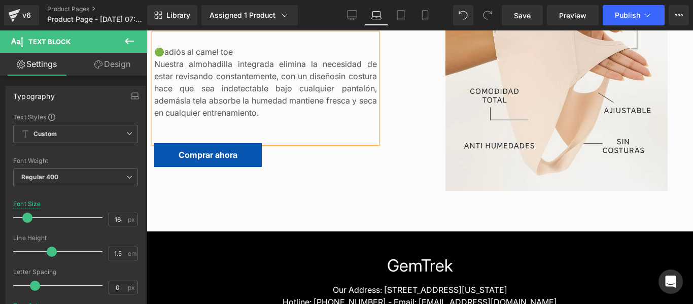
click at [270, 118] on span "la tela absorbe la humedad mantiene fresca y seca en cualquier entrenamiento." at bounding box center [265, 106] width 223 height 22
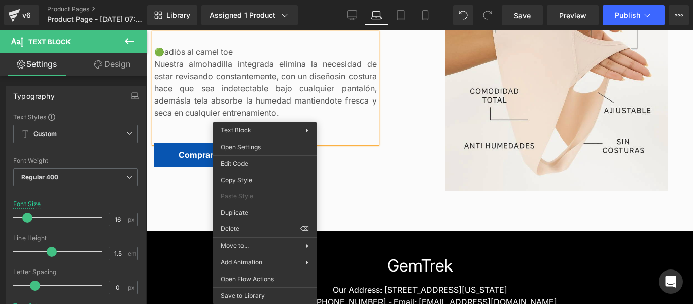
click at [410, 196] on div "Image Beneficios Heading 🟢adiós al camel toe Nuestra almohadilla integrada elim…" at bounding box center [420, 74] width 546 height 243
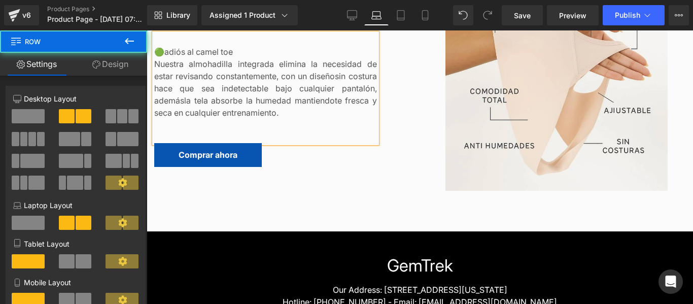
click at [380, 152] on div "Beneficios Heading 🟢adiós al camel toe Nuestra almohadilla integrada elimina la…" at bounding box center [283, 79] width 258 height 186
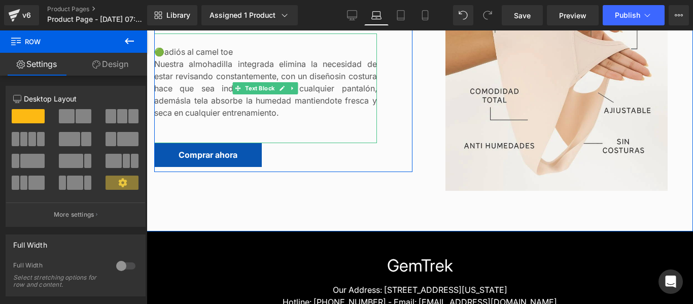
click at [254, 118] on span "la tela absorbe la humedad mantiendote fresca y seca en cualquier entrenamiento." at bounding box center [265, 106] width 223 height 22
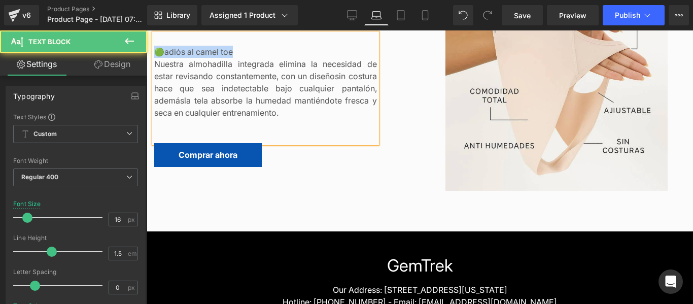
drag, startPoint x: 236, startPoint y: 76, endPoint x: 155, endPoint y: 82, distance: 81.9
click at [155, 82] on p "🟢adiós al camel toe Nuestra almohadilla integrada elimina la necesidad de estar…" at bounding box center [265, 82] width 223 height 73
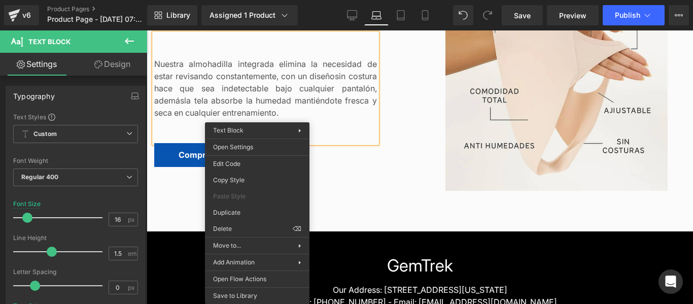
click at [432, 227] on div "Image Beneficios Heading Nuestra almohadilla integrada elimina la necesidad de …" at bounding box center [420, 79] width 546 height 304
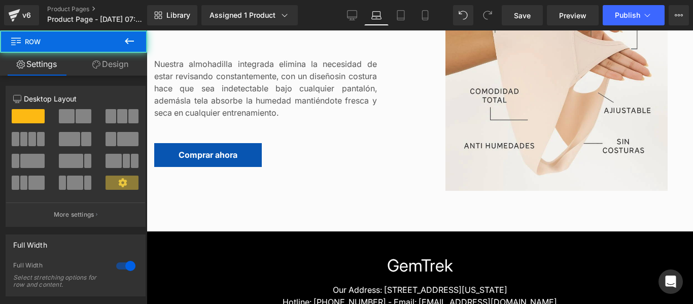
click at [359, 119] on p "Nuestra almohadilla integrada elimina la necesidad de estar revisando constante…" at bounding box center [265, 82] width 223 height 73
click at [249, 118] on span "la tela absorbe la humedad mantiéndote fresca y seca en cualquier entrenamiento." at bounding box center [265, 106] width 223 height 22
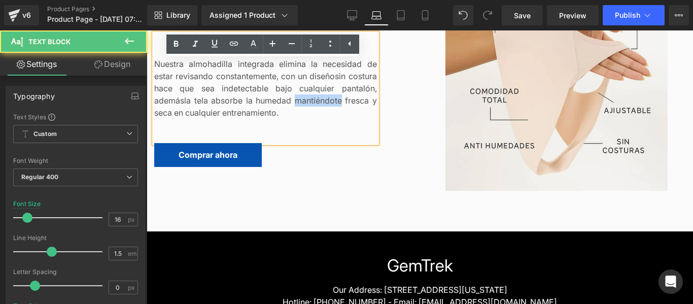
drag, startPoint x: 275, startPoint y: 128, endPoint x: 231, endPoint y: 128, distance: 44.1
click at [231, 118] on span "la tela absorbe la humedad mantiéndote fresca y seca en cualquier entrenamiento." at bounding box center [265, 106] width 223 height 22
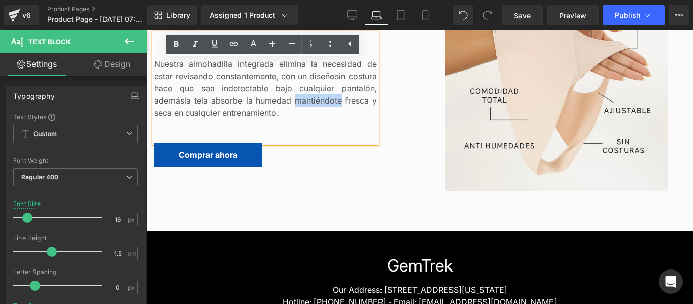
copy span "mantiéndote"
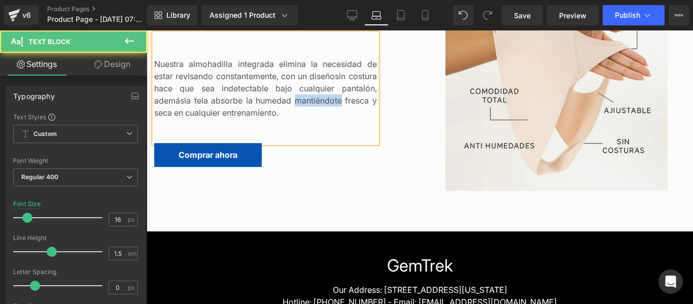
click at [253, 118] on span "la tela absorbe la humedad mantiéndote fresca y seca en cualquier entrenamiento." at bounding box center [265, 106] width 223 height 22
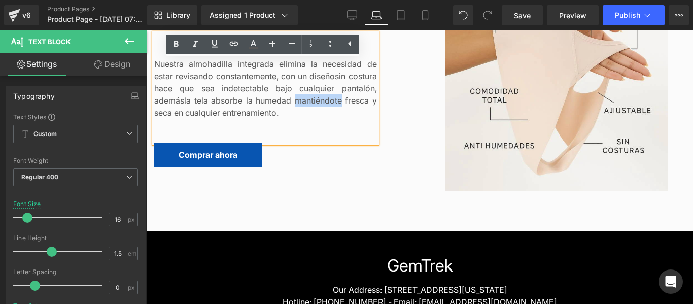
drag, startPoint x: 261, startPoint y: 127, endPoint x: 231, endPoint y: 127, distance: 29.9
click at [231, 118] on span "la tela absorbe la humedad mantiéndote fresca y seca en cualquier entrenamiento." at bounding box center [265, 106] width 223 height 22
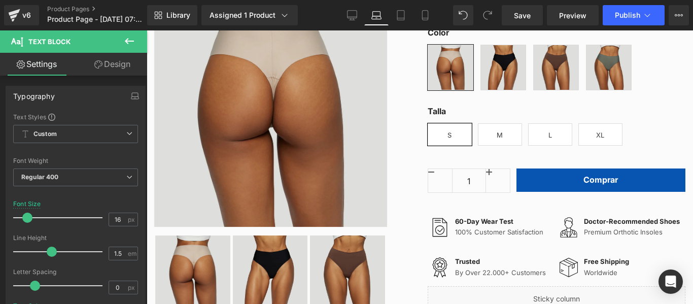
scroll to position [272, 0]
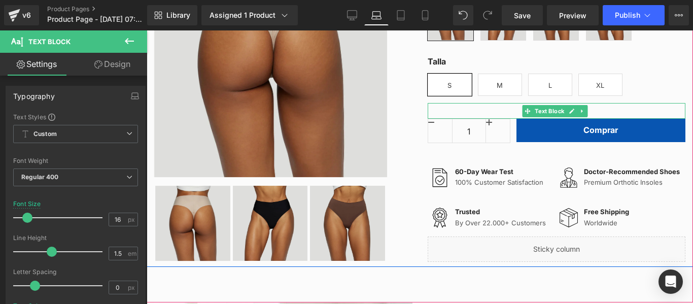
click at [501, 119] on p at bounding box center [557, 114] width 258 height 10
click at [503, 119] on p at bounding box center [557, 114] width 258 height 10
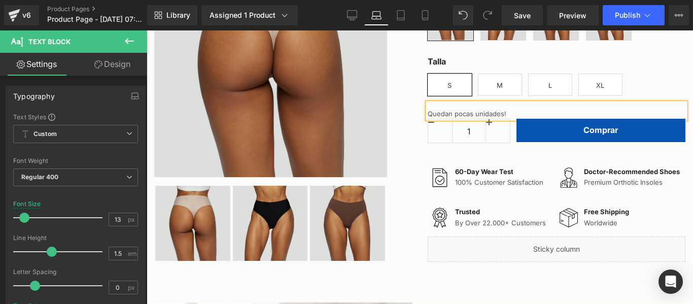
drag, startPoint x: 502, startPoint y: 141, endPoint x: 424, endPoint y: 138, distance: 77.6
click at [428, 119] on div "Quedan pocas unidades!" at bounding box center [557, 111] width 258 height 16
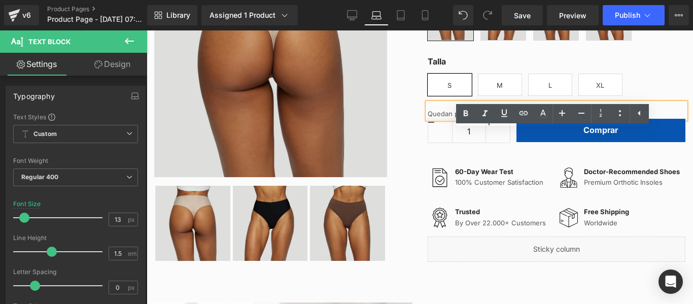
click at [441, 119] on p "Quedan pocas unidades!" at bounding box center [557, 114] width 258 height 10
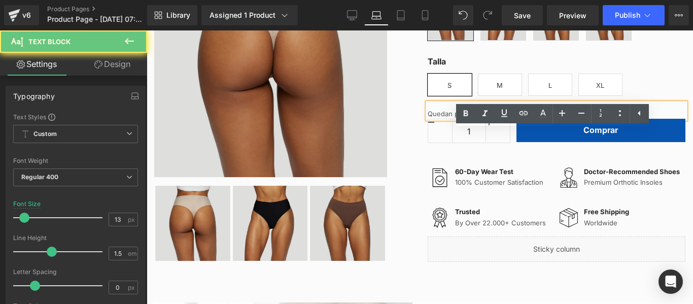
click at [441, 119] on p "Quedan pocas unidades!" at bounding box center [557, 114] width 258 height 10
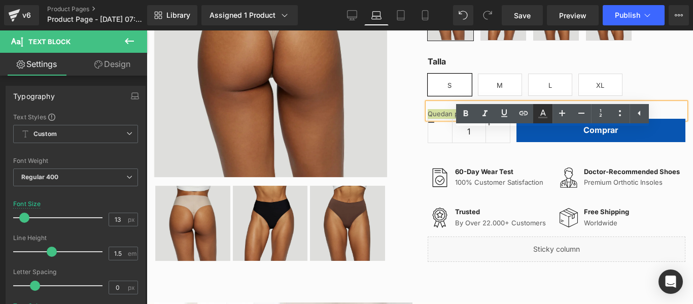
click at [542, 116] on icon at bounding box center [543, 114] width 12 height 12
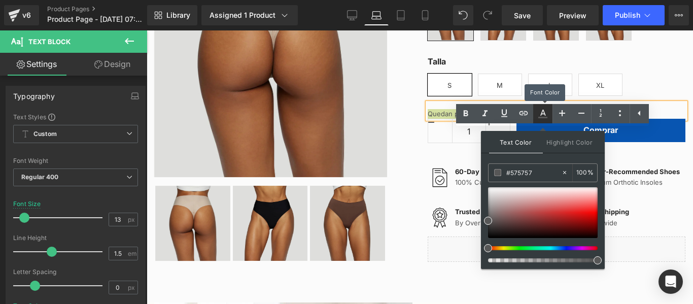
click at [542, 115] on icon at bounding box center [543, 114] width 12 height 12
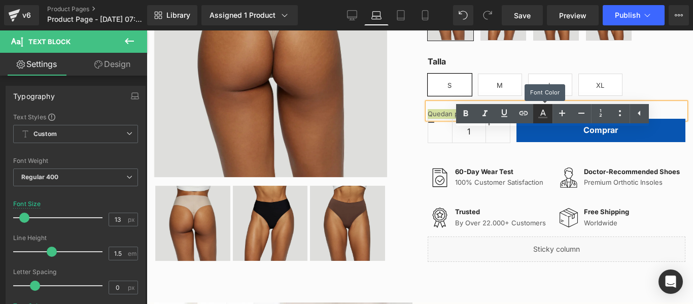
click at [542, 115] on icon at bounding box center [543, 114] width 12 height 12
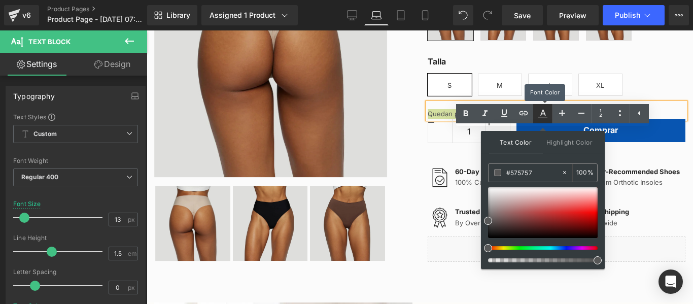
click at [542, 115] on icon at bounding box center [543, 114] width 12 height 12
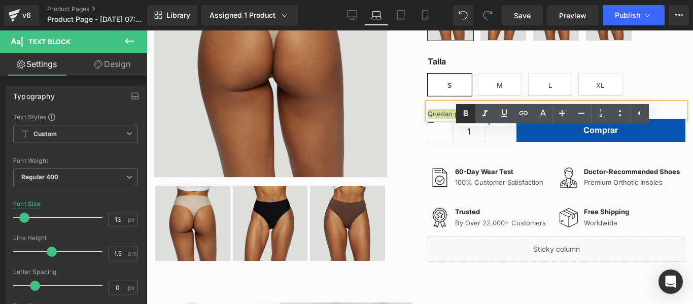
click at [468, 112] on icon at bounding box center [465, 114] width 12 height 12
click at [565, 115] on icon at bounding box center [562, 113] width 12 height 12
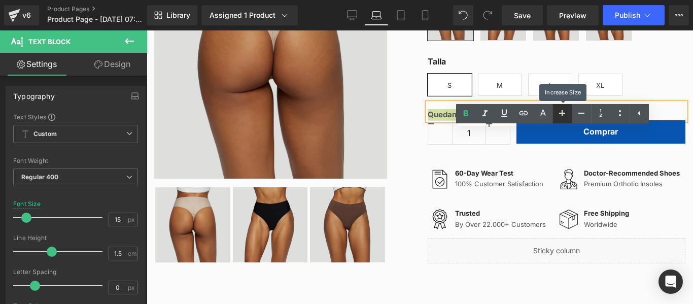
click at [565, 115] on icon at bounding box center [562, 113] width 12 height 12
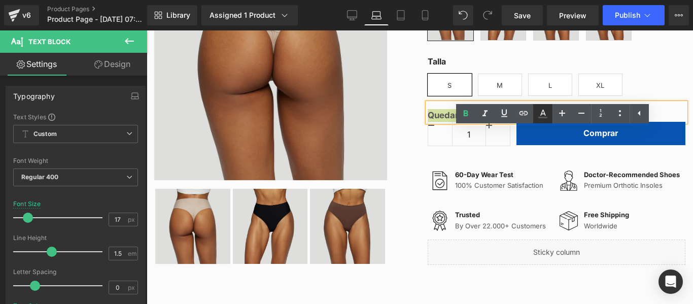
click at [547, 114] on icon at bounding box center [543, 114] width 12 height 12
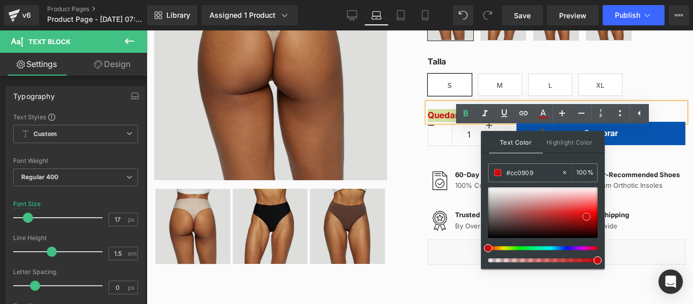
drag, startPoint x: 564, startPoint y: 213, endPoint x: 586, endPoint y: 217, distance: 22.0
click at [586, 217] on div at bounding box center [543, 212] width 110 height 51
click at [617, 122] on p "Quedan pocas unidades!" at bounding box center [557, 115] width 258 height 13
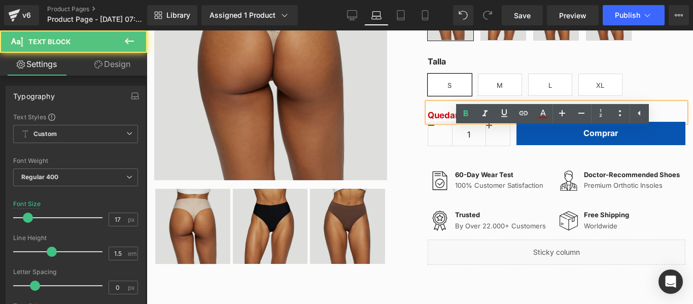
click at [550, 122] on p "Quedan pocas unidades!" at bounding box center [557, 115] width 258 height 13
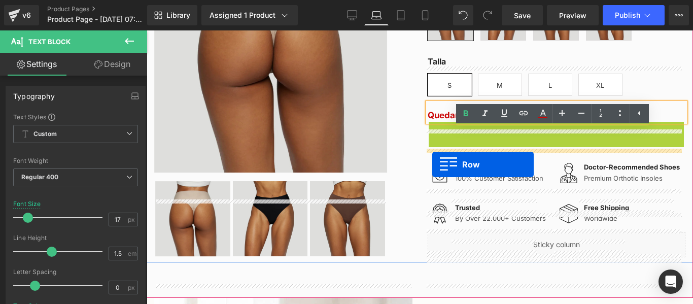
drag, startPoint x: 433, startPoint y: 154, endPoint x: 432, endPoint y: 164, distance: 10.2
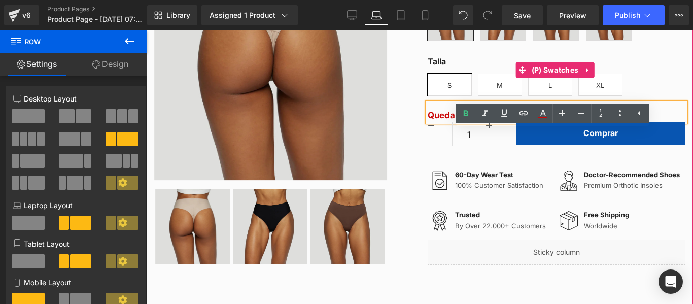
click at [671, 100] on div "Talla S M L XL" at bounding box center [557, 77] width 258 height 45
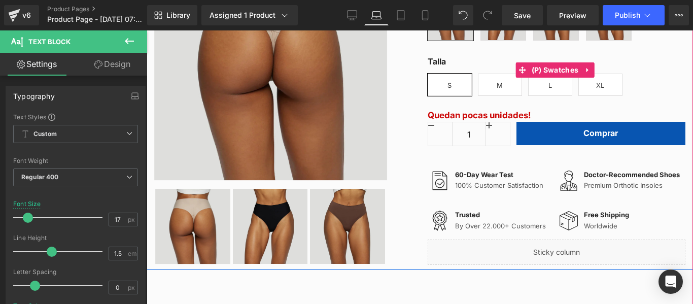
click at [652, 100] on div "Talla S M L XL" at bounding box center [557, 77] width 258 height 45
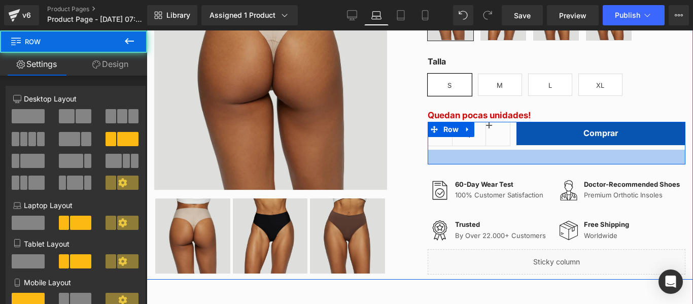
click at [521, 164] on div at bounding box center [557, 157] width 258 height 15
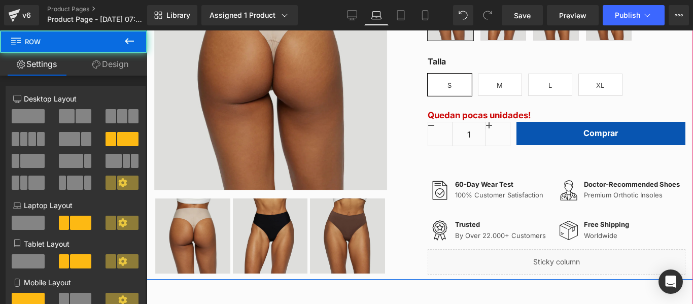
click at [507, 164] on div "1 (P) Quantity Comprar (P) Cart Button Row" at bounding box center [557, 143] width 258 height 42
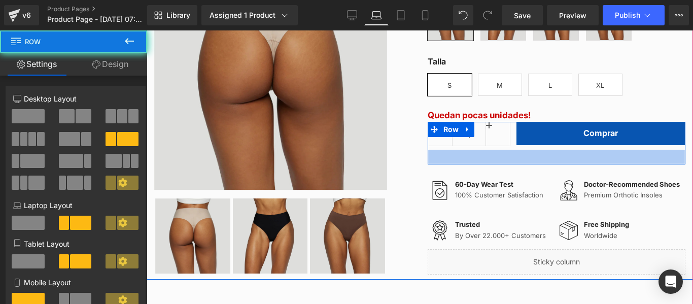
click at [510, 164] on div "1 (P) Quantity Comprar (P) Cart Button Row" at bounding box center [557, 143] width 258 height 42
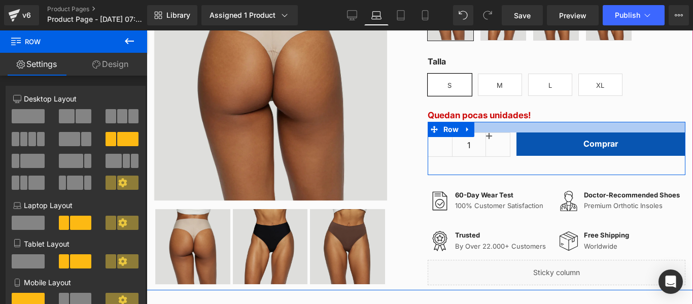
drag, startPoint x: 509, startPoint y: 150, endPoint x: 511, endPoint y: 161, distance: 10.8
click at [511, 161] on div "1 (P) Quantity Comprar (P) Cart Button Row" at bounding box center [557, 148] width 258 height 53
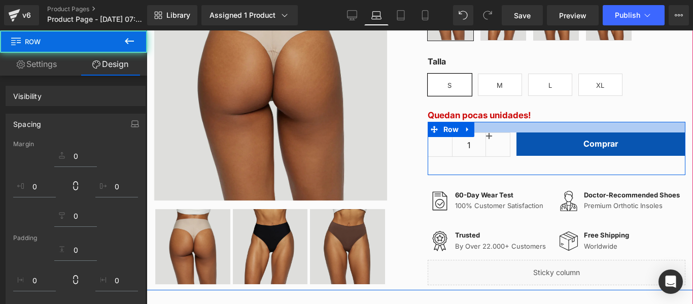
click at [497, 160] on div "1 (P) Quantity" at bounding box center [469, 145] width 83 height 27
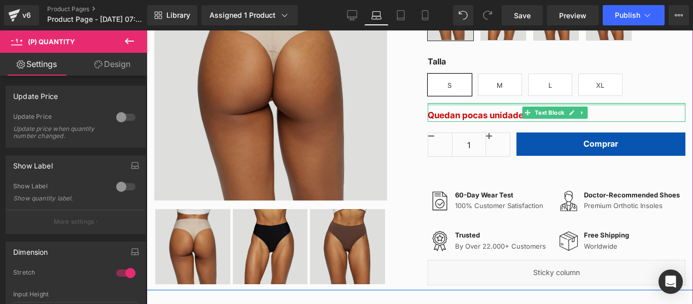
click at [655, 105] on div at bounding box center [557, 104] width 258 height 3
click at [659, 100] on div "Talla S M L XL" at bounding box center [557, 77] width 258 height 45
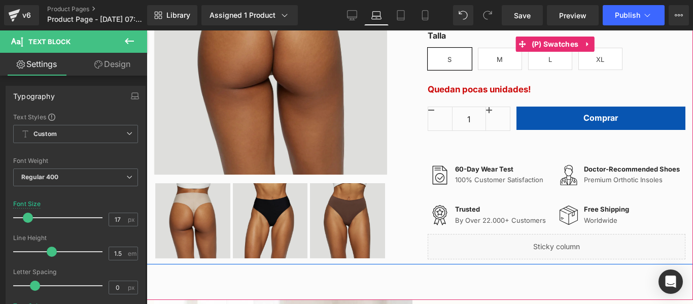
scroll to position [323, 0]
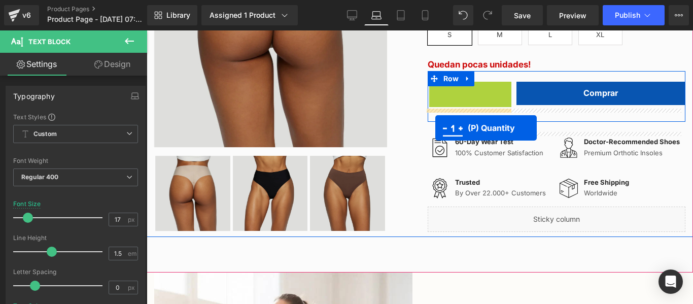
drag, startPoint x: 433, startPoint y: 122, endPoint x: 435, endPoint y: 128, distance: 6.1
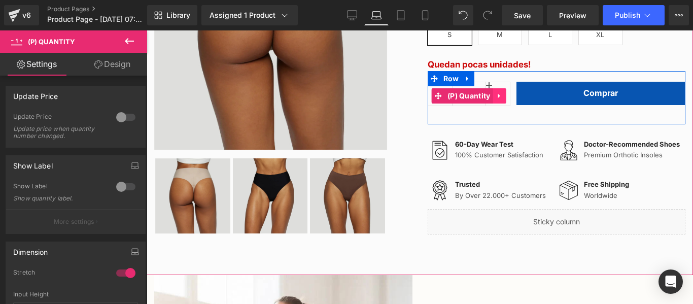
click at [497, 98] on icon at bounding box center [498, 95] width 2 height 5
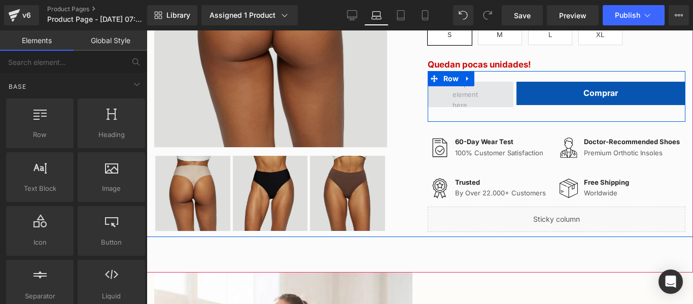
click at [478, 113] on span at bounding box center [470, 94] width 43 height 37
click at [472, 113] on span at bounding box center [470, 94] width 43 height 37
click at [473, 113] on span at bounding box center [470, 94] width 43 height 37
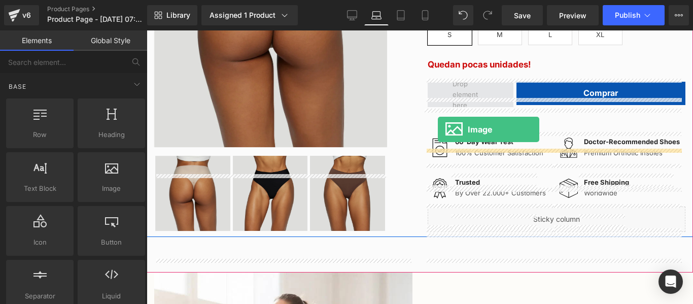
drag, startPoint x: 264, startPoint y: 212, endPoint x: 438, endPoint y: 129, distance: 192.6
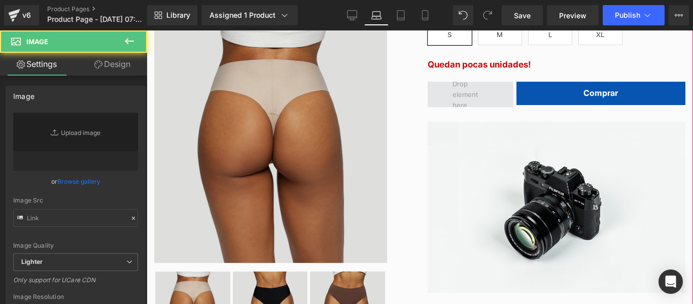
type input "//[DOMAIN_NAME][URL]"
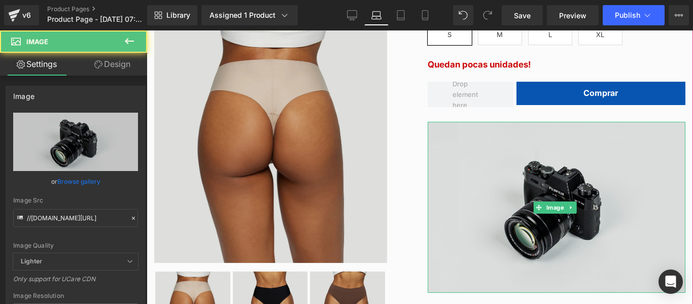
click at [532, 187] on img at bounding box center [557, 207] width 258 height 171
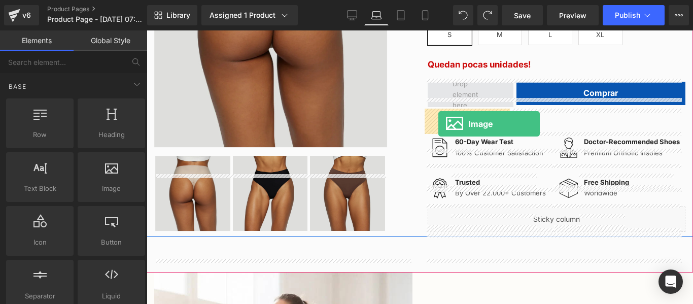
drag, startPoint x: 258, startPoint y: 206, endPoint x: 438, endPoint y: 124, distance: 198.6
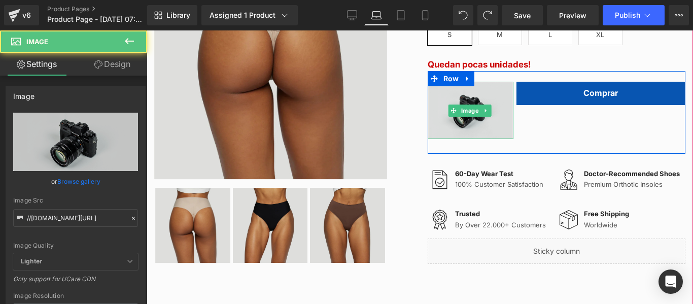
click at [456, 130] on img at bounding box center [471, 110] width 86 height 57
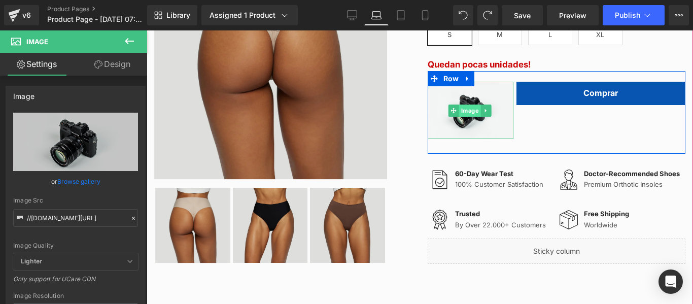
click at [461, 117] on span "Image" at bounding box center [470, 110] width 22 height 12
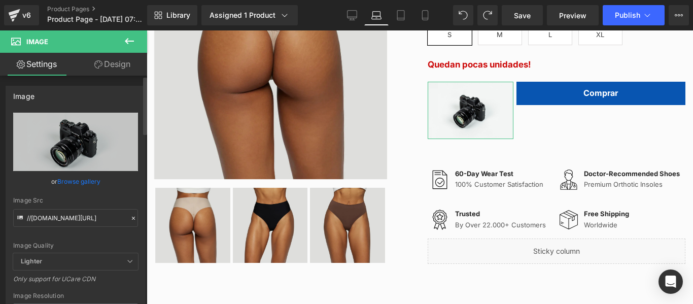
click at [83, 184] on link "Browse gallery" at bounding box center [78, 181] width 43 height 18
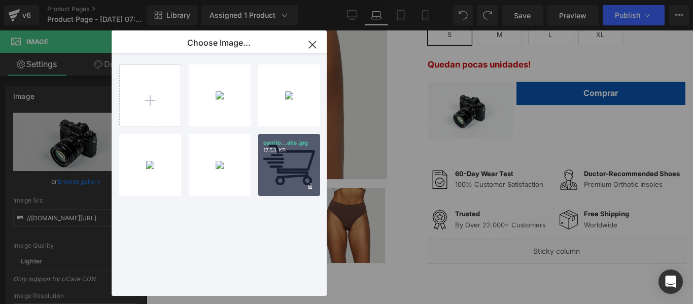
click at [270, 160] on div "carrito...atis.jpg 17.53 KB" at bounding box center [289, 165] width 62 height 62
type input "[URL][DOMAIN_NAME]"
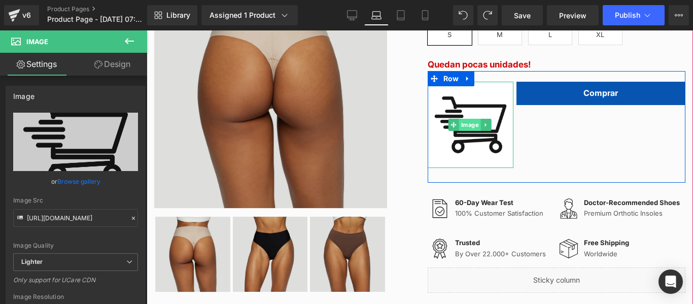
click at [472, 131] on span "Image" at bounding box center [470, 125] width 22 height 12
click at [483, 128] on icon at bounding box center [486, 125] width 6 height 6
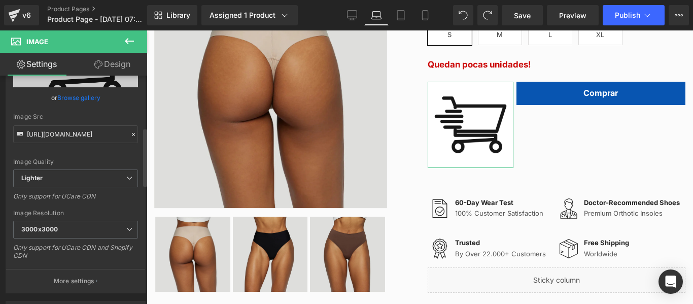
scroll to position [203, 0]
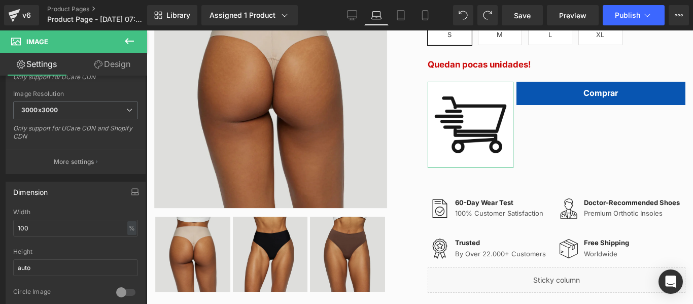
click at [106, 69] on link "Design" at bounding box center [113, 64] width 74 height 23
click at [0, 0] on div "Visibility" at bounding box center [0, 0] width 0 height 0
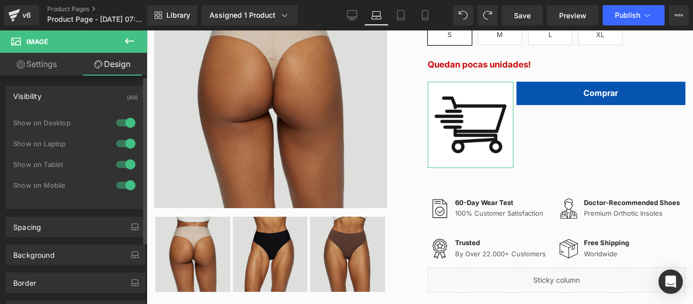
type input "0"
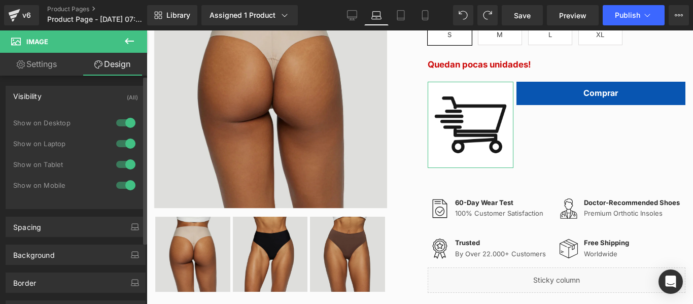
type input "0"
click at [65, 96] on div "Visibility (All)" at bounding box center [75, 95] width 139 height 19
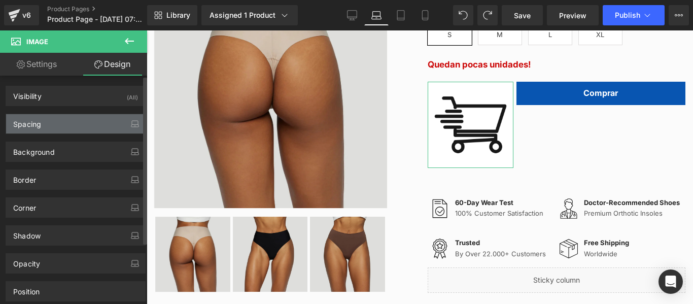
click at [73, 127] on div "Spacing" at bounding box center [75, 123] width 139 height 19
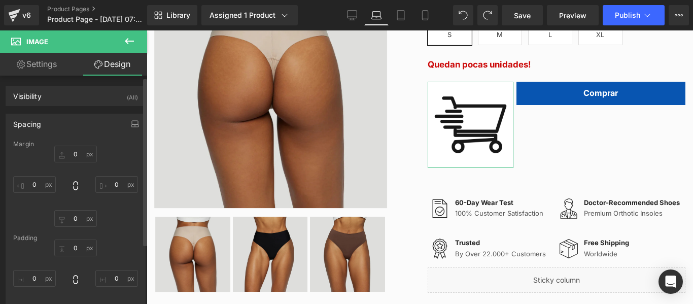
click at [67, 103] on div "Visibility (All)" at bounding box center [75, 95] width 139 height 19
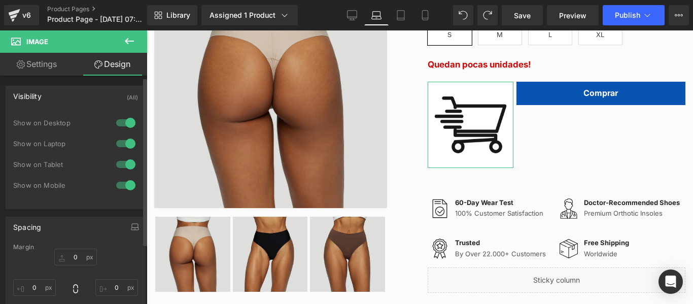
click at [67, 104] on div "Visibility (All)" at bounding box center [75, 95] width 139 height 19
click at [69, 217] on div "Spacing" at bounding box center [75, 226] width 139 height 19
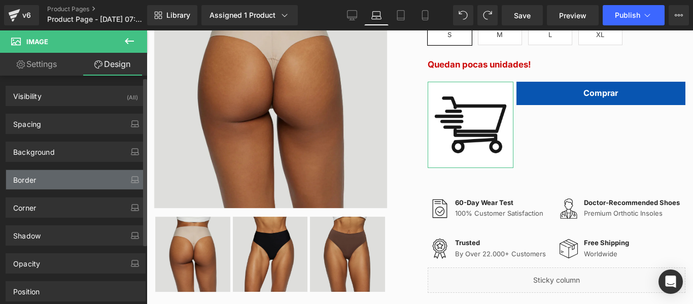
scroll to position [0, 0]
click at [68, 175] on div "Border" at bounding box center [75, 179] width 139 height 19
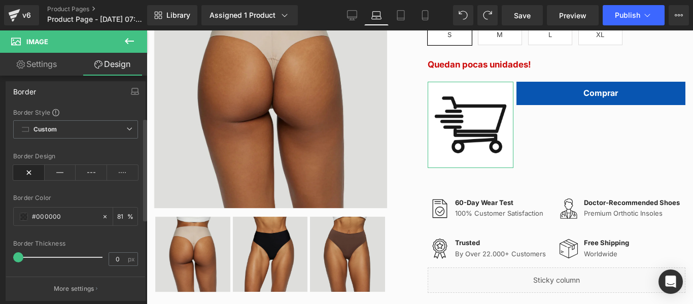
scroll to position [101, 0]
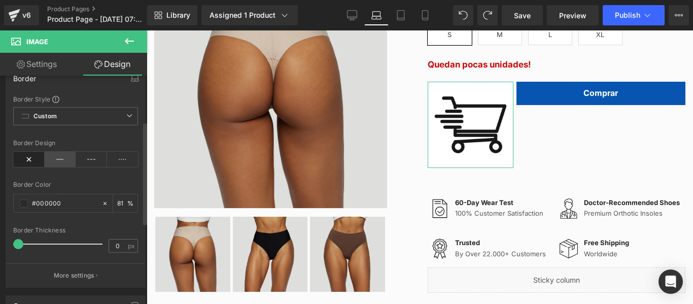
click at [57, 158] on icon at bounding box center [60, 159] width 31 height 15
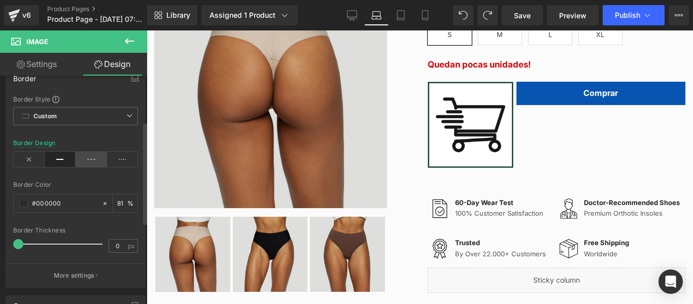
click at [82, 160] on icon at bounding box center [91, 159] width 31 height 15
drag, startPoint x: 98, startPoint y: 160, endPoint x: 110, endPoint y: 160, distance: 11.7
click at [99, 160] on icon at bounding box center [91, 159] width 31 height 15
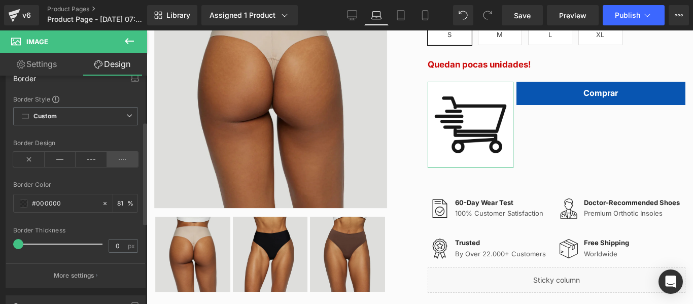
click at [114, 160] on icon at bounding box center [122, 159] width 31 height 15
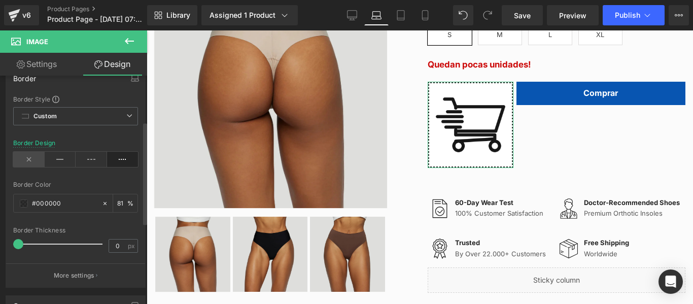
click at [25, 164] on icon at bounding box center [28, 159] width 31 height 15
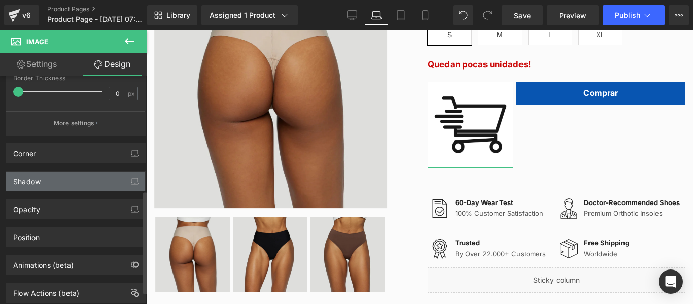
scroll to position [282, 0]
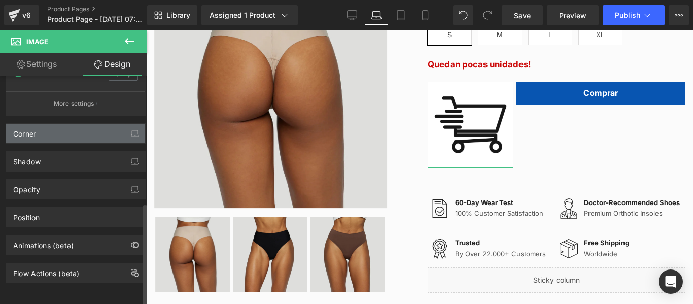
click at [77, 130] on div "Corner" at bounding box center [75, 133] width 139 height 19
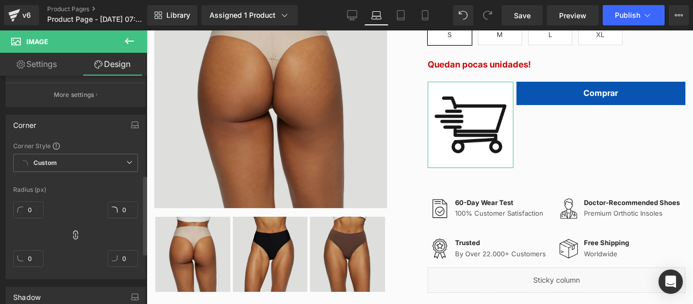
click at [77, 127] on div "Corner" at bounding box center [75, 124] width 139 height 19
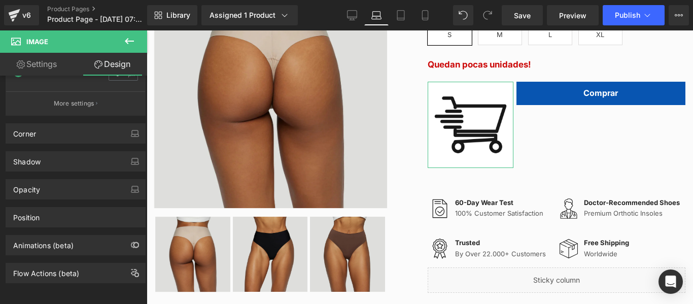
click at [51, 73] on link "Settings" at bounding box center [37, 64] width 74 height 23
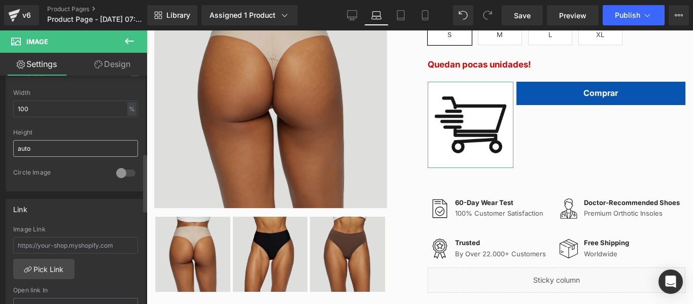
scroll to position [304, 0]
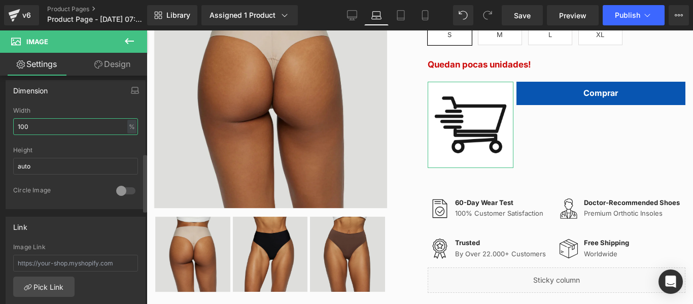
click at [63, 129] on input "100" at bounding box center [75, 126] width 125 height 17
drag, startPoint x: 55, startPoint y: 127, endPoint x: 0, endPoint y: 125, distance: 55.3
click at [0, 125] on div "Dimension 100% Width 100 % % px auto Height auto 0 Circle Image" at bounding box center [76, 141] width 152 height 136
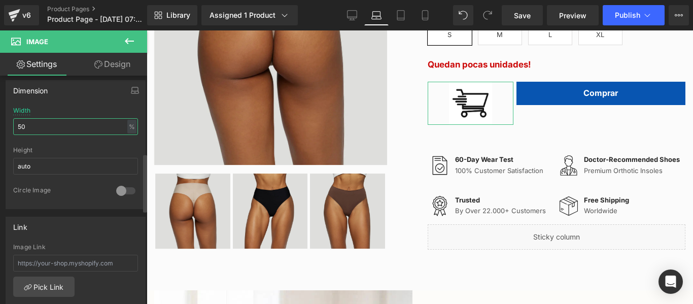
drag, startPoint x: 67, startPoint y: 123, endPoint x: 11, endPoint y: 123, distance: 56.3
click at [11, 123] on div "50% Width 50 % % px auto Height auto 0 Circle Image" at bounding box center [75, 157] width 139 height 101
type input "30"
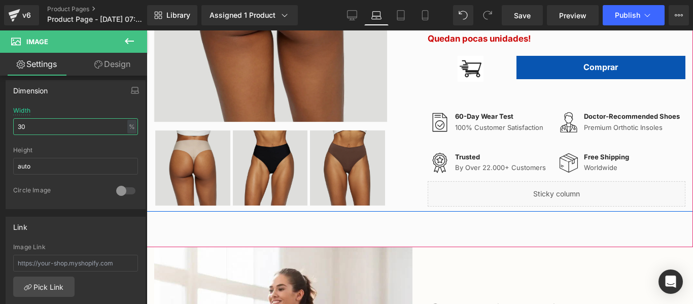
scroll to position [373, 0]
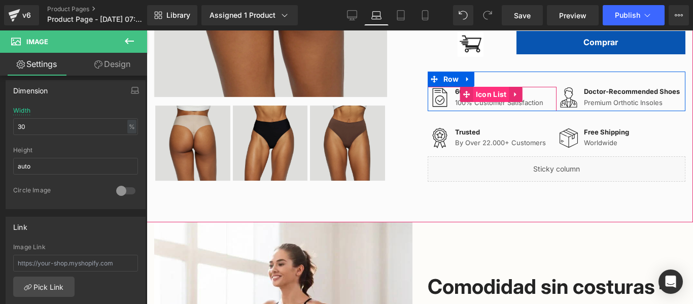
click at [484, 102] on span "Icon List" at bounding box center [491, 94] width 36 height 15
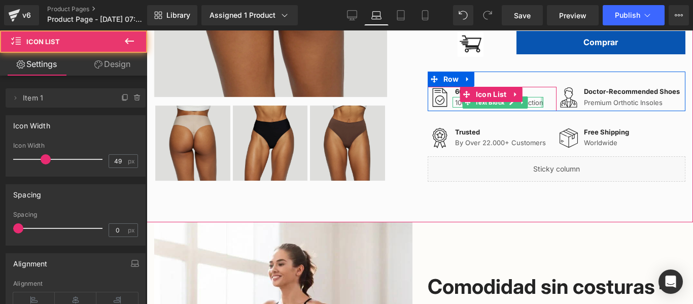
click at [541, 108] on div at bounding box center [542, 102] width 3 height 11
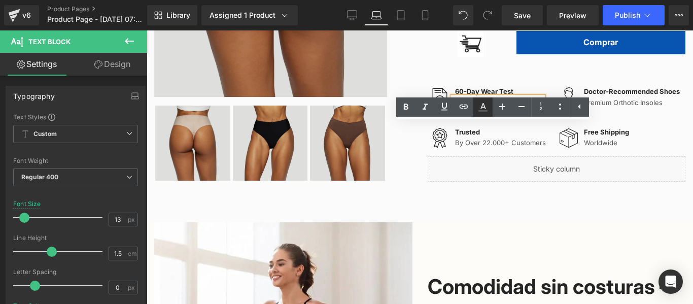
click at [483, 116] on link at bounding box center [482, 106] width 19 height 19
type input "#000000"
type input "100"
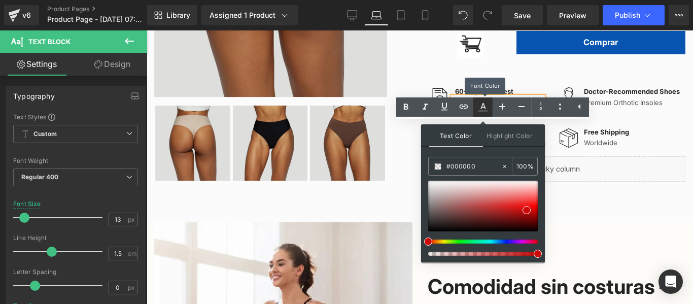
click at [483, 116] on link at bounding box center [482, 106] width 19 height 19
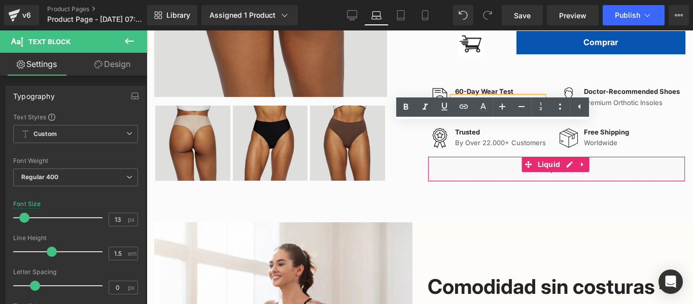
click at [634, 182] on div "Liquid" at bounding box center [557, 168] width 258 height 25
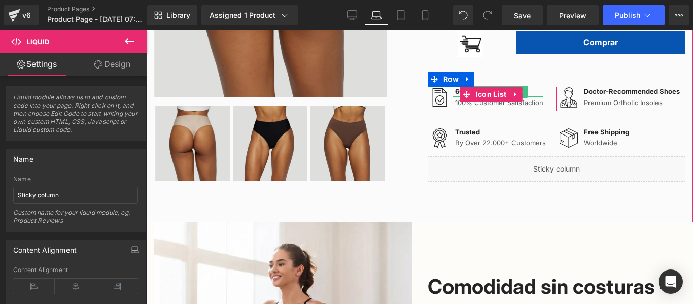
click at [531, 97] on p "60-Day Wear Test" at bounding box center [499, 92] width 88 height 10
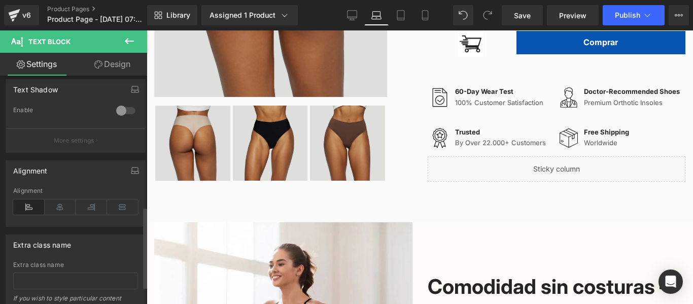
scroll to position [414, 0]
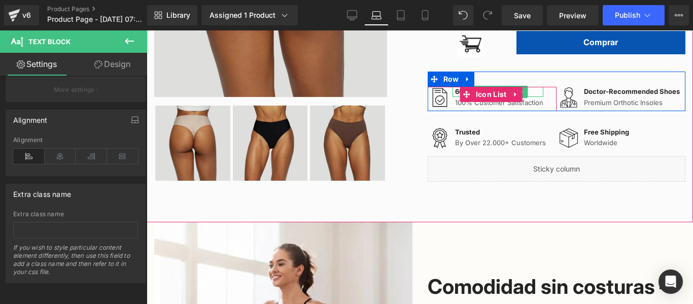
click at [455, 97] on p "60-Day Wear Test" at bounding box center [499, 92] width 88 height 10
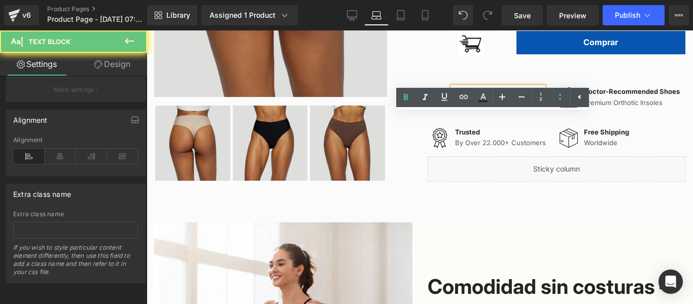
click at [455, 97] on p "60-Day Wear Test" at bounding box center [499, 92] width 88 height 10
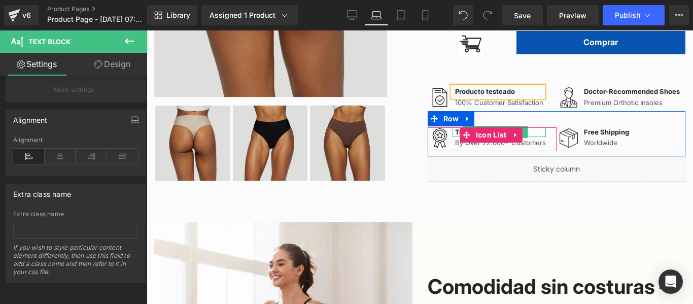
click at [455, 137] on p "Trusted" at bounding box center [500, 132] width 91 height 10
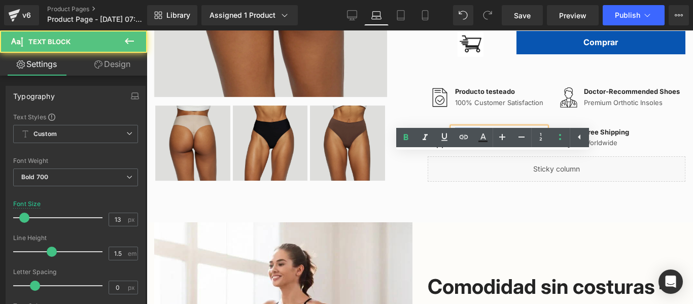
drag, startPoint x: 482, startPoint y: 159, endPoint x: 451, endPoint y: 159, distance: 30.4
click at [452, 137] on div "Trusted" at bounding box center [498, 132] width 93 height 10
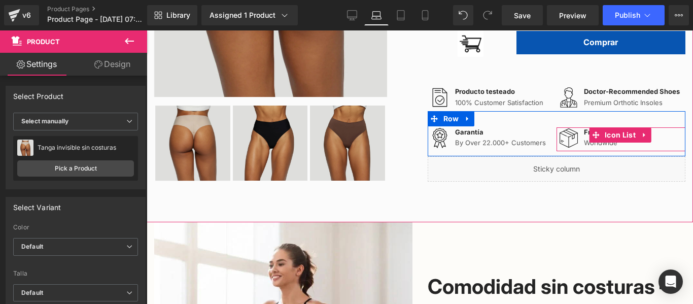
click at [655, 151] on div "Image Free Shipping Text Block Worldwide Text Block" at bounding box center [620, 139] width 129 height 24
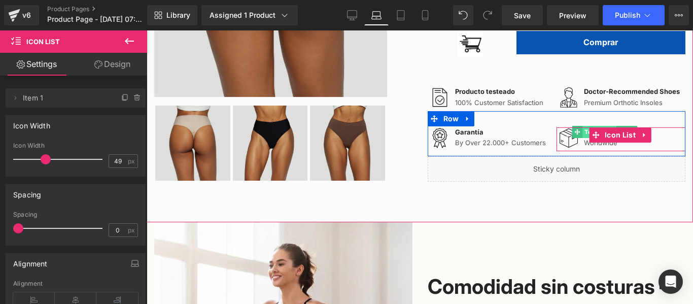
click at [582, 138] on span "Text Block" at bounding box center [598, 132] width 33 height 12
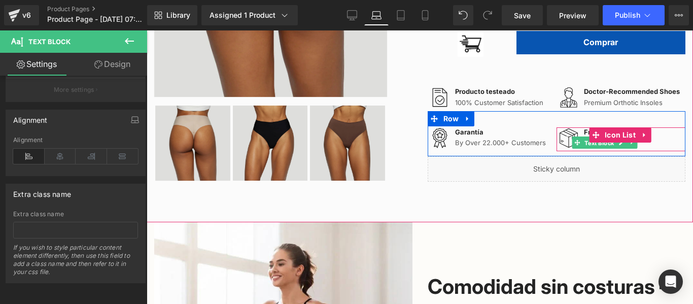
drag, startPoint x: 584, startPoint y: 168, endPoint x: 661, endPoint y: 169, distance: 77.6
click at [584, 149] on span "Text Block" at bounding box center [598, 143] width 33 height 12
click at [661, 151] on div "Image Free Shipping Text Block Worldwide Text Block" at bounding box center [620, 139] width 129 height 24
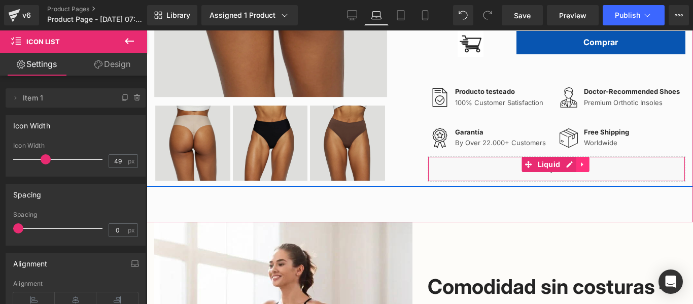
scroll to position [323, 0]
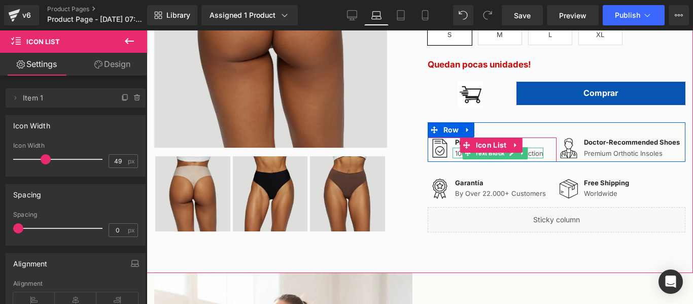
click at [532, 159] on p "100% Customer Satisfaction" at bounding box center [499, 154] width 88 height 10
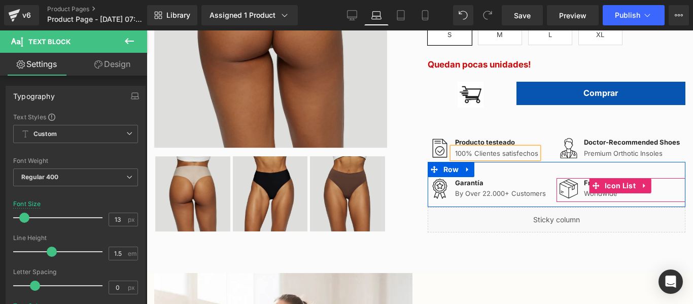
click at [664, 202] on div "Image Free Shipping Text Block Worldwide Text Block" at bounding box center [620, 190] width 129 height 24
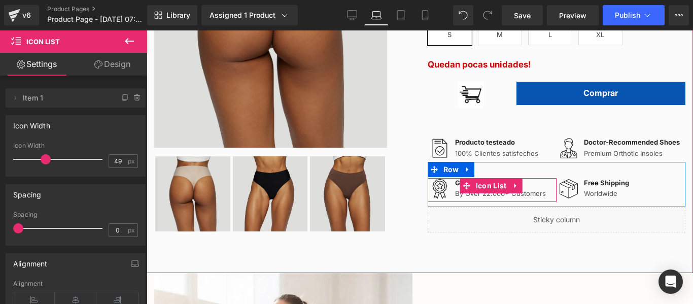
click at [455, 188] on p "Garantía" at bounding box center [500, 183] width 91 height 10
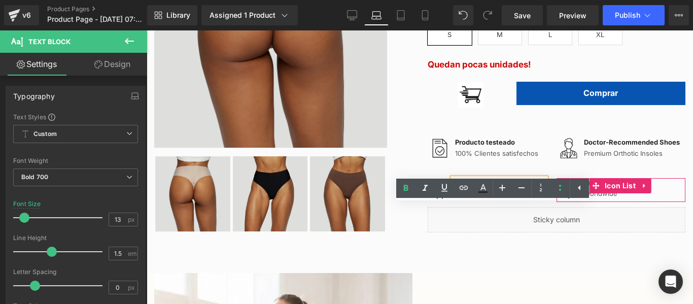
click at [662, 202] on div "Image Free Shipping Text Block Worldwide Text Block" at bounding box center [620, 190] width 129 height 24
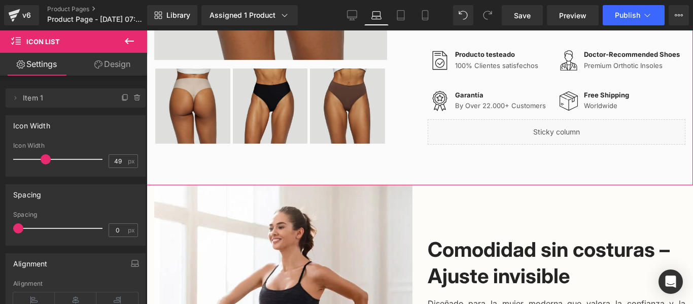
scroll to position [424, 0]
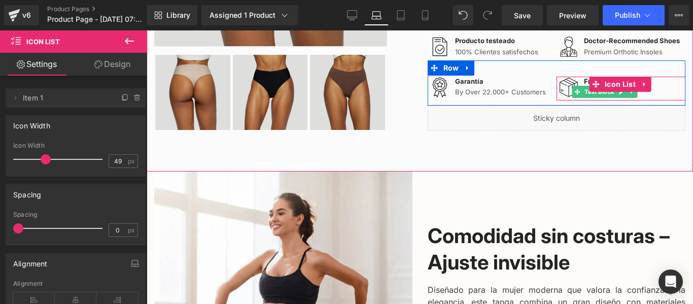
click at [583, 98] on span "Text Block" at bounding box center [598, 92] width 33 height 12
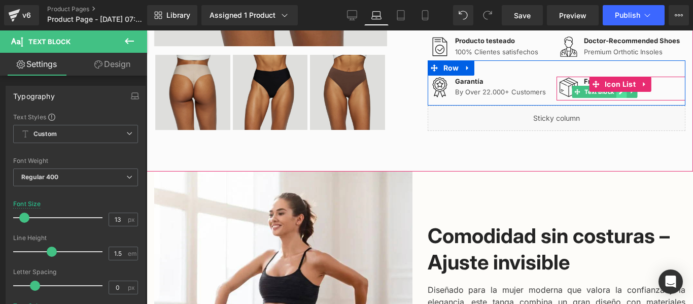
click at [616, 98] on link at bounding box center [621, 92] width 11 height 12
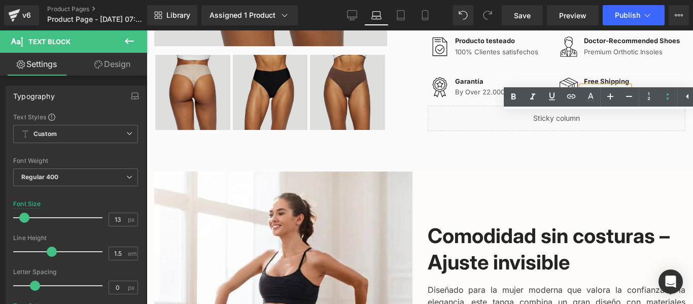
click at [613, 108] on ul "Text Color Highlight Color inherit #000000 100 % transparent transparent 0 %" at bounding box center [598, 98] width 189 height 22
click at [643, 100] on div "Image Free Shipping Text Block Worldwide Text Block" at bounding box center [620, 89] width 129 height 24
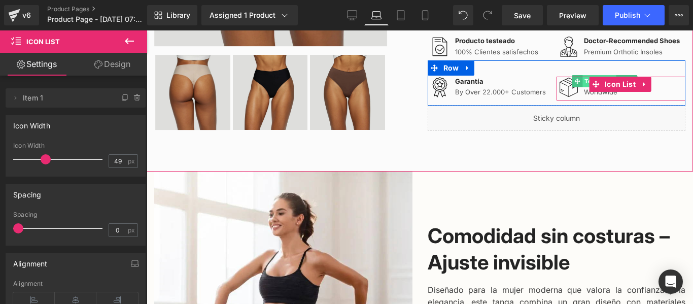
click at [583, 87] on span "Text Block" at bounding box center [598, 81] width 33 height 12
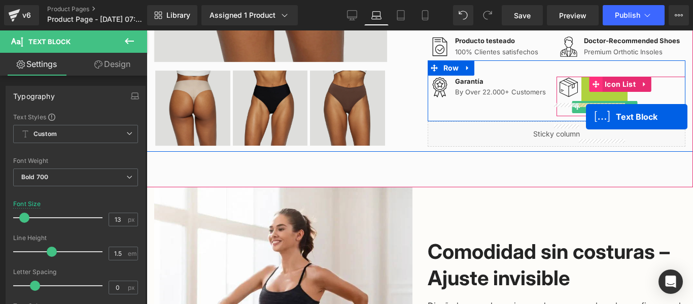
drag, startPoint x: 583, startPoint y: 106, endPoint x: 586, endPoint y: 117, distance: 10.9
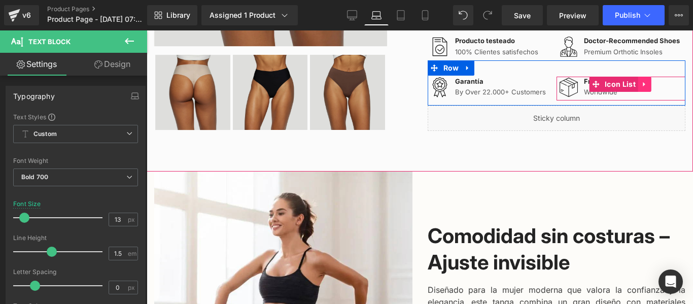
click at [643, 88] on icon at bounding box center [644, 84] width 7 height 8
click at [661, 88] on icon at bounding box center [664, 84] width 7 height 8
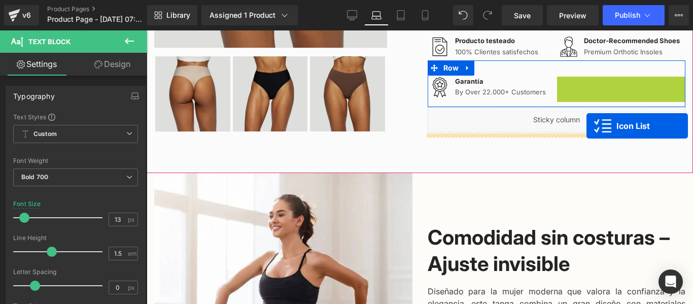
drag, startPoint x: 590, startPoint y: 112, endPoint x: 586, endPoint y: 125, distance: 13.7
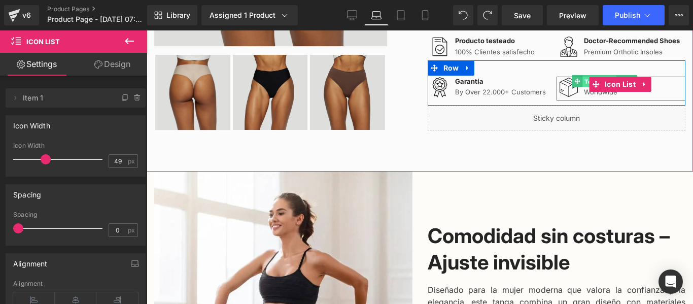
click at [582, 88] on span "Text Block" at bounding box center [598, 82] width 33 height 12
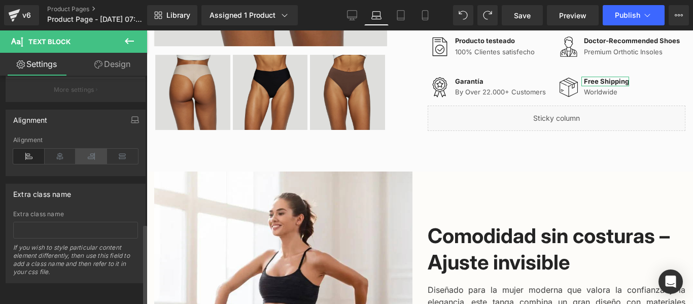
scroll to position [414, 0]
click at [78, 222] on input "text" at bounding box center [75, 230] width 125 height 17
type input "d"
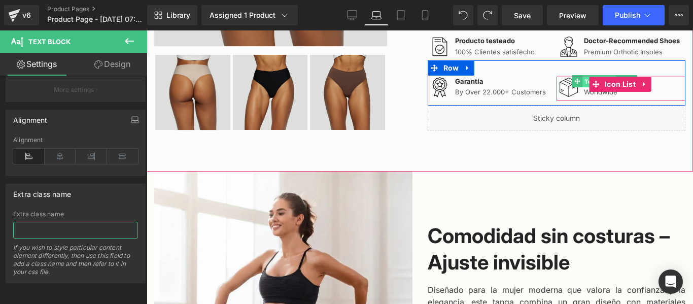
click at [583, 88] on span "Text Block" at bounding box center [598, 82] width 33 height 12
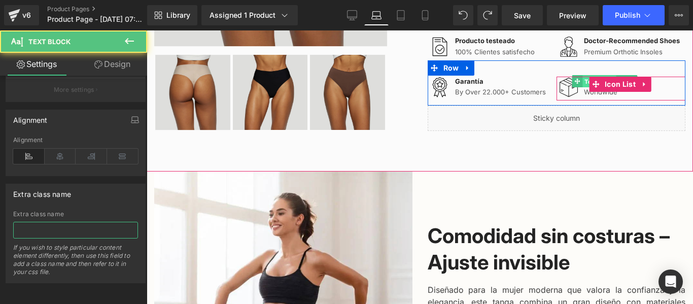
click at [583, 88] on span "Text Block" at bounding box center [598, 82] width 33 height 12
click at [583, 87] on span "Text Block" at bounding box center [598, 81] width 33 height 12
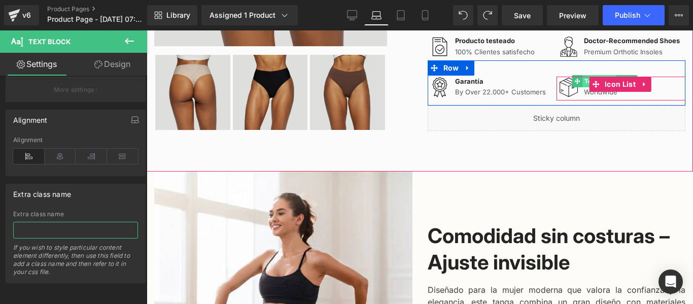
click at [582, 87] on span "Text Block" at bounding box center [598, 81] width 33 height 12
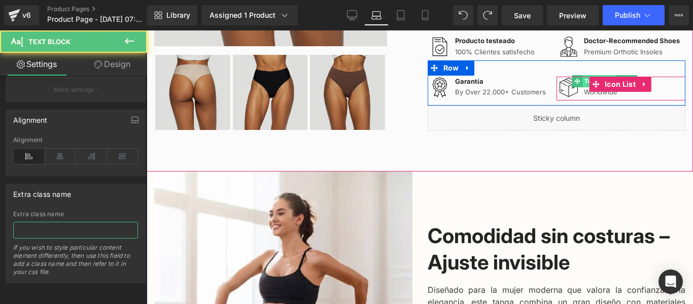
click at [582, 87] on span "Text Block" at bounding box center [598, 81] width 33 height 12
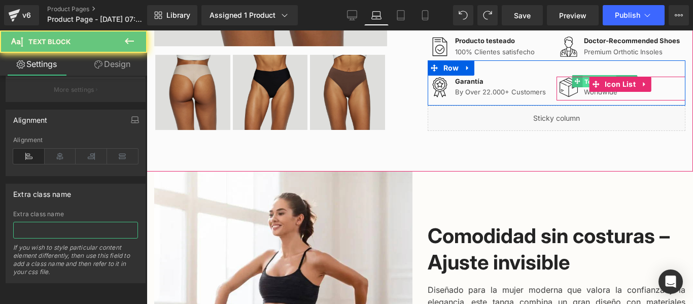
click at [582, 88] on span "Text Block" at bounding box center [598, 82] width 33 height 12
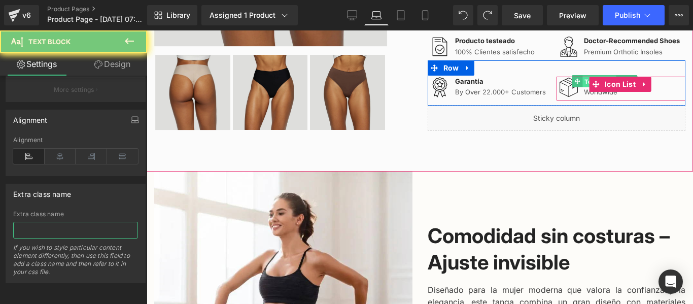
click at [582, 88] on span "Text Block" at bounding box center [598, 82] width 33 height 12
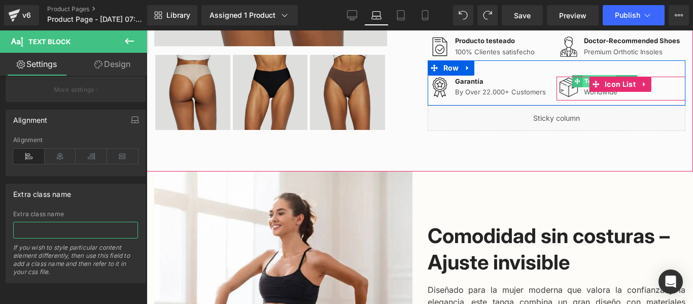
click at [582, 87] on span "Text Block" at bounding box center [598, 81] width 33 height 12
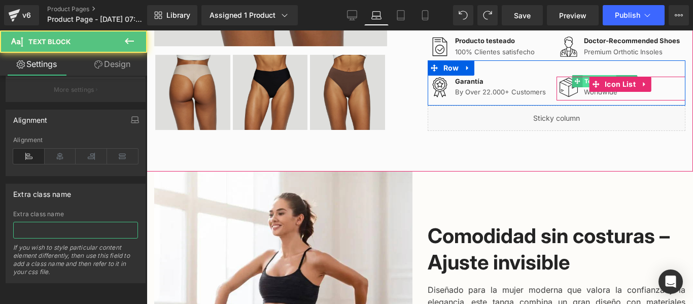
click at [582, 87] on span "Text Block" at bounding box center [598, 81] width 33 height 12
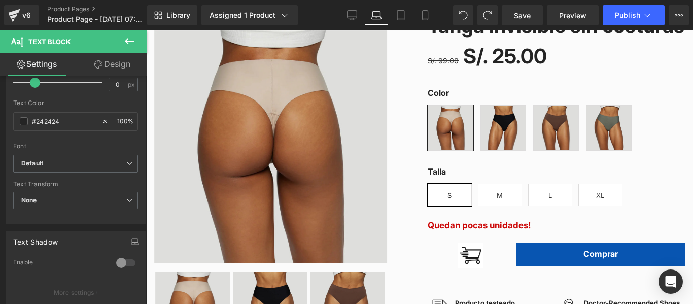
scroll to position [0, 0]
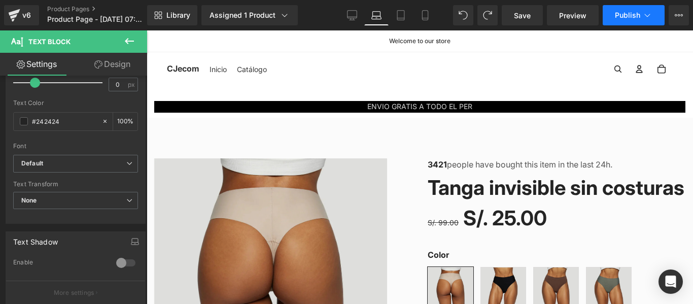
click at [633, 11] on span "Publish" at bounding box center [627, 15] width 25 height 8
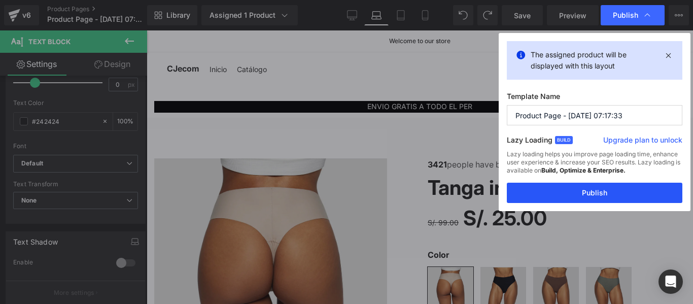
click at [594, 192] on button "Publish" at bounding box center [594, 193] width 175 height 20
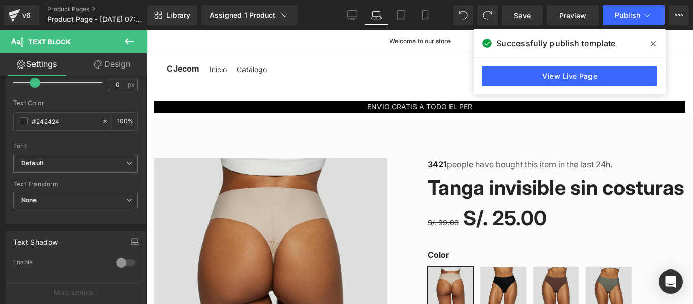
click at [470, 108] on p "ENVIO GRATIS A TODO EL PER" at bounding box center [419, 106] width 531 height 11
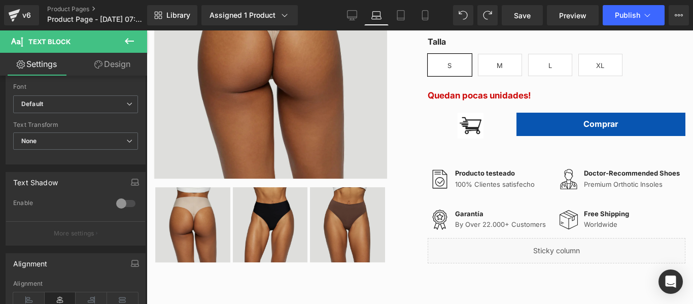
scroll to position [304, 0]
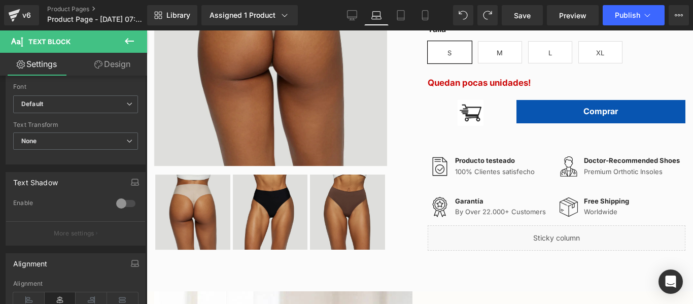
click at [472, 126] on div "Image" at bounding box center [471, 113] width 86 height 26
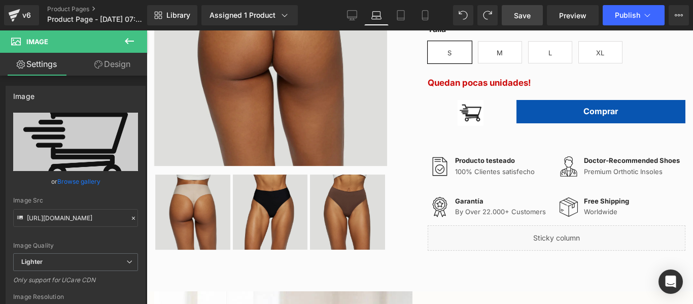
click at [529, 13] on span "Save" at bounding box center [522, 15] width 17 height 11
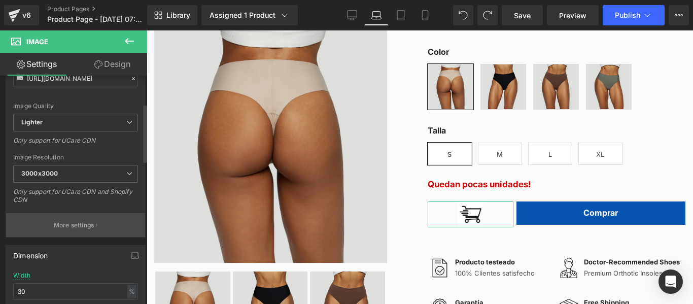
scroll to position [152, 0]
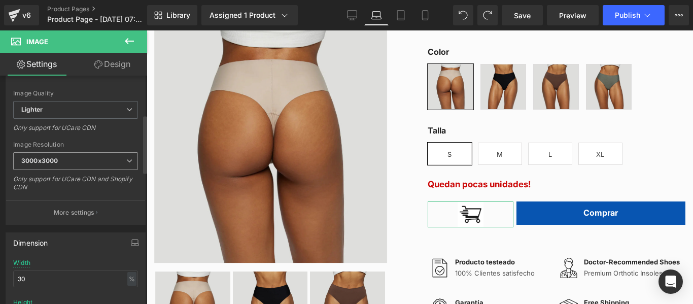
click at [76, 160] on span "3000x3000" at bounding box center [75, 161] width 125 height 18
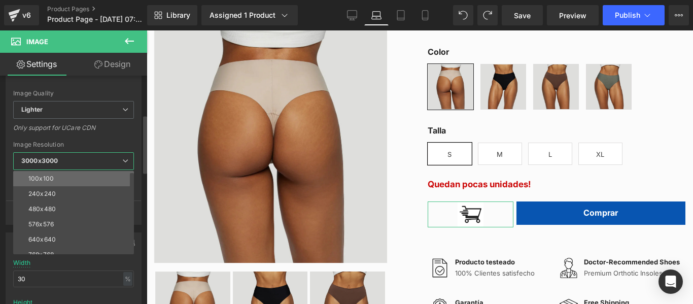
click at [58, 176] on li "100x100" at bounding box center [75, 178] width 125 height 15
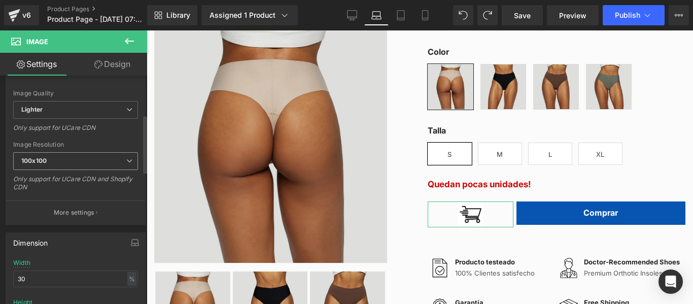
type input "[URL][DOMAIN_NAME]"
click at [530, 12] on span "Save" at bounding box center [522, 15] width 17 height 11
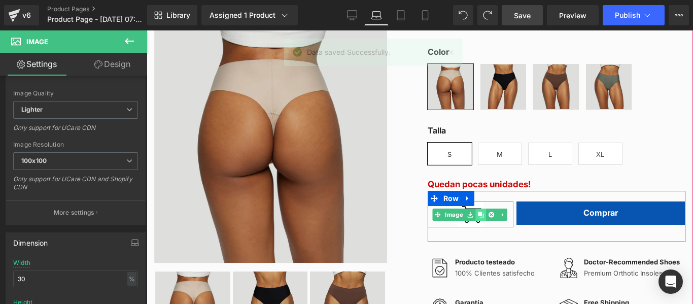
click at [478, 217] on icon at bounding box center [481, 214] width 6 height 6
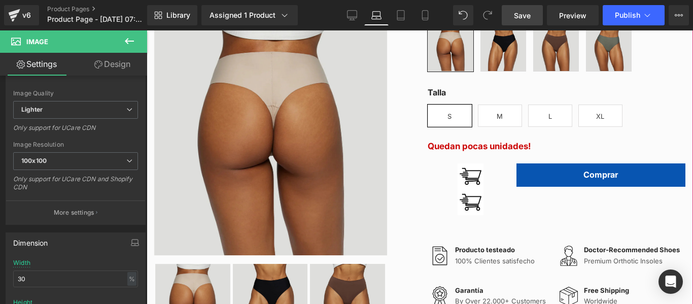
scroll to position [386, 0]
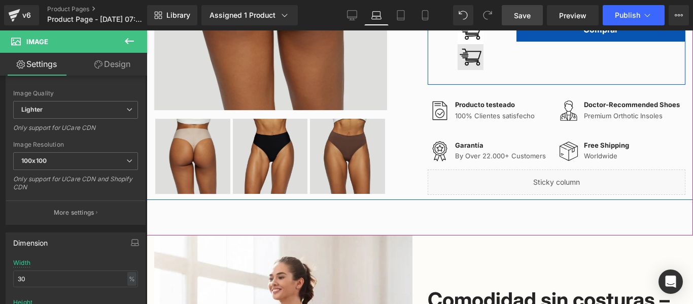
click at [147, 30] on div at bounding box center [147, 30] width 0 height 0
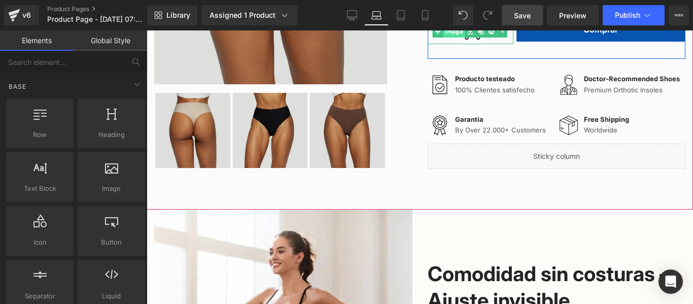
click at [454, 38] on link "Image" at bounding box center [449, 31] width 32 height 12
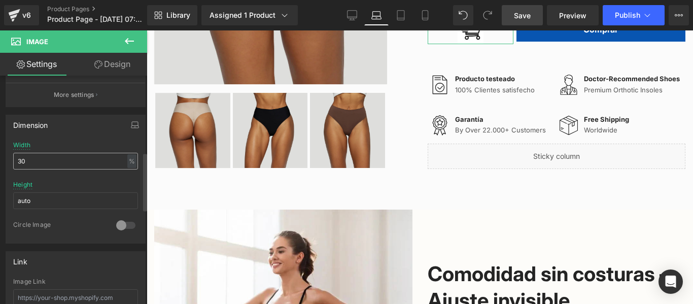
scroll to position [254, 0]
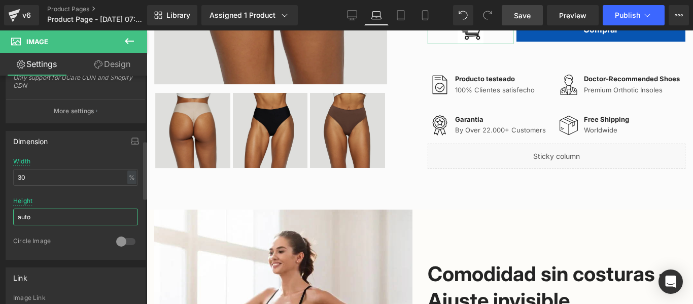
drag, startPoint x: 57, startPoint y: 215, endPoint x: 10, endPoint y: 215, distance: 46.7
click at [10, 215] on div "30% Width 30 % % px auto Height auto 0 Circle Image" at bounding box center [75, 208] width 139 height 101
click at [118, 240] on div at bounding box center [126, 241] width 24 height 16
click at [117, 238] on div at bounding box center [126, 241] width 24 height 16
click at [47, 221] on input "auto" at bounding box center [75, 216] width 125 height 17
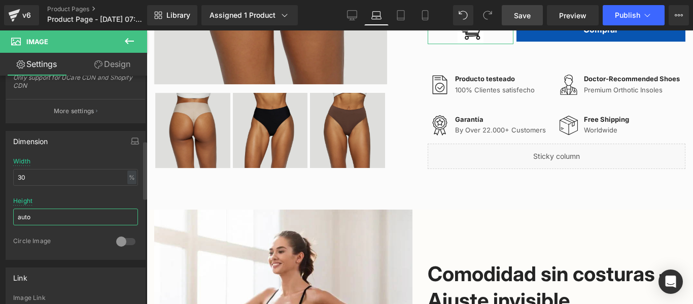
drag, startPoint x: 47, startPoint y: 221, endPoint x: 12, endPoint y: 218, distance: 34.6
click at [12, 218] on div "30% Width 30 % % px auto Height auto 0 Circle Image" at bounding box center [75, 208] width 139 height 101
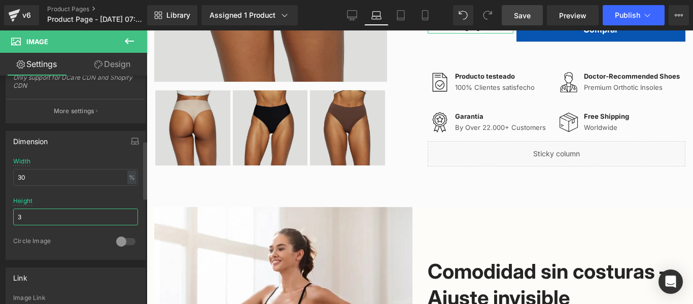
type input "auto"
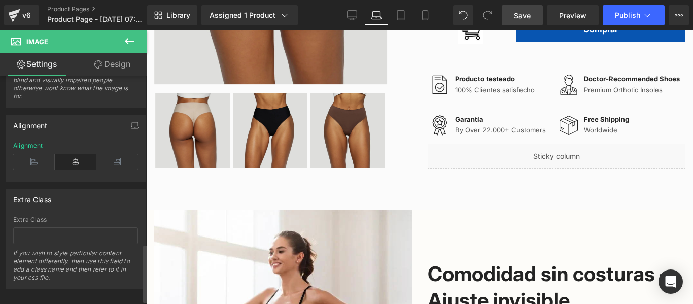
scroll to position [673, 0]
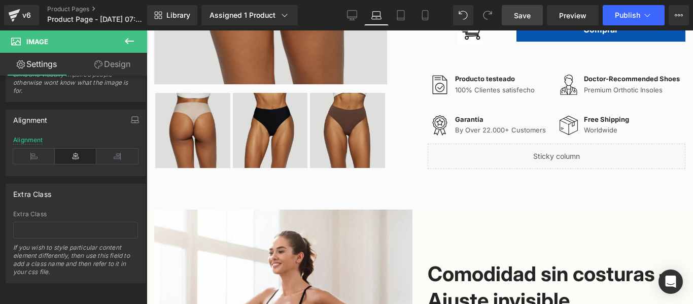
click at [530, 14] on span "Save" at bounding box center [522, 15] width 17 height 11
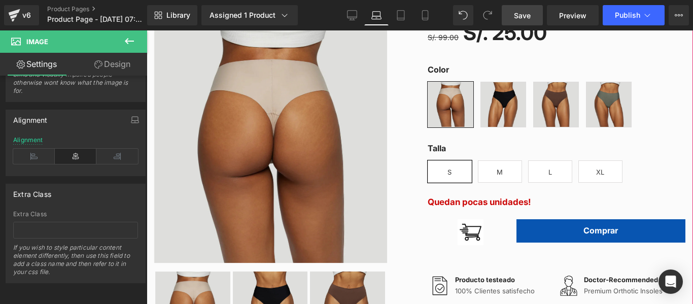
scroll to position [203, 0]
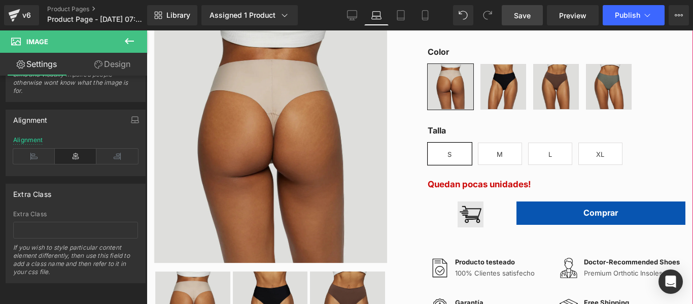
click at [460, 227] on img at bounding box center [470, 214] width 26 height 26
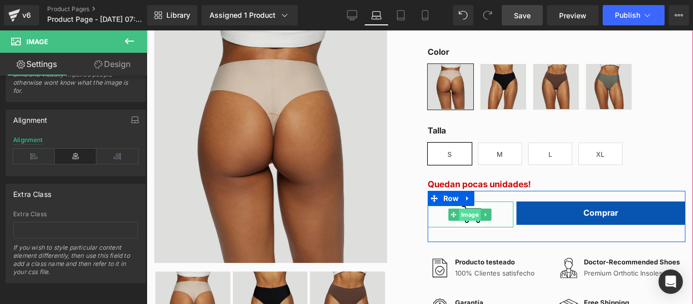
click at [471, 221] on span "Image" at bounding box center [470, 214] width 22 height 12
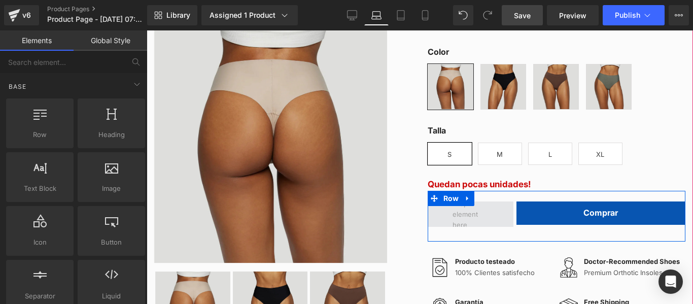
click at [480, 232] on span at bounding box center [470, 214] width 43 height 37
click at [479, 232] on span at bounding box center [470, 214] width 43 height 37
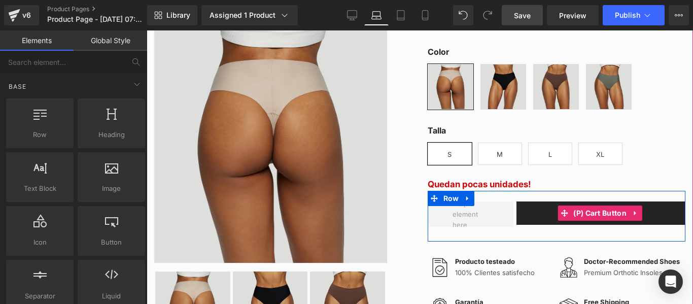
click at [536, 225] on button "Comprar" at bounding box center [600, 212] width 169 height 23
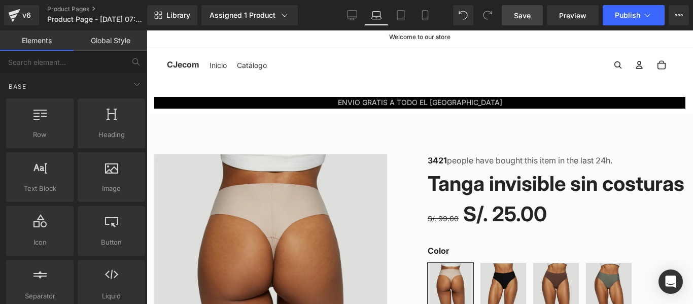
scroll to position [0, 0]
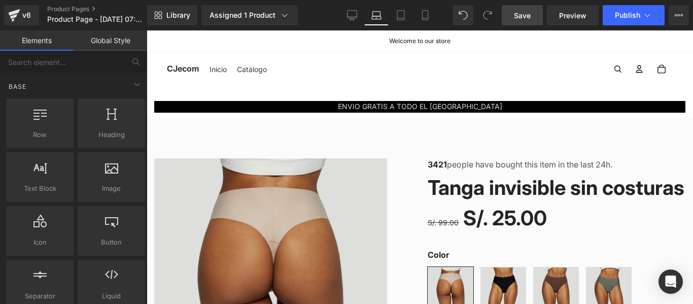
click at [515, 9] on link "Save" at bounding box center [522, 15] width 41 height 20
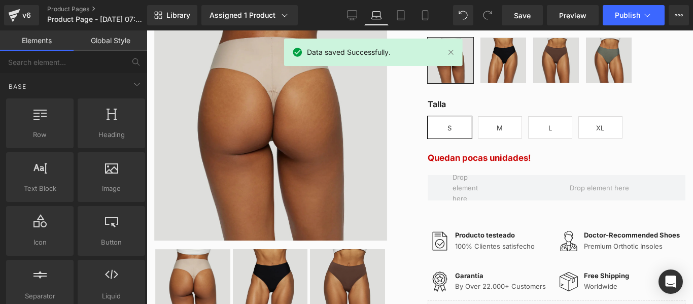
scroll to position [51, 0]
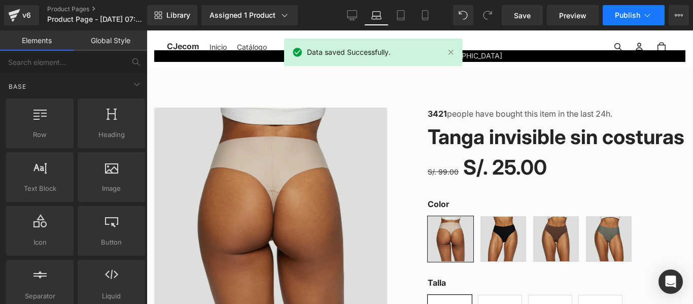
click at [622, 14] on span "Publish" at bounding box center [627, 15] width 25 height 8
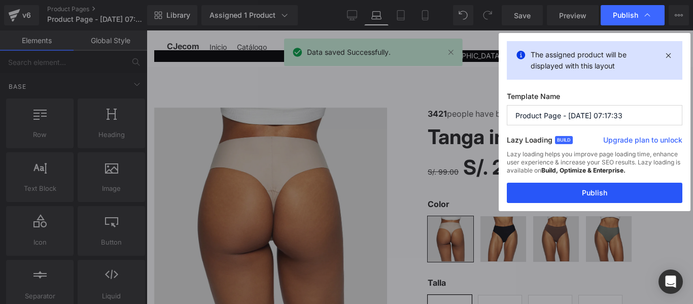
click at [606, 189] on button "Publish" at bounding box center [594, 193] width 175 height 20
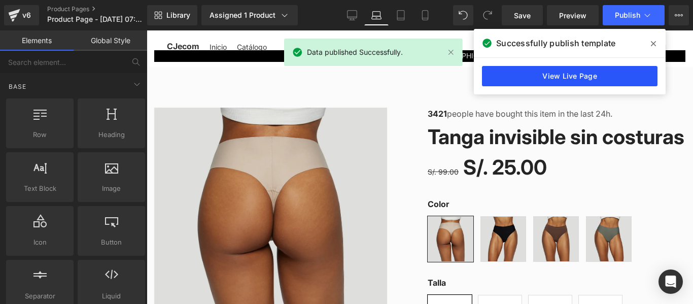
click at [610, 79] on link "View Live Page" at bounding box center [569, 76] width 175 height 20
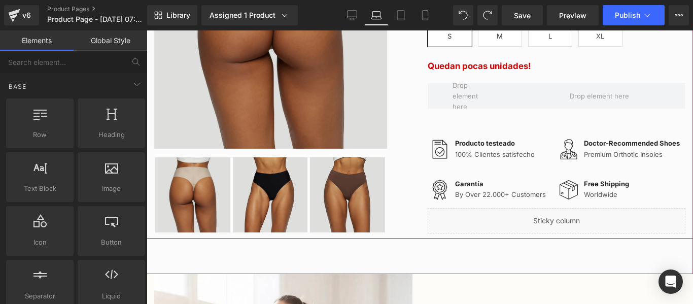
scroll to position [355, 0]
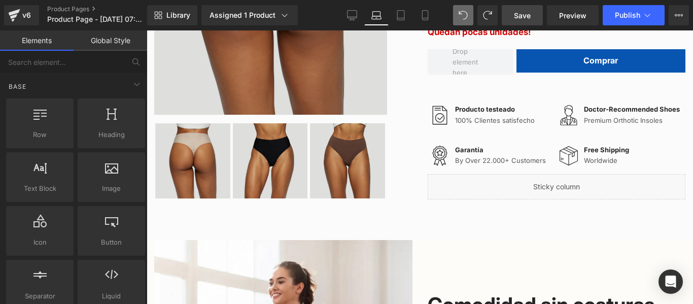
click at [522, 19] on span "Save" at bounding box center [522, 15] width 17 height 11
click at [622, 12] on span "Publish" at bounding box center [627, 15] width 25 height 8
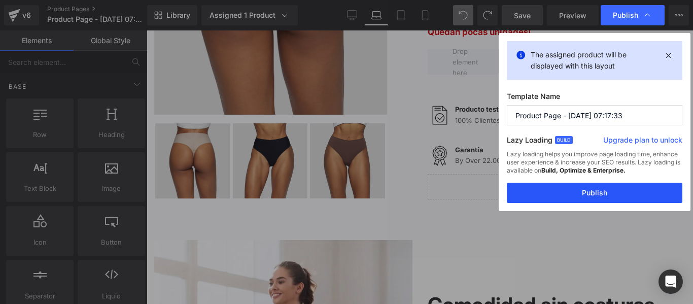
drag, startPoint x: 593, startPoint y: 191, endPoint x: 451, endPoint y: 147, distance: 148.2
click at [593, 191] on button "Publish" at bounding box center [594, 193] width 175 height 20
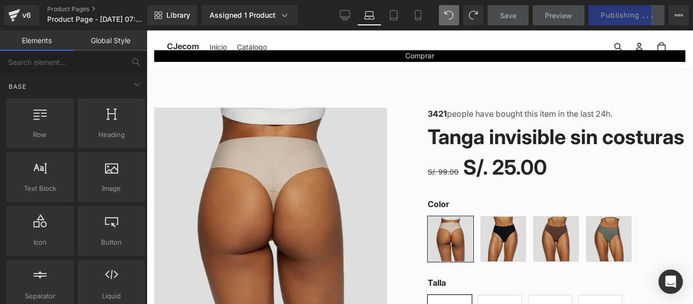
scroll to position [0, 0]
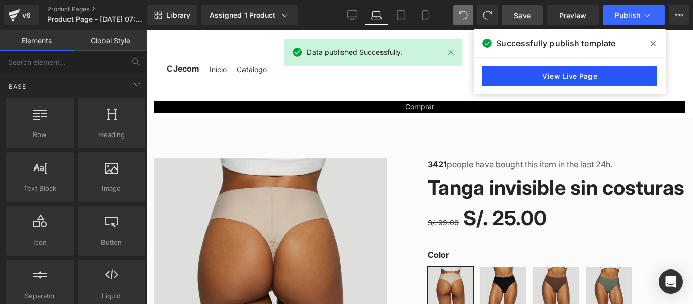
click at [544, 75] on link "View Live Page" at bounding box center [569, 76] width 175 height 20
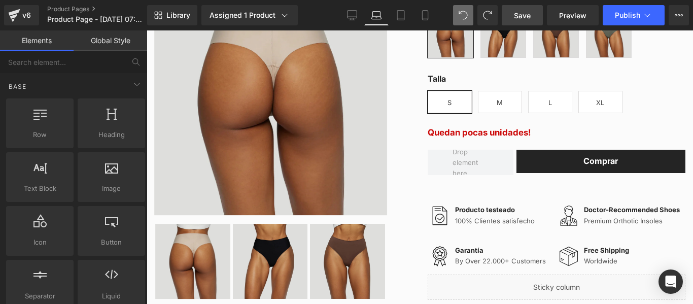
scroll to position [304, 0]
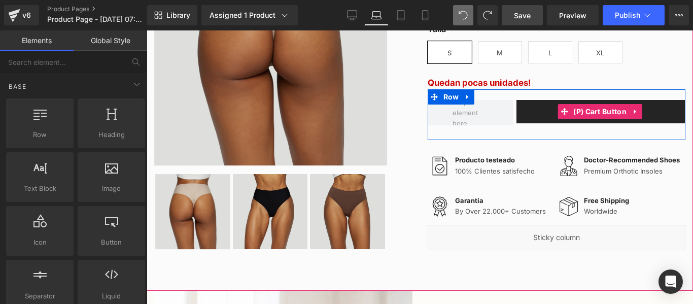
click at [533, 123] on button "Comprar" at bounding box center [600, 111] width 169 height 23
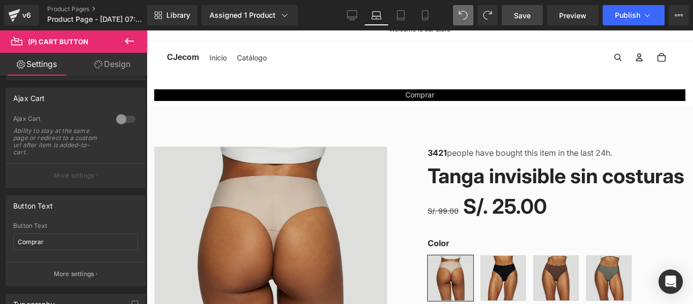
scroll to position [0, 0]
